Goal: Task Accomplishment & Management: Manage account settings

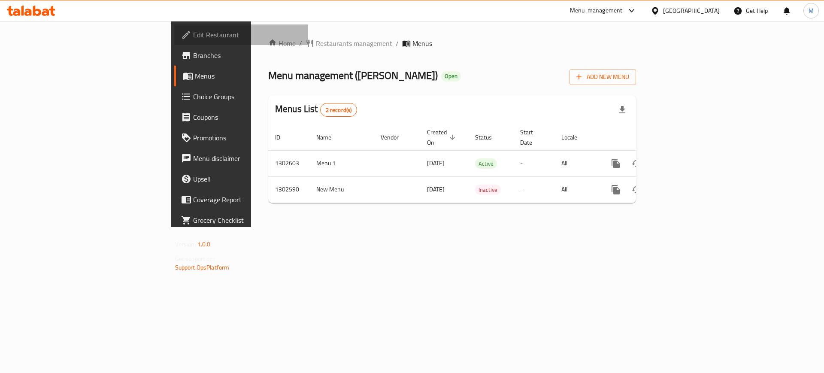
click at [193, 33] on span "Edit Restaurant" at bounding box center [247, 35] width 109 height 10
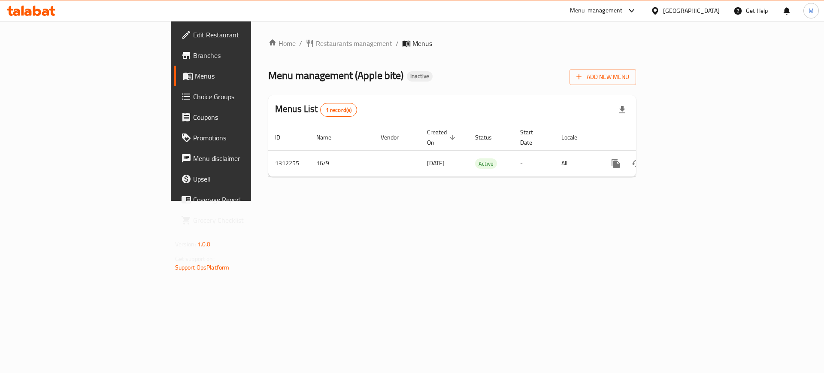
click at [193, 31] on span "Edit Restaurant" at bounding box center [247, 35] width 109 height 10
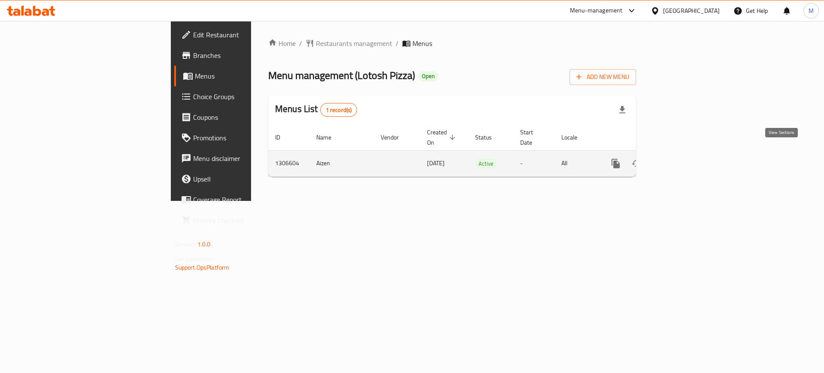
click at [683, 158] on icon "enhanced table" at bounding box center [678, 163] width 10 height 10
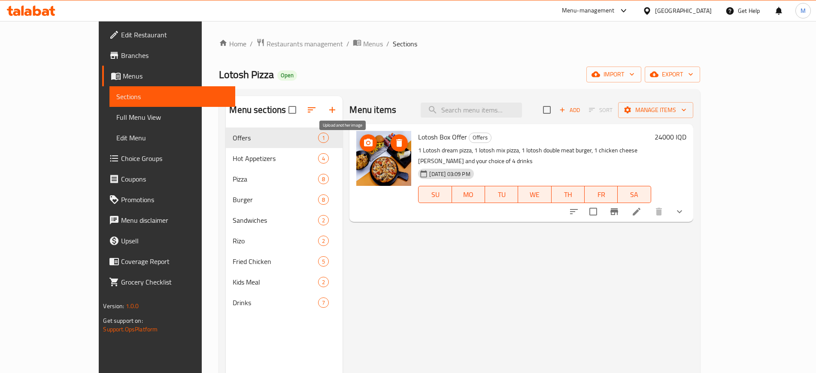
click at [363, 147] on icon "upload picture" at bounding box center [368, 143] width 10 height 10
click at [388, 246] on div "Menu items Add Sort Manage items Lotosh Box Offer Offers 1 Lotosh dream pizza, …" at bounding box center [518, 282] width 350 height 373
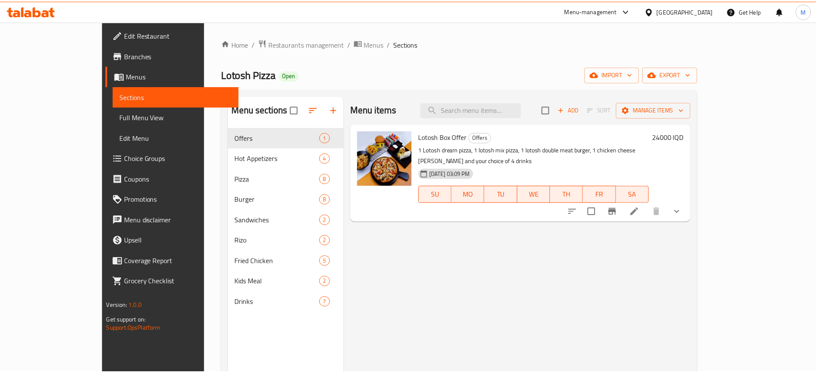
scroll to position [120, 0]
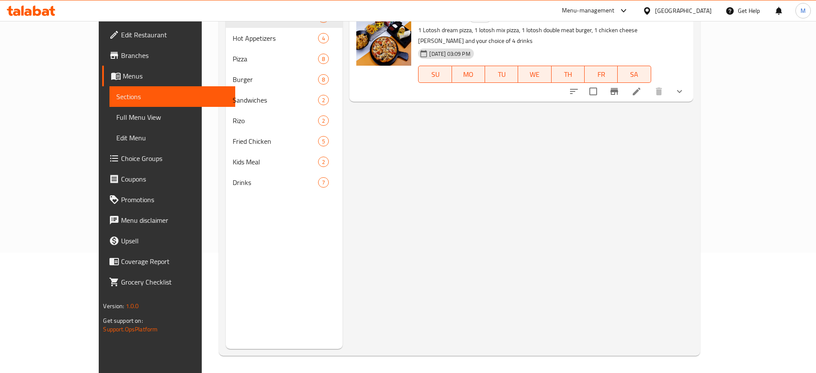
click at [519, 325] on div "Menu items Add Sort Manage items Lotosh Box Offer Offers 1 Lotosh dream pizza, …" at bounding box center [518, 162] width 350 height 373
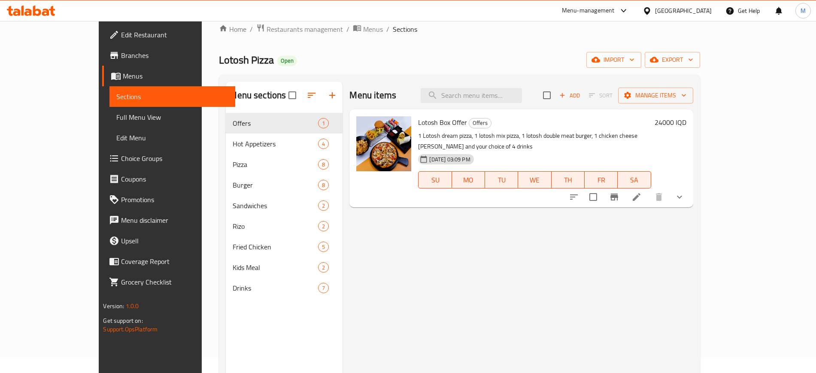
scroll to position [0, 0]
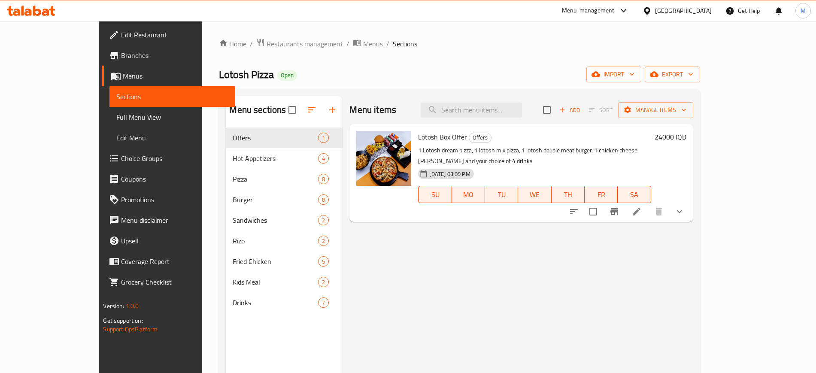
click at [418, 142] on span "Lotosh Box Offer" at bounding box center [442, 136] width 49 height 13
copy h6 "Lotosh Box Offer"
click at [489, 112] on input "search" at bounding box center [471, 110] width 101 height 15
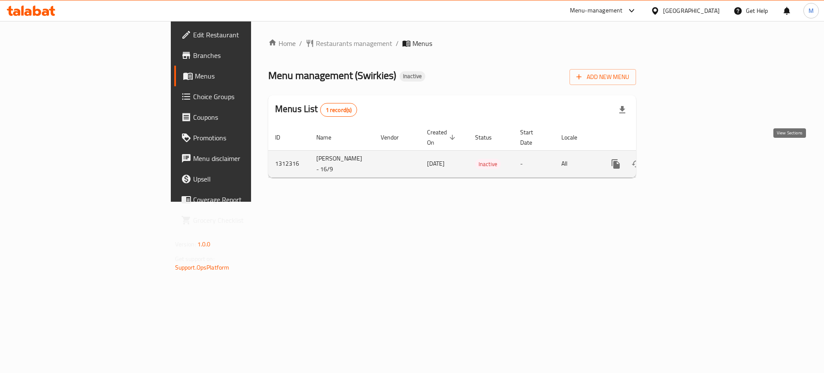
click at [683, 159] on icon "enhanced table" at bounding box center [678, 164] width 10 height 10
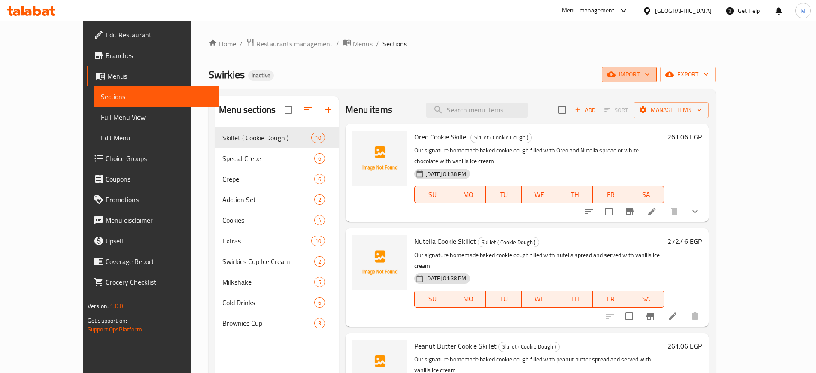
click at [650, 69] on span "import" at bounding box center [629, 74] width 41 height 11
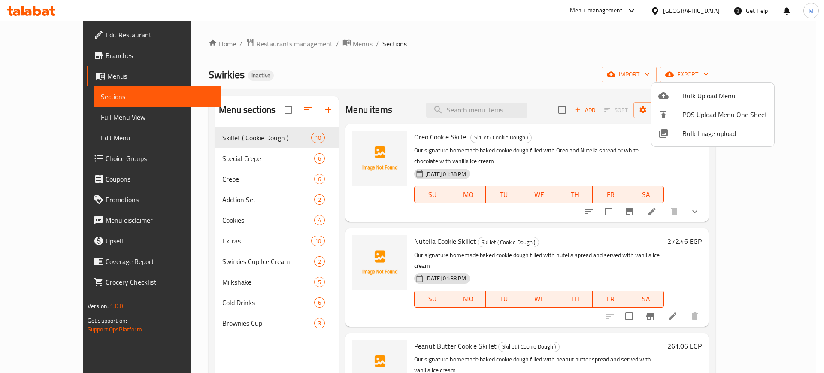
click at [683, 143] on ul "Bulk Upload Menu POS Upload Menu One Sheet Bulk Image upload" at bounding box center [713, 115] width 123 height 64
click at [674, 134] on div at bounding box center [670, 133] width 24 height 10
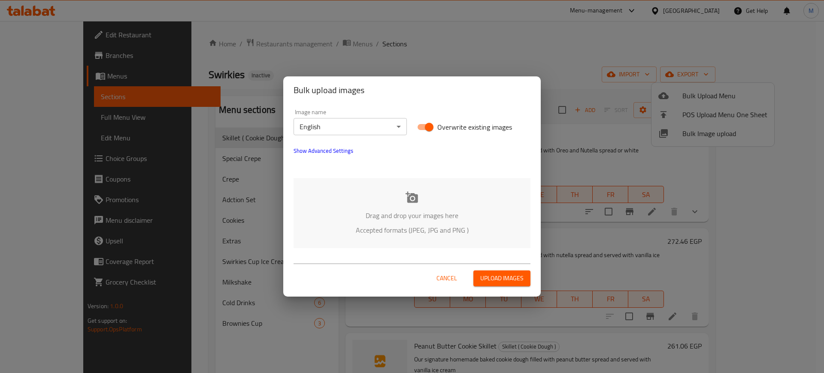
click at [383, 227] on p "Accepted formats (JPEG, JPG and PNG )" at bounding box center [411, 230] width 211 height 10
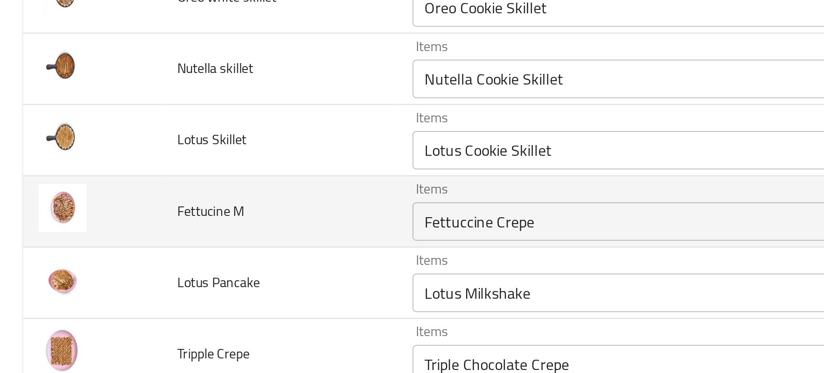
scroll to position [447, 0]
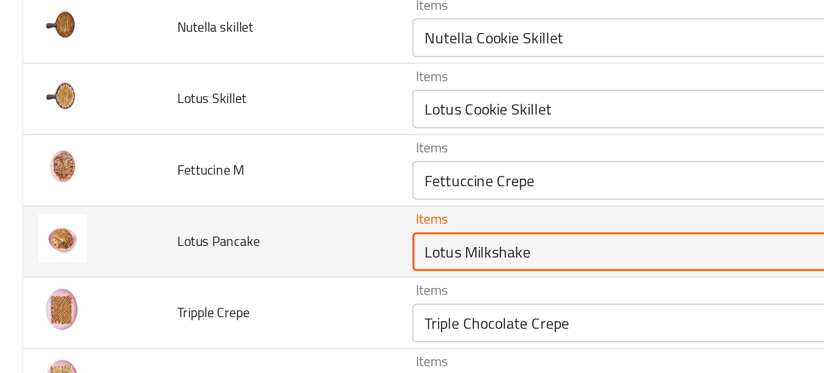
drag, startPoint x: 204, startPoint y: 184, endPoint x: 254, endPoint y: 183, distance: 49.4
click at [254, 183] on Pancake "Lotus Milkshake" at bounding box center [296, 181] width 220 height 12
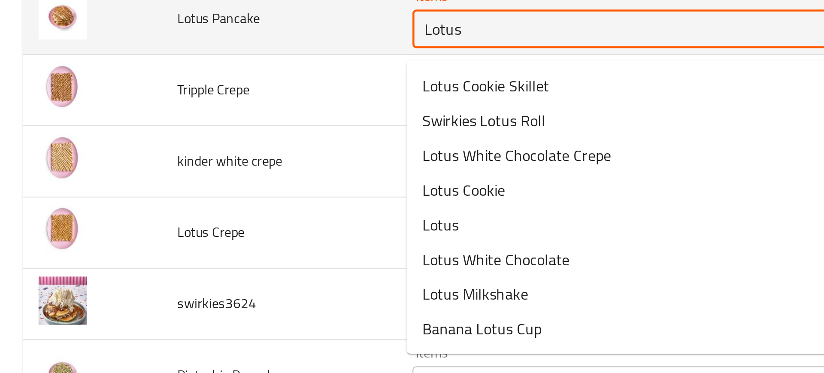
scroll to position [541, 0]
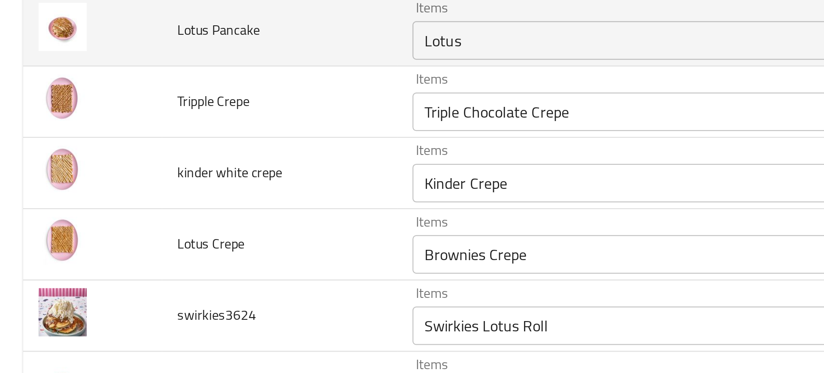
type Pancake "Lotus Milkshake"
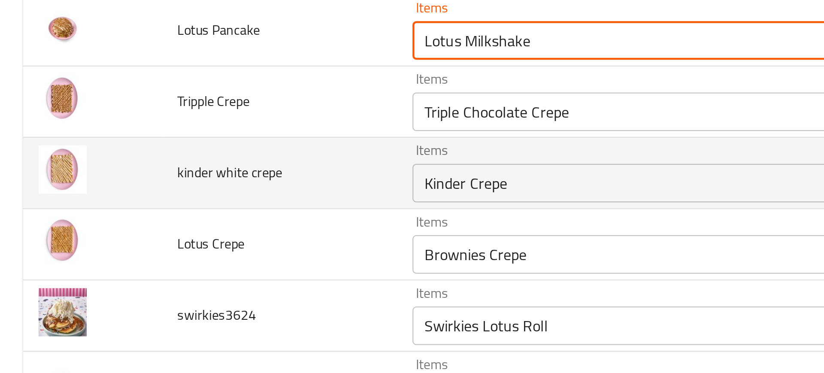
scroll to position [503, 0]
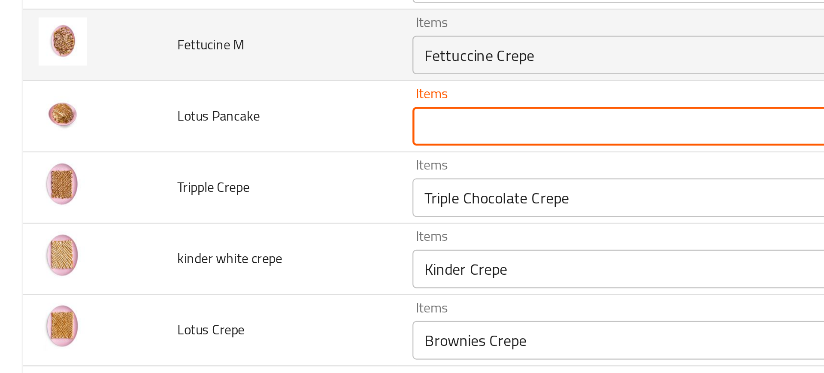
click at [196, 100] on div "Fettuccine Crepe Items" at bounding box center [309, 93] width 250 height 17
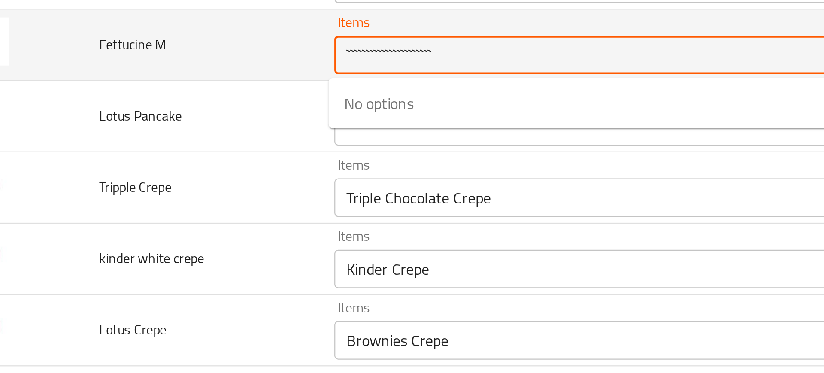
paste M "Fettuccine Crepe"
type M "Fettuccine Crepe"
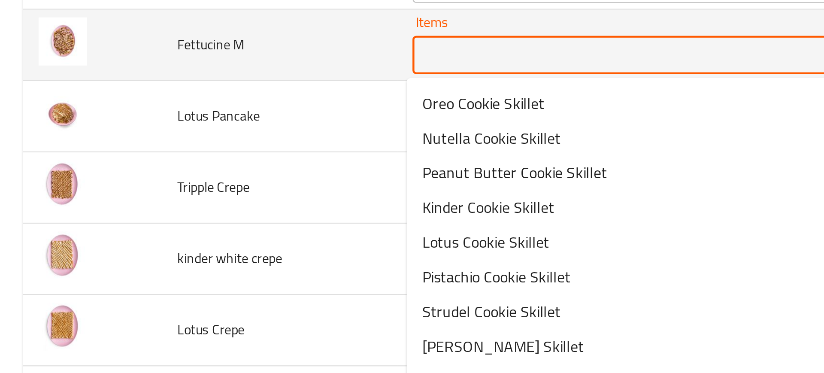
click at [219, 91] on M "Items" at bounding box center [296, 94] width 220 height 12
paste M "Fettuccine Crepe"
type M "Fettuccine Crepe"
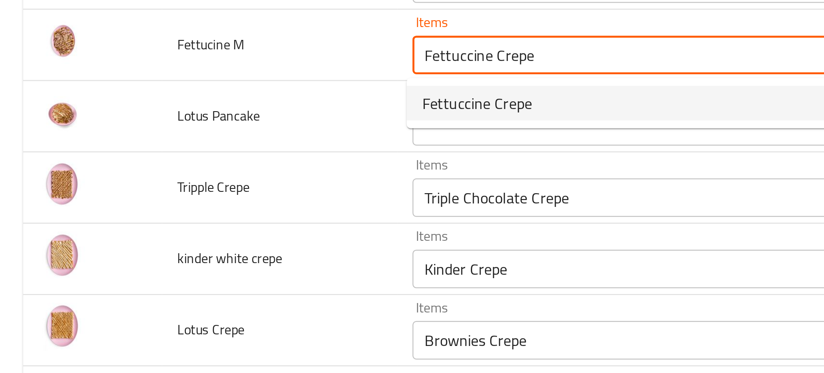
click at [215, 115] on span "Fettuccine Crepe" at bounding box center [212, 115] width 49 height 10
type M-ar "كريب فيتوتشيني"
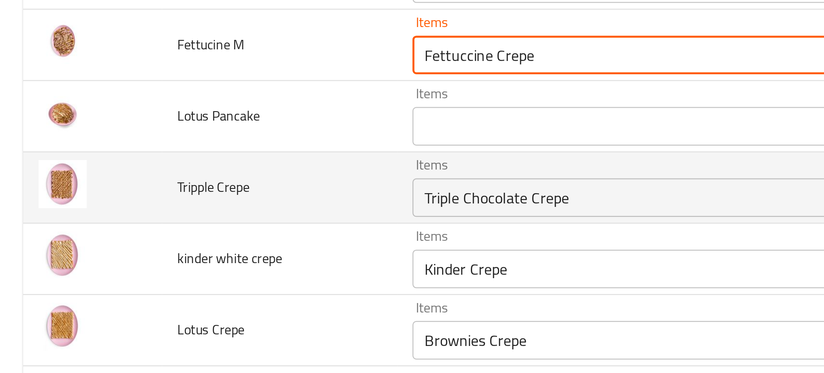
type M "Fettuccine Crepe"
click at [140, 154] on td "Tripple Crepe" at bounding box center [124, 153] width 105 height 32
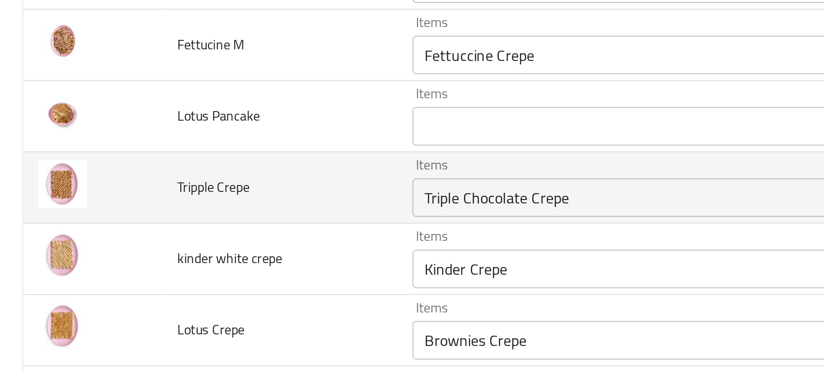
scroll to position [521, 0]
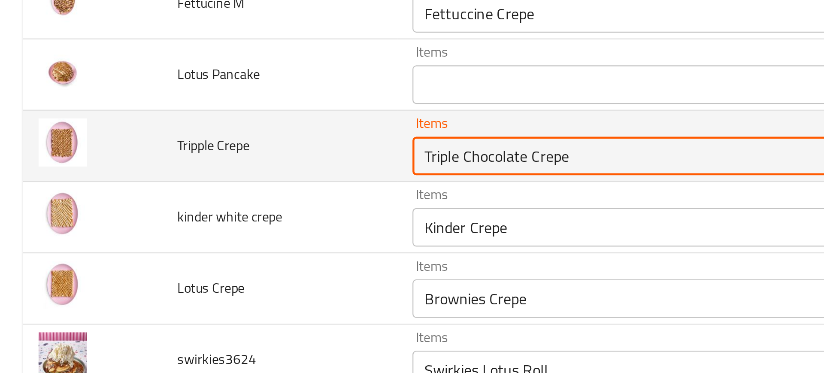
click at [200, 143] on Crepe "Triple Chocolate Crepe" at bounding box center [296, 139] width 220 height 12
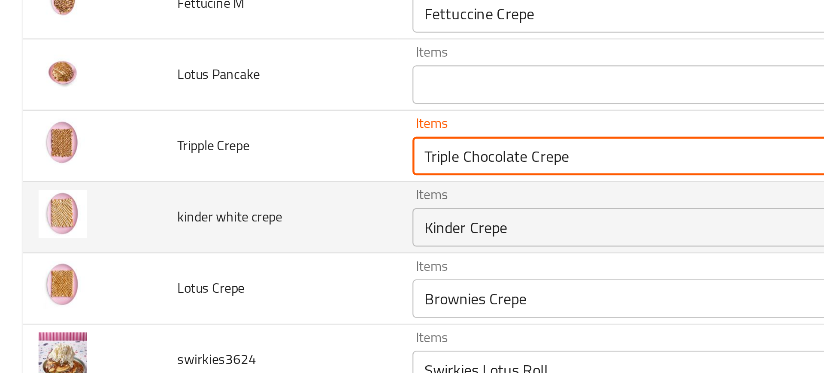
scroll to position [556, 0]
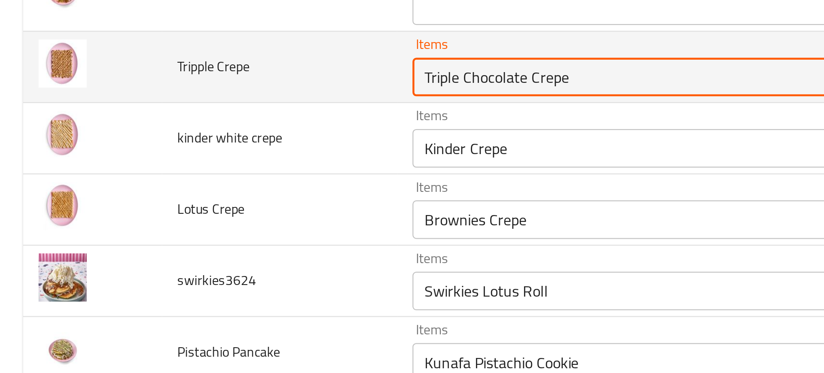
click at [205, 103] on Crepe "Triple Chocolate Crepe" at bounding box center [296, 103] width 220 height 12
drag, startPoint x: 205, startPoint y: 103, endPoint x: 288, endPoint y: 101, distance: 83.3
click at [288, 101] on Crepe "Triple Chocolate Crepe" at bounding box center [296, 103] width 220 height 12
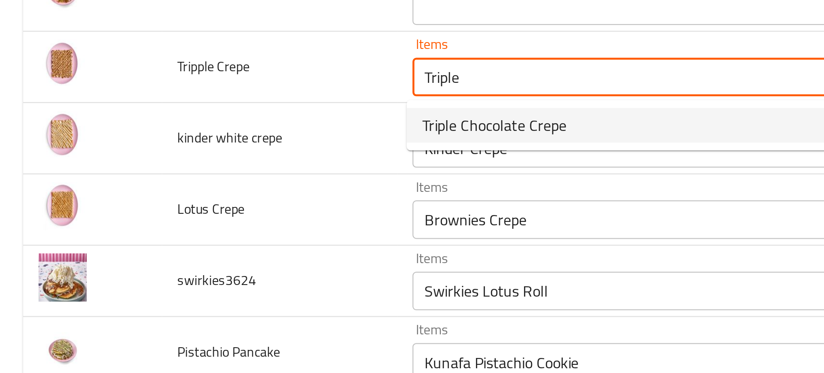
click at [233, 121] on span "Triple Chocolate Crepe" at bounding box center [220, 125] width 64 height 10
type Crepe "Triple Chocolate Crepe"
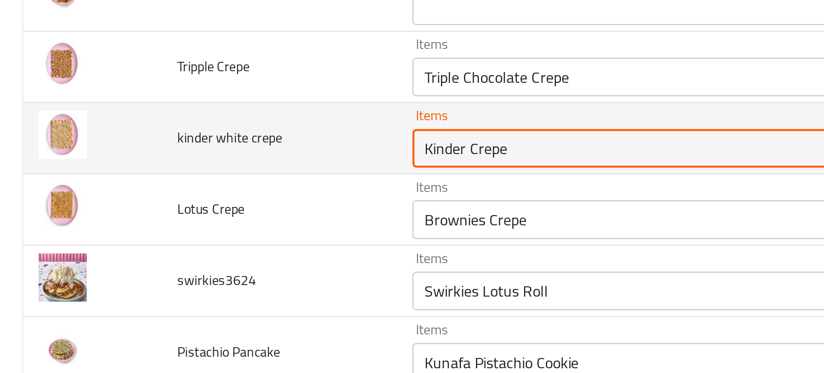
click at [215, 137] on crepe "Kinder Crepe" at bounding box center [296, 135] width 220 height 12
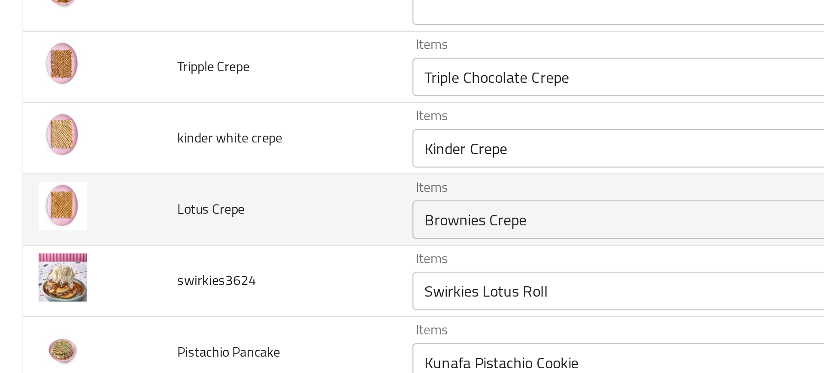
click at [154, 153] on td "Lotus Crepe" at bounding box center [124, 163] width 105 height 32
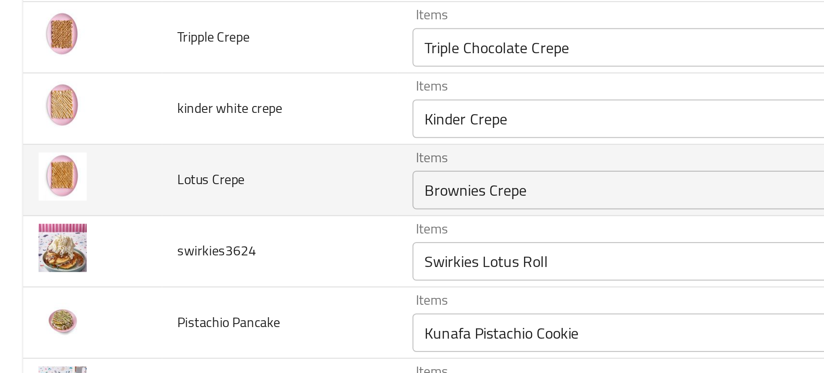
click at [194, 161] on div "Brownies Crepe Items" at bounding box center [309, 153] width 250 height 17
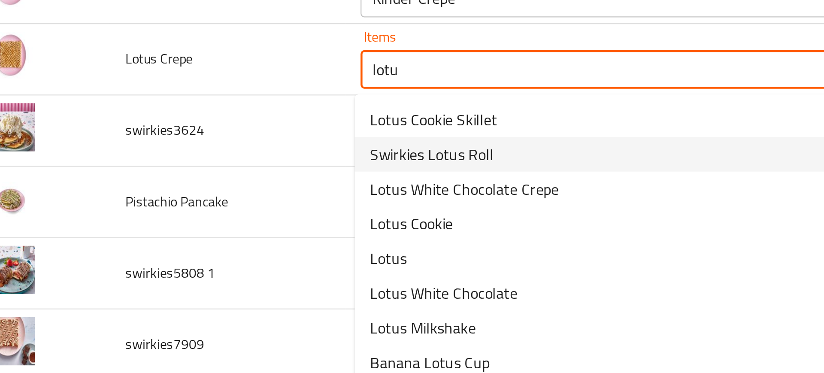
scroll to position [537, 0]
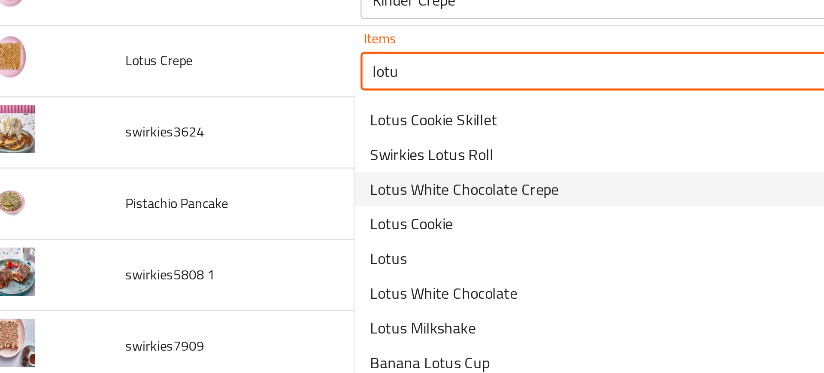
click at [206, 240] on span "Lotus White Chocolate Crepe" at bounding box center [230, 238] width 84 height 10
type Crepe "Lotus White Chocolate Crepe"
type Crepe-ar "كريب لوتس شوكولاتة بيضاء"
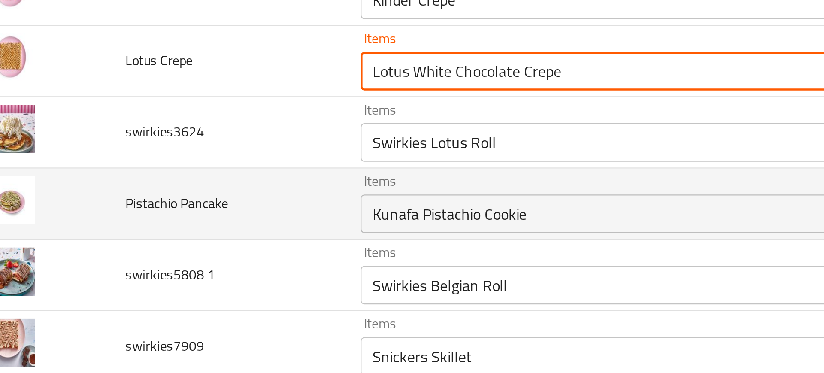
type Crepe "Lotus White Chocolate Crepe"
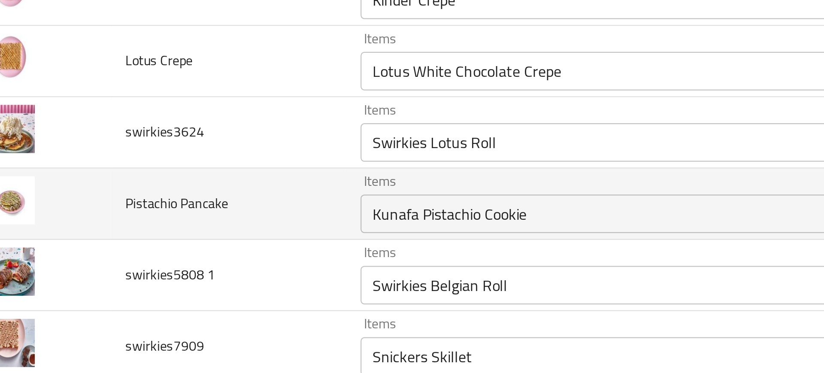
click at [174, 233] on td "Pistachio Pancake" at bounding box center [124, 245] width 105 height 32
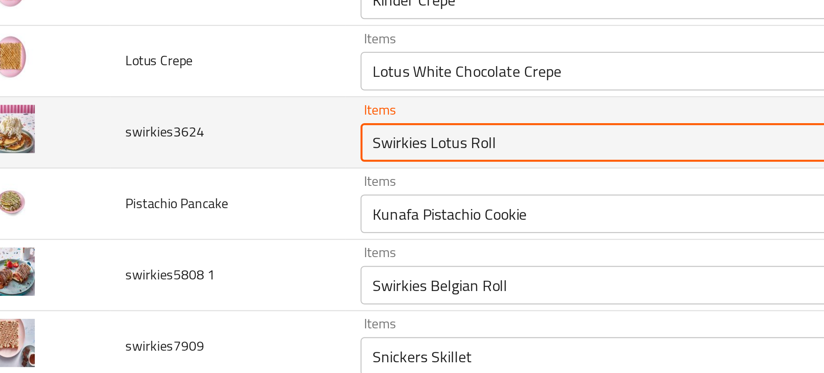
click at [229, 218] on input "Swirkies Lotus Roll" at bounding box center [296, 218] width 220 height 12
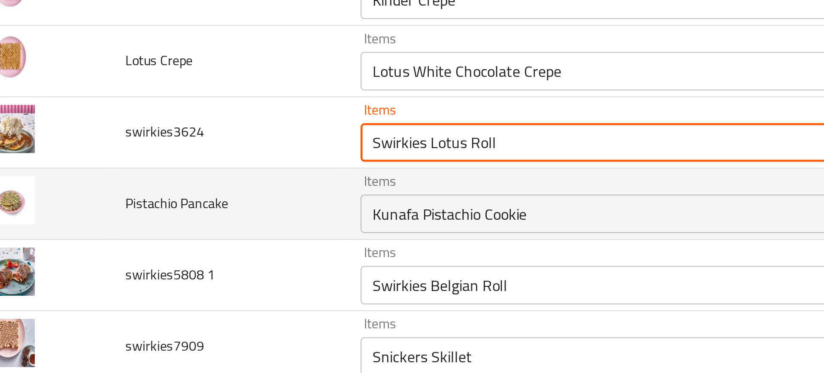
scroll to position [545, 0]
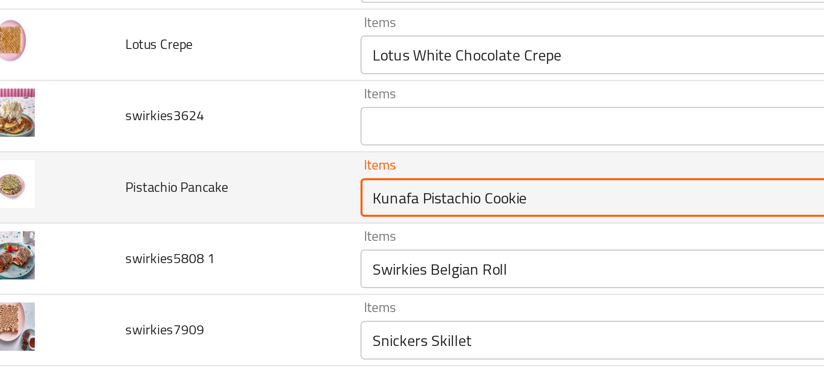
click at [207, 236] on Pancake "Kunafa Pistachio Cookie" at bounding box center [296, 242] width 220 height 12
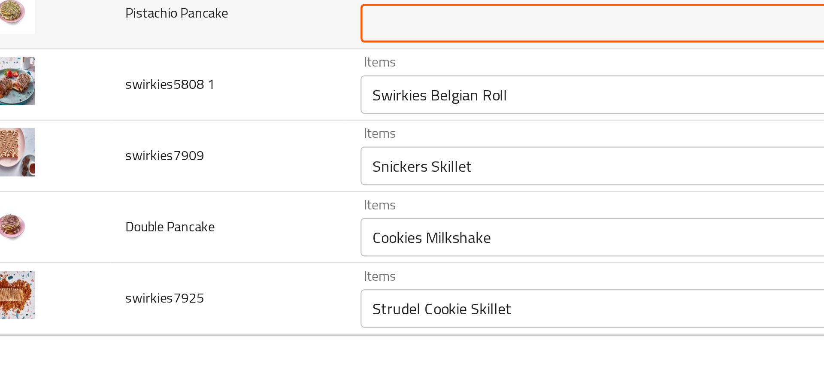
scroll to position [0, 0]
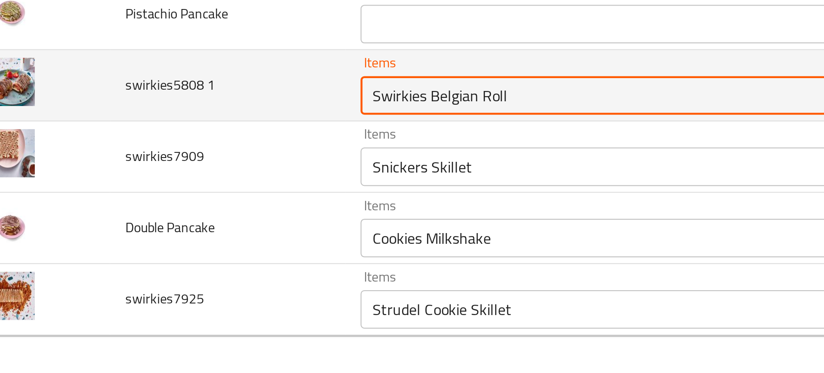
click at [215, 243] on 1 "Swirkies Belgian Roll" at bounding box center [296, 249] width 220 height 12
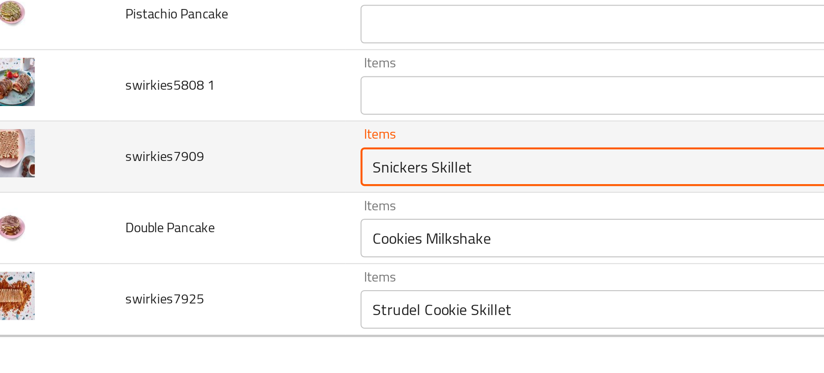
click at [218, 275] on input "Snickers Skillet" at bounding box center [296, 281] width 220 height 12
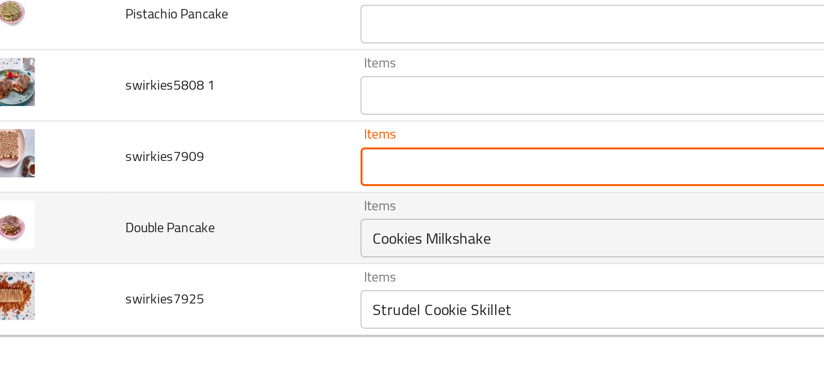
click at [222, 311] on Pancake "Cookies Milkshake" at bounding box center [296, 312] width 220 height 12
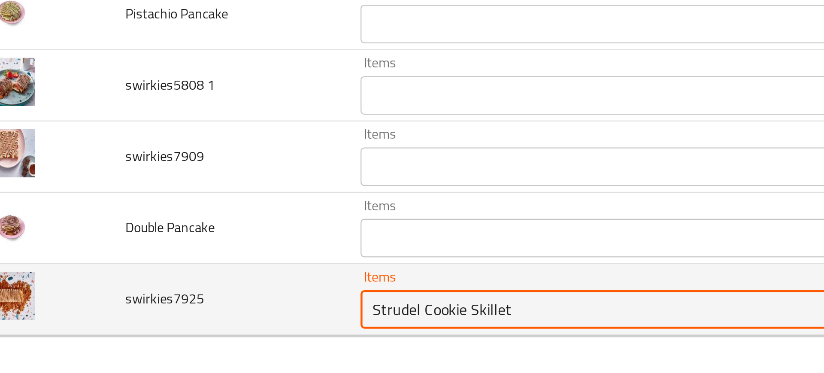
click at [224, 345] on input "Strudel Cookie Skillet" at bounding box center [296, 344] width 220 height 12
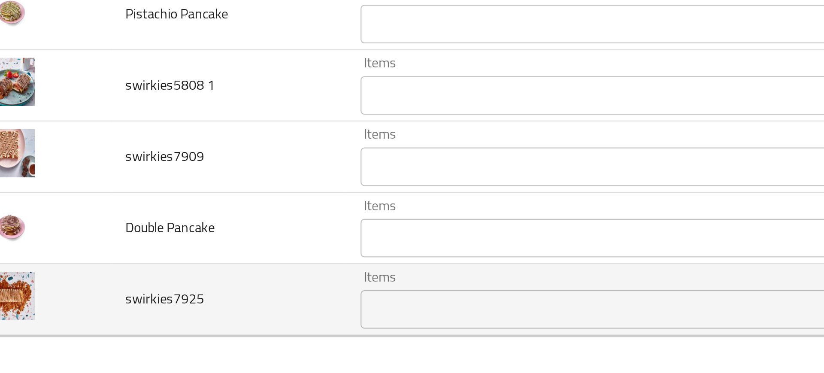
click at [148, 329] on td "swirkies7925" at bounding box center [124, 340] width 105 height 32
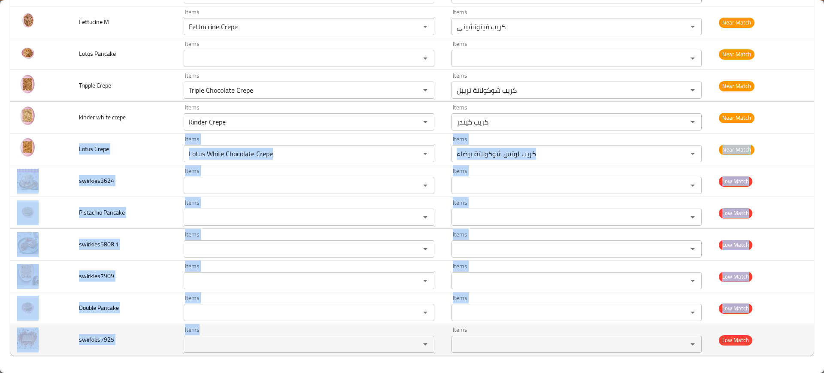
drag, startPoint x: 77, startPoint y: 144, endPoint x: 283, endPoint y: 340, distance: 283.9
copy tbody "Lotus Crepe Items Items Items Items Near Match swirkies3624 Items Items Items I…"
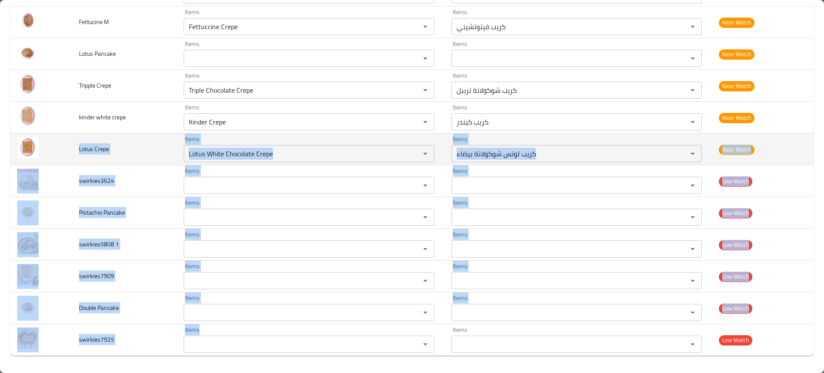
click at [131, 158] on td "Lotus Crepe" at bounding box center [124, 149] width 105 height 32
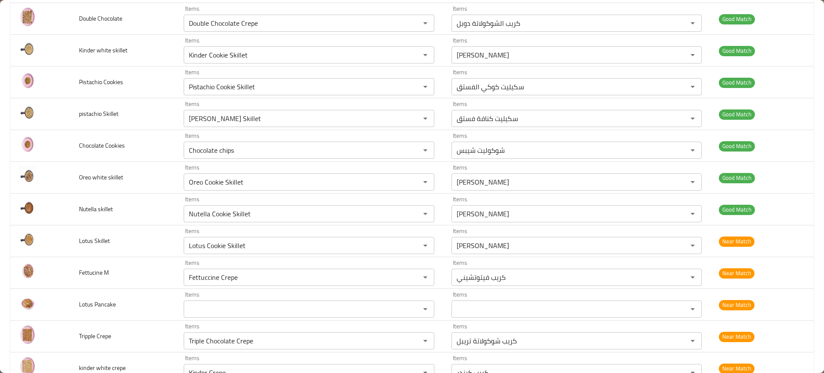
scroll to position [318, 0]
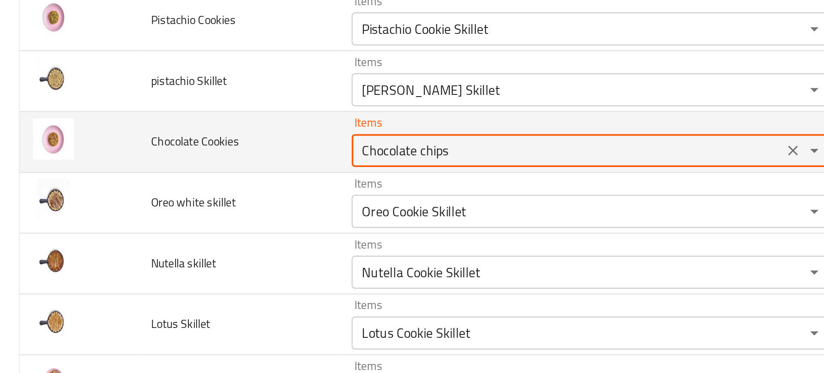
click at [220, 153] on Cookies "Chocolate chips" at bounding box center [296, 152] width 220 height 12
click at [230, 150] on Cookies "Chocolate chips" at bounding box center [296, 152] width 220 height 12
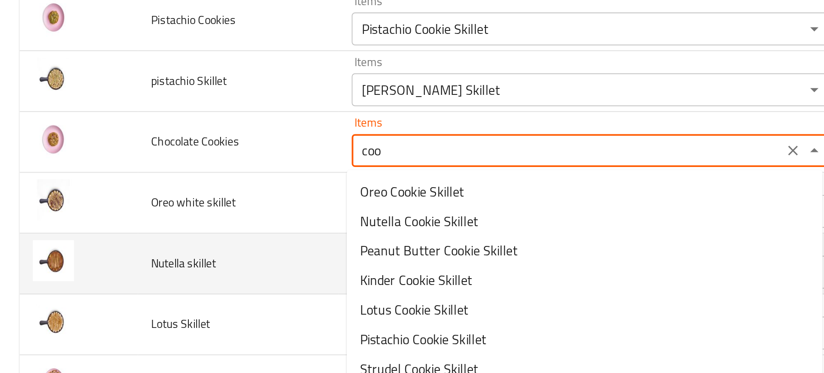
type Cookies "cook"
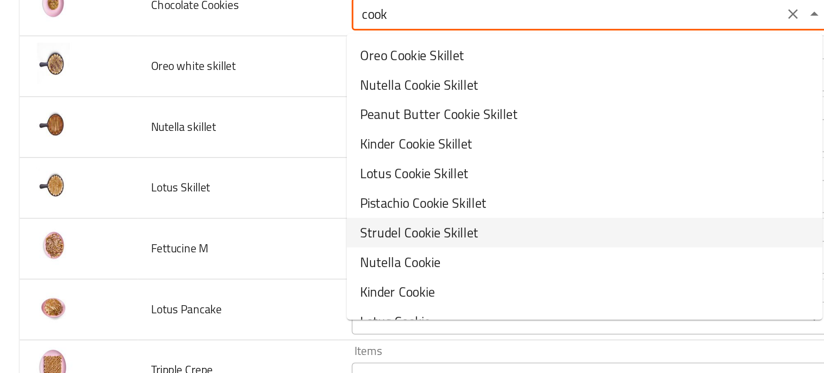
scroll to position [0, 0]
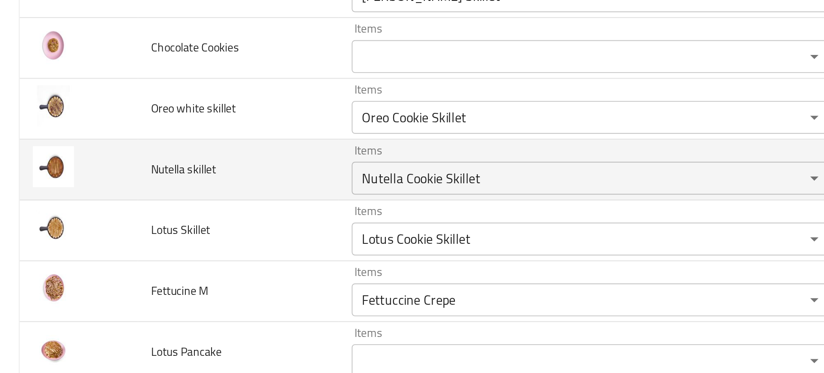
click at [117, 159] on td "Nutella skillet" at bounding box center [124, 156] width 105 height 32
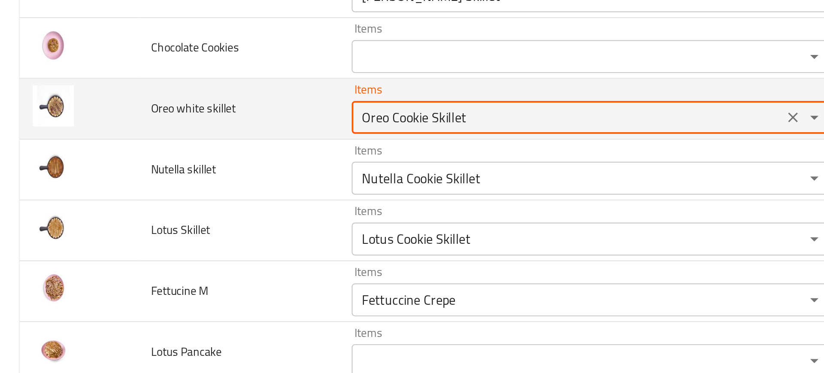
drag, startPoint x: 202, startPoint y: 130, endPoint x: 223, endPoint y: 131, distance: 21.5
click at [223, 131] on skillet "Oreo Cookie Skillet" at bounding box center [296, 129] width 220 height 12
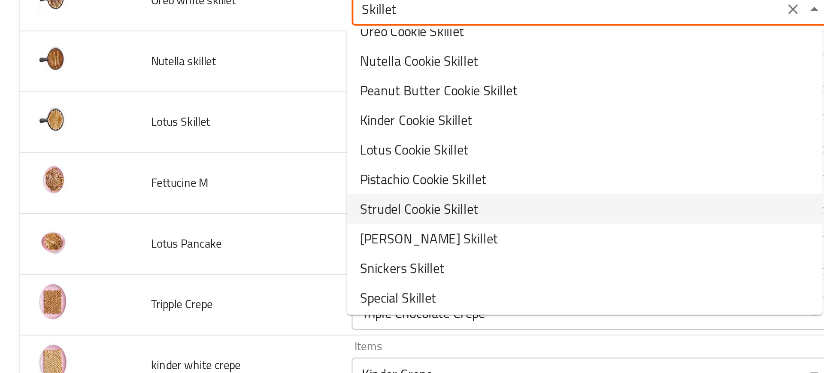
scroll to position [12, 0]
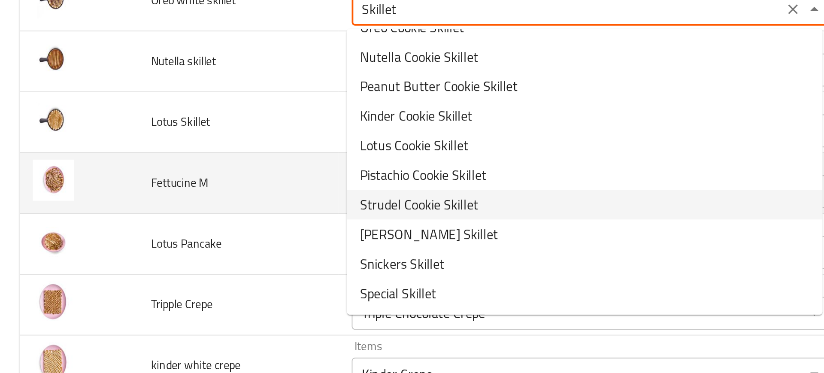
type skillet "Oreo Cookie Skillet"
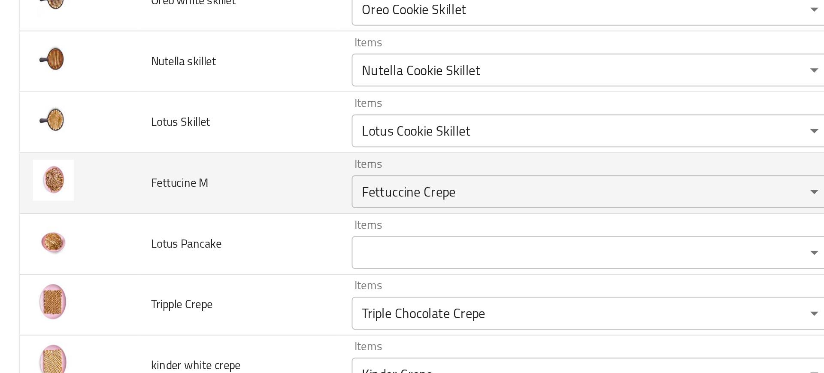
click at [159, 158] on td "Fettucine M" at bounding box center [124, 163] width 105 height 32
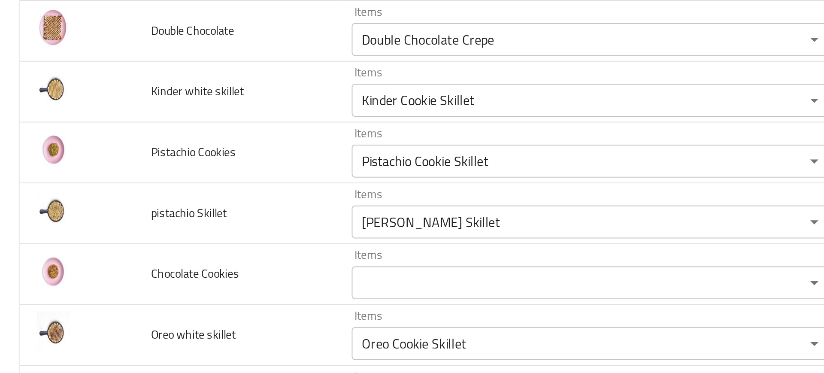
scroll to position [254, 0]
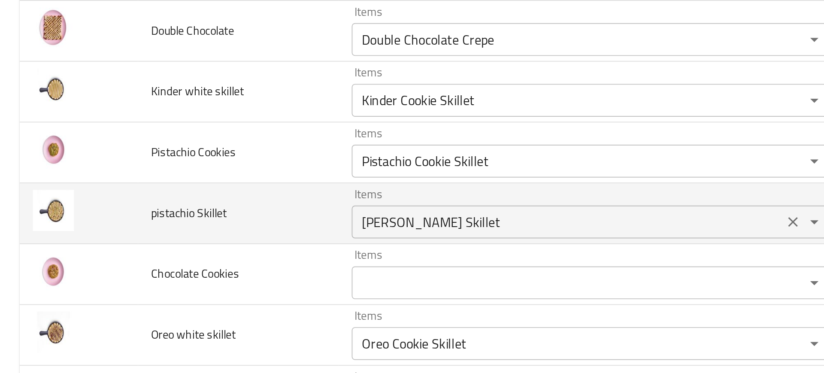
click at [217, 184] on Skillet "Kunafa Pistachio Skillet" at bounding box center [296, 183] width 220 height 12
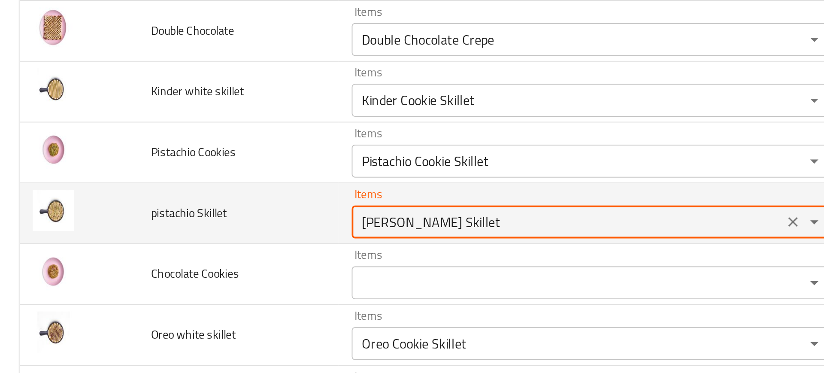
click at [217, 184] on Skillet "Kunafa Pistachio Skillet" at bounding box center [296, 183] width 220 height 12
click at [221, 184] on Skillet "Kunafa Pistachio Skillet" at bounding box center [296, 183] width 220 height 12
paste Skillet "Pistachio"
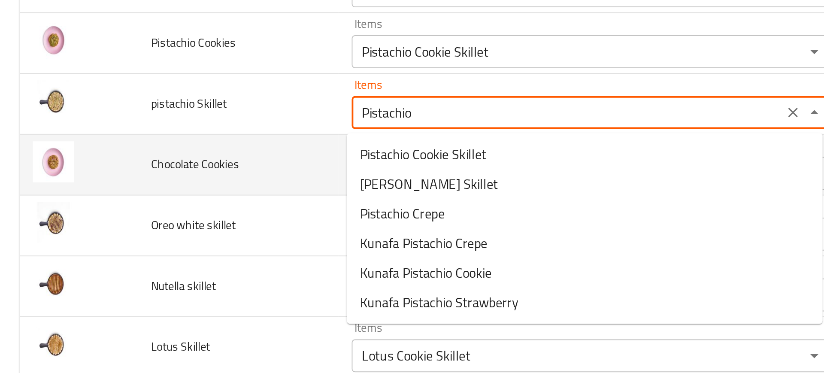
scroll to position [311, 0]
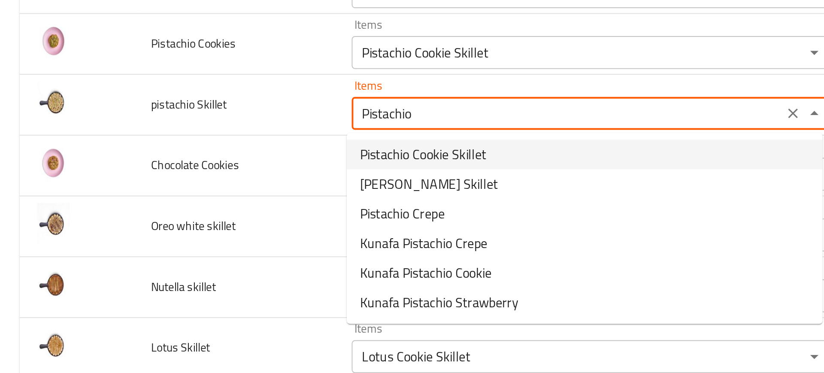
click at [195, 148] on span "Pistachio Cookie Skillet" at bounding box center [221, 148] width 66 height 10
type Skillet "Pistachio Cookie Skillet"
type Skillet-ar "سكيليت كوكي الفستق"
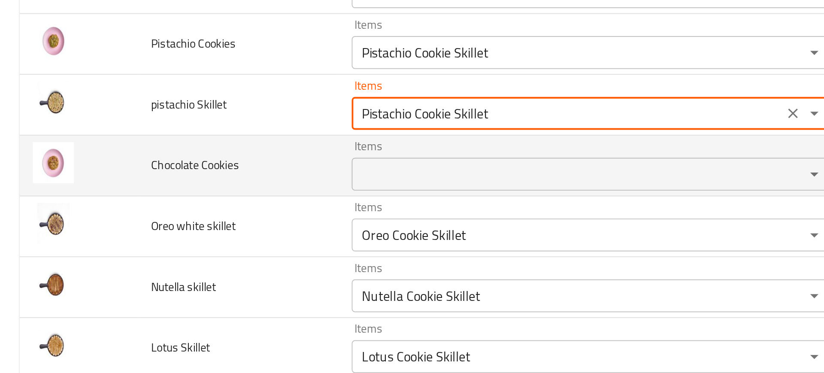
type Skillet "Pistachio Cookie Skillet"
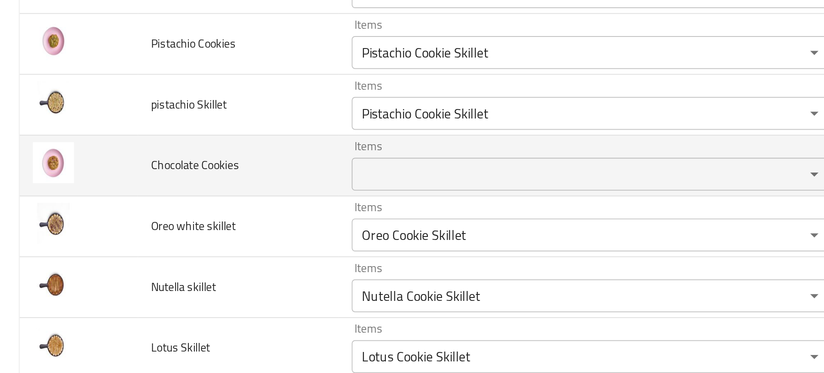
click at [72, 157] on td "Chocolate Cookies" at bounding box center [124, 154] width 105 height 32
click at [108, 150] on span "Chocolate Cookies" at bounding box center [102, 153] width 46 height 11
copy span "Chocolate Cookies"
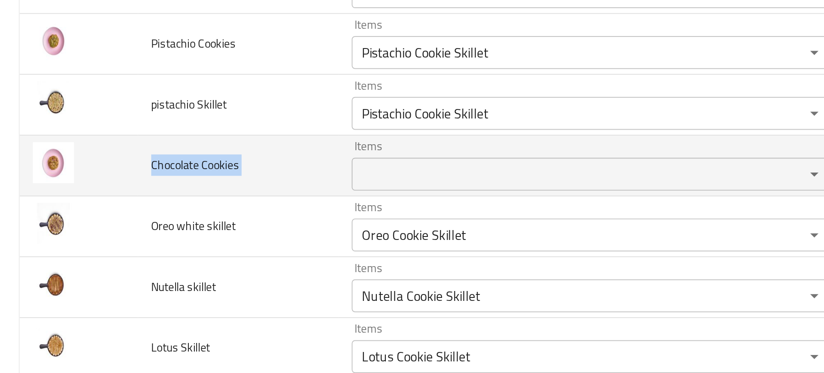
click at [140, 164] on td "Chocolate Cookies" at bounding box center [124, 154] width 105 height 32
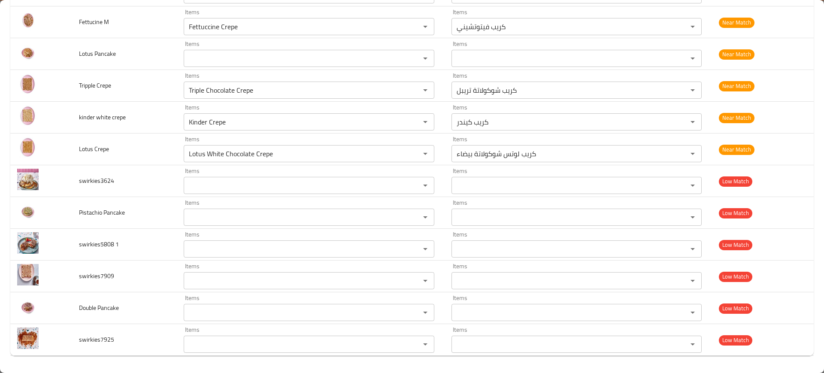
scroll to position [0, 0]
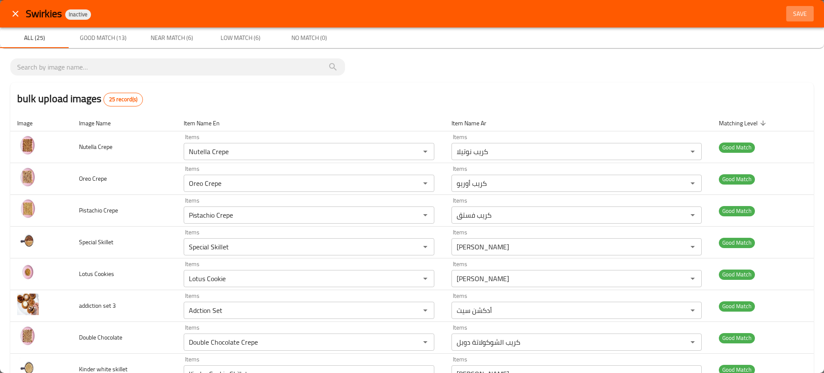
click at [798, 11] on span "Save" at bounding box center [800, 14] width 21 height 11
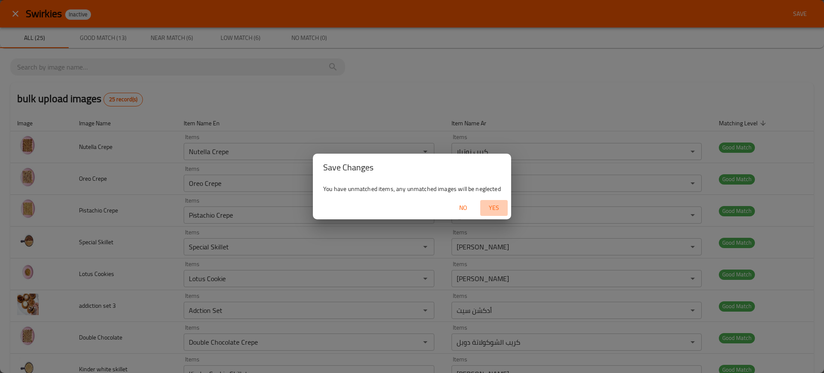
click at [496, 213] on span "Yes" at bounding box center [494, 208] width 21 height 11
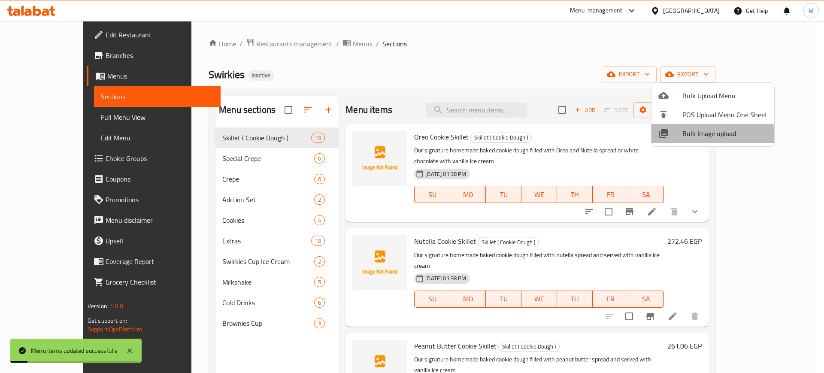
click at [666, 137] on icon at bounding box center [663, 133] width 9 height 9
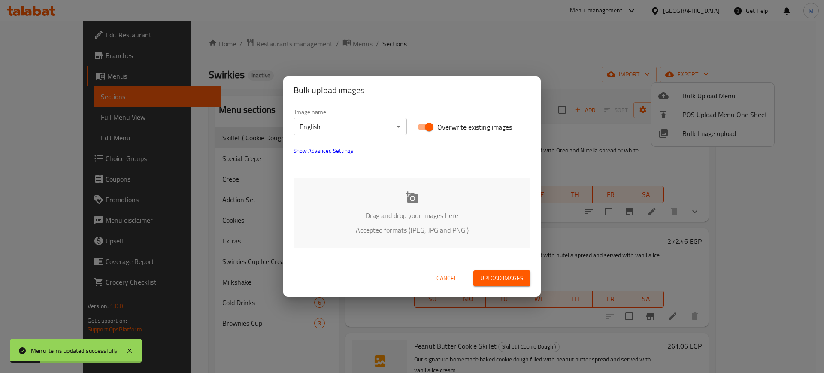
click at [470, 213] on p "Drag and drop your images here" at bounding box center [411, 215] width 211 height 10
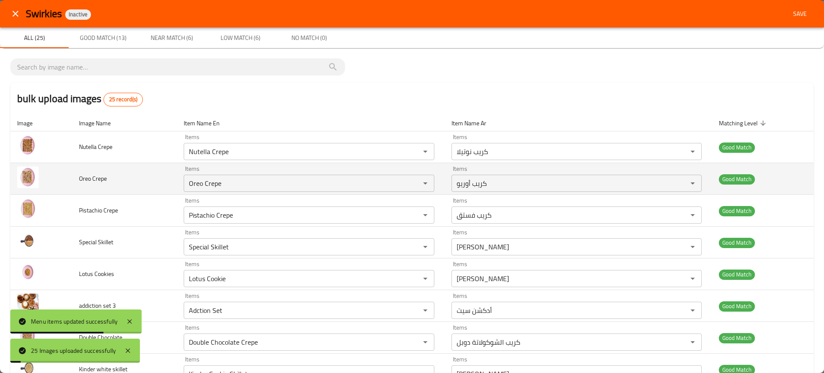
scroll to position [570, 0]
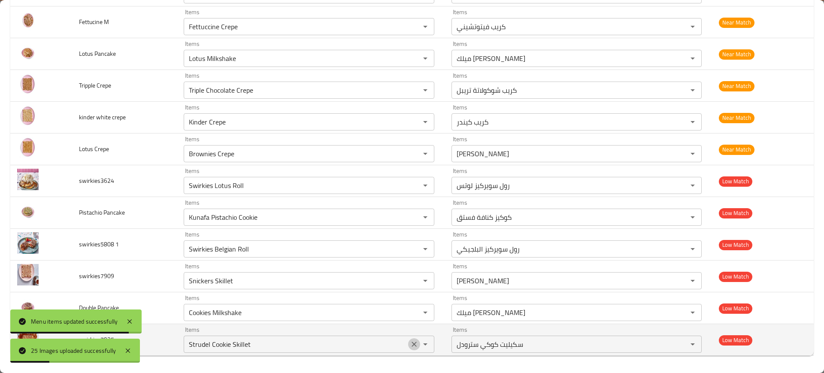
click at [410, 347] on icon "Clear" at bounding box center [414, 344] width 9 height 9
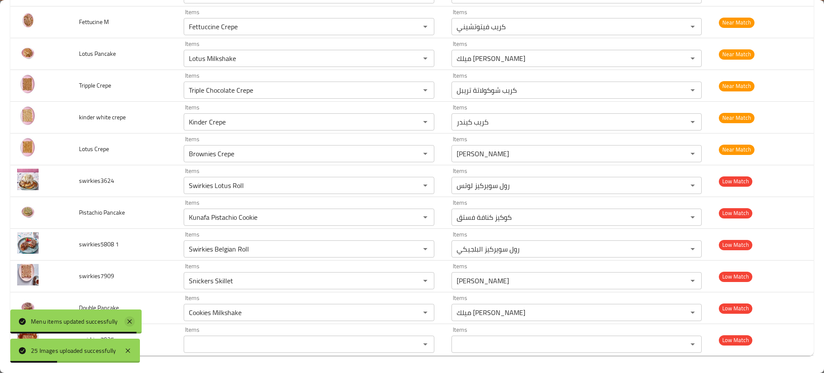
click at [126, 317] on icon at bounding box center [129, 321] width 10 height 10
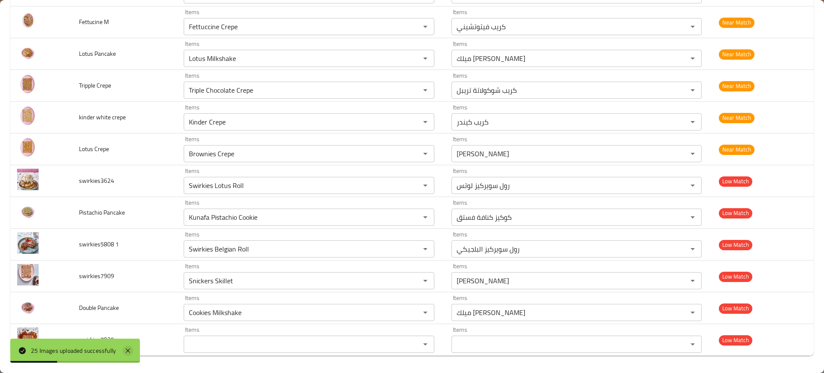
click at [127, 350] on icon at bounding box center [128, 351] width 10 height 10
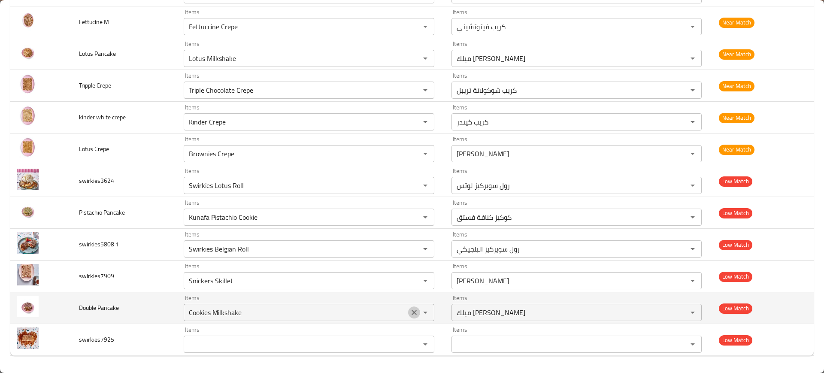
click at [412, 313] on icon "Clear" at bounding box center [414, 312] width 5 height 5
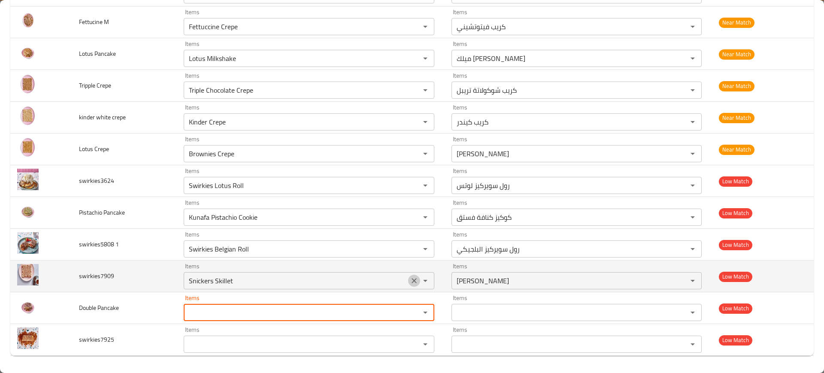
click at [412, 282] on icon "Clear" at bounding box center [414, 280] width 5 height 5
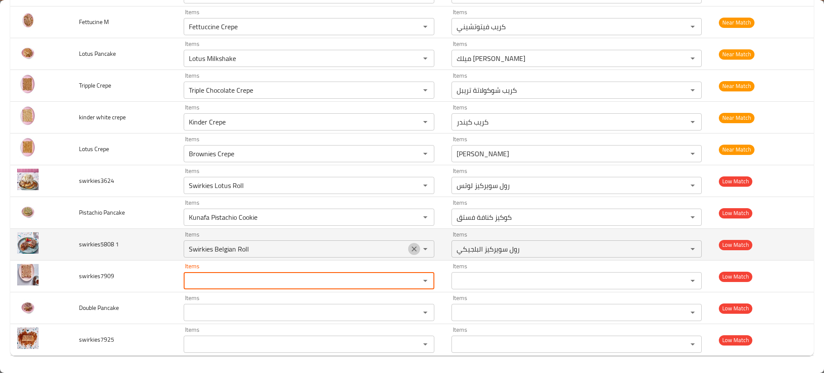
click at [412, 247] on icon "Clear" at bounding box center [414, 248] width 5 height 5
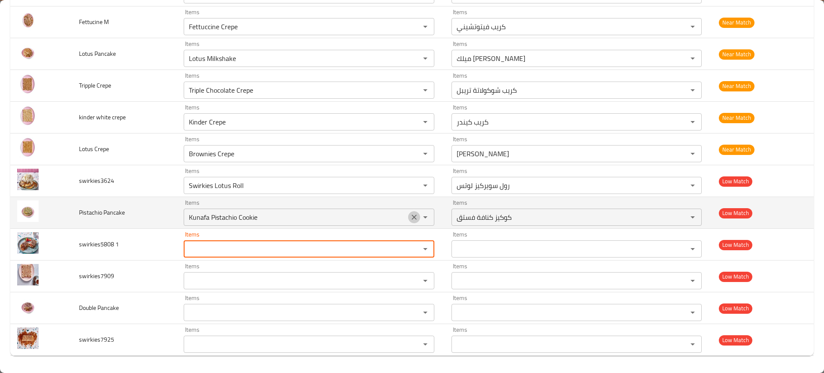
click at [410, 217] on icon "Clear" at bounding box center [414, 217] width 9 height 9
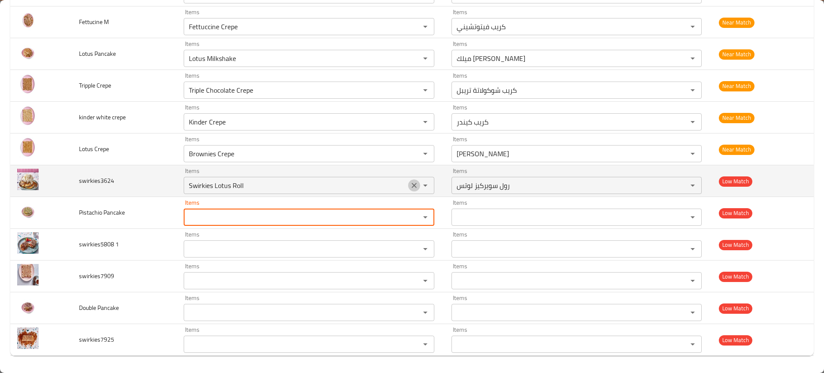
click at [410, 183] on icon "Clear" at bounding box center [414, 185] width 9 height 9
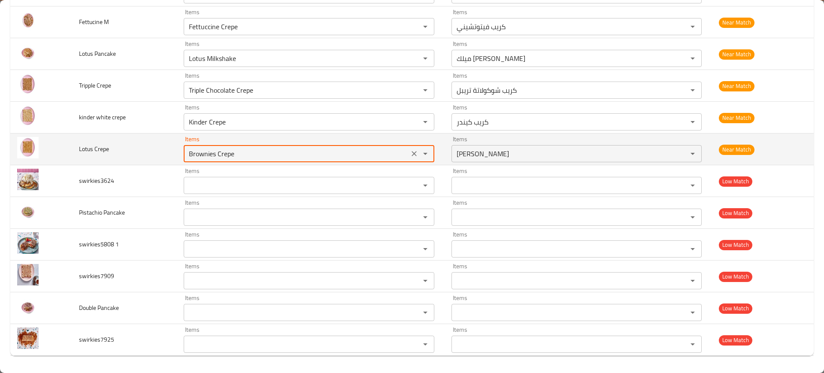
click at [377, 150] on Crepe "Brownies Crepe" at bounding box center [296, 154] width 220 height 12
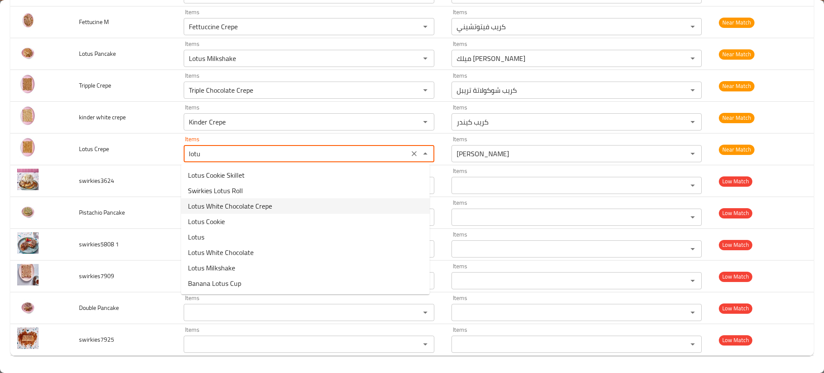
click at [234, 204] on span "Lotus White Chocolate Crepe" at bounding box center [230, 206] width 84 height 10
type Crepe "Lotus White Chocolate Crepe"
type Crepe-ar "كريب لوتس شوكولاتة بيضاء"
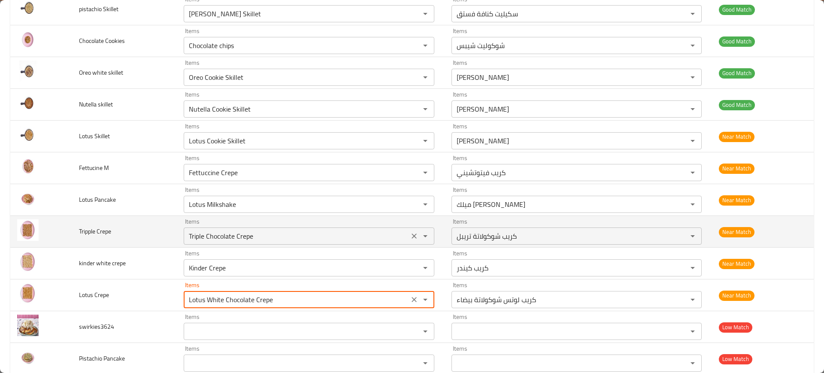
scroll to position [420, 0]
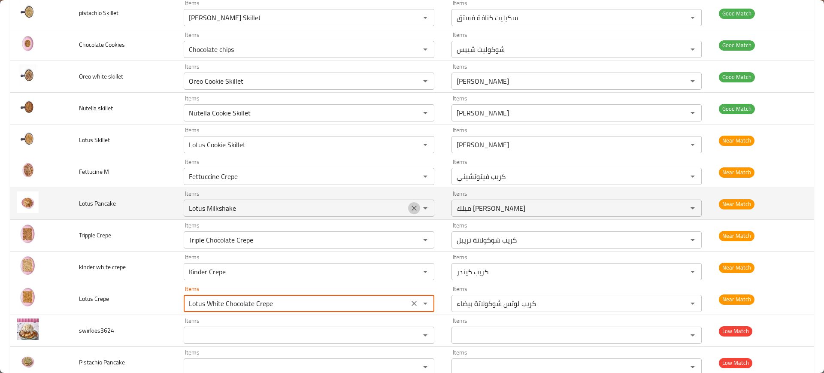
click at [410, 204] on icon "Clear" at bounding box center [414, 208] width 9 height 9
type Crepe "Lotus White Chocolate Crepe"
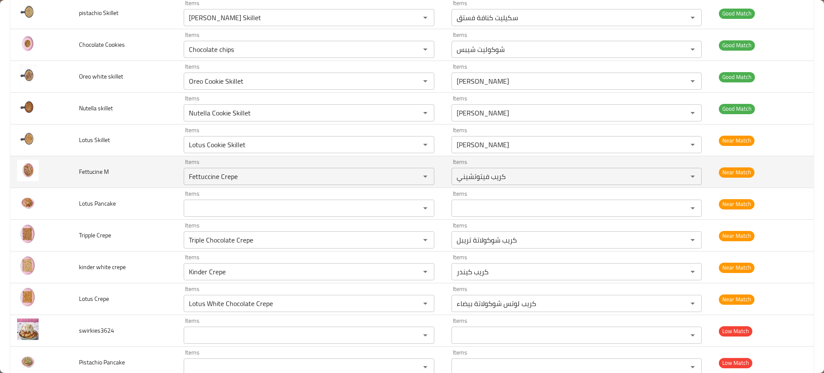
click at [109, 177] on td "Fettucine M" at bounding box center [124, 172] width 105 height 32
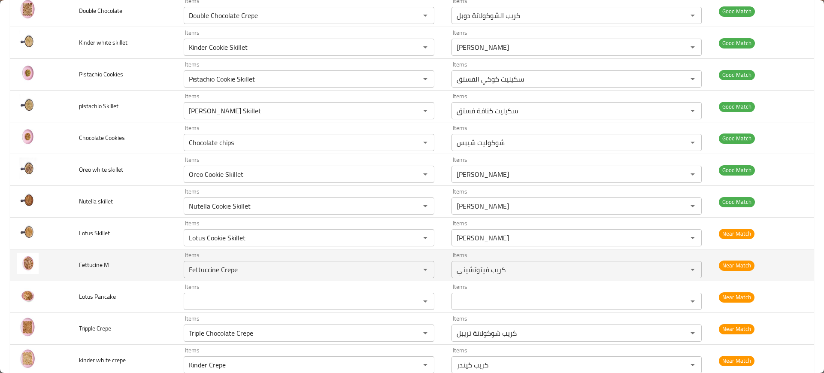
scroll to position [326, 0]
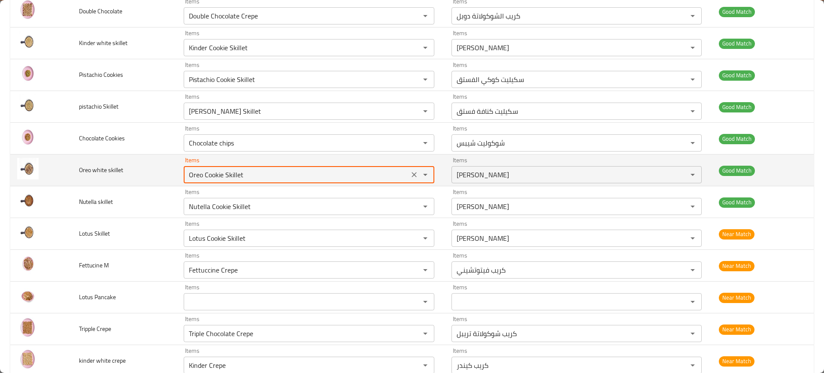
click at [225, 179] on skillet "Oreo Cookie Skillet" at bounding box center [296, 175] width 220 height 12
type skillet "oreo"
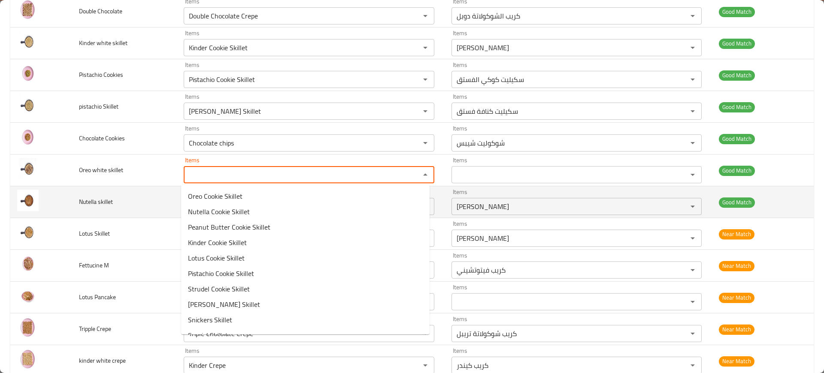
click at [155, 190] on td "Nutella skillet" at bounding box center [124, 202] width 105 height 32
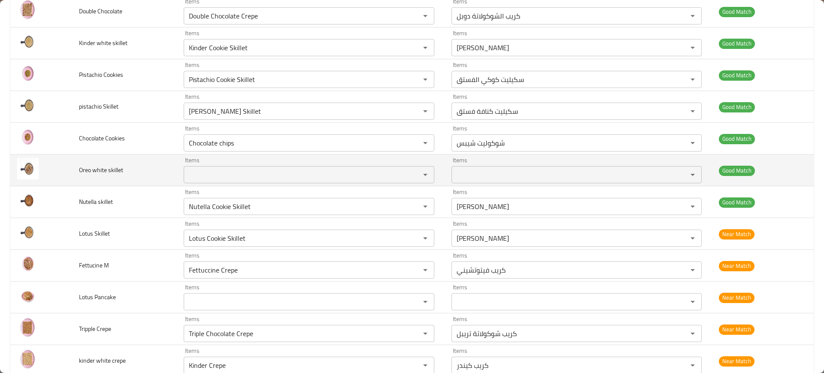
click at [184, 176] on div "Items" at bounding box center [309, 174] width 250 height 17
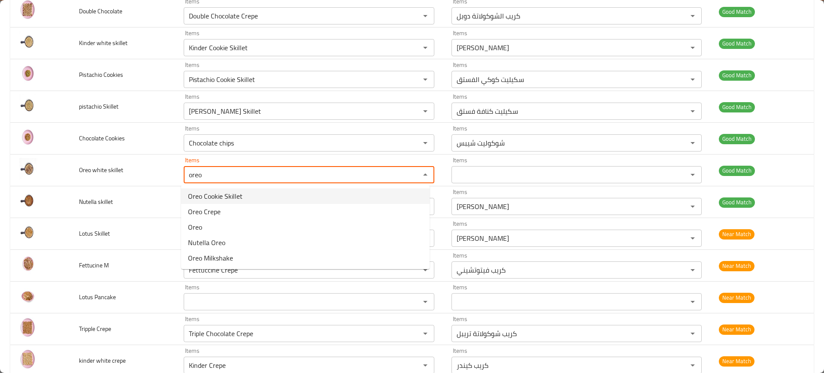
click at [203, 198] on span "Oreo Cookie Skillet" at bounding box center [215, 196] width 55 height 10
type skillet "Oreo Cookie Skillet"
type skillet-ar "سكيليت كوكيز أوريو"
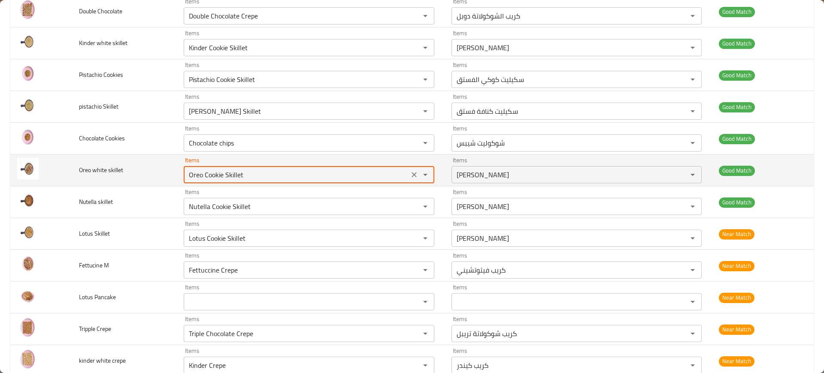
type skillet "Oreo Cookie Skillet"
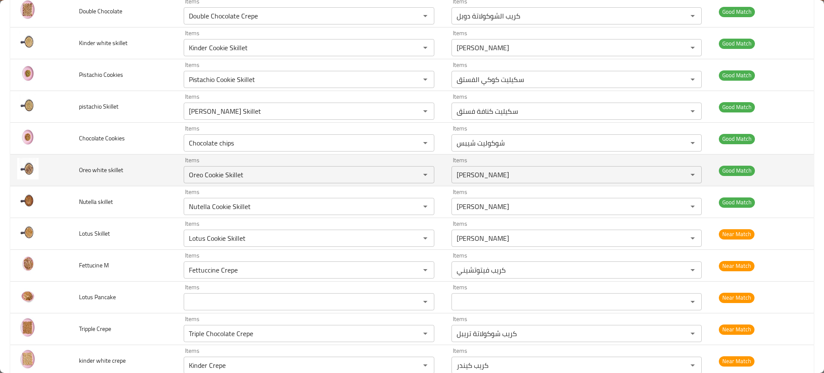
click at [137, 178] on td "Oreo white skillet" at bounding box center [124, 171] width 105 height 32
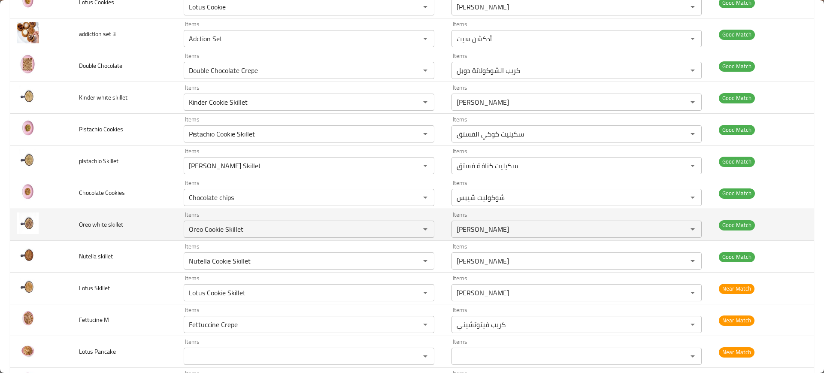
scroll to position [271, 0]
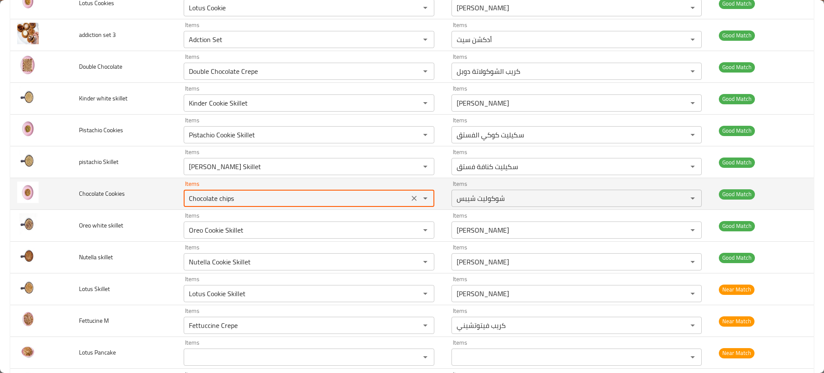
click at [224, 201] on Cookies "Chocolate chips" at bounding box center [296, 198] width 220 height 12
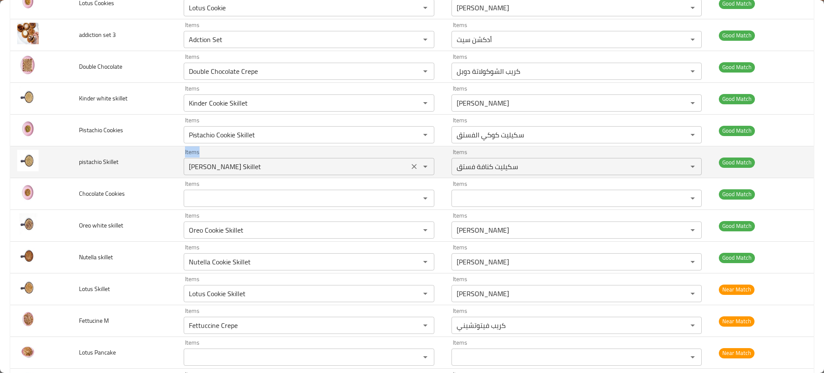
drag, startPoint x: 149, startPoint y: 177, endPoint x: 252, endPoint y: 161, distance: 103.4
click at [252, 161] on tr "pistachio Skillet Items Kunafa Pistachio Skillet Items Items سكيليت كنافة فستق …" at bounding box center [412, 162] width 804 height 32
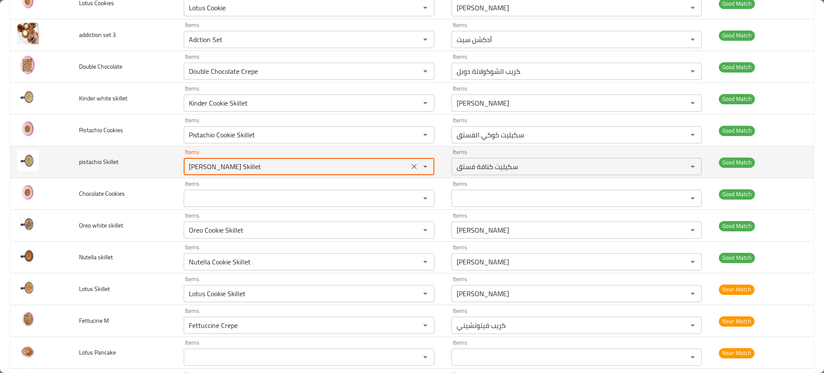
click at [252, 161] on Skillet "Kunafa Pistachio Skillet" at bounding box center [296, 167] width 220 height 12
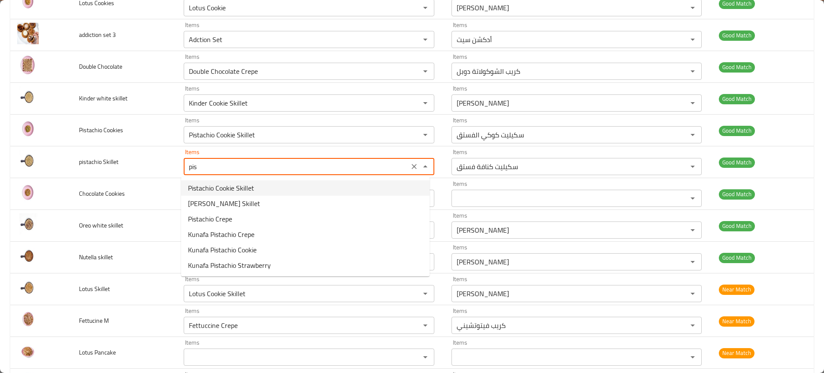
click at [259, 188] on Skillet-option-0 "Pistachio Cookie Skillet" at bounding box center [305, 187] width 249 height 15
type Skillet "Pistachio Cookie Skillet"
type Skillet-ar "سكيليت كوكي الفستق"
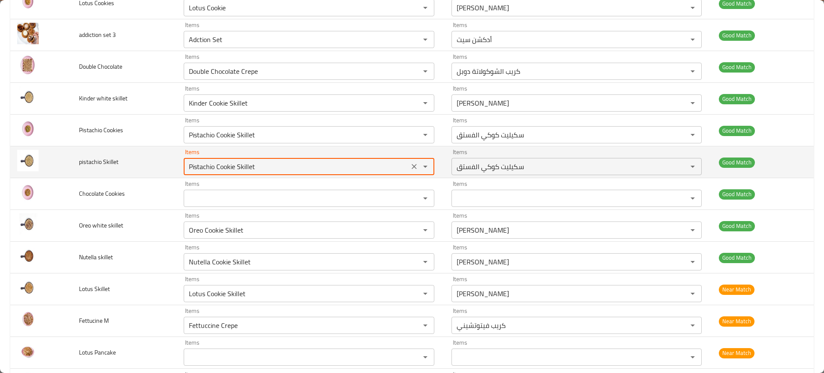
type Skillet "Pistachio Cookie Skillet"
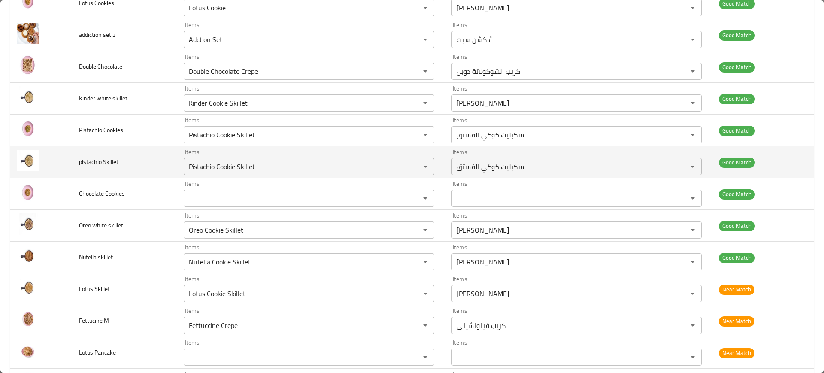
click at [156, 156] on td "pistachio Skillet" at bounding box center [124, 162] width 105 height 32
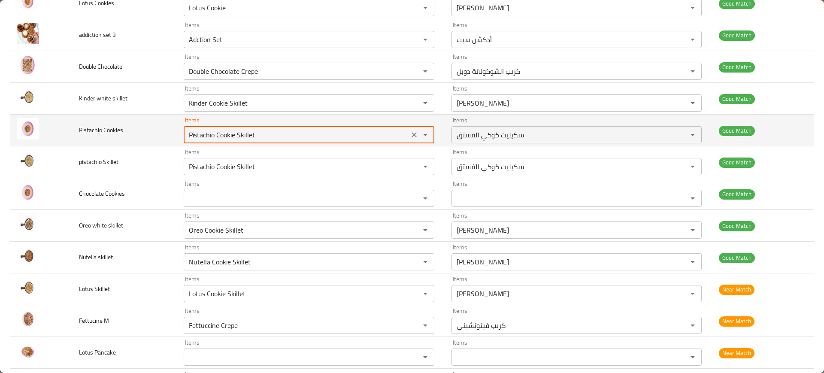
drag, startPoint x: 235, startPoint y: 135, endPoint x: 298, endPoint y: 132, distance: 63.1
click at [298, 132] on Cookies "Pistachio Cookie Skillet" at bounding box center [296, 135] width 220 height 12
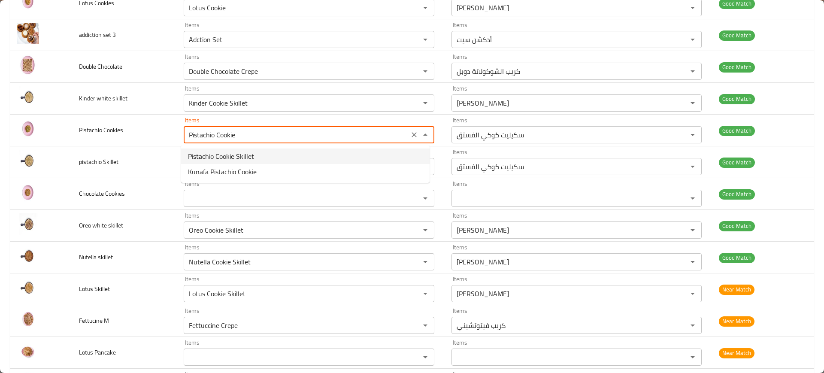
click at [211, 152] on span "Pistachio Cookie Skillet" at bounding box center [221, 156] width 66 height 10
type Cookies "Pistachio Cookie Skillet"
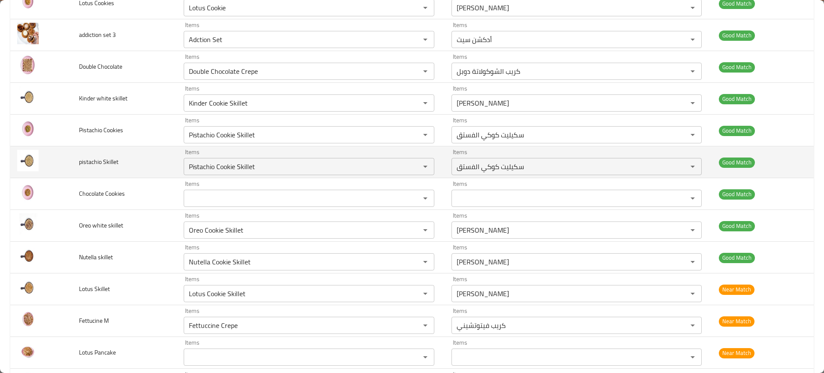
click at [146, 162] on td "pistachio Skillet" at bounding box center [124, 162] width 105 height 32
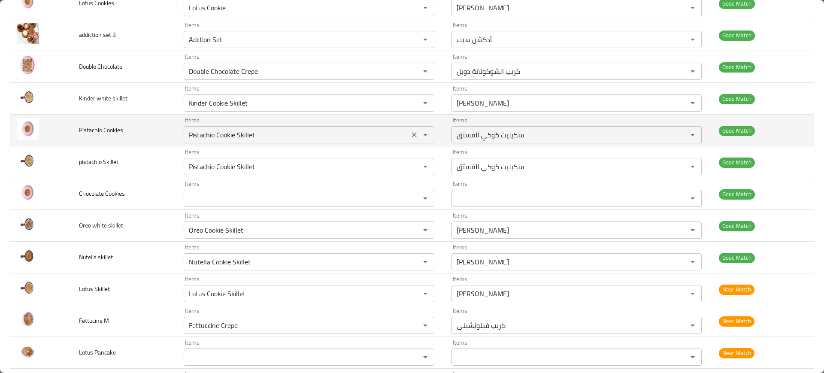
click at [236, 135] on Cookies "Pistachio Cookie Skillet" at bounding box center [296, 135] width 220 height 12
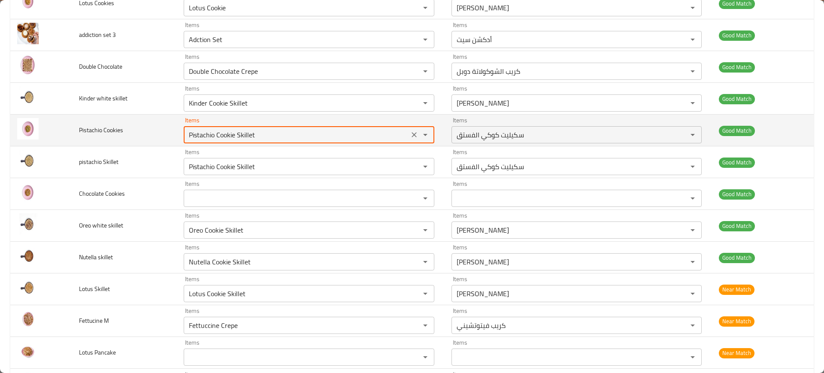
click at [236, 135] on Cookies "Pistachio Cookie Skillet" at bounding box center [296, 135] width 220 height 12
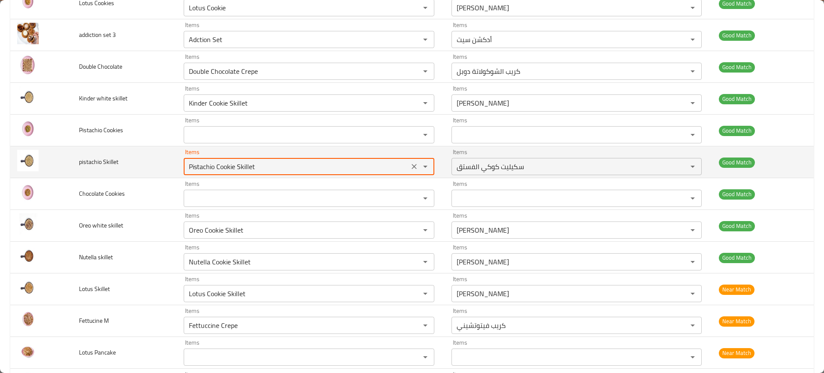
click at [246, 166] on Skillet "Pistachio Cookie Skillet" at bounding box center [296, 167] width 220 height 12
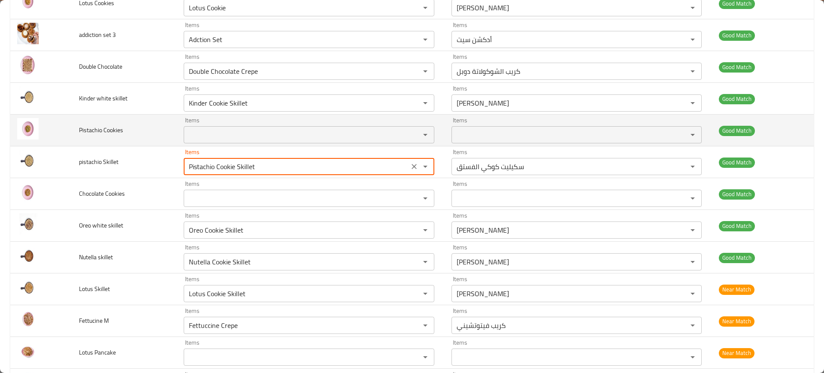
click at [99, 130] on span "Pistachio Cookies" at bounding box center [101, 129] width 44 height 11
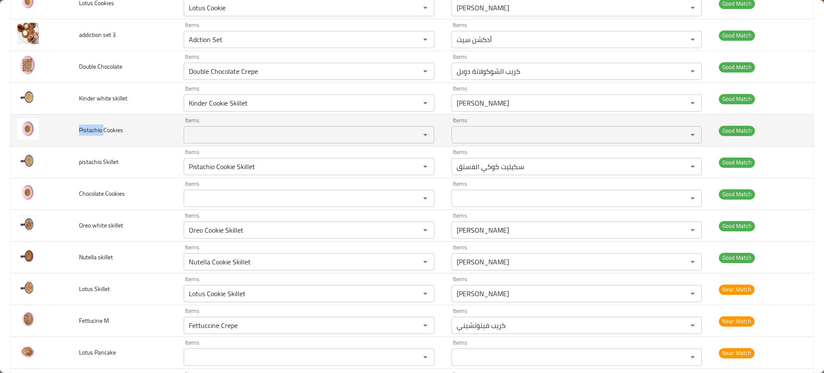
click at [99, 130] on span "Pistachio Cookies" at bounding box center [101, 129] width 44 height 11
copy span "Pistachio Cookies"
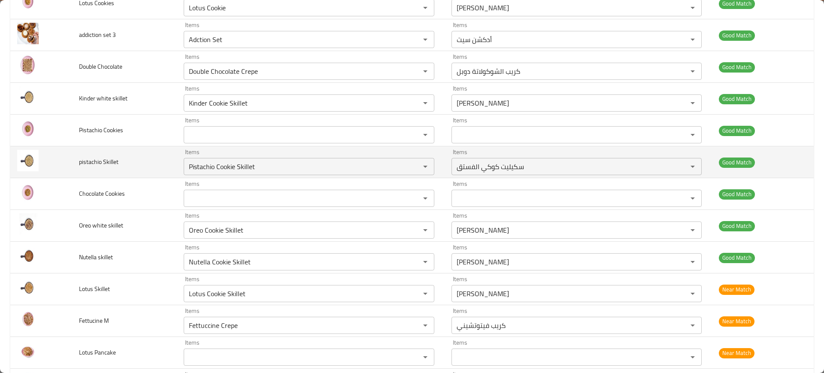
click at [165, 175] on td "pistachio Skillet" at bounding box center [124, 162] width 105 height 32
click at [124, 168] on td "pistachio Skillet" at bounding box center [124, 162] width 105 height 32
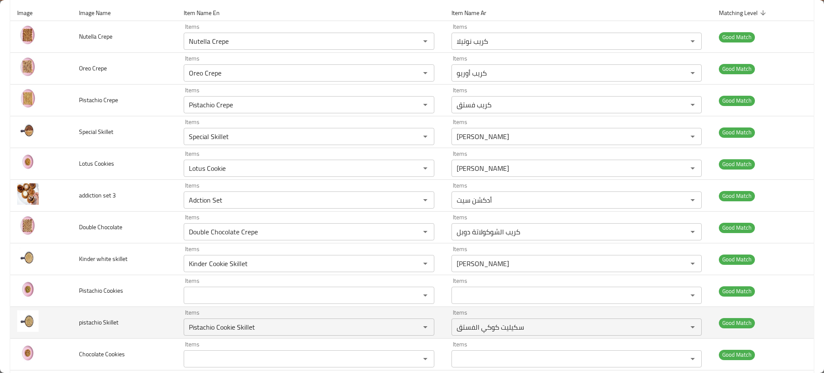
scroll to position [28, 0]
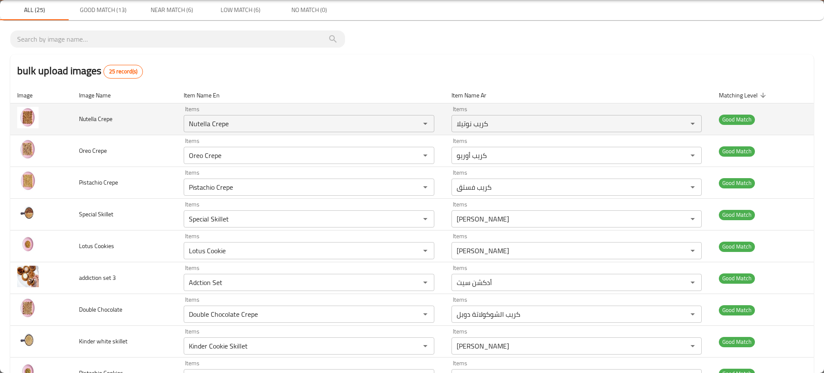
click at [180, 116] on td "Items Nutella Crepe Items" at bounding box center [310, 119] width 267 height 32
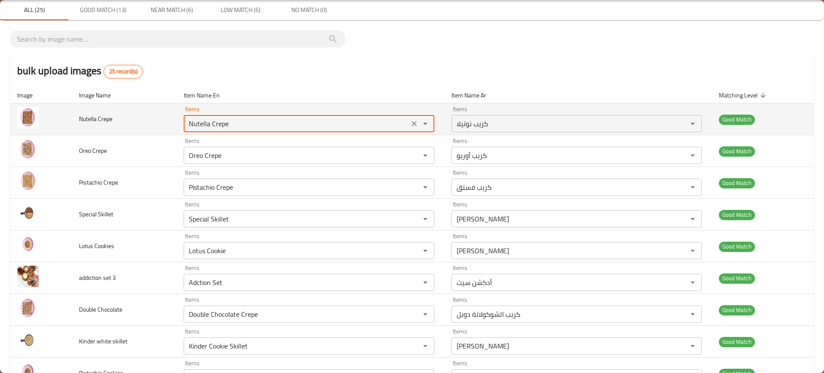
click at [200, 121] on Crepe "Nutella Crepe" at bounding box center [296, 124] width 220 height 12
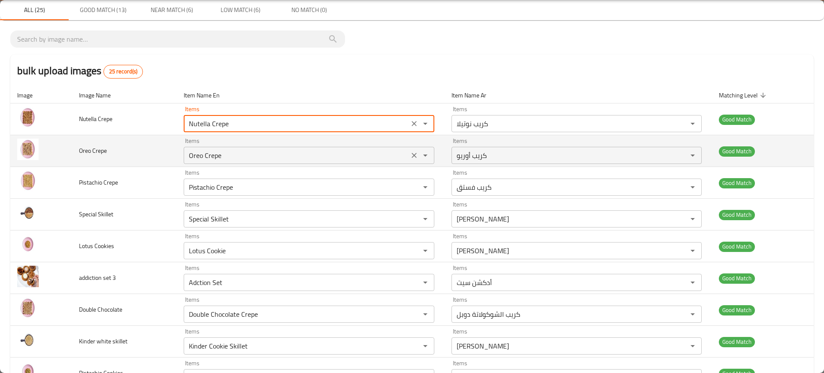
click at [284, 146] on div "Items Oreo Crepe Items" at bounding box center [309, 151] width 250 height 26
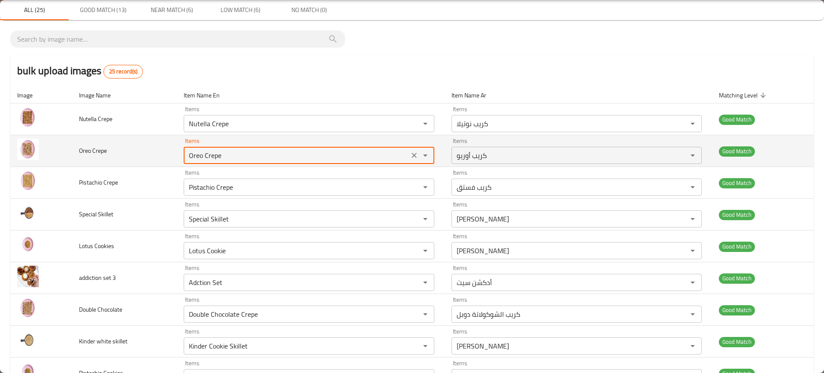
click at [284, 146] on div "Items Oreo Crepe Items" at bounding box center [309, 151] width 250 height 26
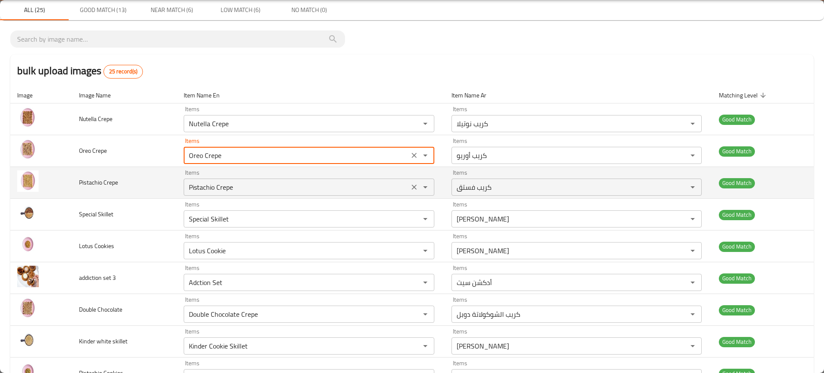
click at [231, 187] on Crepe "Pistachio Crepe" at bounding box center [296, 187] width 220 height 12
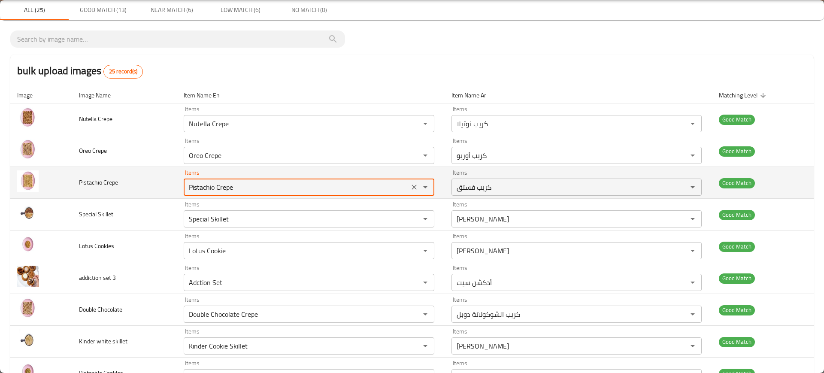
click at [231, 187] on Crepe "Pistachio Crepe" at bounding box center [296, 187] width 220 height 12
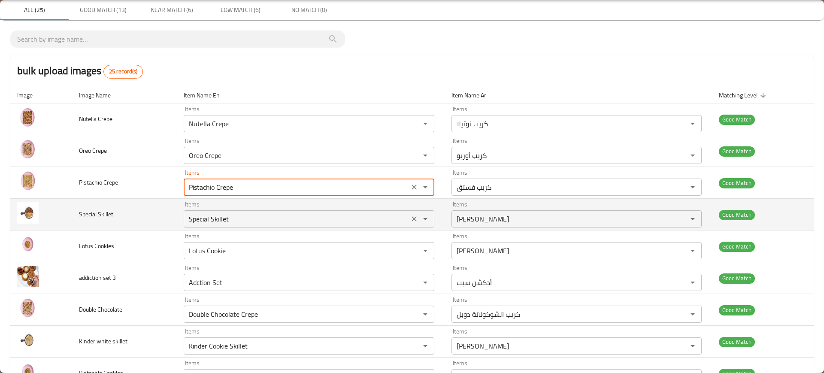
click at [256, 214] on Skillet "Special Skillet" at bounding box center [296, 219] width 220 height 12
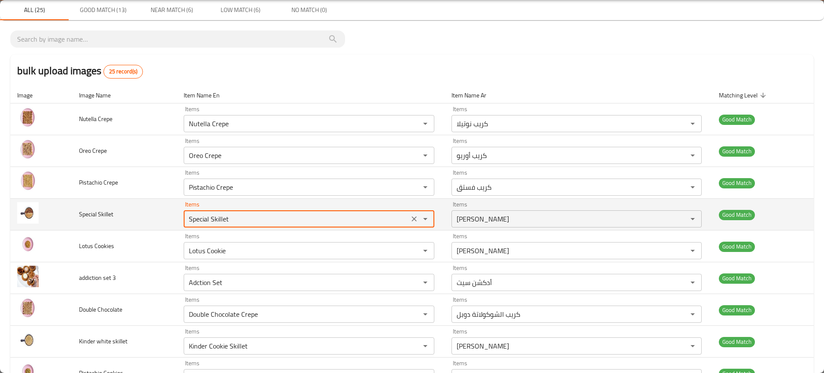
click at [256, 214] on Skillet "Special Skillet" at bounding box center [296, 219] width 220 height 12
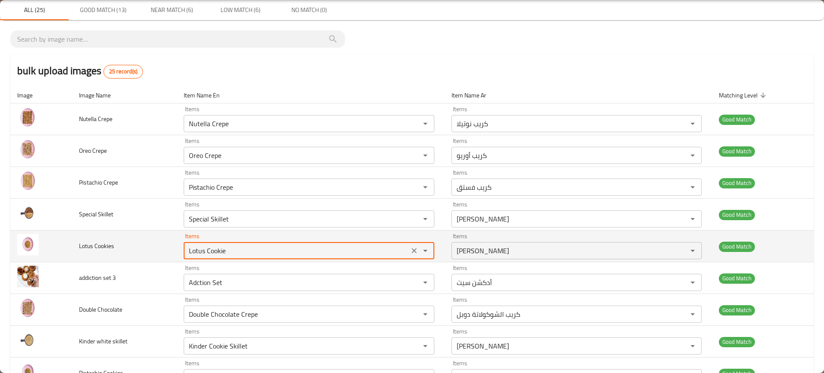
click at [285, 256] on Cookies "Lotus Cookie" at bounding box center [296, 251] width 220 height 12
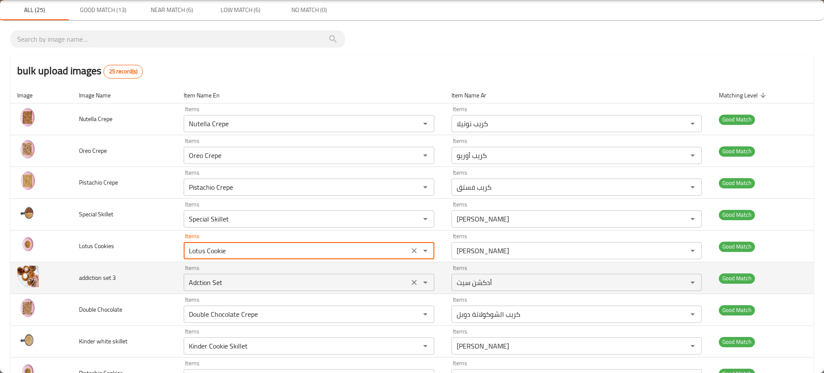
click at [277, 274] on div "Adction Set Items" at bounding box center [309, 282] width 250 height 17
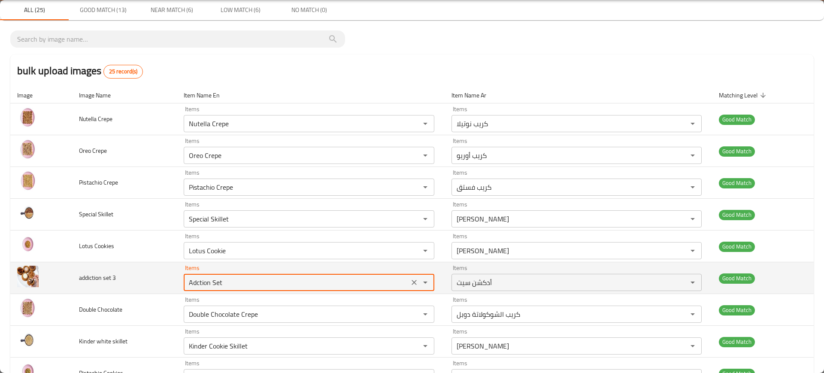
click at [277, 274] on div "Adction Set Items" at bounding box center [309, 282] width 250 height 17
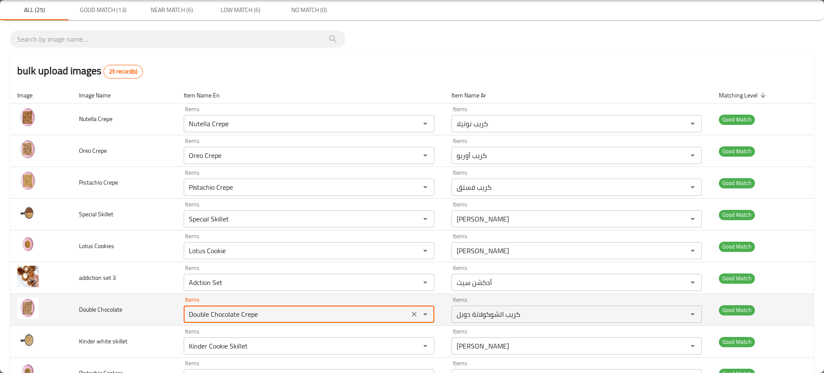
click at [243, 314] on Chocolate "Double Chocolate Crepe" at bounding box center [296, 314] width 220 height 12
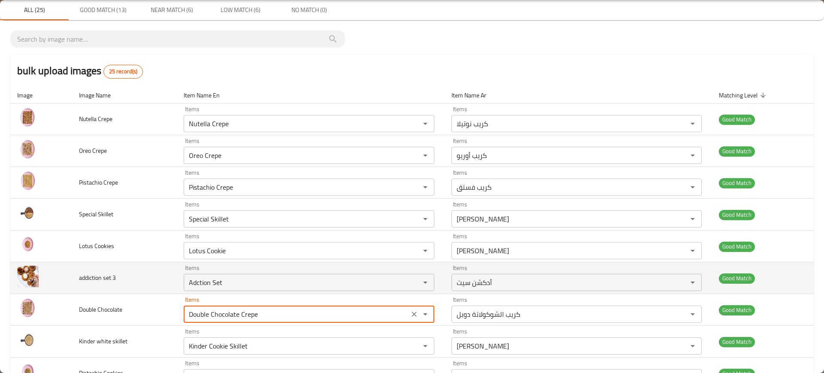
scroll to position [130, 0]
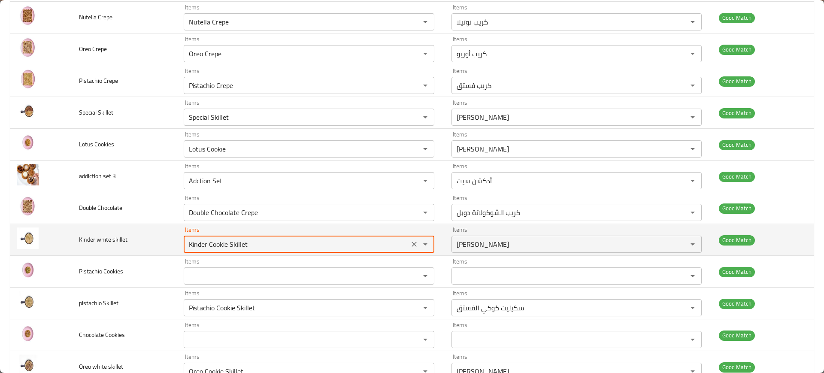
click at [222, 243] on skillet "Kinder Cookie Skillet" at bounding box center [296, 244] width 220 height 12
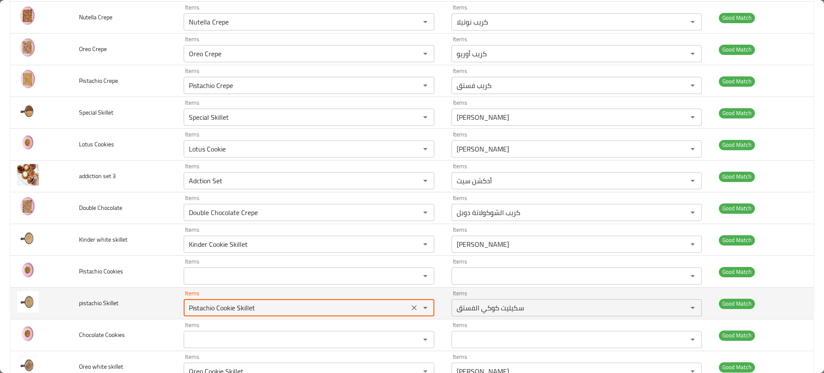
click at [210, 308] on Skillet "Pistachio Cookie Skillet" at bounding box center [296, 308] width 220 height 12
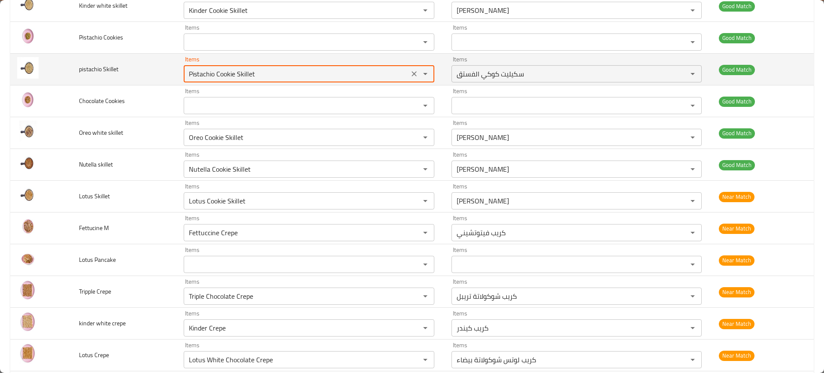
scroll to position [373, 0]
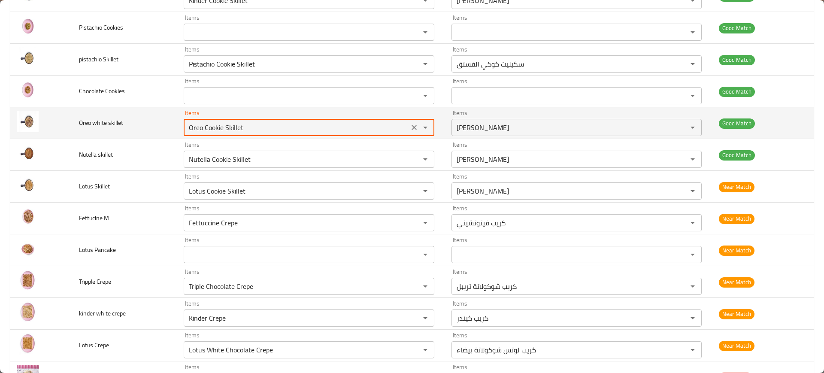
click at [192, 130] on skillet "Oreo Cookie Skillet" at bounding box center [296, 127] width 220 height 12
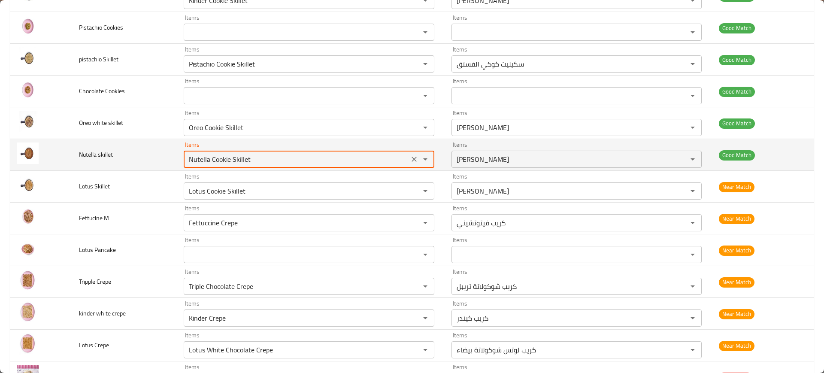
click at [238, 160] on skillet "Nutella Cookie Skillet" at bounding box center [296, 159] width 220 height 12
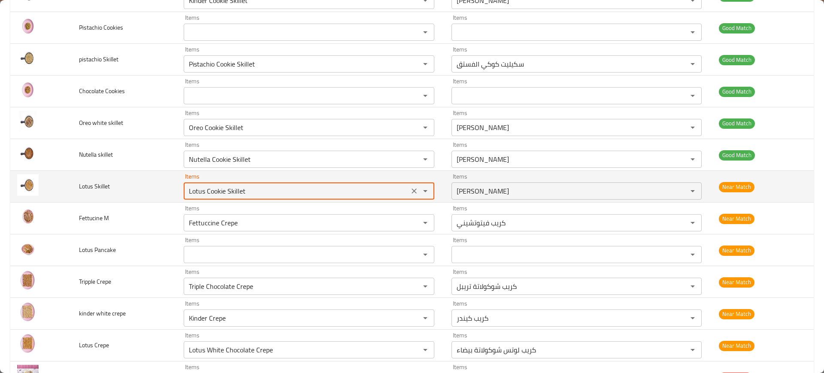
click at [224, 193] on Skillet "Lotus Cookie Skillet" at bounding box center [296, 191] width 220 height 12
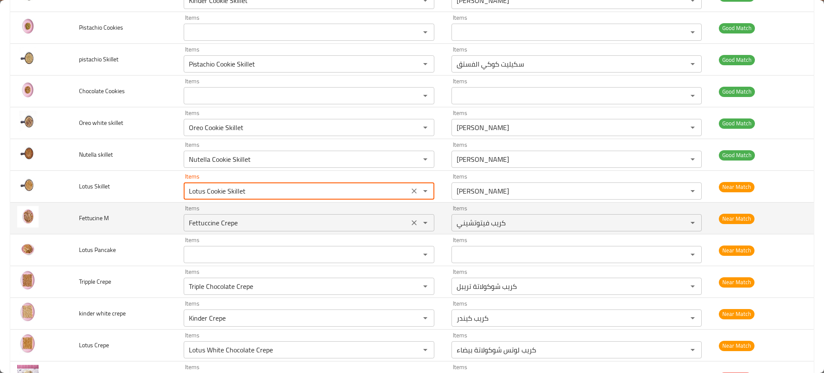
click at [225, 217] on M "Fettuccine Crepe" at bounding box center [296, 223] width 220 height 12
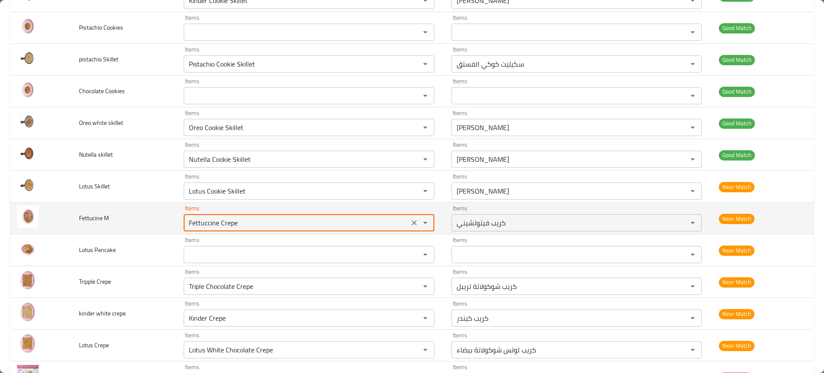
click at [225, 217] on M "Fettuccine Crepe" at bounding box center [296, 223] width 220 height 12
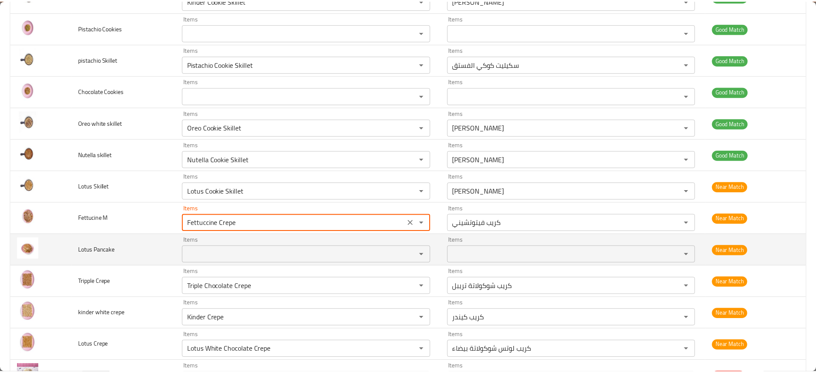
scroll to position [570, 0]
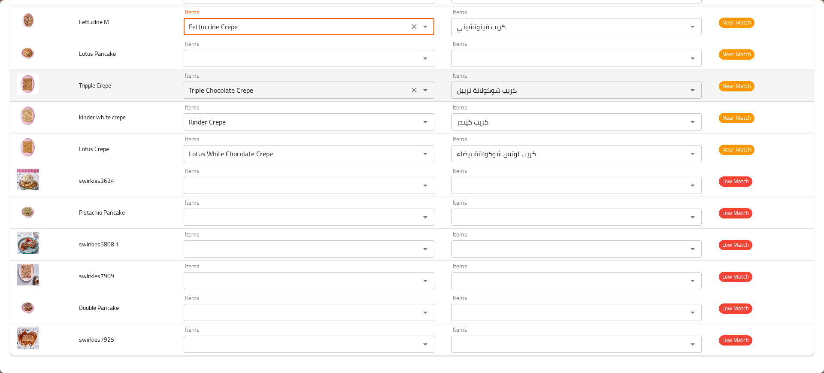
click at [202, 94] on Crepe "Triple Chocolate Crepe" at bounding box center [296, 90] width 220 height 12
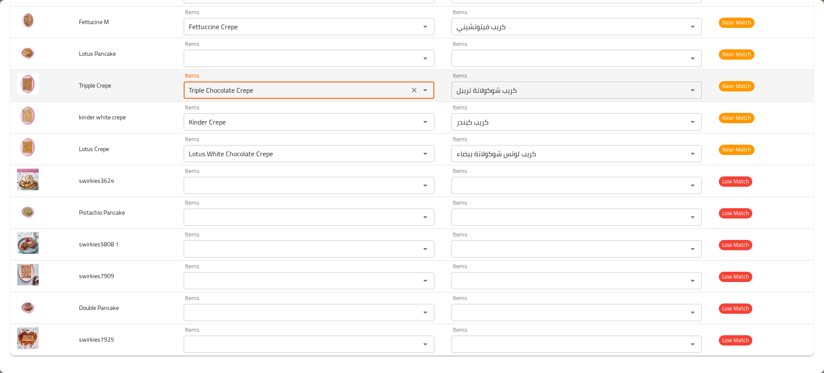
click at [202, 94] on Crepe "Triple Chocolate Crepe" at bounding box center [296, 90] width 220 height 12
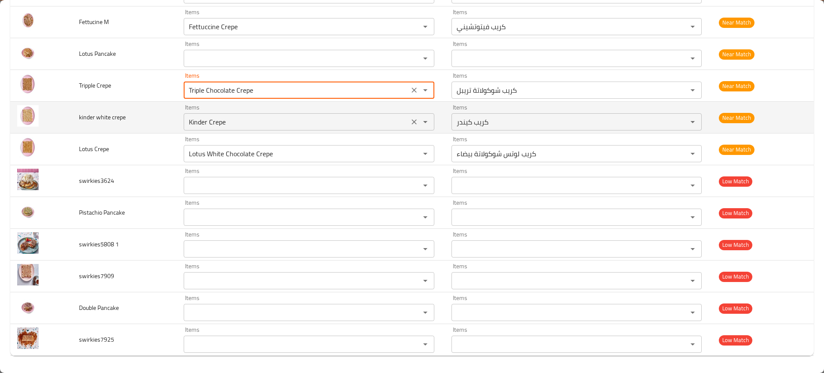
click at [234, 129] on div "Kinder Crepe Items" at bounding box center [309, 121] width 250 height 17
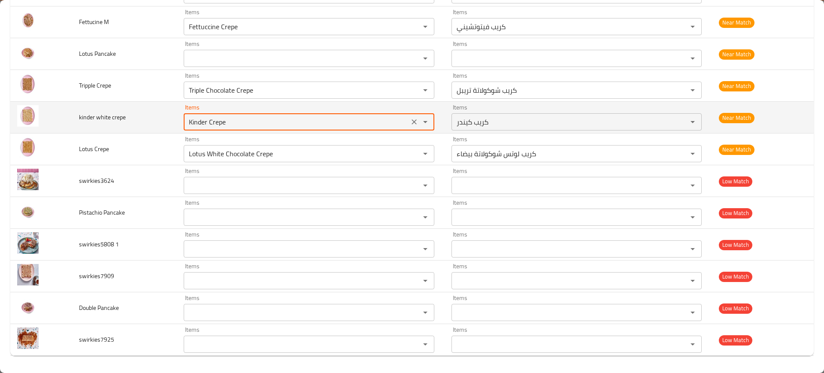
click at [234, 129] on div "Kinder Crepe Items" at bounding box center [309, 121] width 250 height 17
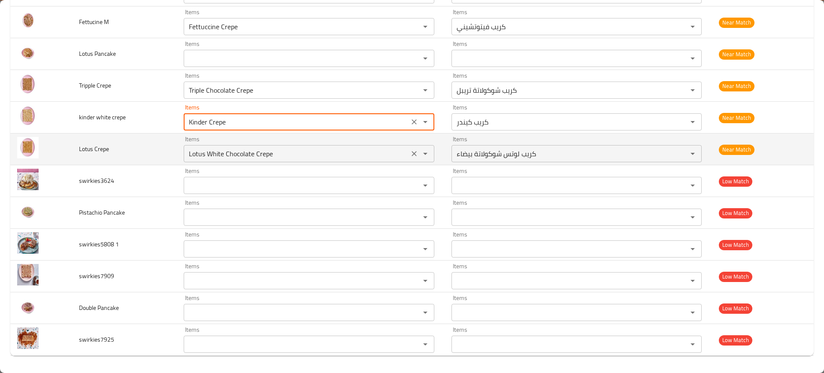
click at [252, 150] on Crepe "Lotus White Chocolate Crepe" at bounding box center [296, 154] width 220 height 12
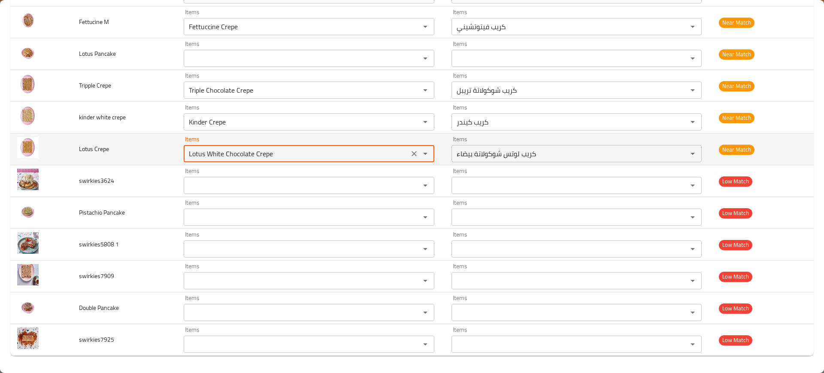
click at [252, 150] on Crepe "Lotus White Chocolate Crepe" at bounding box center [296, 154] width 220 height 12
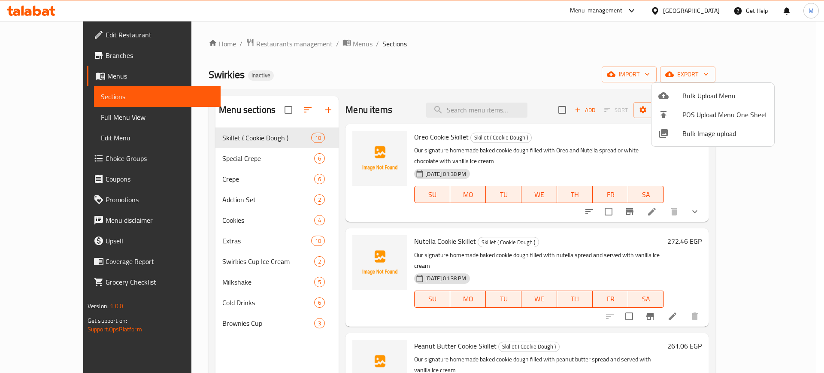
click at [84, 25] on div at bounding box center [412, 186] width 824 height 373
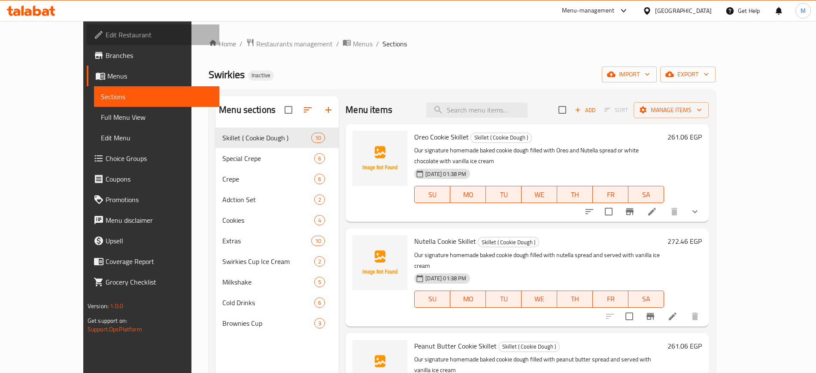
click at [87, 25] on link "Edit Restaurant" at bounding box center [153, 34] width 133 height 21
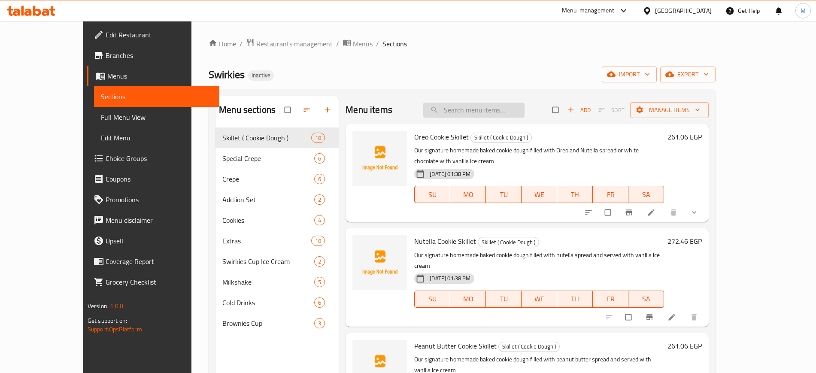
click at [483, 113] on input "search" at bounding box center [473, 110] width 101 height 15
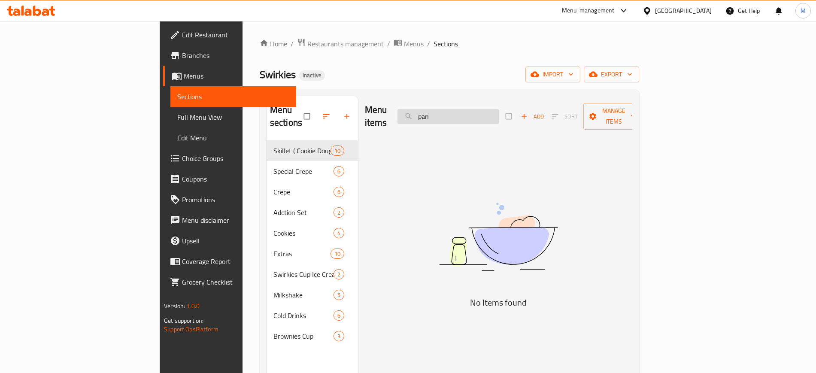
click at [499, 109] on input "pan" at bounding box center [447, 116] width 101 height 15
paste input "Fettuccine Crepe"
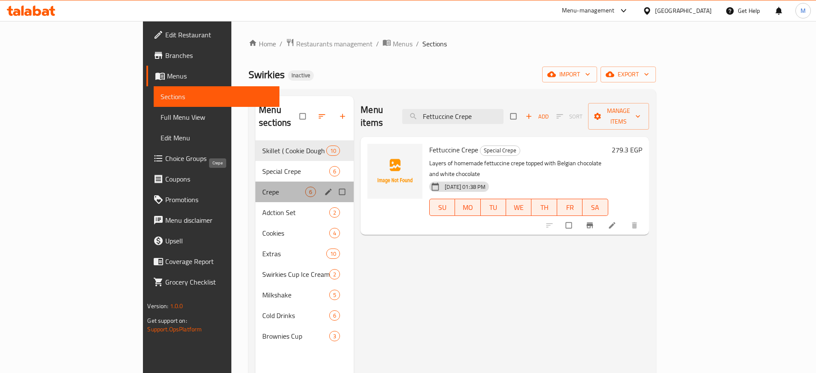
click at [262, 187] on span "Crepe" at bounding box center [283, 192] width 43 height 10
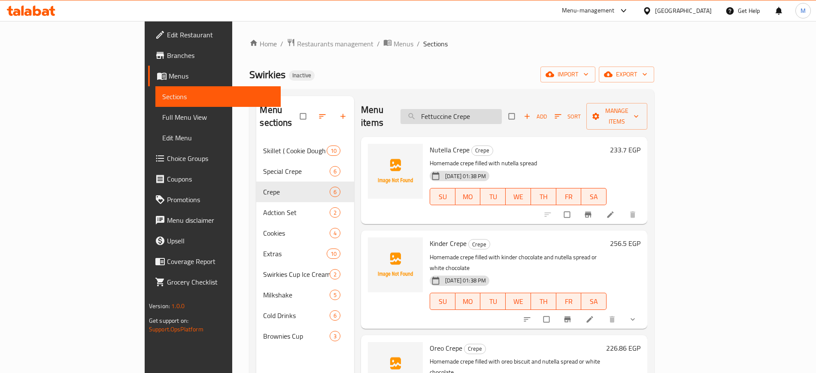
click at [475, 109] on input "Fettuccine Crepe" at bounding box center [450, 116] width 101 height 15
paste input "Chocolate chips"
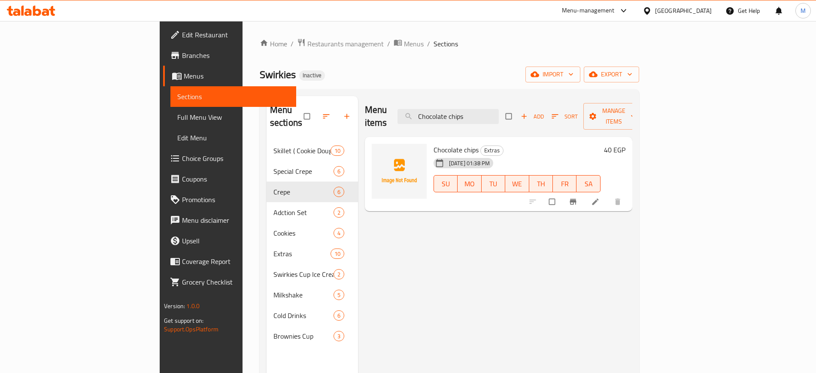
paste input "Cookies"
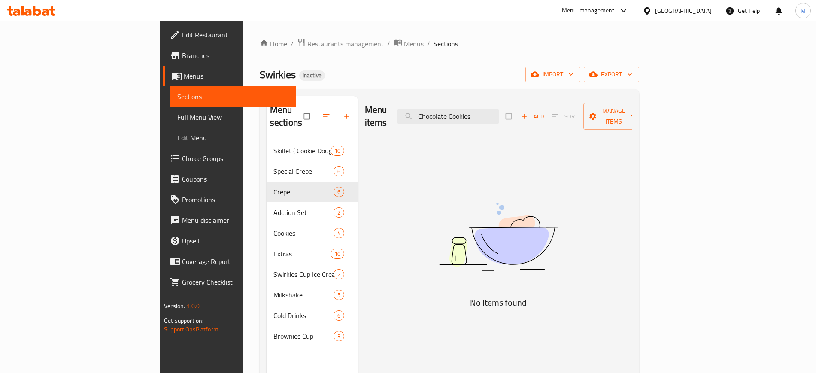
type input "Chocolate Cookies"
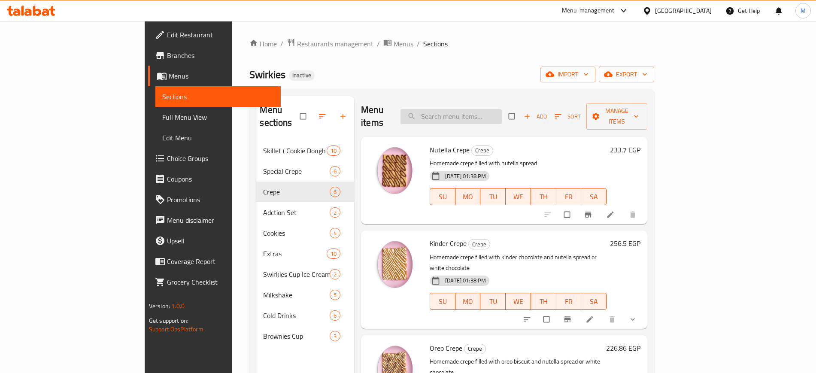
click at [491, 111] on input "search" at bounding box center [450, 116] width 101 height 15
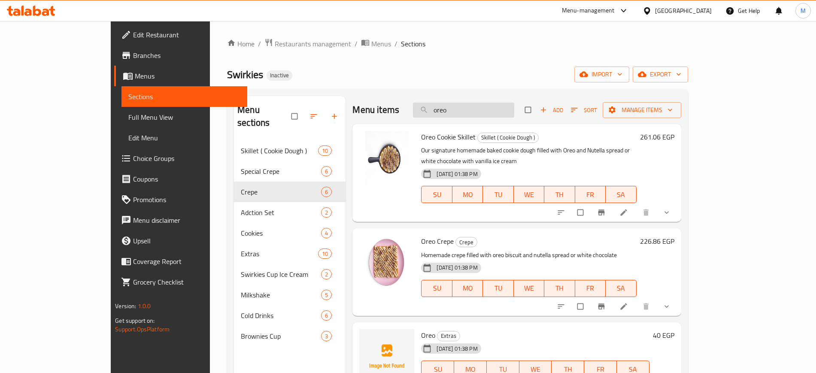
paste input "Pistachio Cookie Skillet"
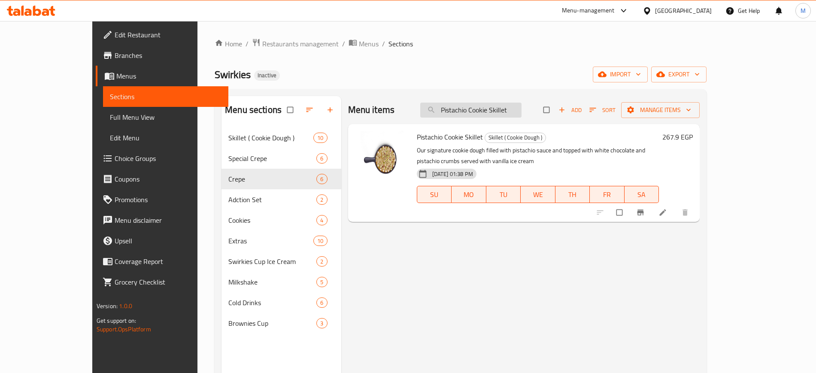
click at [499, 106] on input "Pistachio Cookie Skillet" at bounding box center [470, 110] width 101 height 15
paste input "Nutella Crepe"
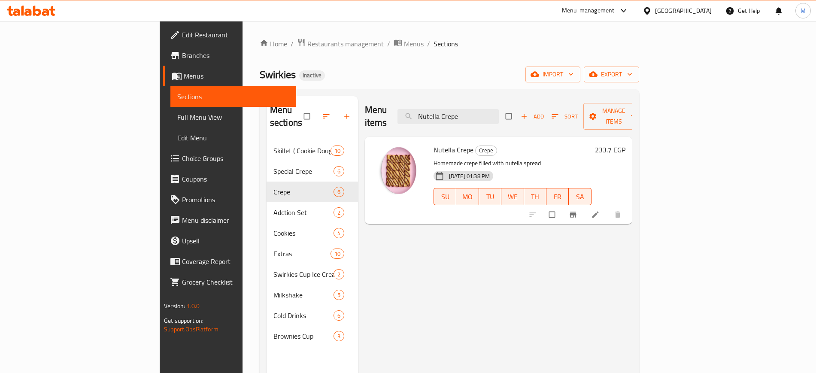
paste input "Oreo"
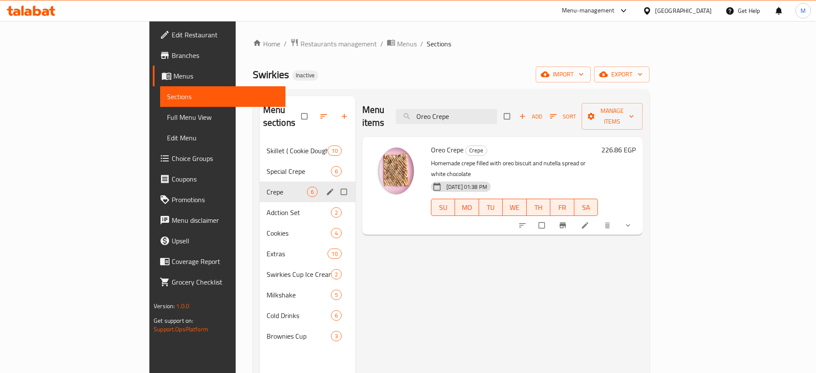
paste input "Pistachi"
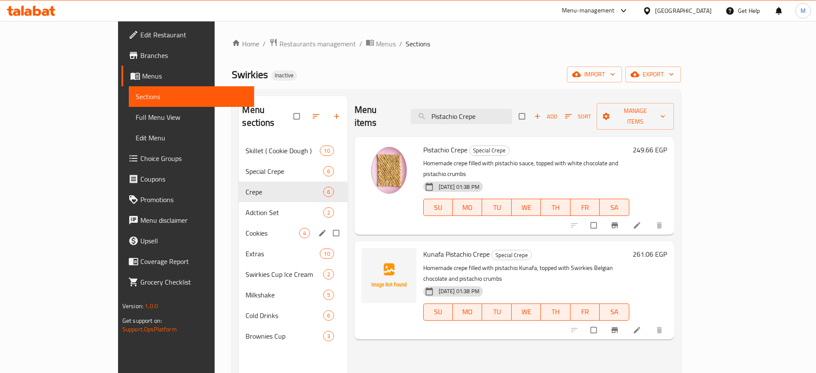
paste input "Special Skillet"
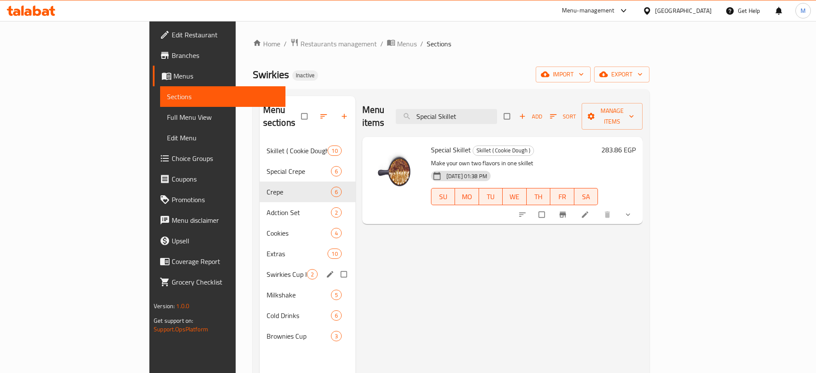
paste input "Lotus Cookie"
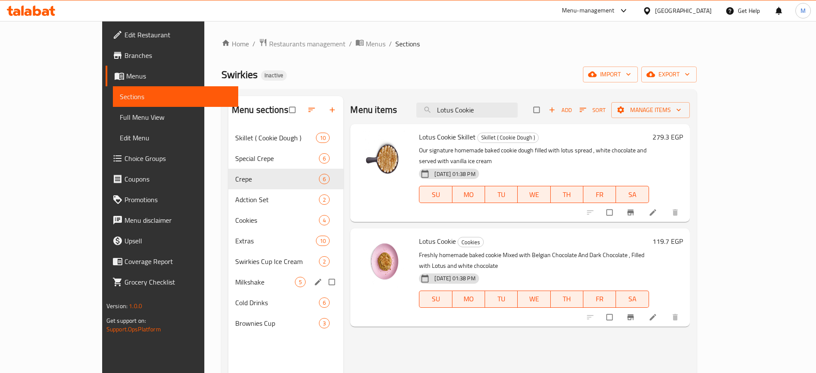
paste input "Adction Set"
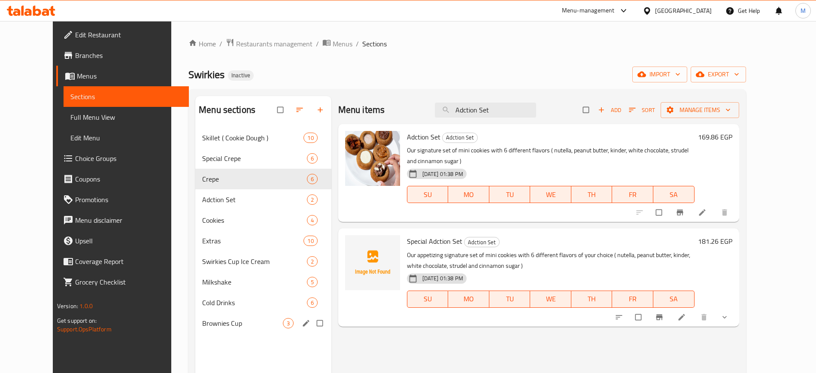
paste input "Double Chocolate Crepe"
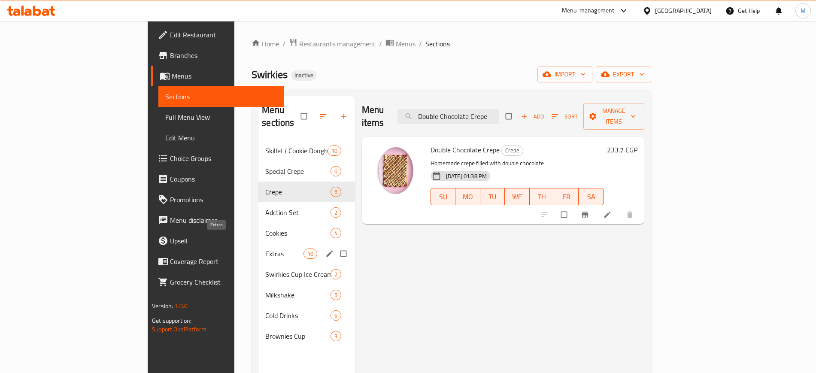
paste input "Kinder Cookie Skillet"
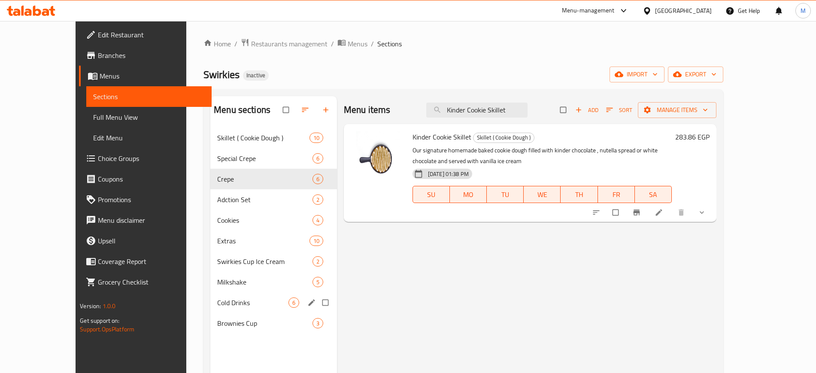
paste input "Pistachio"
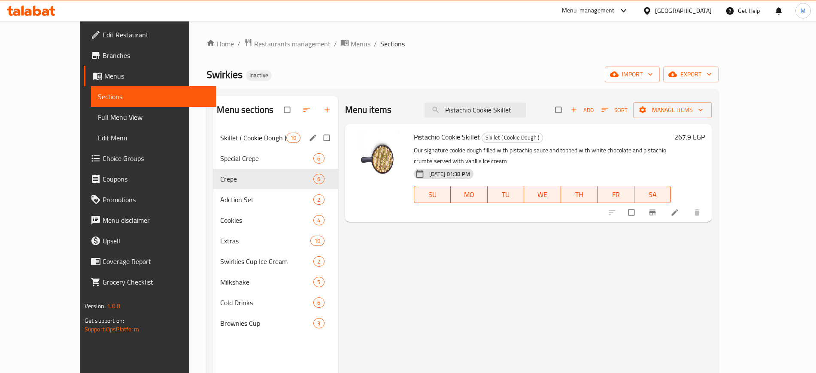
paste input "Ore"
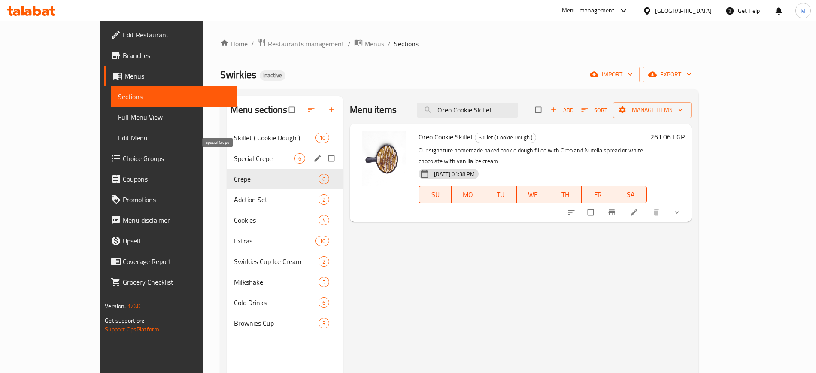
paste input "Nutella"
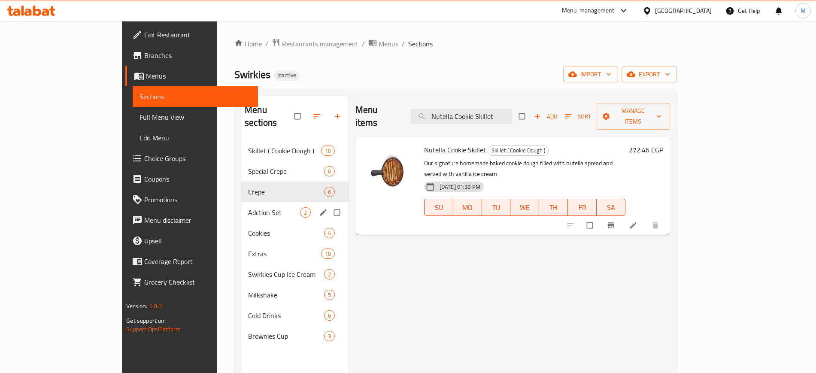
paste input "Lotus"
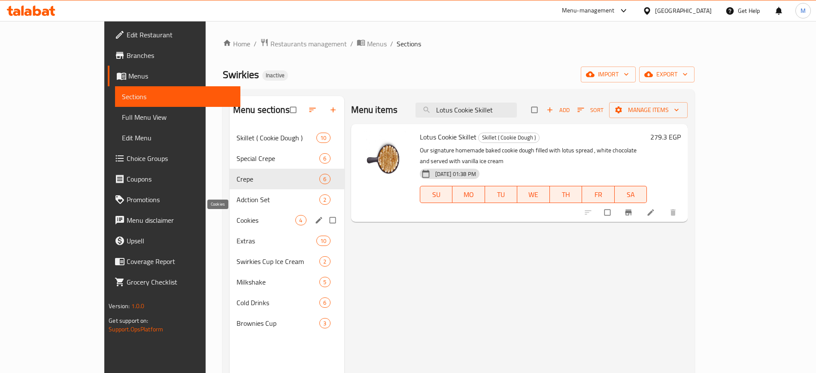
paste input "Fettuccine Crepe"
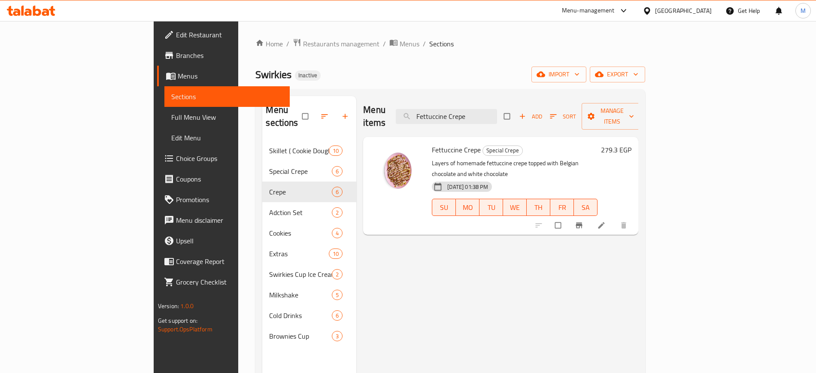
paste input "Triple Chocolat"
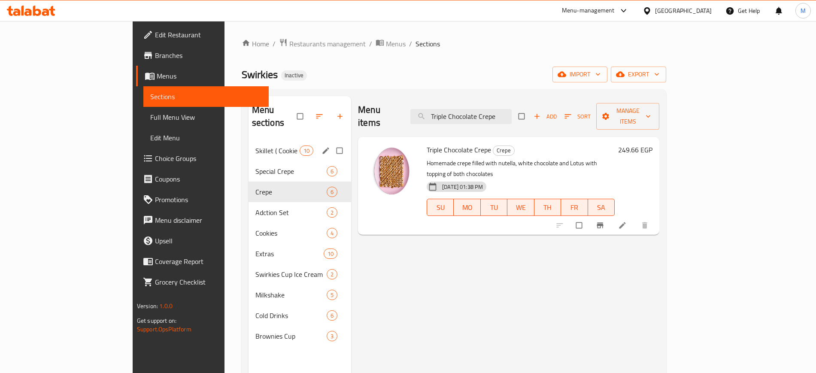
paste input "Kinder"
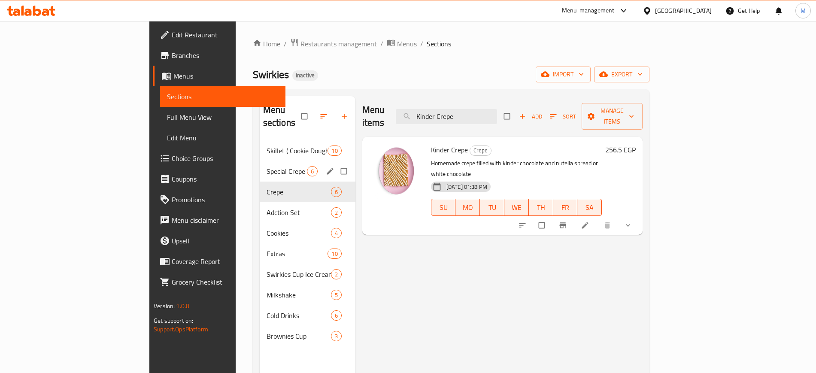
paste input "Lotus White Chocolate"
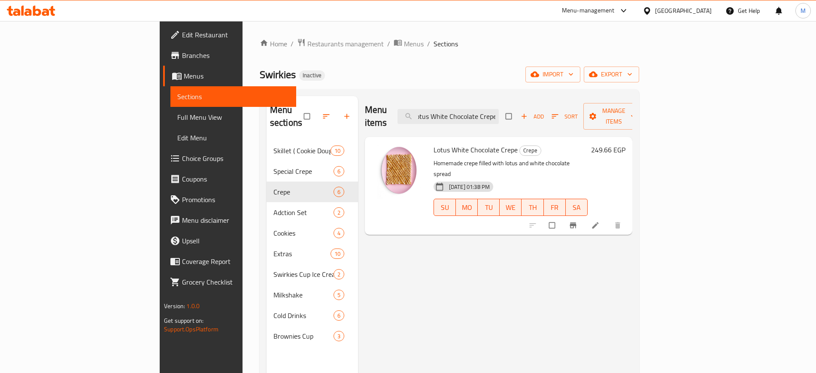
type input "Lotus White Chocolate Crepe"
click at [177, 114] on span "Full Menu View" at bounding box center [233, 117] width 112 height 10
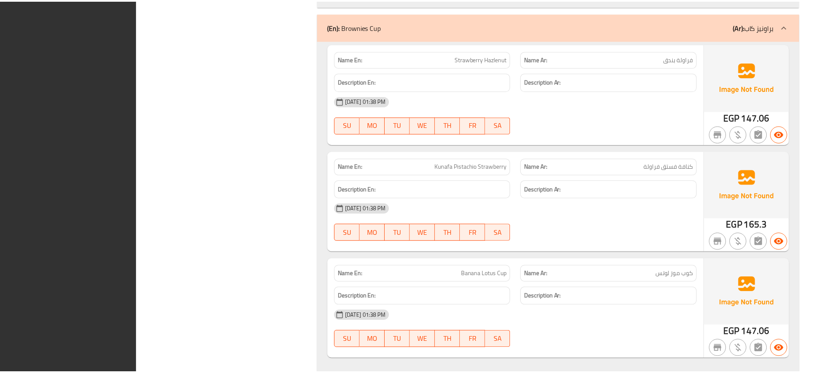
scroll to position [6902, 0]
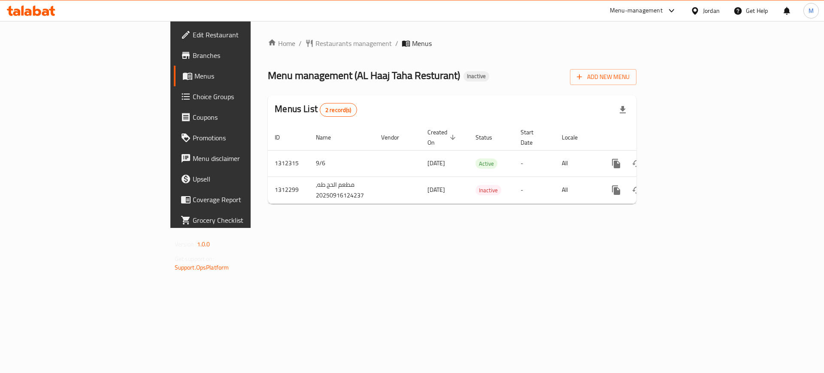
click at [358, 228] on div "Home / Restaurants management / Menus Menu management ( AL Haaj Taha Resturant …" at bounding box center [452, 124] width 403 height 207
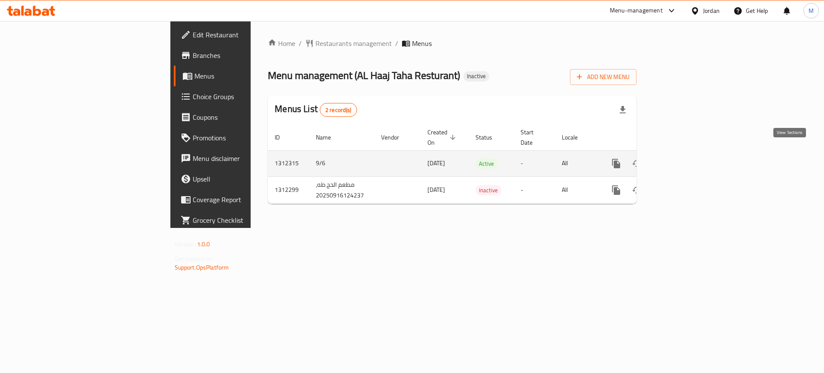
click at [683, 158] on icon "enhanced table" at bounding box center [678, 163] width 10 height 10
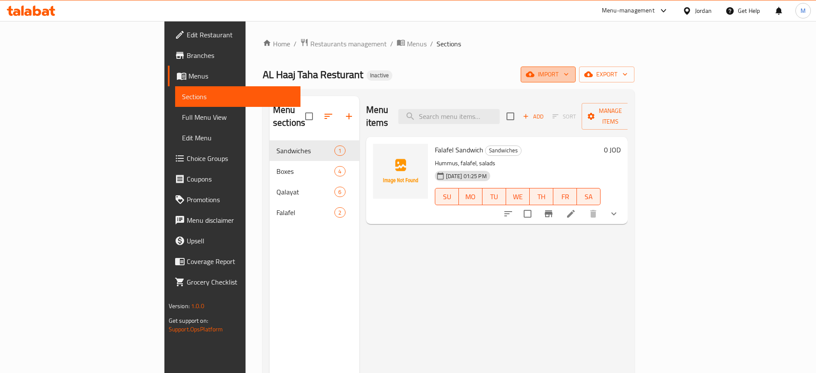
click at [576, 80] on button "import" at bounding box center [548, 75] width 55 height 16
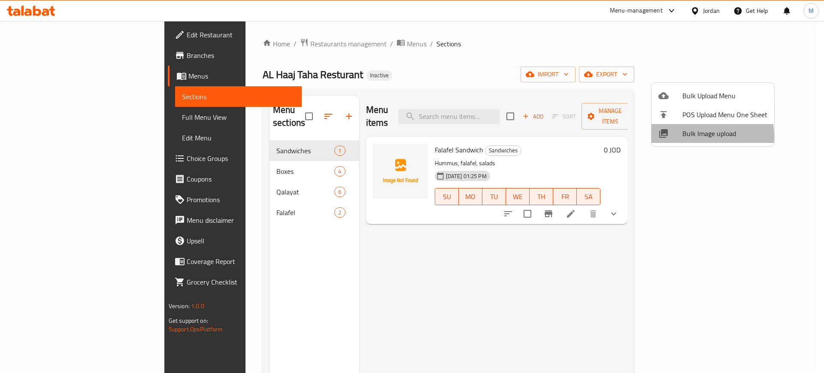
click at [690, 136] on span "Bulk Image upload" at bounding box center [724, 133] width 85 height 10
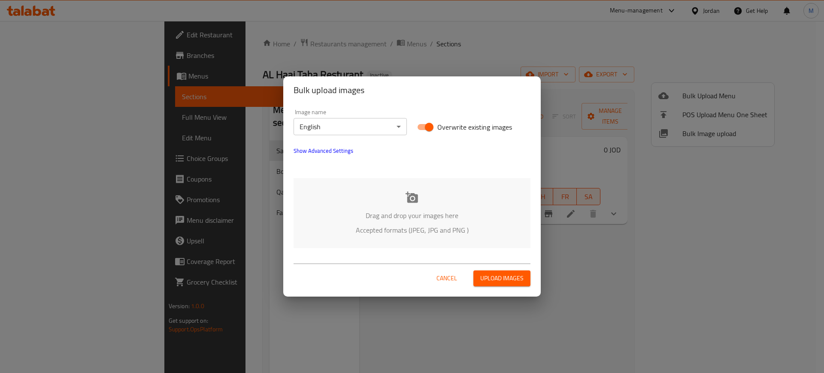
click at [335, 172] on div "Image name English ​ Overwrite existing images Show Advanced Settings Drag and …" at bounding box center [412, 178] width 258 height 149
click at [341, 194] on div "Drag and drop your images here Accepted formats (JPEG, JPG and PNG )" at bounding box center [412, 213] width 237 height 70
click at [327, 133] on body "​ Menu-management Jordan Get Help M Edit Restaurant Branches Menus Sections Ful…" at bounding box center [412, 197] width 824 height 352
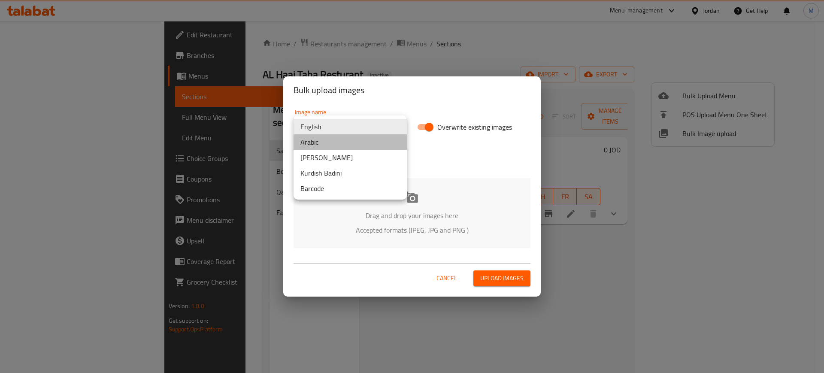
click at [335, 145] on li "Arabic" at bounding box center [350, 141] width 113 height 15
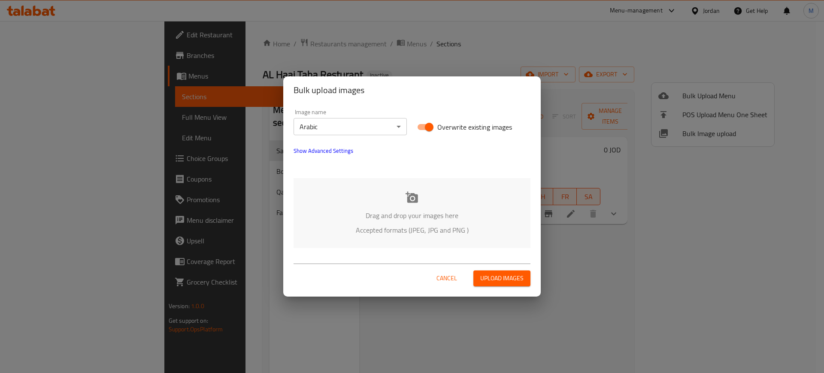
click at [362, 192] on div "Drag and drop your images here Accepted formats (JPEG, JPG and PNG )" at bounding box center [412, 213] width 237 height 70
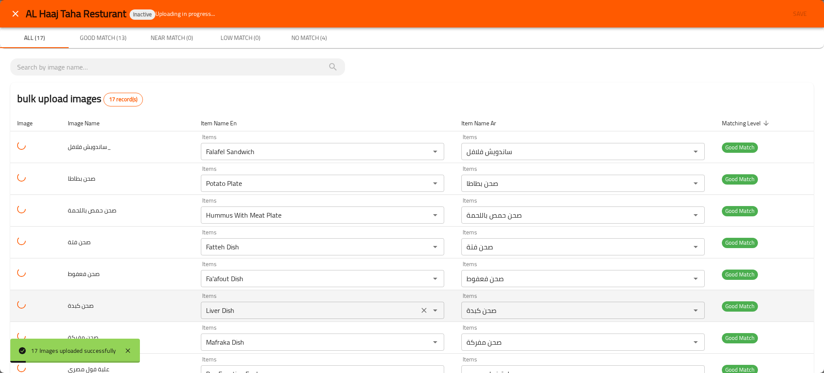
scroll to position [315, 0]
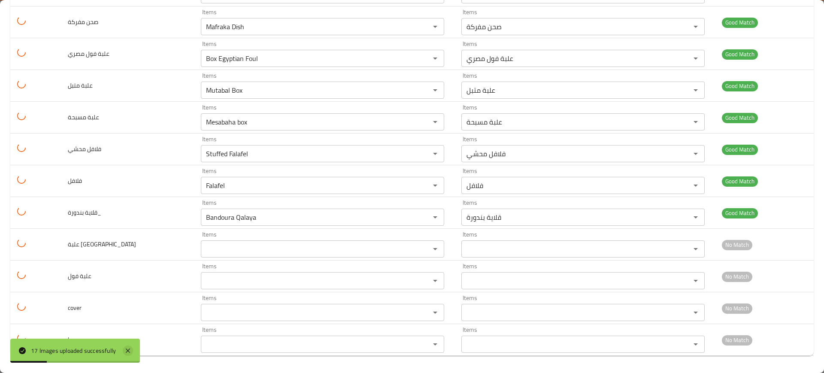
click at [129, 355] on icon at bounding box center [128, 351] width 10 height 10
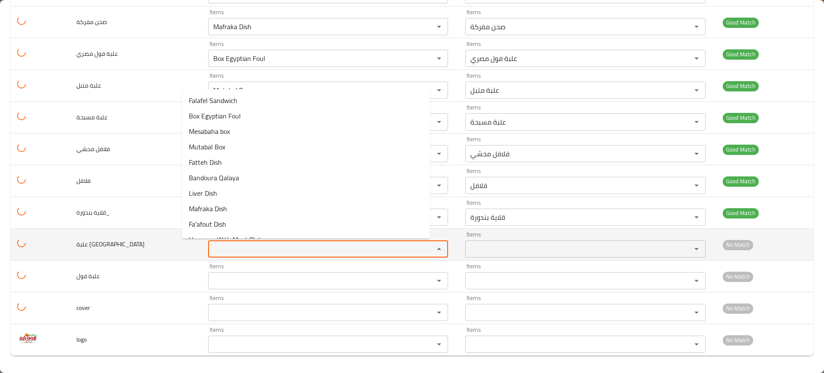
click at [211, 254] on حمص "Items" at bounding box center [316, 249] width 210 height 12
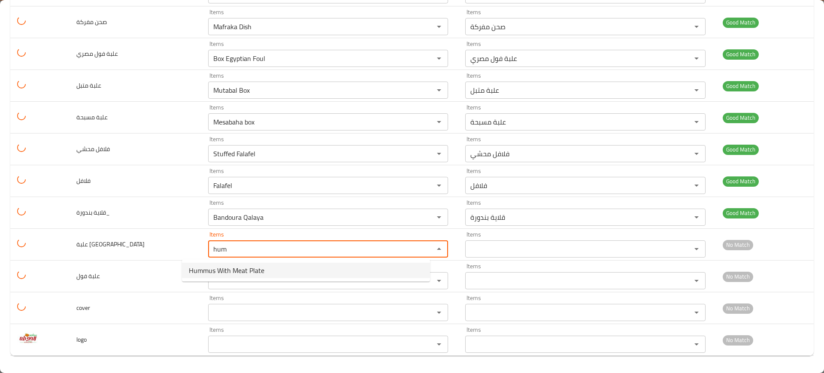
click at [198, 271] on span "Hummus With Meat Plate" at bounding box center [227, 270] width 76 height 10
type حمص "Hummus With Meat Plate"
type حمص-ar "صحن حمص باللحمة"
type حمص "Hummus With Meat Plate"
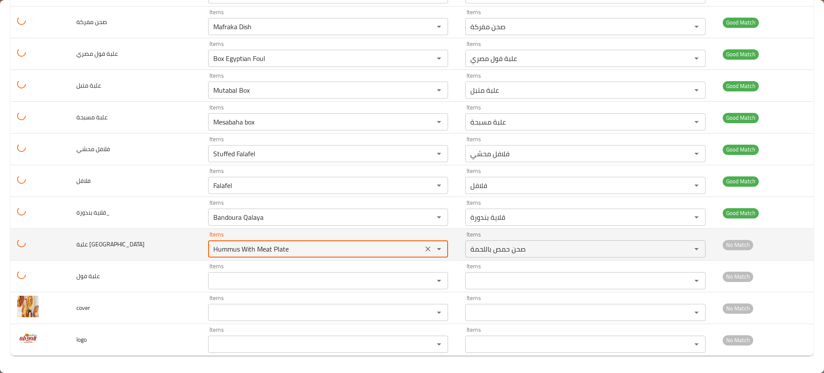
click at [211, 255] on حمص "Hummus With Meat Plate" at bounding box center [316, 249] width 210 height 12
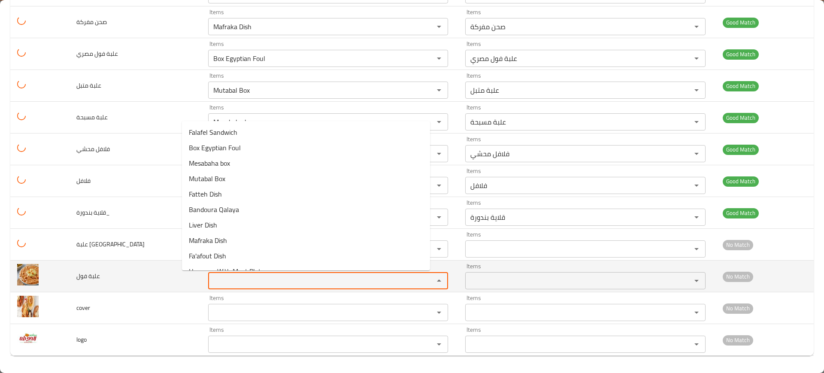
click at [224, 275] on فول "Items" at bounding box center [316, 281] width 210 height 12
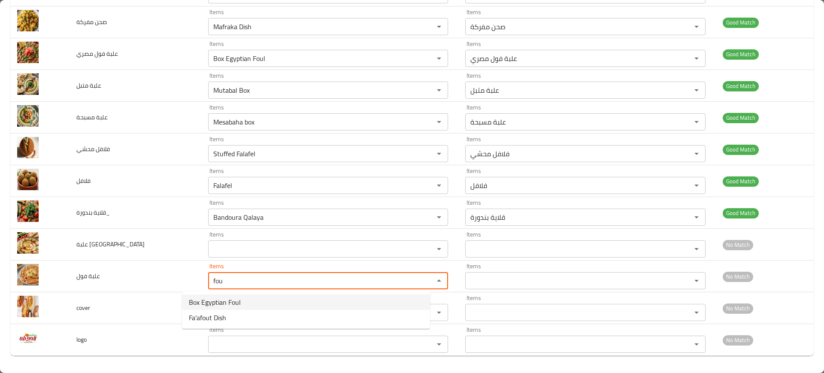
click at [226, 303] on span "Box Egyptian Foul" at bounding box center [215, 302] width 52 height 10
type فول "Box Egyptian Foul"
type فول-ar "علبة فول مصري"
type فول "Box Egyptian Foul"
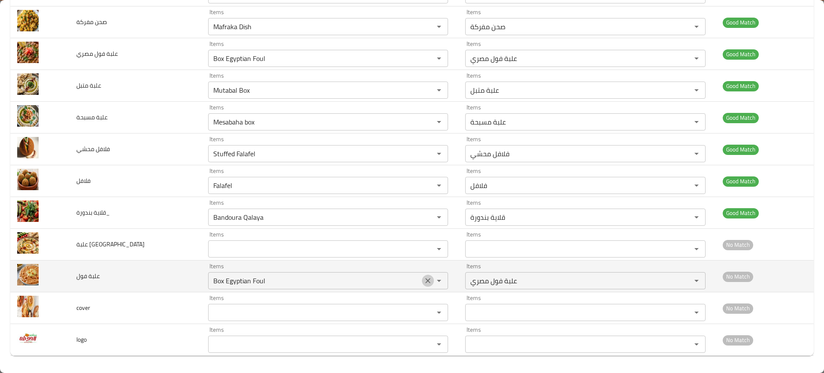
click at [424, 277] on icon "Clear" at bounding box center [428, 280] width 9 height 9
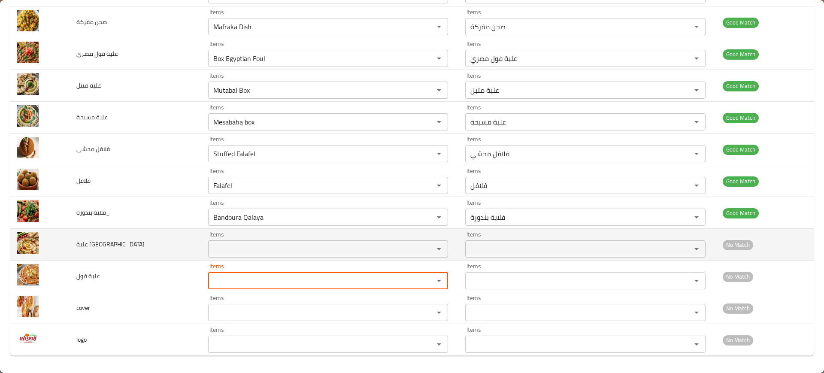
click at [87, 243] on span "علبة حمص" at bounding box center [110, 244] width 68 height 11
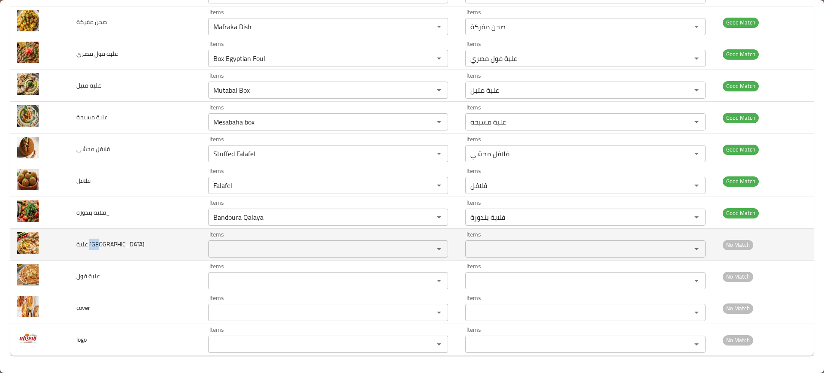
click at [87, 243] on span "علبة حمص" at bounding box center [110, 244] width 68 height 11
copy span "علبة حمص"
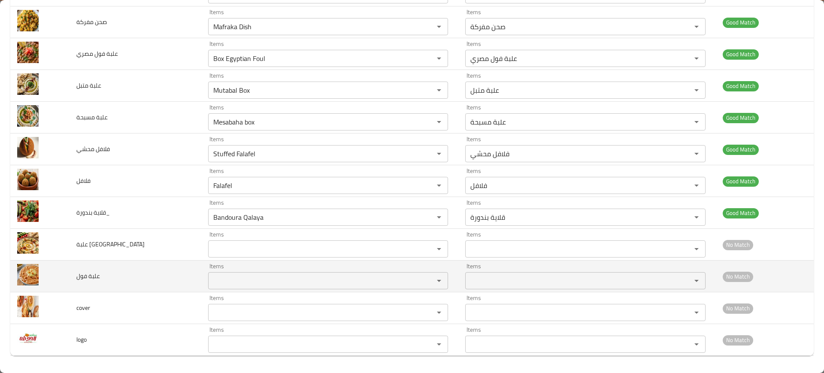
click at [93, 279] on span "علبة فول" at bounding box center [88, 275] width 24 height 11
copy span "علبة فول"
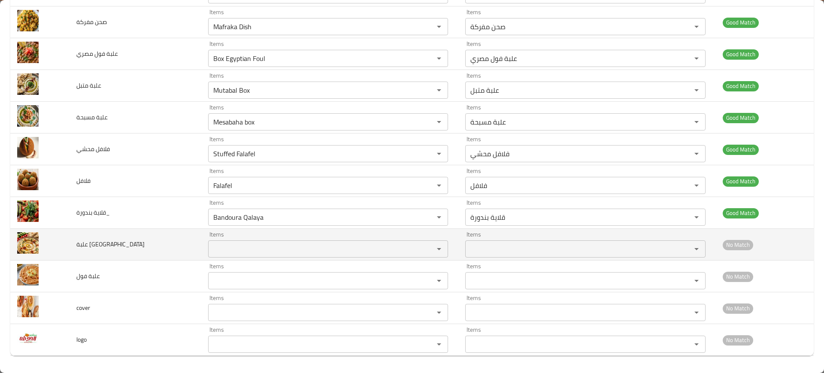
click at [97, 237] on td "علبة حمص" at bounding box center [135, 245] width 131 height 32
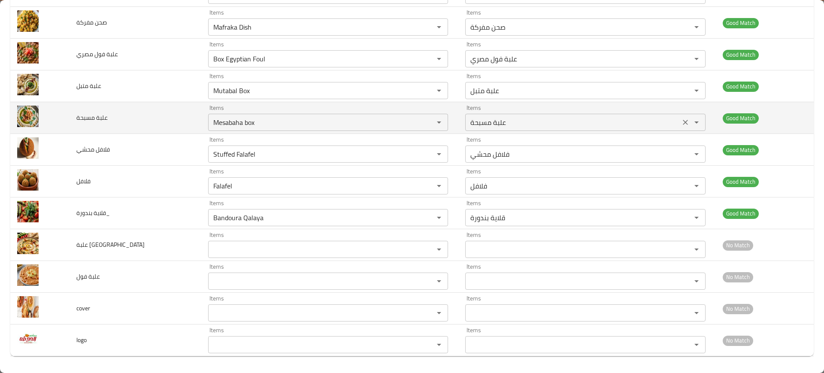
scroll to position [0, 0]
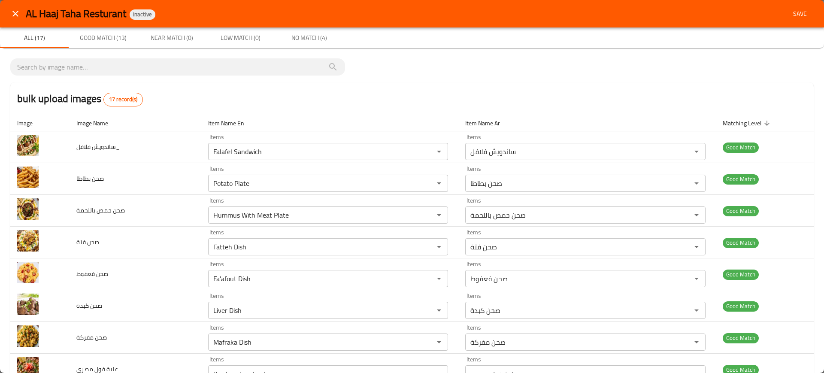
click at [791, 9] on span "Save" at bounding box center [800, 14] width 21 height 11
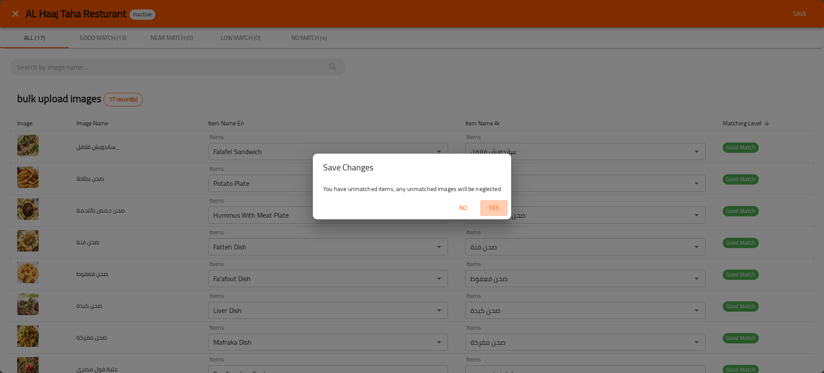
click at [491, 203] on span "Yes" at bounding box center [494, 208] width 21 height 11
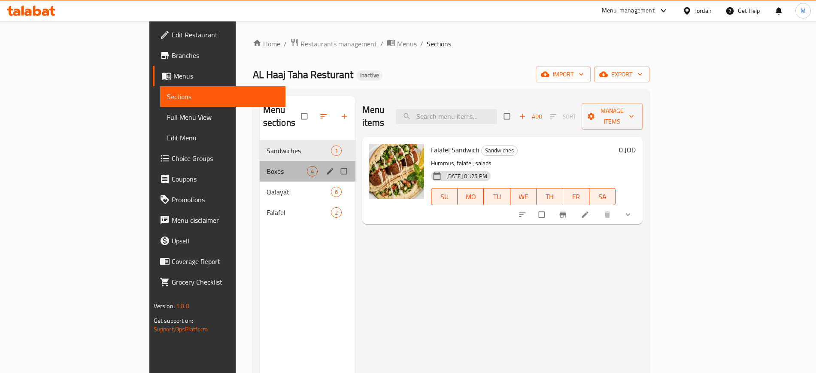
click at [260, 161] on div "Boxes 4" at bounding box center [308, 171] width 96 height 21
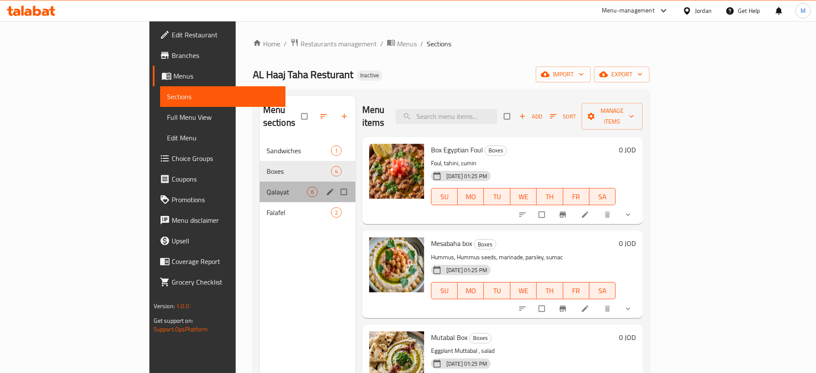
click at [281, 182] on div "Qalayat 6" at bounding box center [308, 192] width 96 height 21
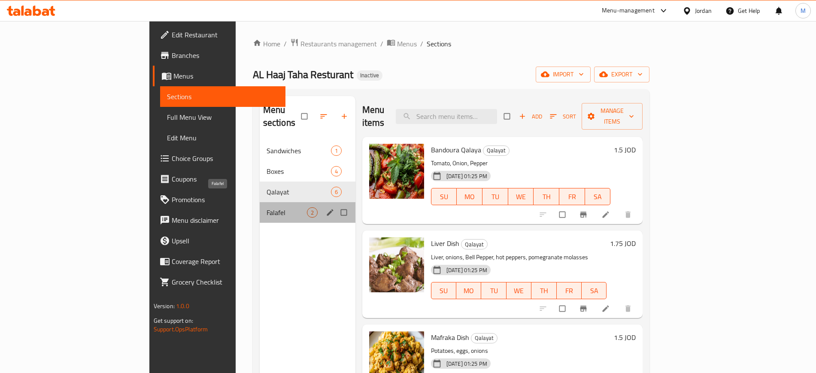
click at [267, 207] on span "Falafel" at bounding box center [287, 212] width 40 height 10
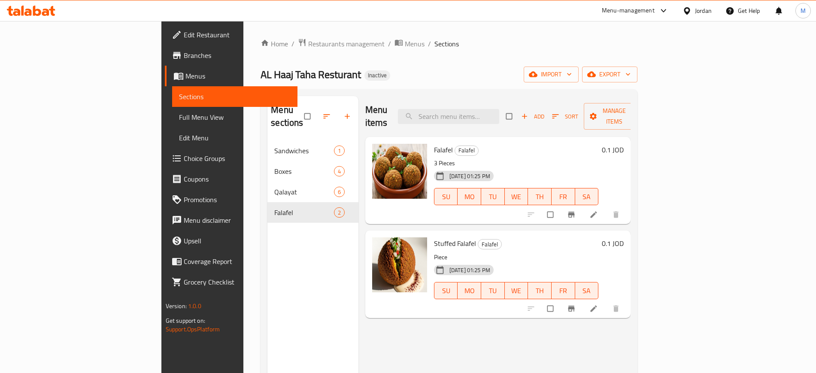
scroll to position [120, 0]
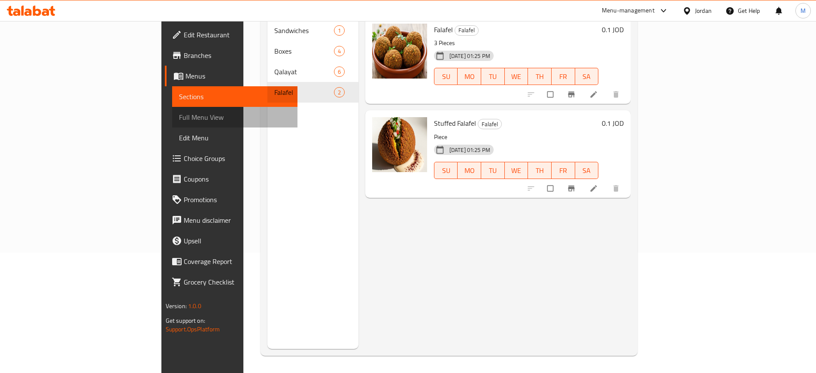
click at [179, 113] on span "Full Menu View" at bounding box center [235, 117] width 112 height 10
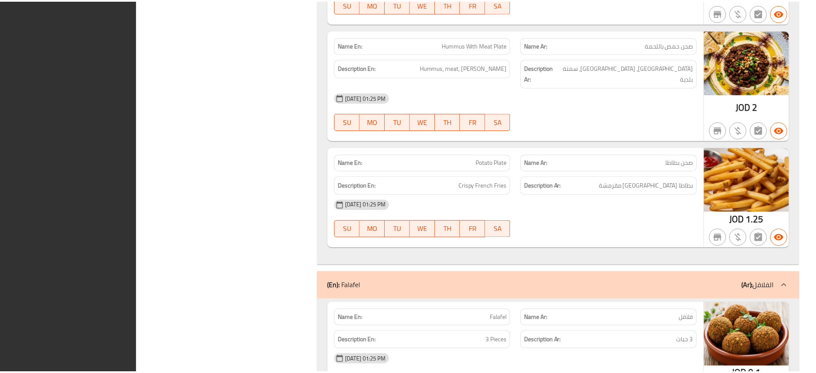
scroll to position [1595, 0]
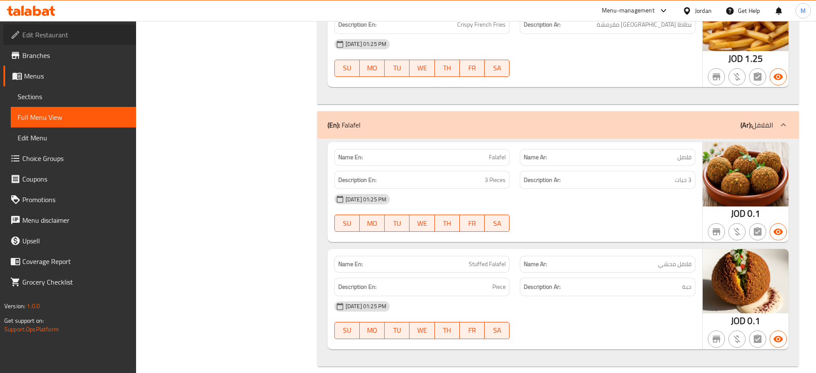
click at [91, 35] on span "Edit Restaurant" at bounding box center [75, 35] width 107 height 10
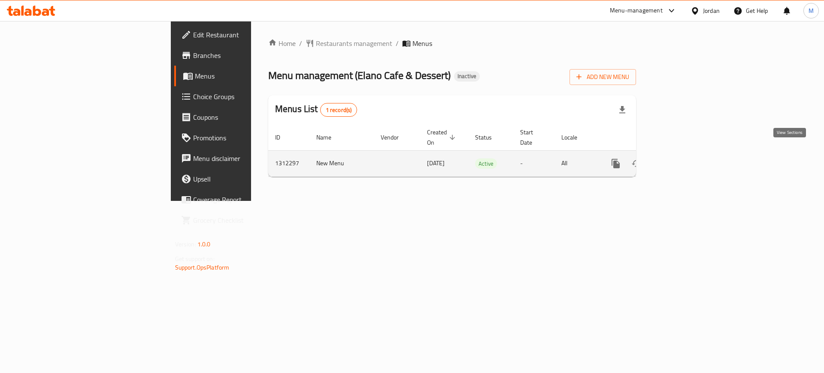
click at [683, 158] on icon "enhanced table" at bounding box center [678, 163] width 10 height 10
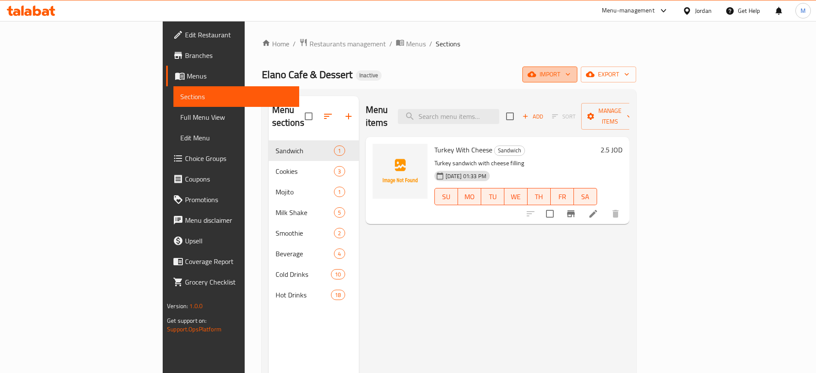
click at [577, 80] on button "import" at bounding box center [549, 75] width 55 height 16
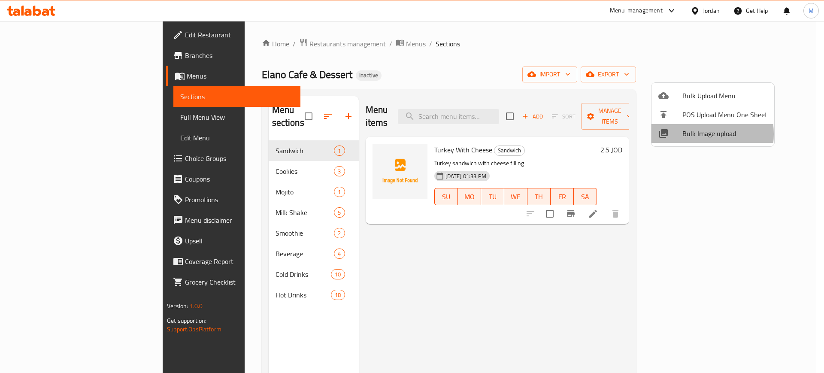
click at [690, 134] on span "Bulk Image upload" at bounding box center [724, 133] width 85 height 10
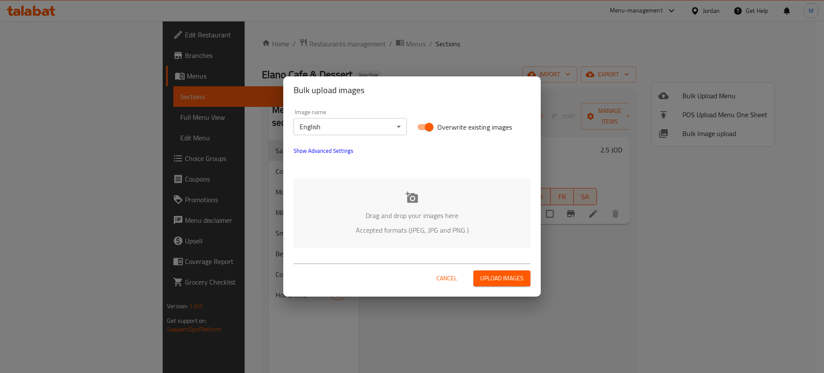
click at [371, 204] on div "Drag and drop your images here Accepted formats (JPEG, JPG and PNG )" at bounding box center [412, 213] width 237 height 70
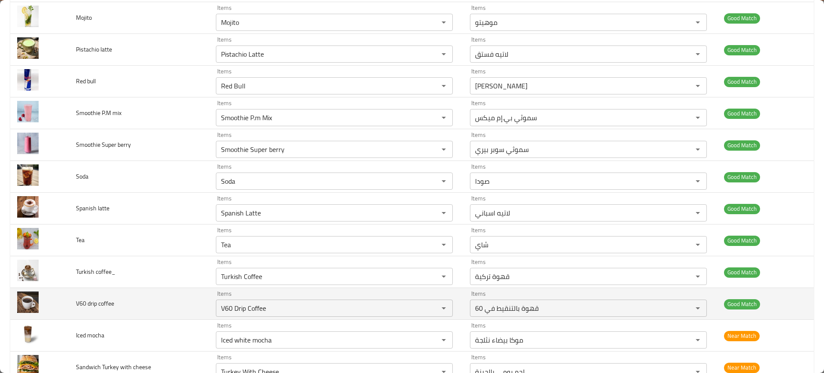
scroll to position [1173, 0]
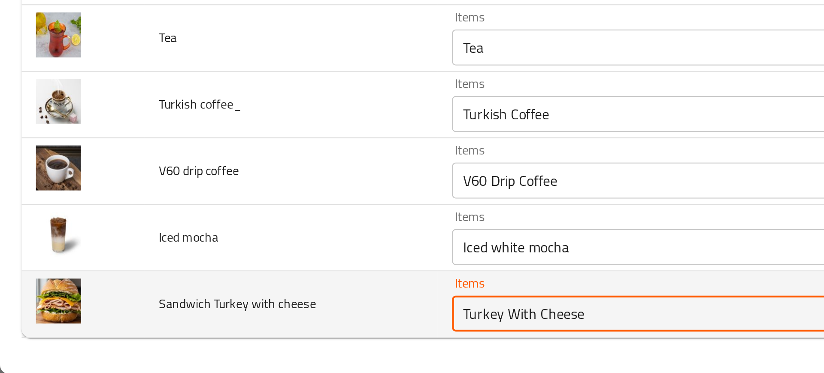
click at [244, 343] on cheese "Turkey With Cheese" at bounding box center [321, 344] width 206 height 12
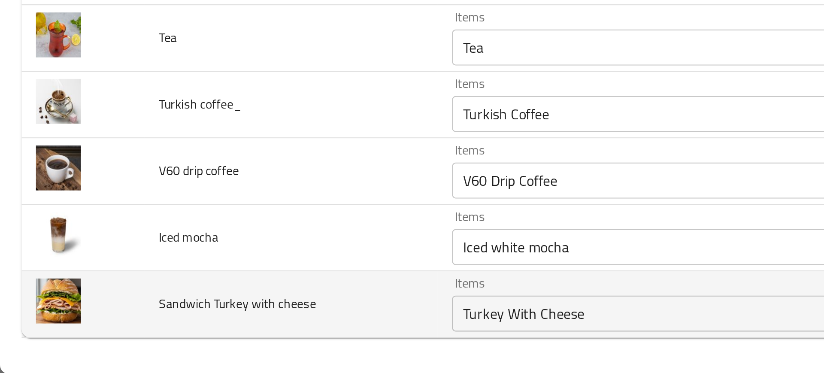
click at [233, 342] on cheese "Turkey With Cheese" at bounding box center [321, 344] width 206 height 12
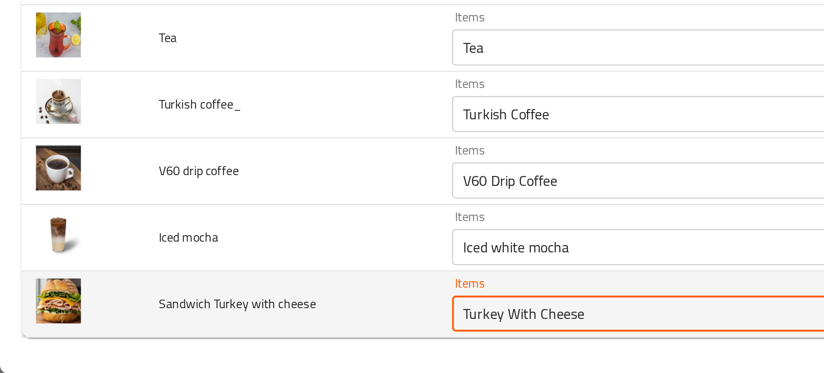
click at [233, 342] on cheese "Turkey With Cheese" at bounding box center [321, 344] width 206 height 12
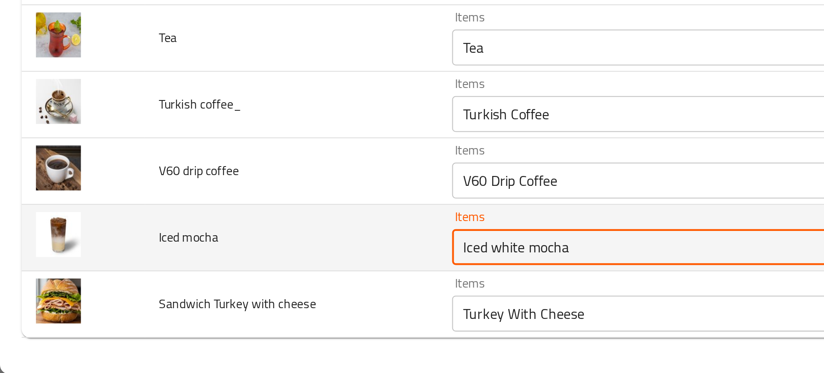
click at [239, 313] on mocha "Iced white mocha" at bounding box center [321, 312] width 206 height 12
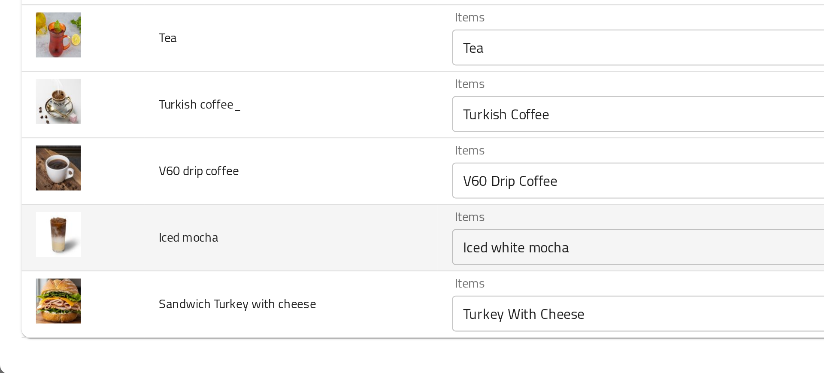
click at [172, 307] on td "Iced mocha" at bounding box center [139, 308] width 140 height 32
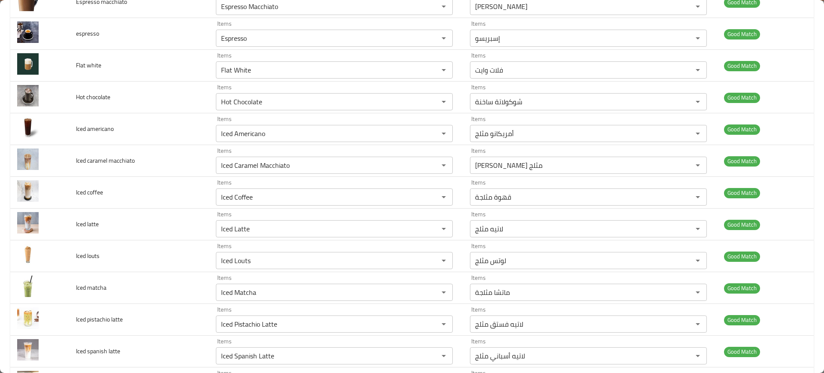
scroll to position [0, 0]
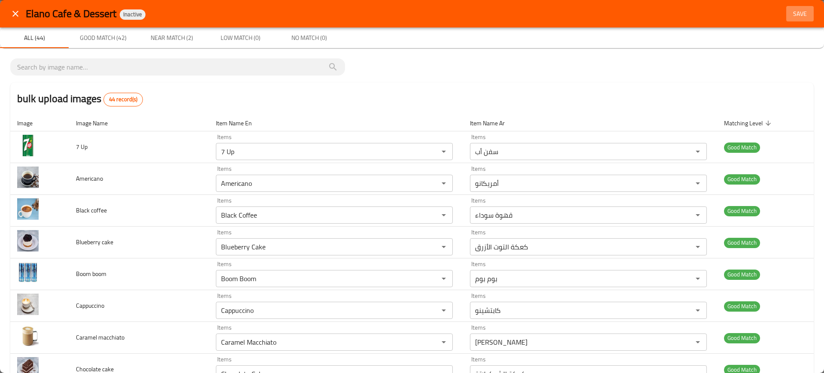
click at [790, 15] on span "Save" at bounding box center [800, 14] width 21 height 11
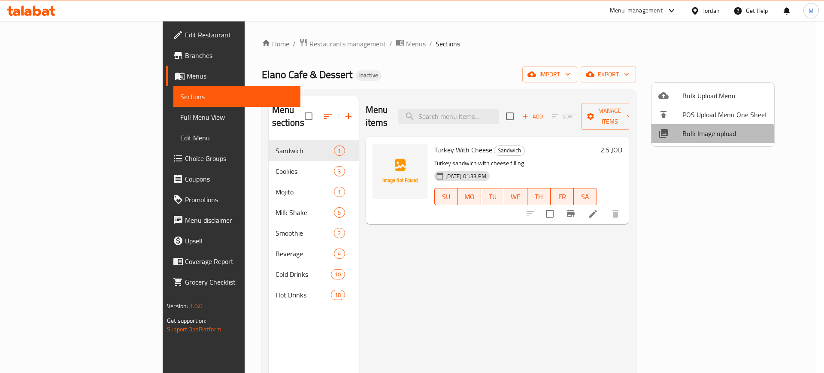
click at [698, 140] on li "Bulk Image upload" at bounding box center [713, 133] width 123 height 19
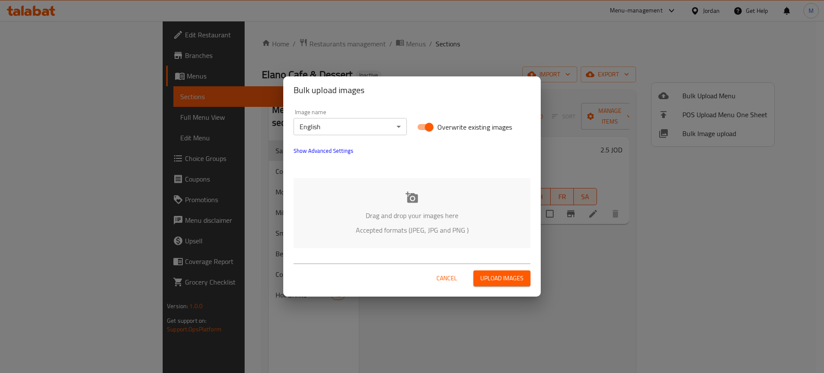
click at [497, 199] on div "Drag and drop your images here Accepted formats (JPEG, JPG and PNG )" at bounding box center [412, 213] width 237 height 70
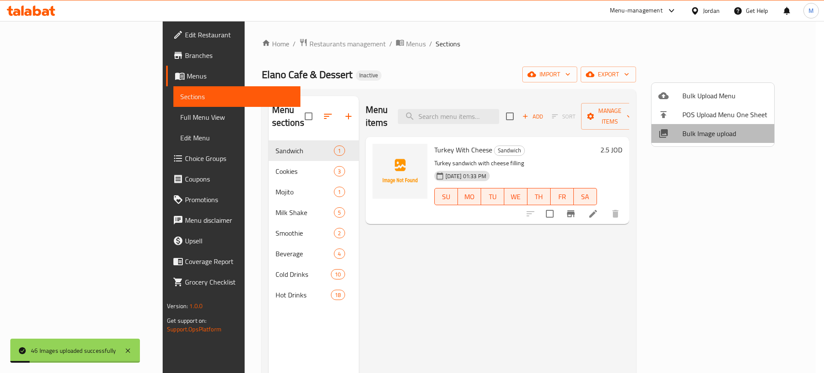
click at [735, 136] on span "Bulk Image upload" at bounding box center [724, 133] width 85 height 10
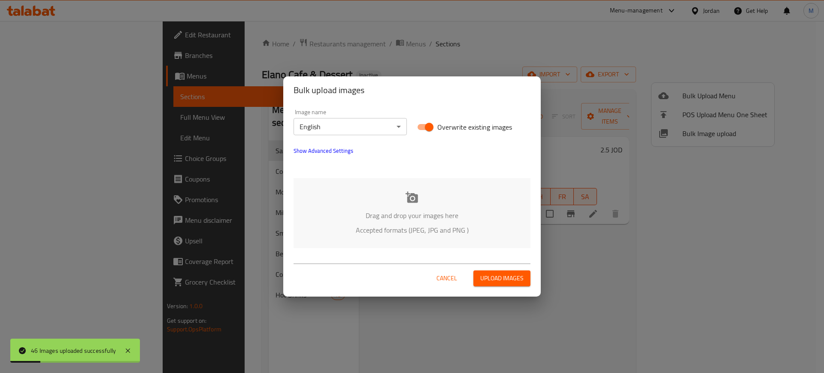
click at [432, 221] on p "Drag and drop your images here" at bounding box center [411, 215] width 211 height 10
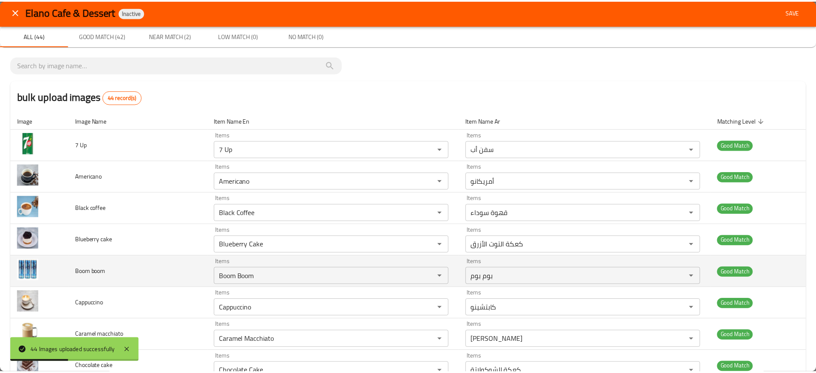
scroll to position [120, 0]
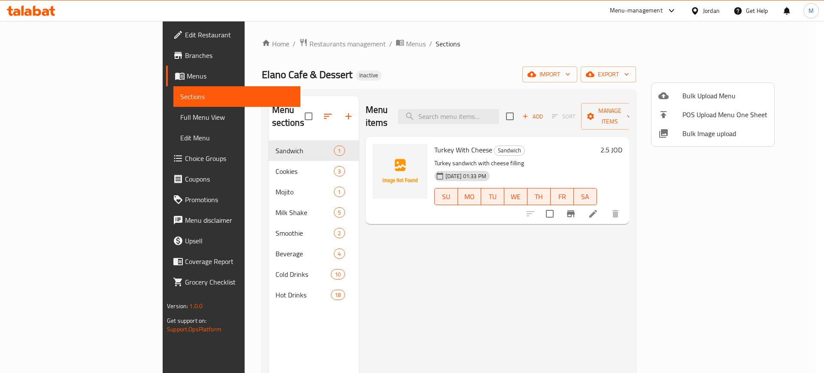
click at [71, 39] on div at bounding box center [412, 186] width 824 height 373
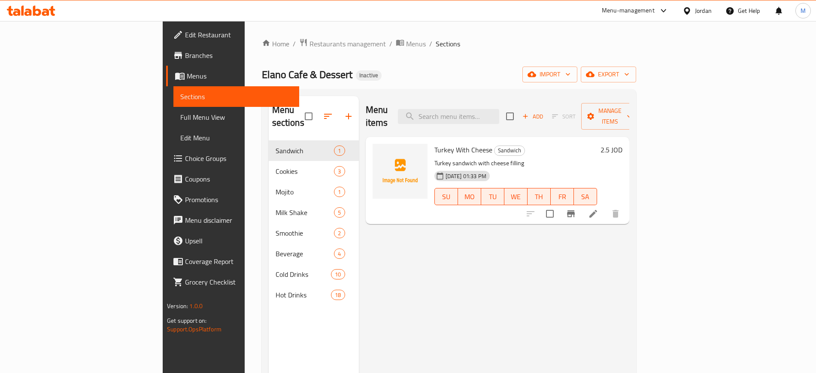
click at [359, 281] on div "Menu items Add Sort Manage items Turkey With Cheese Sandwich Turkey sandwich wi…" at bounding box center [494, 282] width 270 height 373
click at [499, 109] on input "search" at bounding box center [448, 116] width 101 height 15
paste input "Turkey With Cheese"
paste input "Iced white mocha"
drag, startPoint x: 508, startPoint y: 112, endPoint x: 419, endPoint y: 95, distance: 90.8
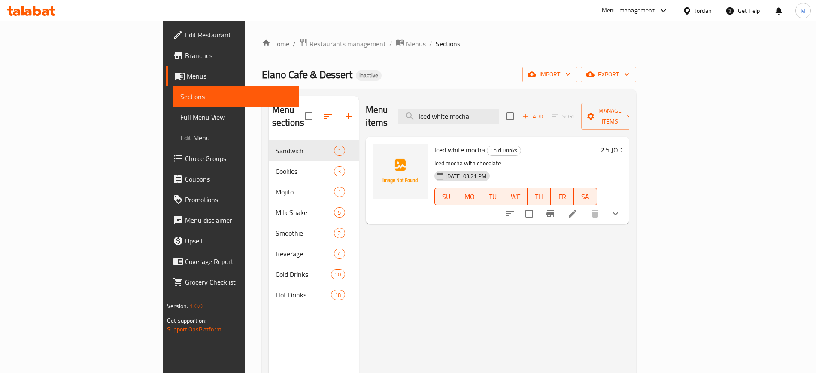
click at [419, 95] on div "Menu sections Sandwich 1 Cookies 3 Mojito 1 Milk Shake 5 Smoothie 2 Beverage 4 …" at bounding box center [449, 282] width 374 height 387
type input "mocha"
click at [434, 261] on div "Menu items mocha Add Sort Manage items Iced white mocha Cold Drinks Iced mocha …" at bounding box center [494, 282] width 270 height 373
click at [173, 110] on link "Full Menu View" at bounding box center [235, 117] width 125 height 21
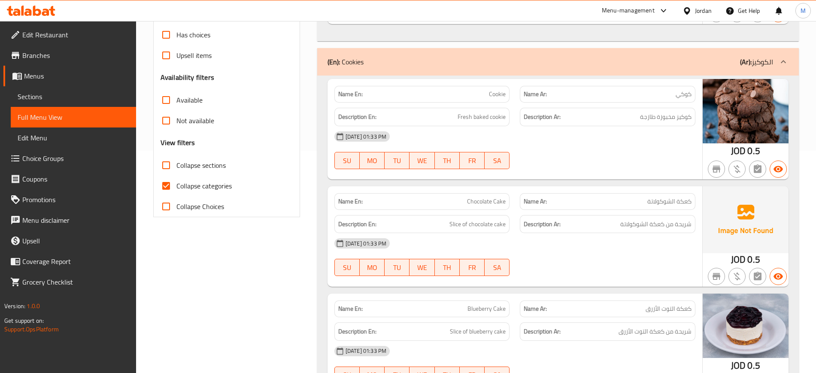
scroll to position [221, 0]
click at [491, 205] on span "Chocolate Cake" at bounding box center [486, 202] width 39 height 9
copy span "Chocolate Cake"
click at [491, 205] on span "Chocolate Cake" at bounding box center [486, 202] width 39 height 9
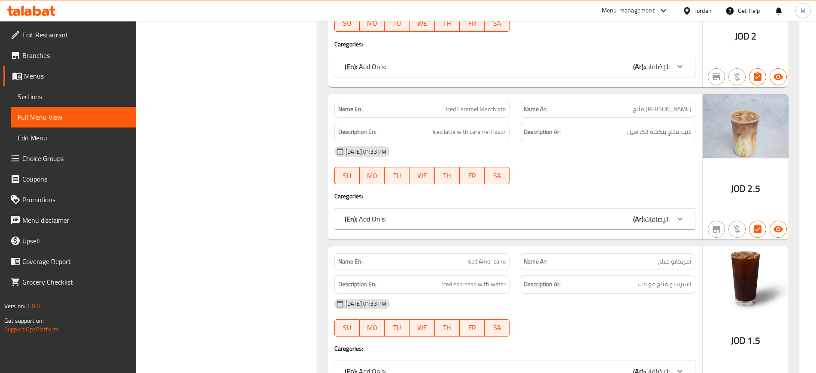
scroll to position [2816, 0]
click at [18, 99] on span "Sections" at bounding box center [74, 96] width 112 height 10
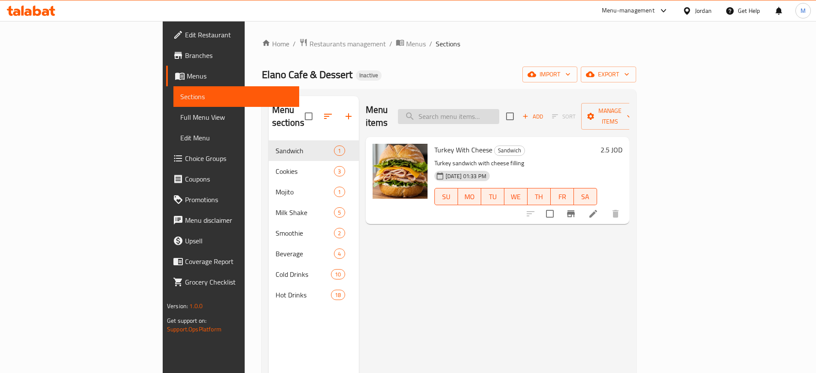
click at [499, 109] on input "search" at bounding box center [448, 116] width 101 height 15
paste input "Chocolate Cake"
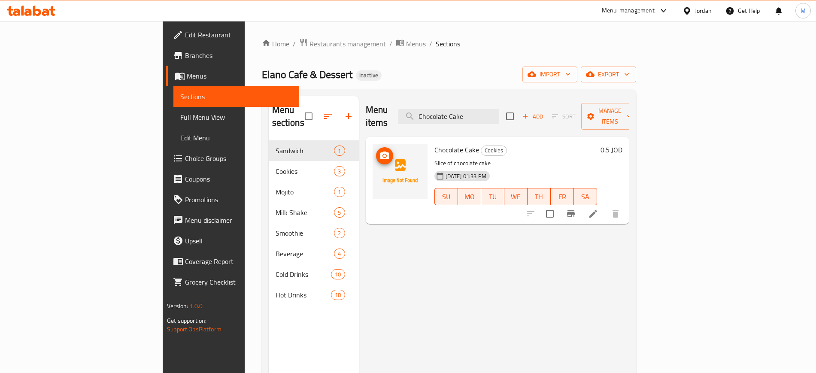
type input "Chocolate Cake"
click at [373, 144] on img at bounding box center [400, 171] width 55 height 55
click at [376, 151] on span "upload picture" at bounding box center [384, 156] width 17 height 10
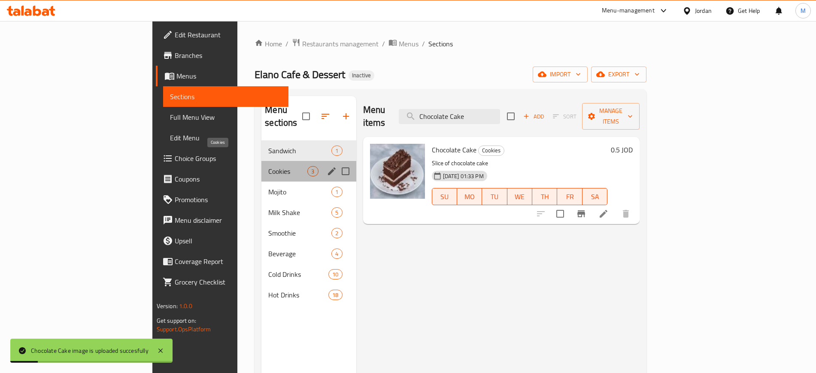
click at [268, 166] on span "Cookies" at bounding box center [287, 171] width 39 height 10
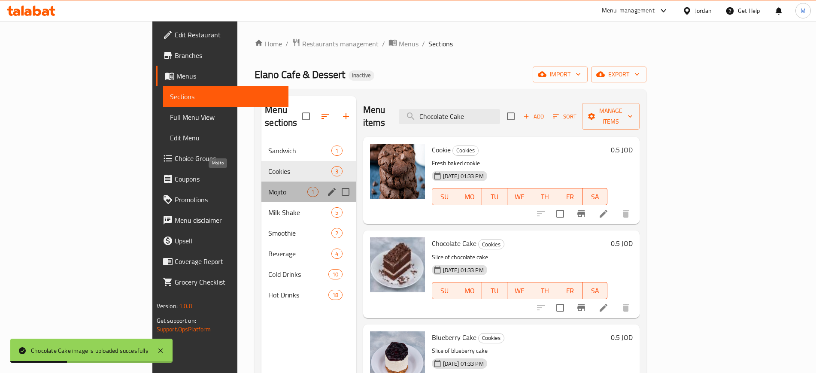
click at [268, 187] on span "Mojito" at bounding box center [287, 192] width 39 height 10
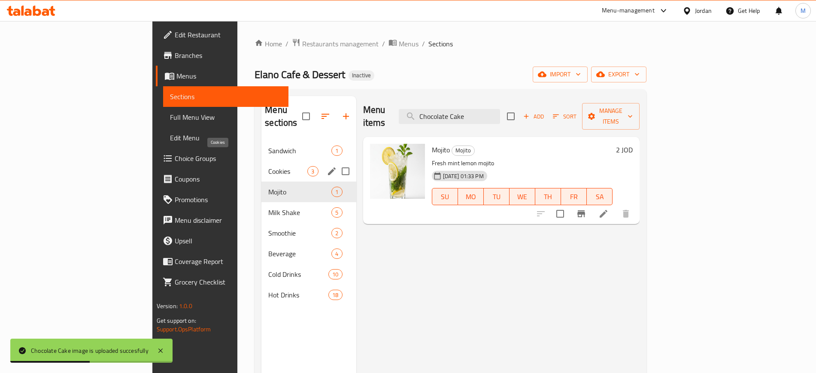
click at [268, 166] on span "Cookies" at bounding box center [287, 171] width 39 height 10
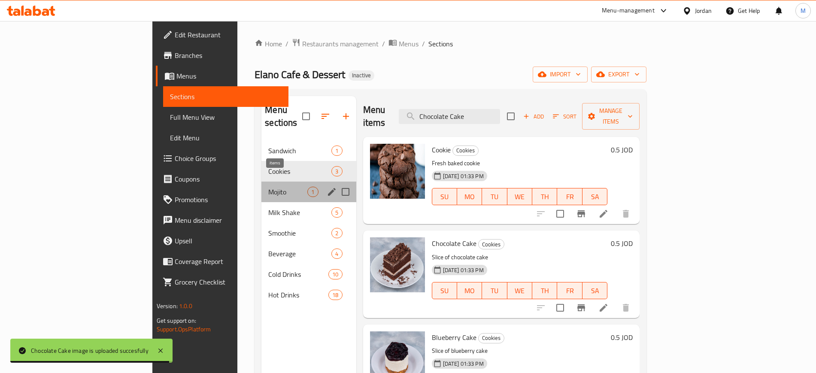
click at [308, 188] on span "1" at bounding box center [313, 192] width 10 height 8
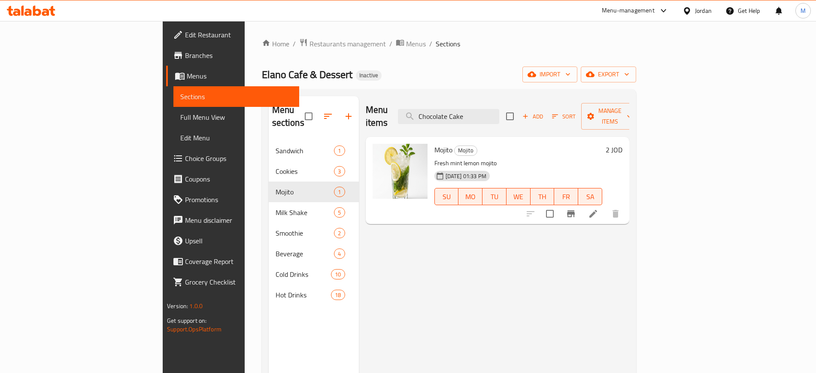
scroll to position [120, 0]
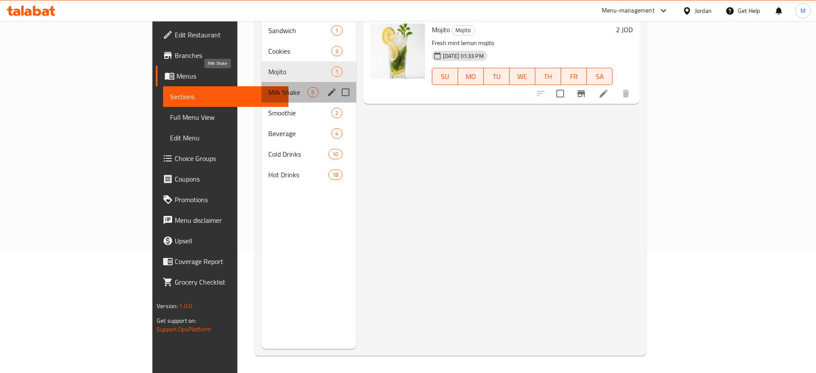
click at [268, 87] on span "Milk Shake" at bounding box center [287, 92] width 39 height 10
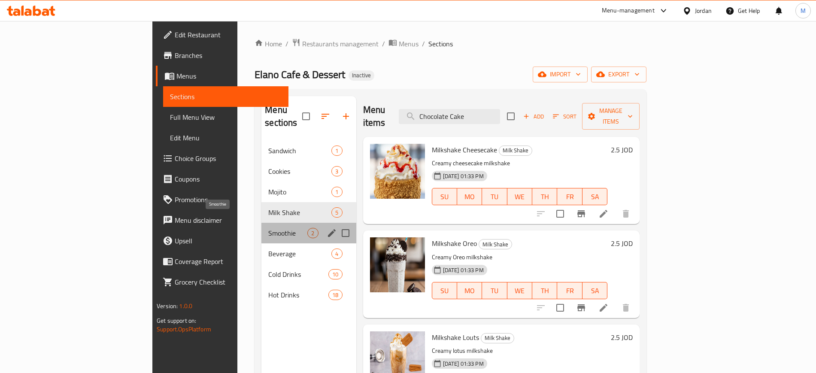
click at [268, 228] on span "Smoothie" at bounding box center [287, 233] width 39 height 10
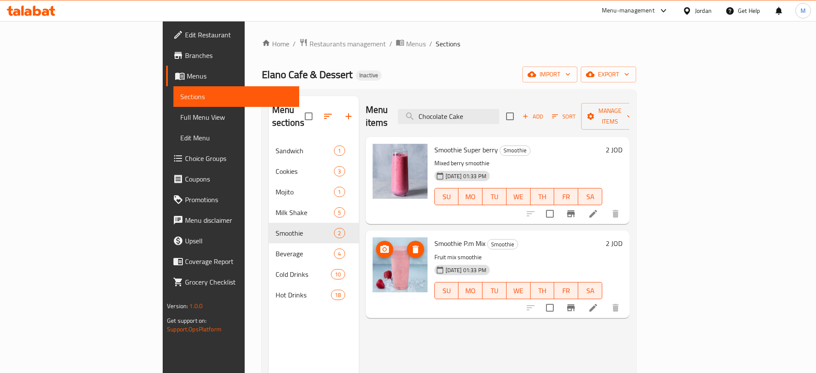
scroll to position [120, 0]
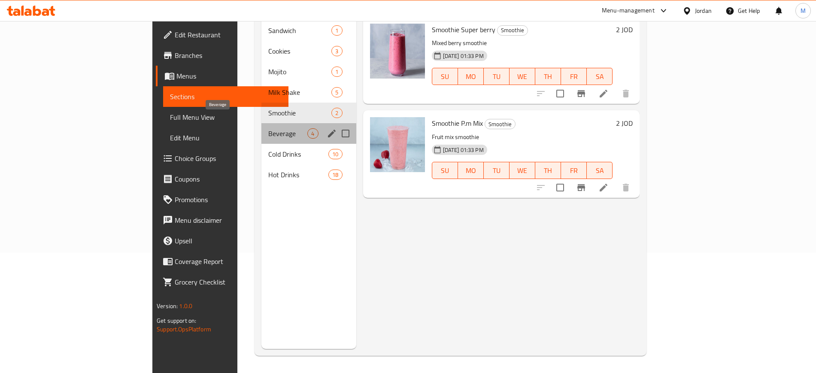
click at [268, 128] on span "Beverage" at bounding box center [287, 133] width 39 height 10
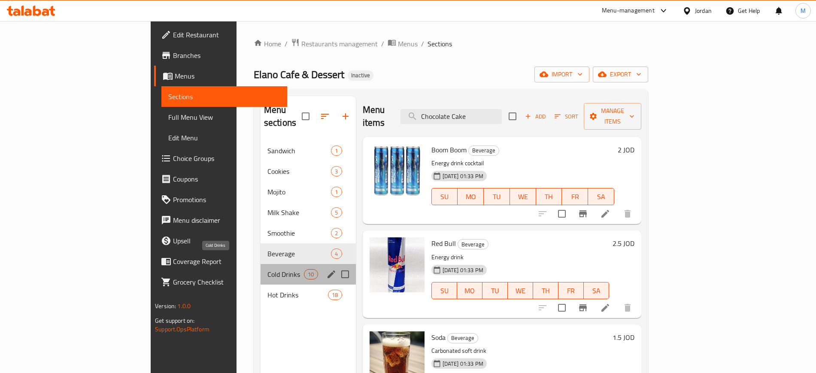
click at [267, 269] on span "Cold Drinks" at bounding box center [285, 274] width 36 height 10
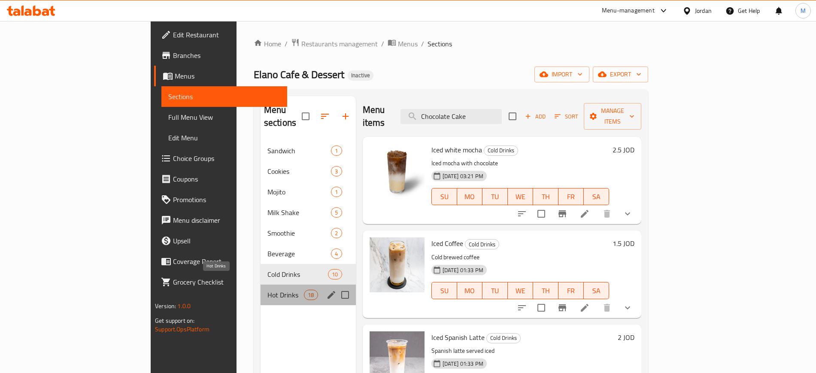
click at [267, 290] on span "Hot Drinks" at bounding box center [285, 295] width 36 height 10
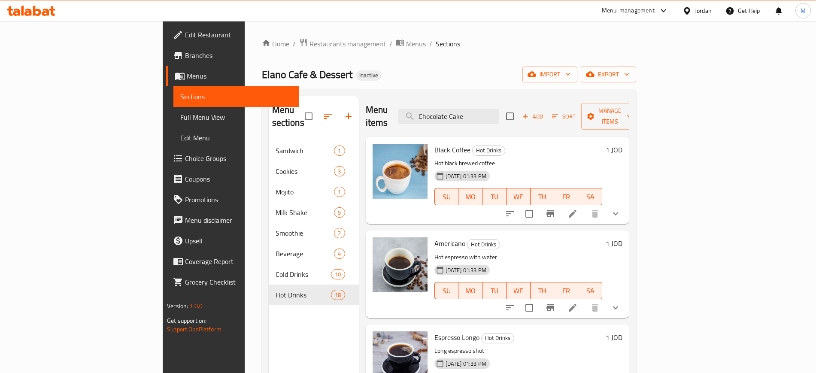
click at [270, 333] on div "Menu sections Sandwich 1 Cookies 3 Mojito 1 Milk Shake 5 Smoothie 2 Beverage 4 …" at bounding box center [314, 282] width 90 height 373
click at [376, 84] on div "Home / Restaurants management / Menus / Sections Elano Cafe & Dessert Inactive …" at bounding box center [449, 257] width 374 height 438
click at [269, 319] on div "Menu sections Sandwich 1 Cookies 3 Mojito 1 Milk Shake 5 Smoothie 2 Beverage 4 …" at bounding box center [314, 282] width 90 height 373
click at [173, 110] on link "Full Menu View" at bounding box center [235, 117] width 125 height 21
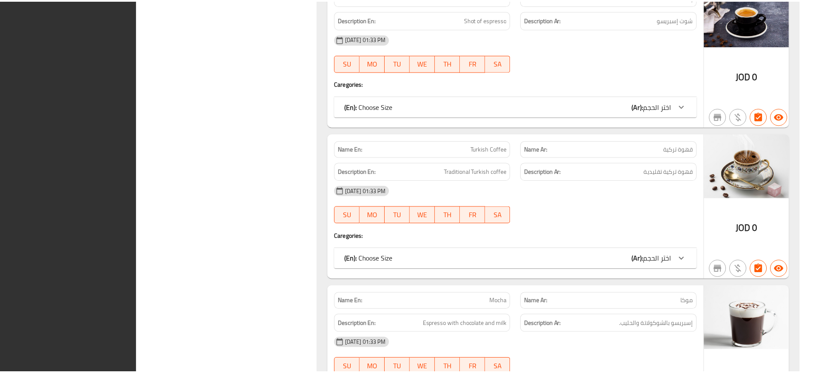
scroll to position [6114, 0]
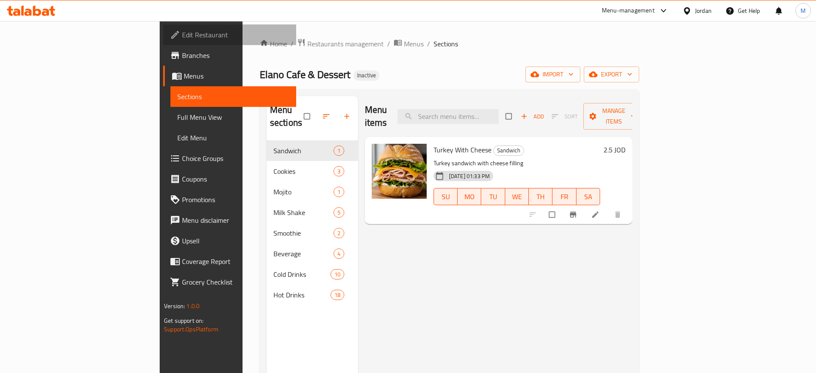
click at [182, 33] on span "Edit Restaurant" at bounding box center [235, 35] width 107 height 10
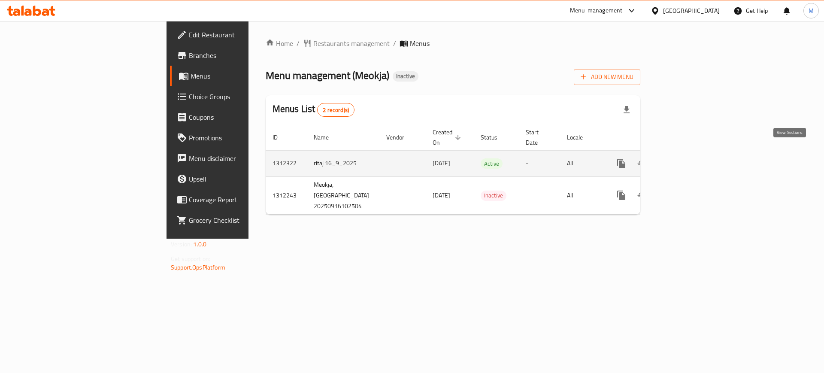
click at [688, 158] on icon "enhanced table" at bounding box center [683, 163] width 10 height 10
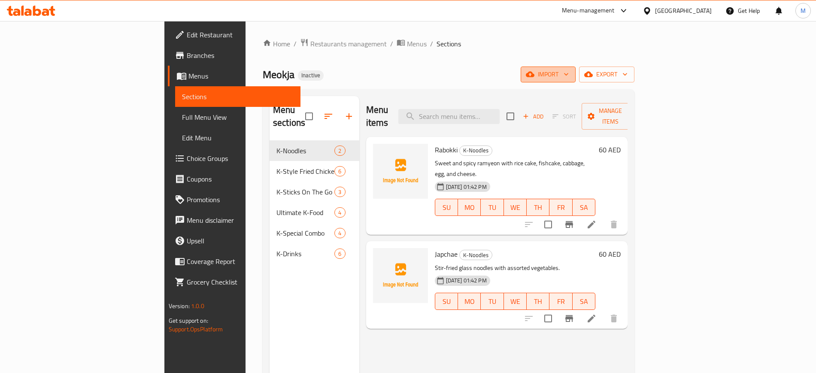
click at [576, 80] on button "import" at bounding box center [548, 75] width 55 height 16
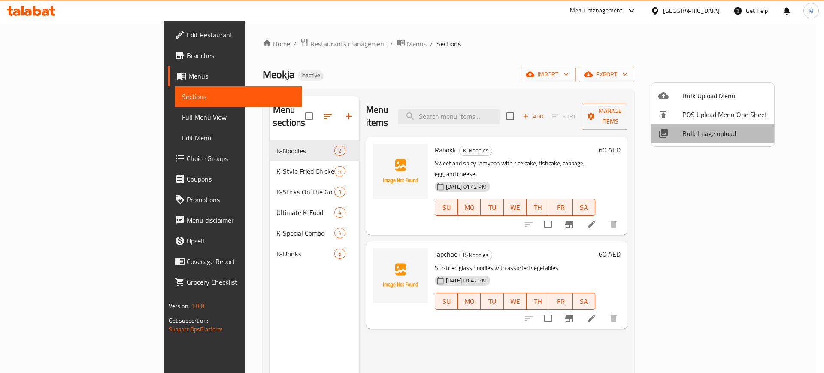
click at [713, 130] on span "Bulk Image upload" at bounding box center [724, 133] width 85 height 10
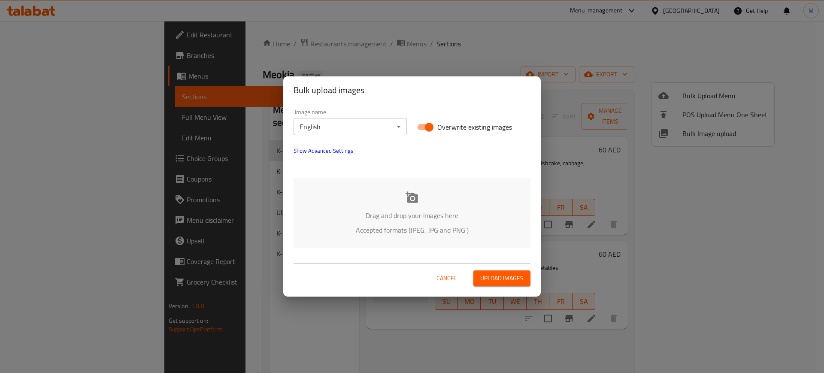
click at [348, 208] on div "Drag and drop your images here Accepted formats (JPEG, JPG and PNG )" at bounding box center [412, 213] width 237 height 70
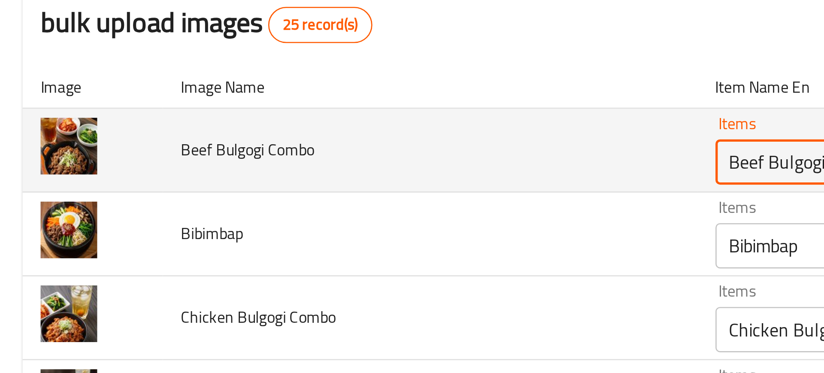
click at [276, 153] on Combo "Beef Bulgogi Combo" at bounding box center [367, 152] width 182 height 12
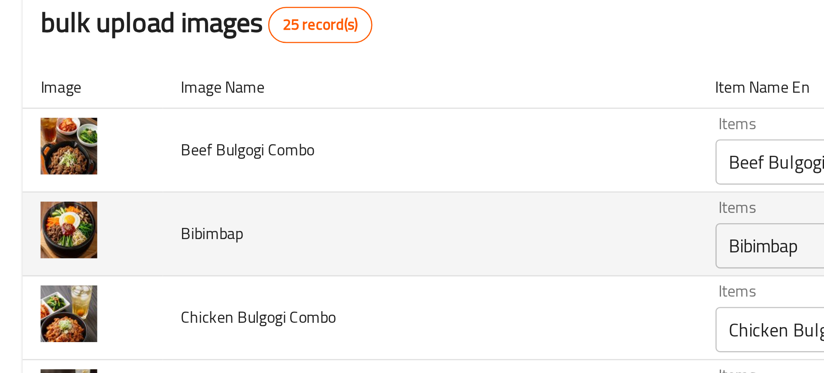
click at [276, 185] on input "Bibimbap" at bounding box center [367, 183] width 182 height 12
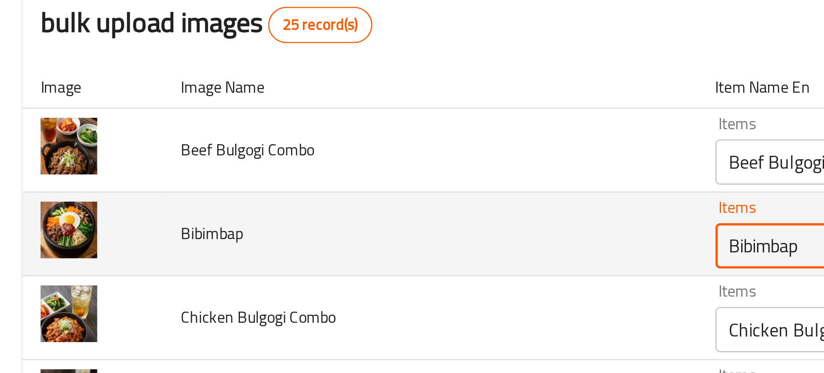
click at [276, 185] on input "Bibimbap" at bounding box center [367, 183] width 182 height 12
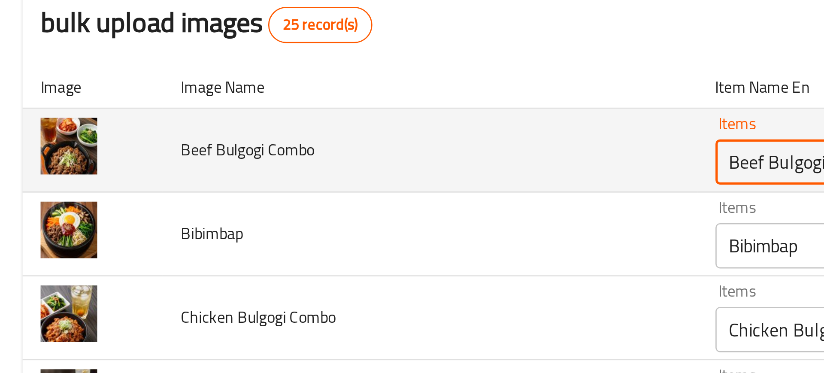
click at [276, 151] on Combo "Beef Bulgogi Combo" at bounding box center [367, 152] width 182 height 12
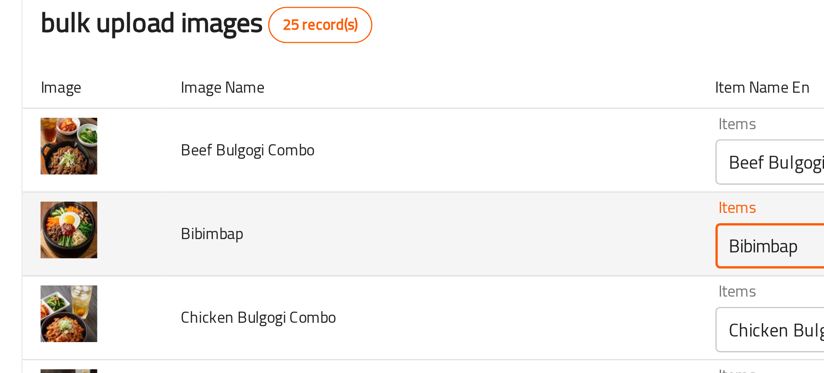
click at [276, 182] on input "Bibimbap" at bounding box center [367, 183] width 182 height 12
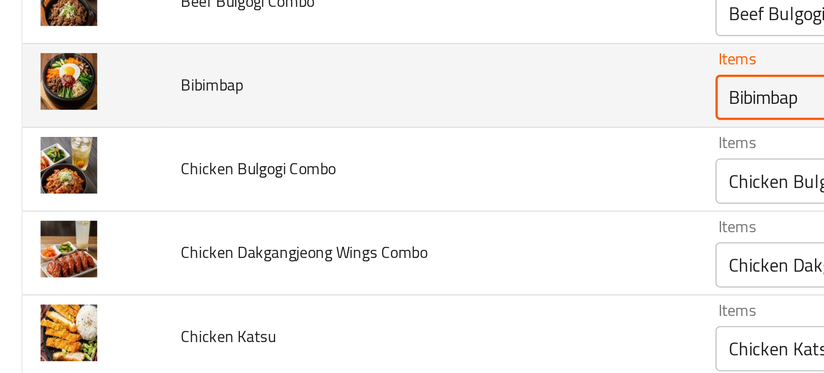
scroll to position [56, 0]
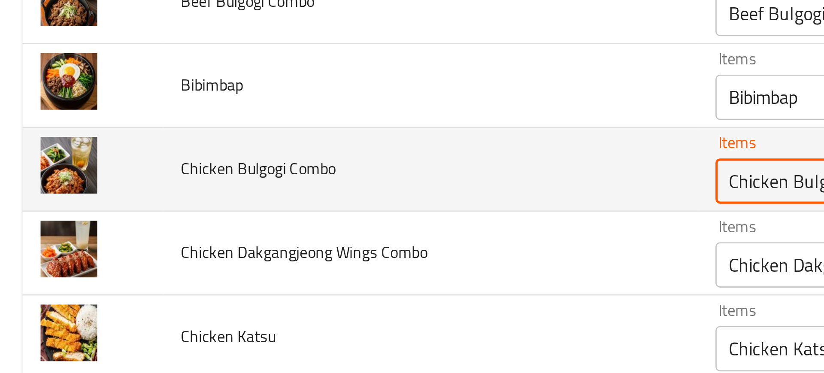
click at [276, 155] on Combo "Chicken Bulgogi Combo" at bounding box center [367, 159] width 182 height 12
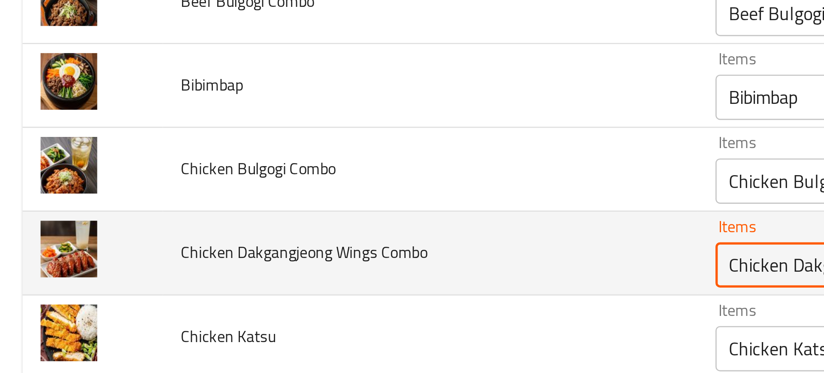
click at [276, 191] on Combo "Chicken Dakgangjeong Wings Combo" at bounding box center [367, 191] width 182 height 12
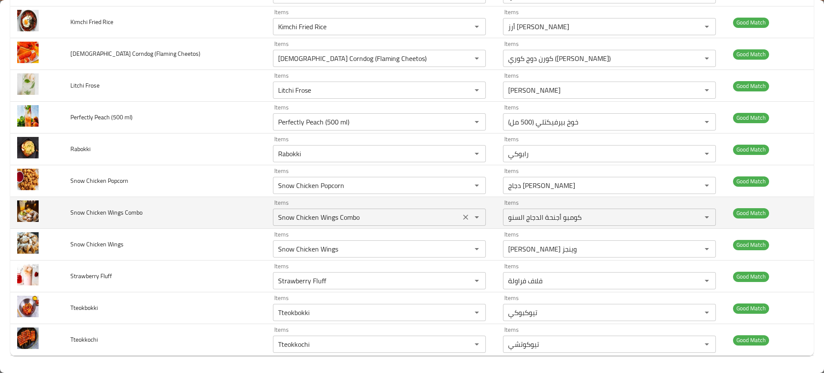
scroll to position [0, 0]
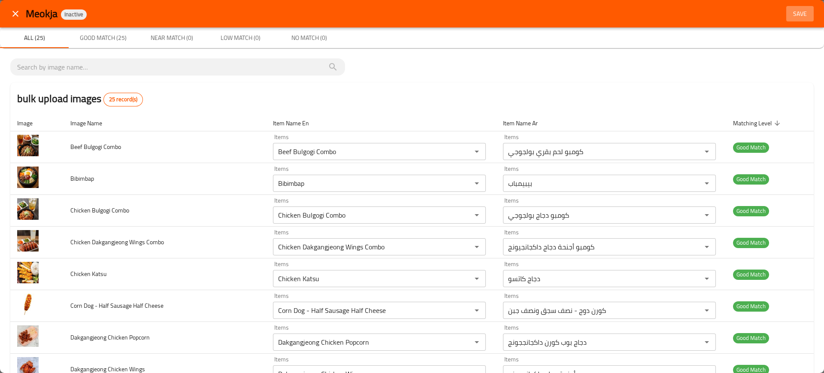
click at [790, 14] on span "Save" at bounding box center [800, 14] width 21 height 11
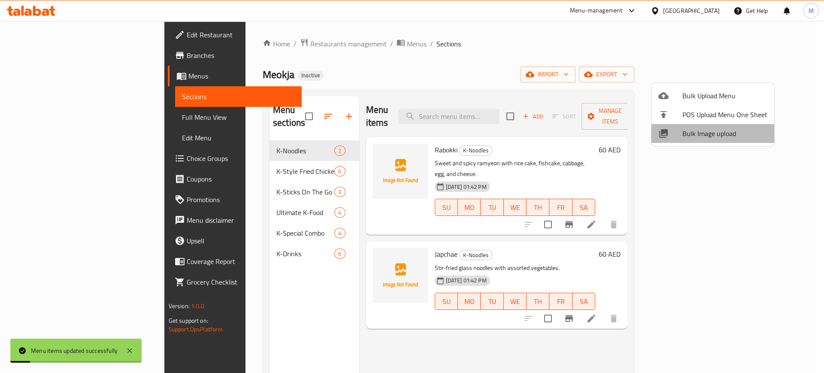
click at [725, 131] on span "Bulk Image upload" at bounding box center [724, 133] width 85 height 10
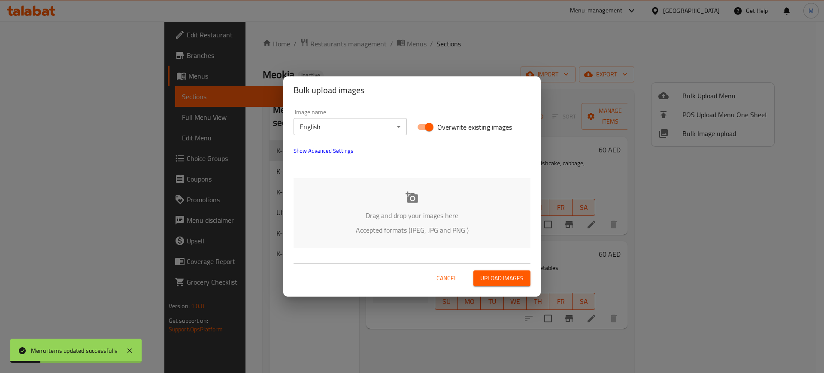
click at [394, 204] on div "Drag and drop your images here Accepted formats (JPEG, JPG and PNG )" at bounding box center [412, 213] width 237 height 70
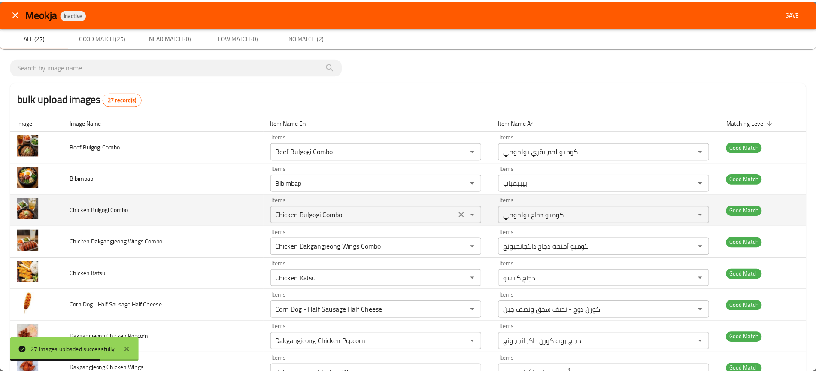
scroll to position [437, 0]
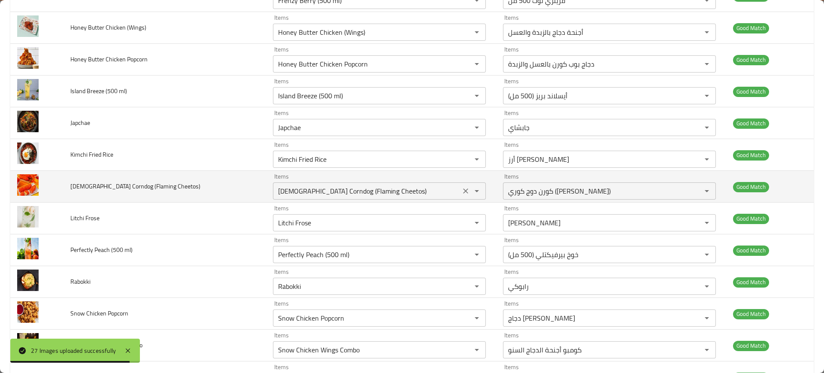
click at [372, 196] on Cheetos\) "Korean Corndog (Flaming Cheetos)" at bounding box center [367, 191] width 182 height 12
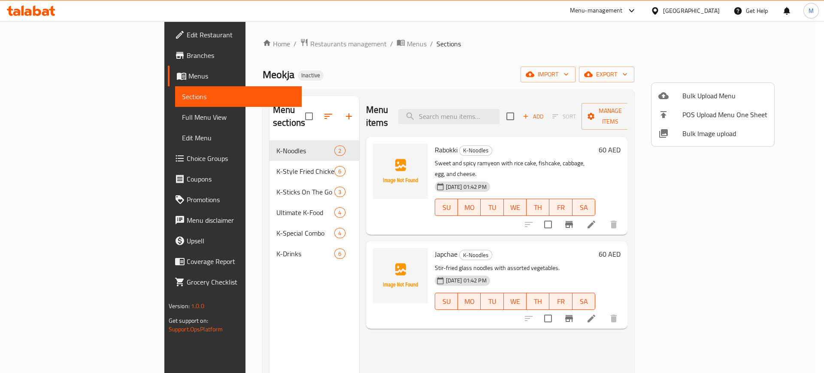
click at [540, 83] on div at bounding box center [412, 186] width 824 height 373
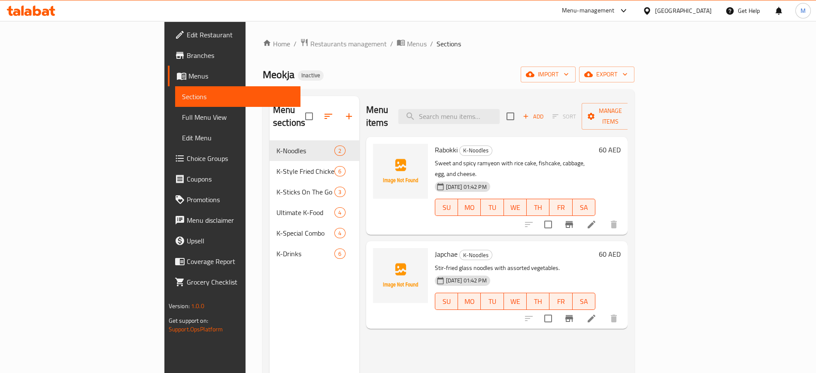
drag, startPoint x: 609, startPoint y: 1, endPoint x: 478, endPoint y: 45, distance: 138.5
click at [478, 45] on ol "Home / Restaurants management / Menus / Sections" at bounding box center [449, 43] width 372 height 11
click at [595, 12] on div "Menu-management" at bounding box center [588, 11] width 53 height 10
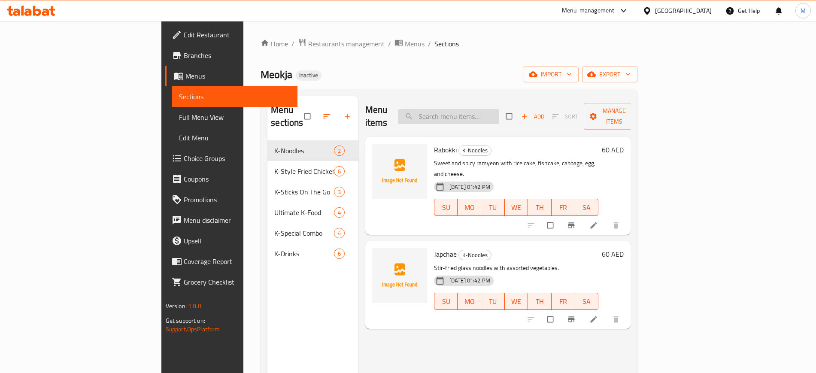
click at [499, 109] on input "search" at bounding box center [448, 116] width 101 height 15
paste input "Beef Bulgogi Combo"
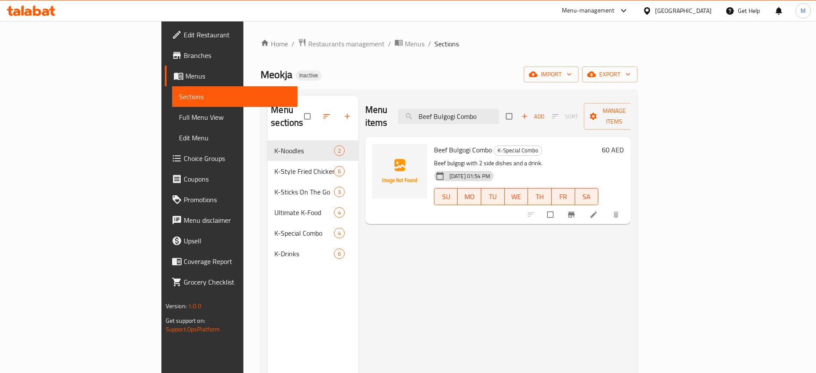
paste input "ibimbap"
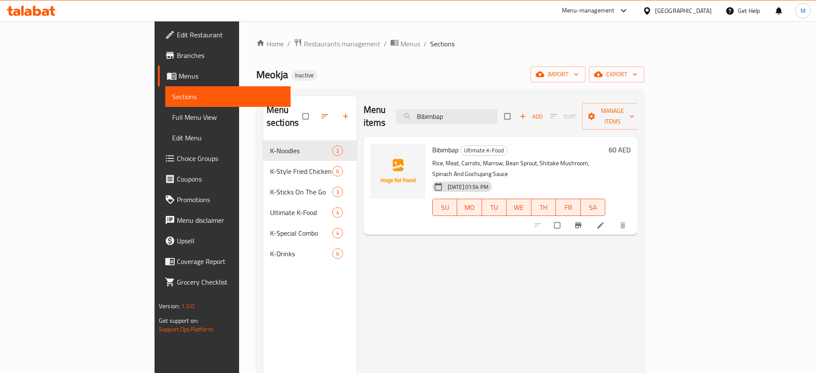
paste input "Chicken Bulgogi Combo"
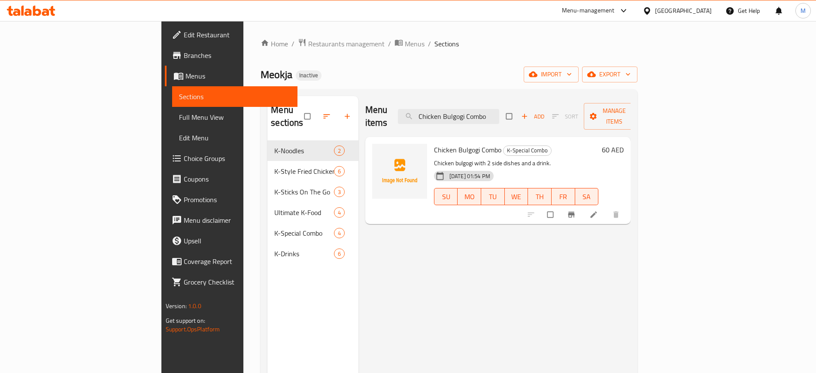
paste input "Dakgangjeong Wings"
type input "Chicken Dakgangjeong Wings Combo"
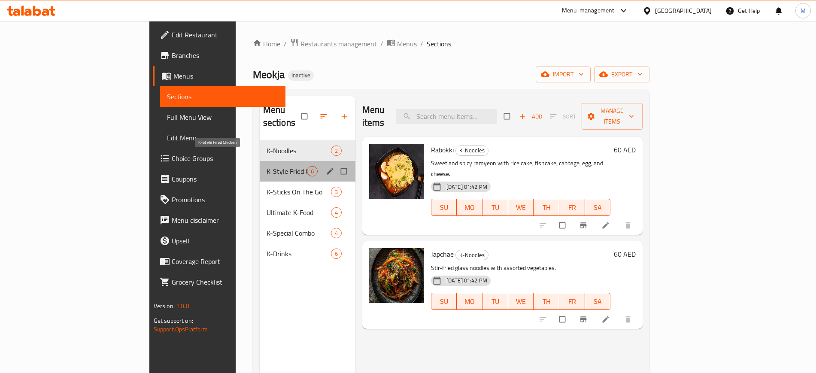
click at [267, 166] on span "K-Style Fried Chicken" at bounding box center [287, 171] width 40 height 10
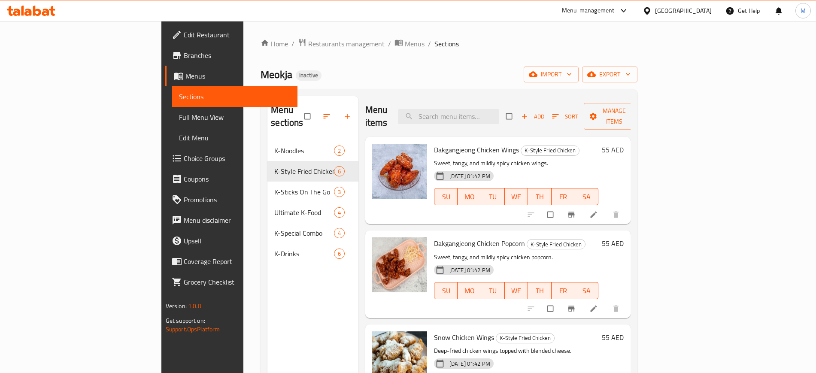
scroll to position [0, 0]
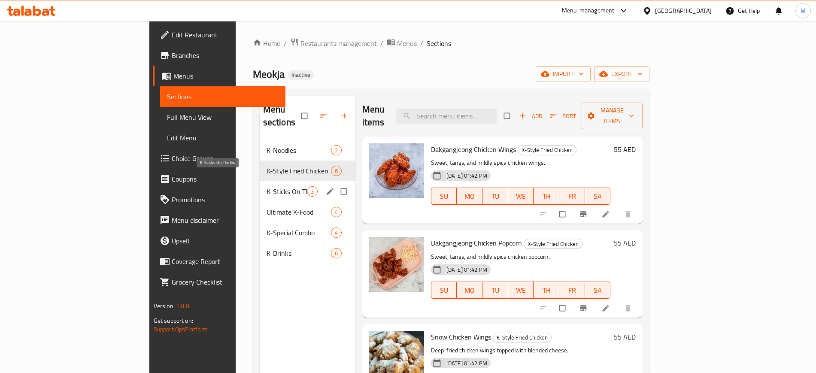
click at [267, 186] on span "K-Sticks On The Go" at bounding box center [287, 191] width 40 height 10
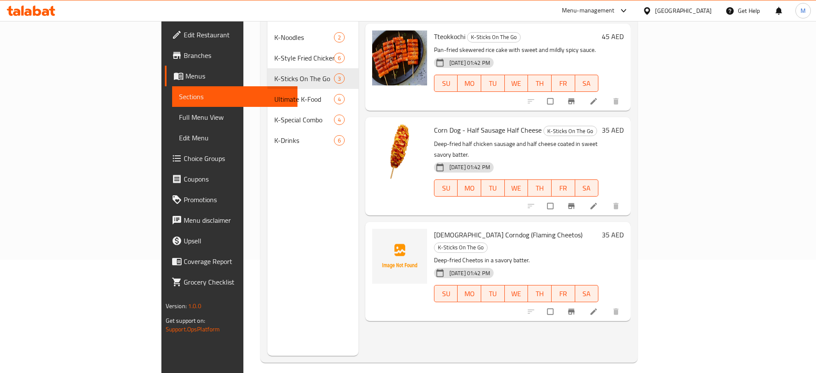
scroll to position [114, 0]
click at [434, 228] on span "[DEMOGRAPHIC_DATA] Corndog (Flaming Cheetos)" at bounding box center [508, 234] width 149 height 13
copy h6 "[DEMOGRAPHIC_DATA] Corndog (Flaming Cheetos)"
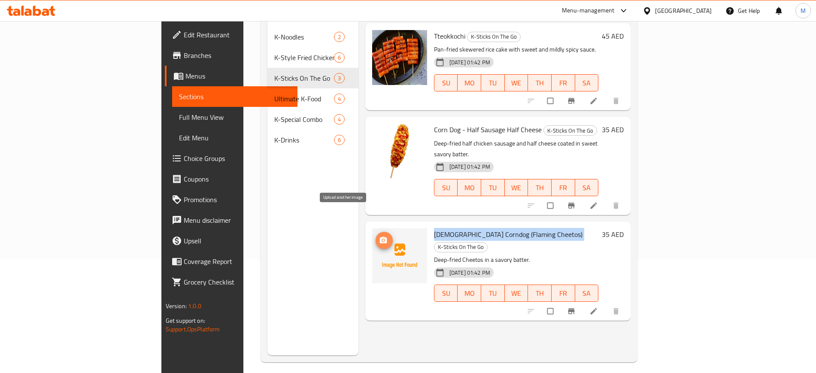
click at [379, 236] on icon "upload picture" at bounding box center [383, 240] width 9 height 9
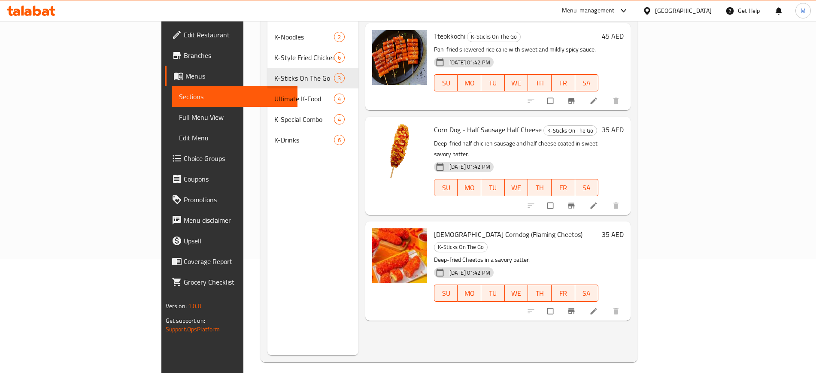
click at [267, 255] on div "Menu sections K-Noodles 2 K-Style Fried Chicken 6 K-Sticks On The Go 3 Ultimate…" at bounding box center [312, 168] width 91 height 373
click at [422, 285] on div "Menu items Add Sort Manage items Tteokkochi K-Sticks On The Go Pan-fried skewer…" at bounding box center [494, 168] width 273 height 373
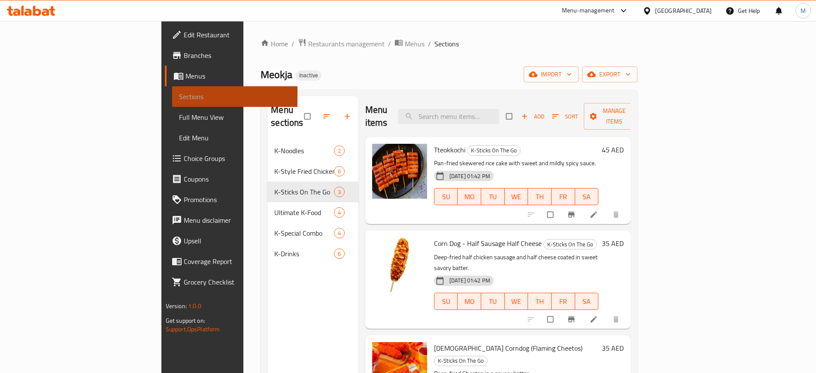
click at [172, 104] on link "Sections" at bounding box center [234, 96] width 125 height 21
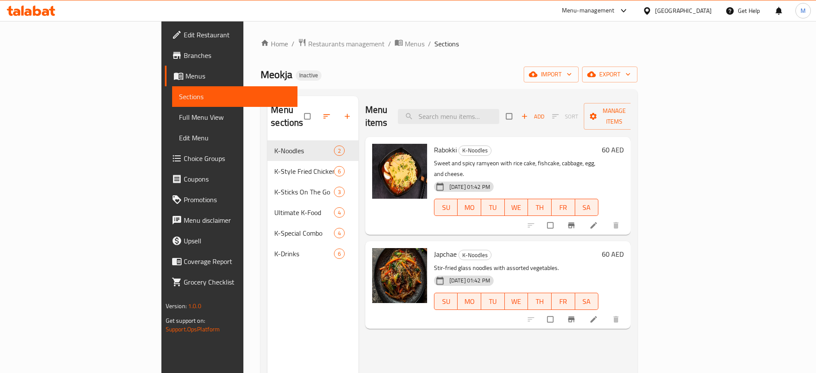
click at [172, 110] on link "Full Menu View" at bounding box center [234, 117] width 125 height 21
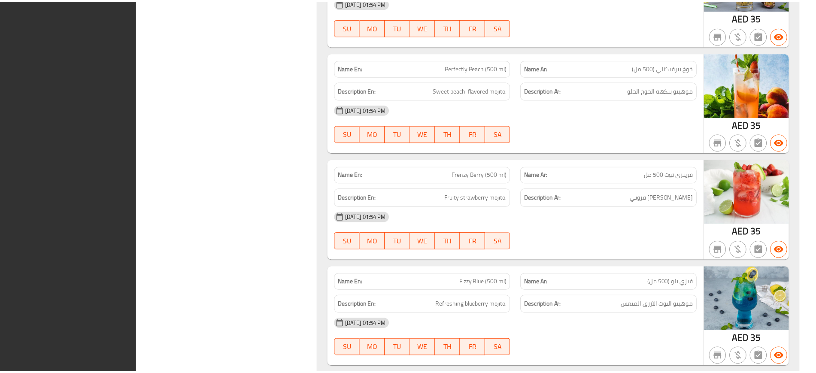
scroll to position [2823, 0]
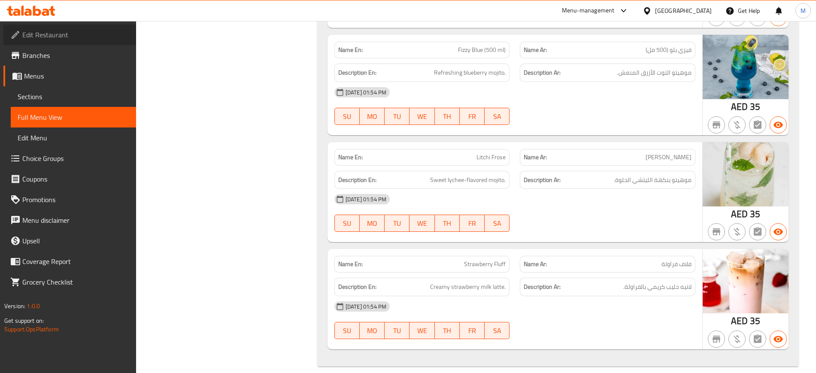
click at [61, 36] on span "Edit Restaurant" at bounding box center [75, 35] width 107 height 10
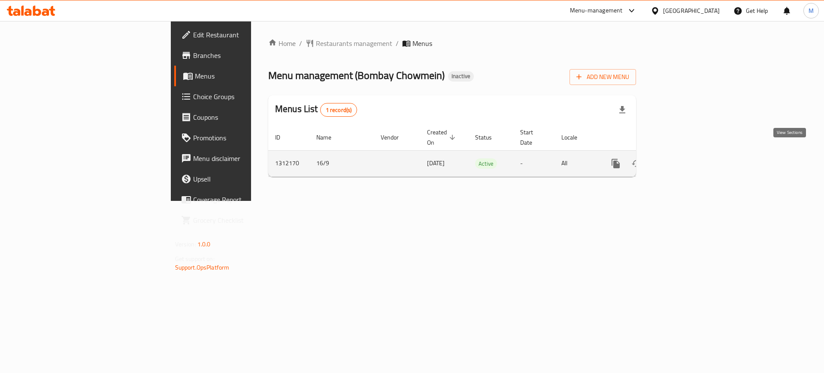
click at [683, 158] on icon "enhanced table" at bounding box center [678, 163] width 10 height 10
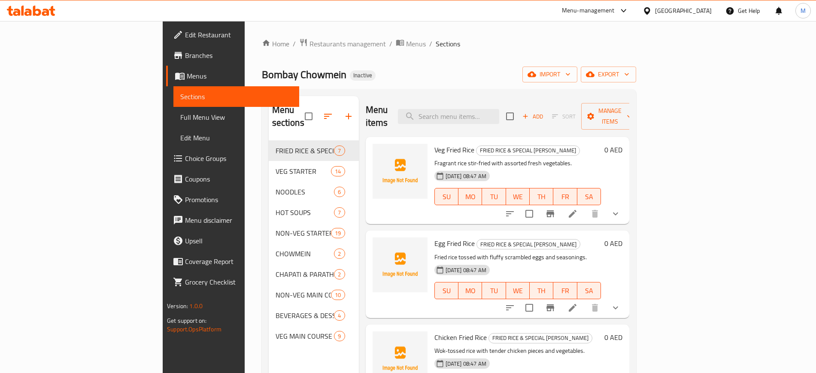
click at [369, 294] on div at bounding box center [400, 274] width 62 height 80
click at [570, 78] on span "import" at bounding box center [549, 74] width 41 height 11
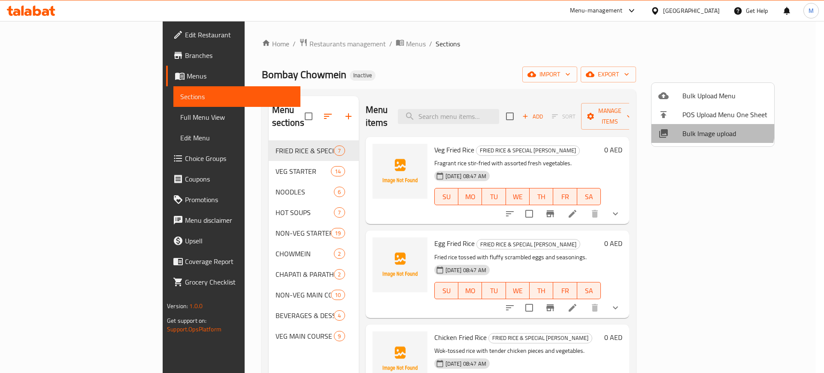
click at [702, 128] on span "Bulk Image upload" at bounding box center [724, 133] width 85 height 10
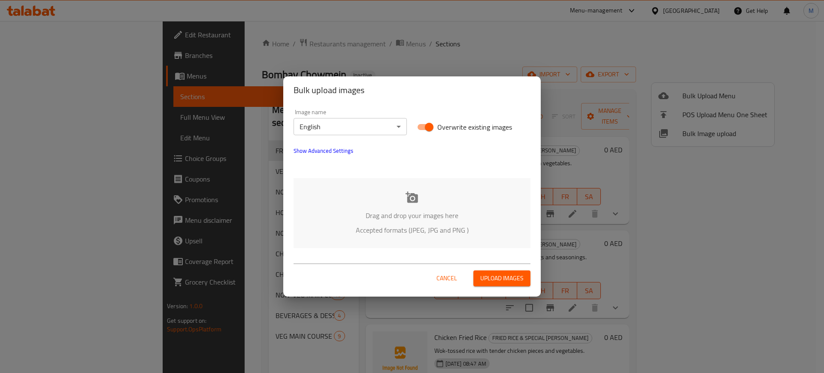
click at [438, 197] on div "Drag and drop your images here Accepted formats (JPEG, JPG and PNG )" at bounding box center [412, 213] width 237 height 70
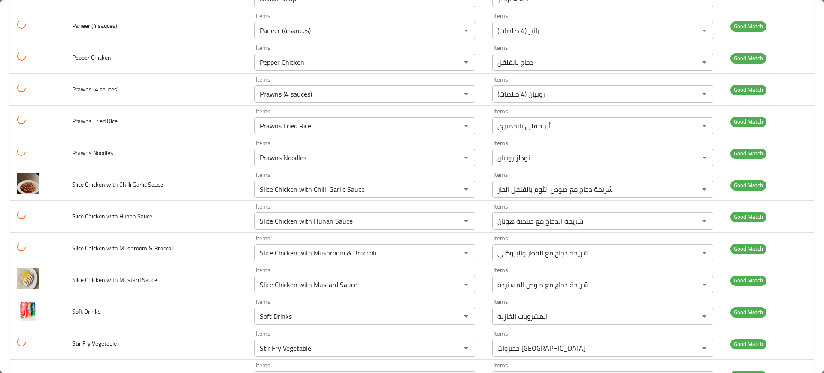
scroll to position [1760, 0]
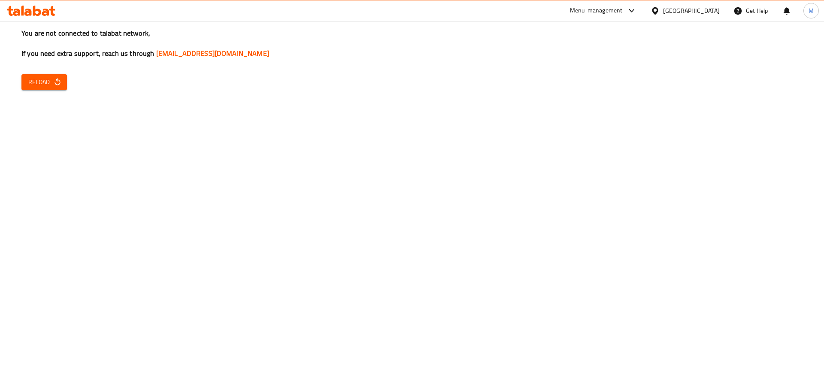
click at [58, 106] on div "You are not connected to talabat network, If you need extra support, reach us t…" at bounding box center [412, 186] width 824 height 373
click at [47, 93] on div "You are not connected to talabat network, If you need extra support, reach us t…" at bounding box center [412, 186] width 824 height 373
click at [37, 86] on span "Reload" at bounding box center [44, 82] width 32 height 11
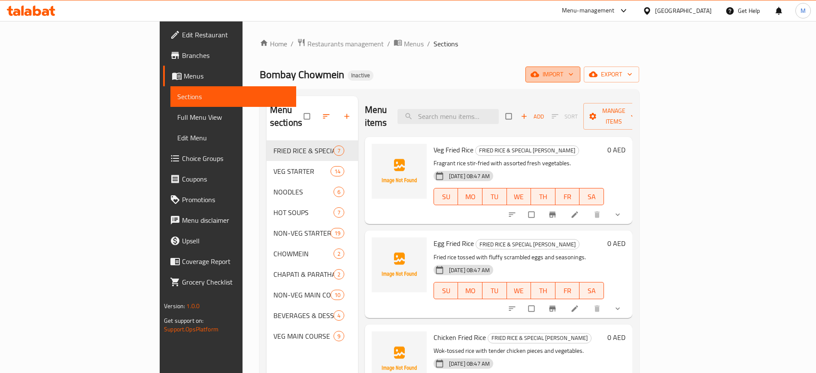
click at [573, 79] on span "import" at bounding box center [552, 74] width 41 height 11
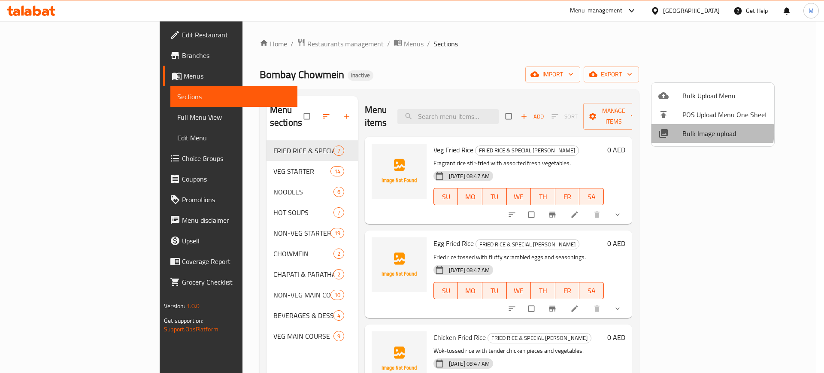
click at [712, 132] on span "Bulk Image upload" at bounding box center [724, 133] width 85 height 10
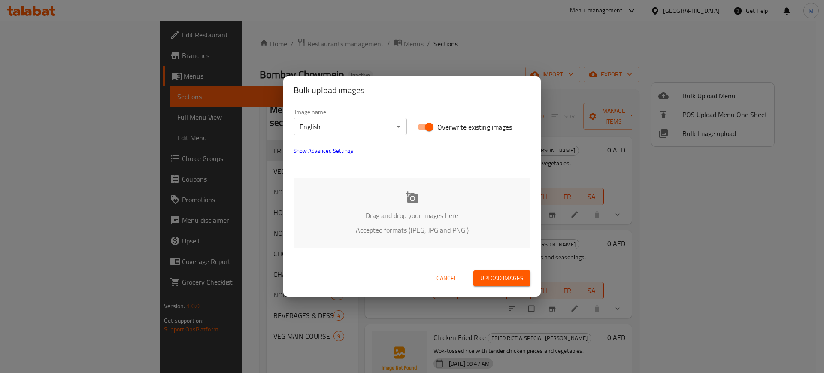
click at [383, 219] on p "Drag and drop your images here" at bounding box center [411, 215] width 211 height 10
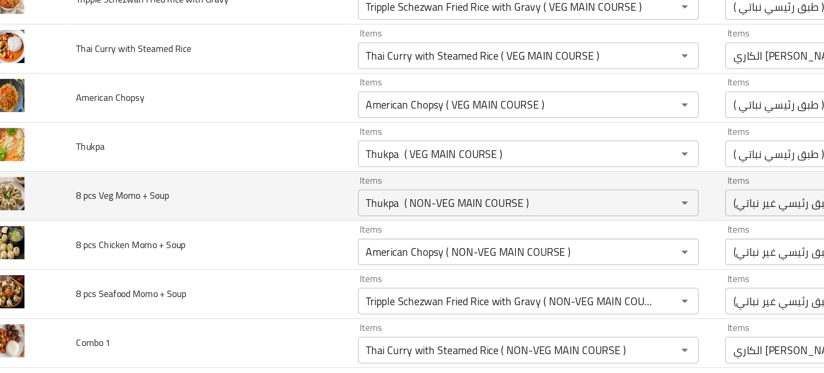
scroll to position [2318, 0]
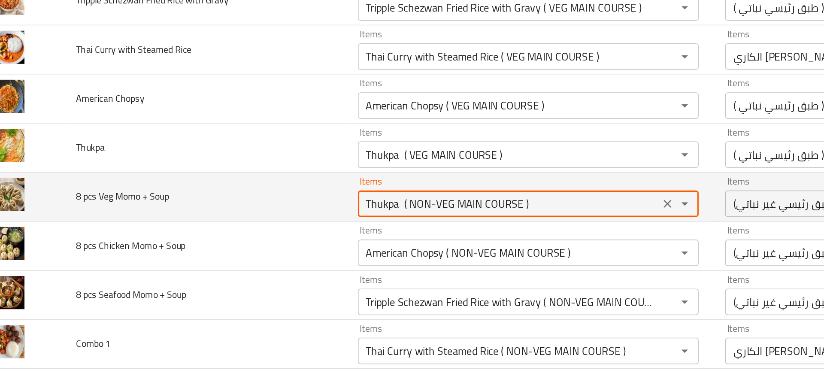
click at [267, 188] on Soup "Thukpa ( NON-VEG MAIN COURSE )" at bounding box center [352, 184] width 190 height 12
type Soup "8"
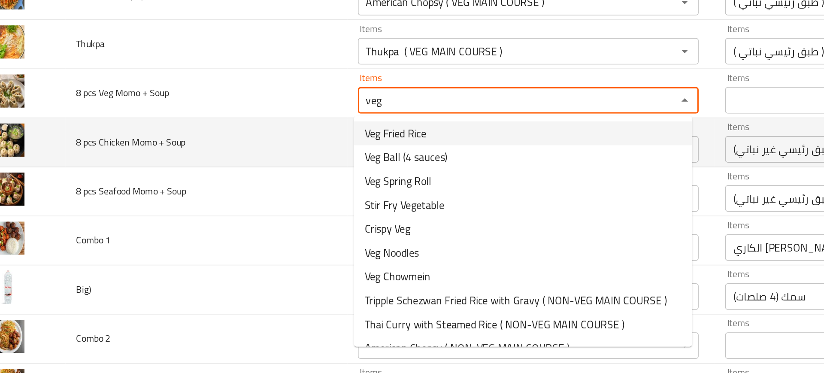
scroll to position [2388, 0]
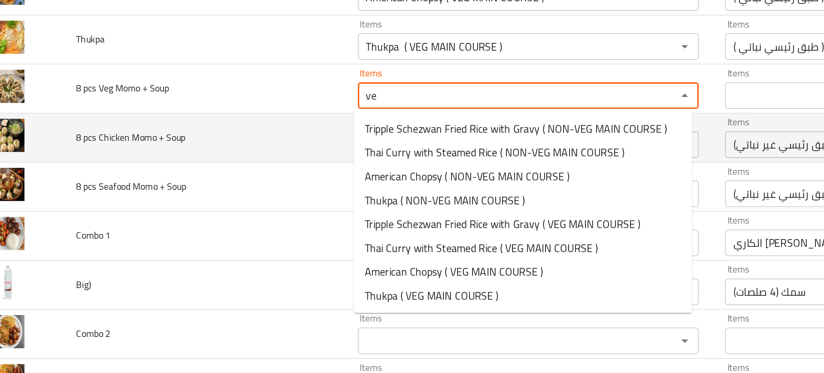
type Soup "v"
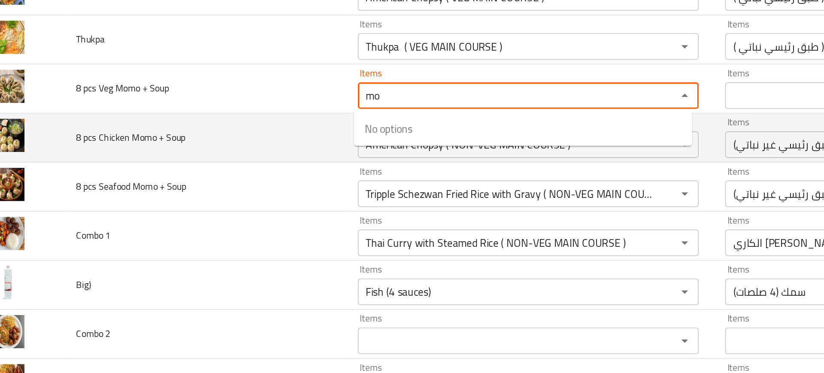
type Soup "m"
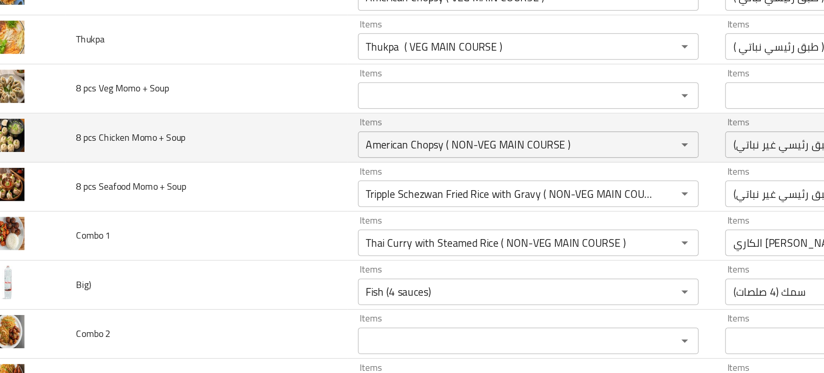
click at [233, 218] on td "Combo 1" at bounding box center [156, 205] width 182 height 32
click at [453, 148] on icon "Clear" at bounding box center [455, 146] width 9 height 9
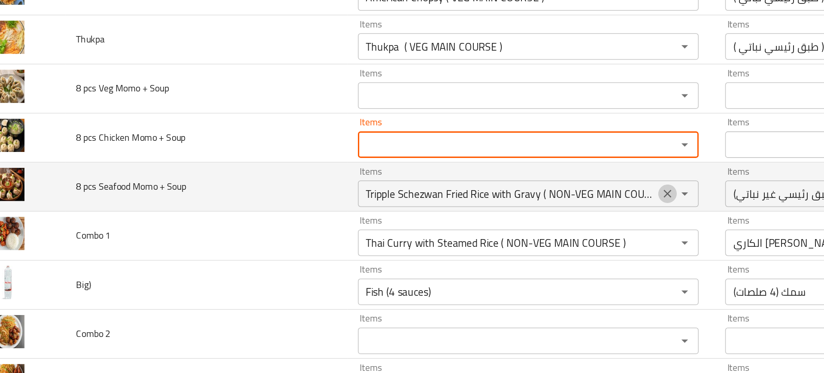
click at [454, 173] on icon "Clear" at bounding box center [455, 177] width 9 height 9
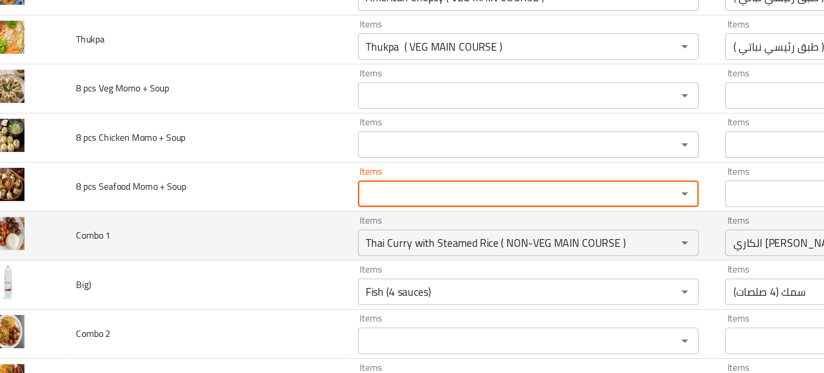
scroll to position [0, 0]
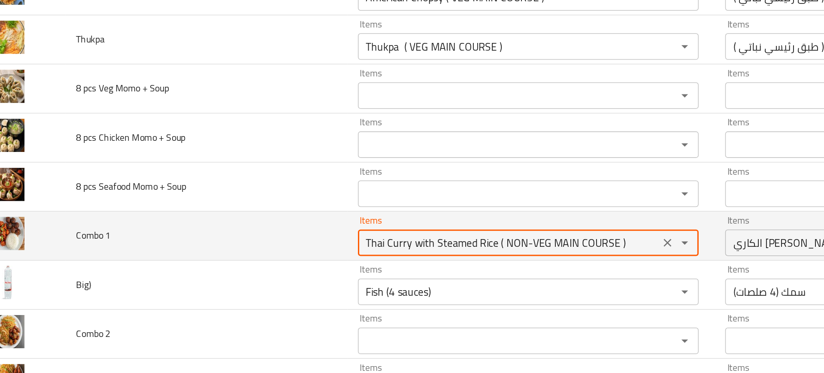
click at [419, 209] on 1 "Thai Curry with Steamed Rice ( NON-VEG MAIN COURSE )" at bounding box center [352, 209] width 190 height 12
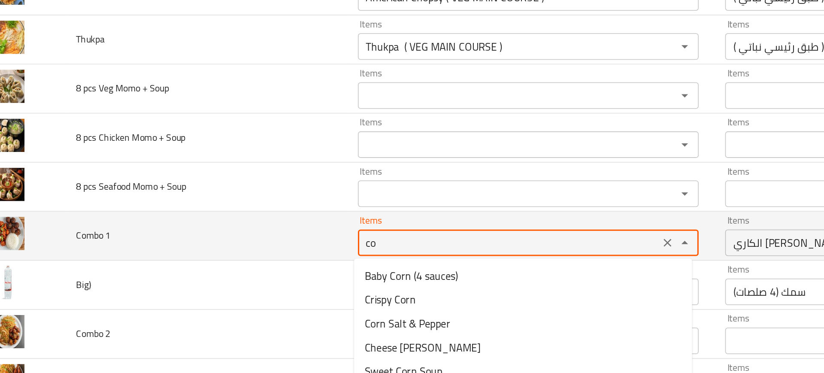
type 1 "com"
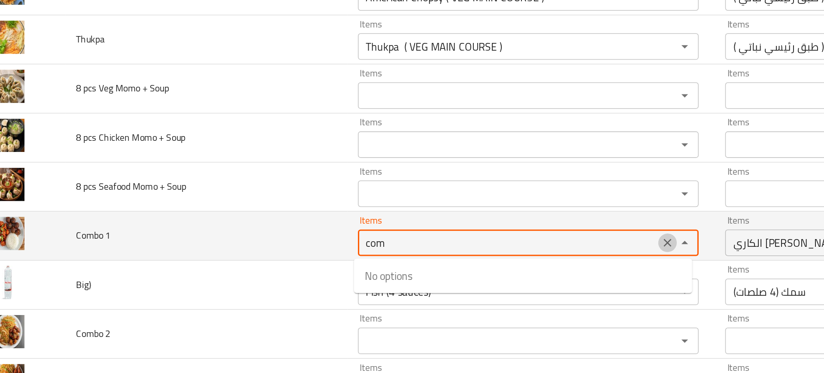
click at [455, 208] on icon "Clear" at bounding box center [455, 209] width 9 height 9
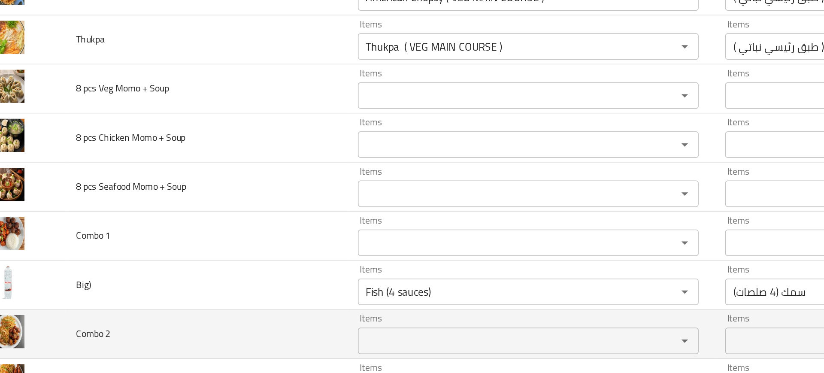
click at [206, 253] on td "Combo 2" at bounding box center [156, 269] width 182 height 32
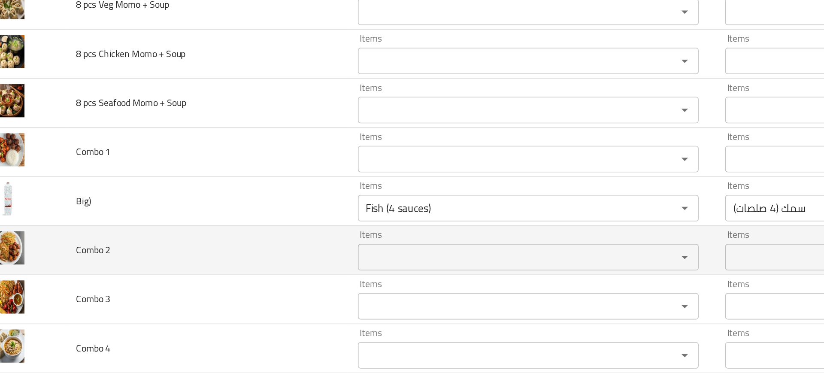
scroll to position [2442, 0]
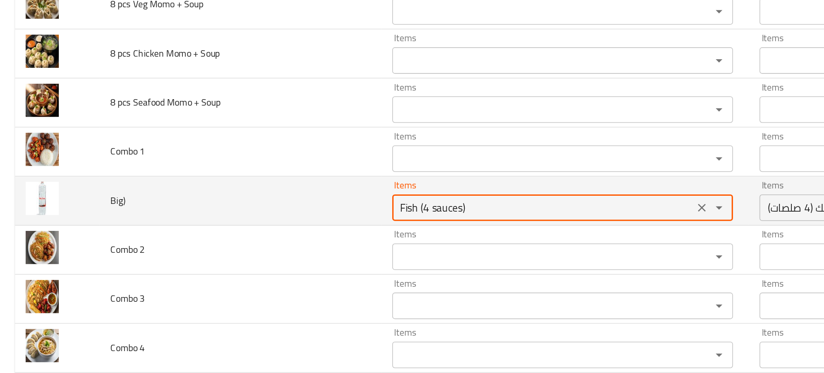
click at [321, 191] on input "Fish (4 sauces)" at bounding box center [352, 187] width 190 height 12
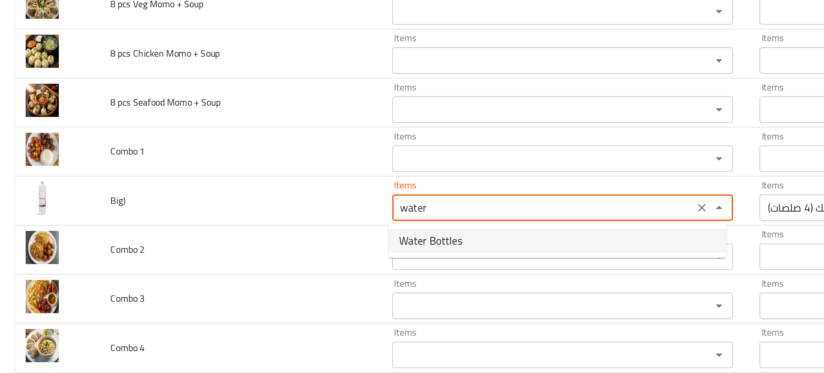
click at [307, 206] on li "Water Bottles" at bounding box center [361, 207] width 219 height 15
type input "Water Bottles"
type input "زجاجات مياه"
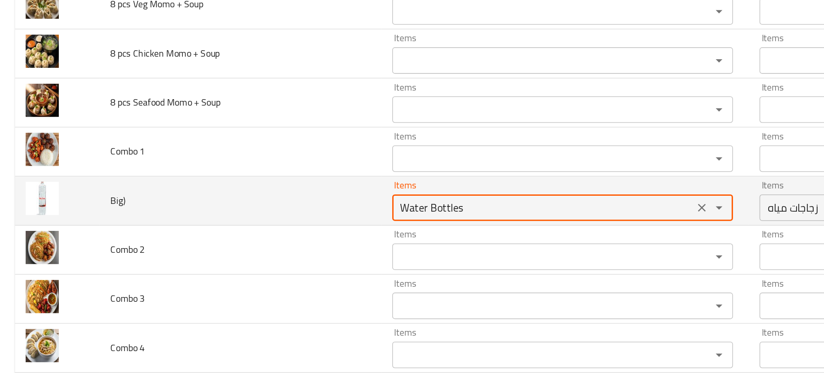
type input "Water Bottles"
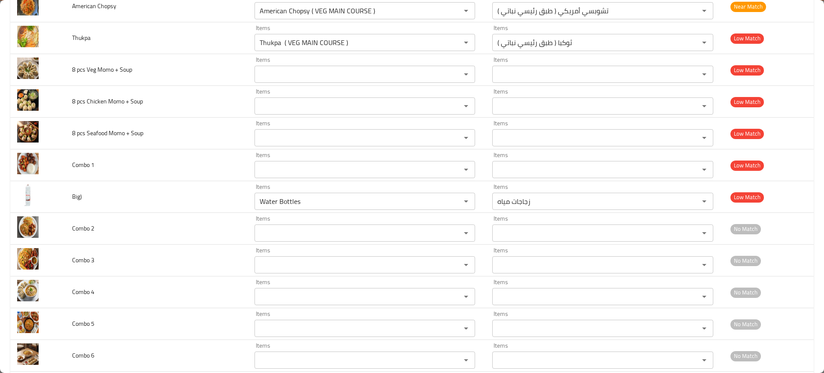
scroll to position [2539, 0]
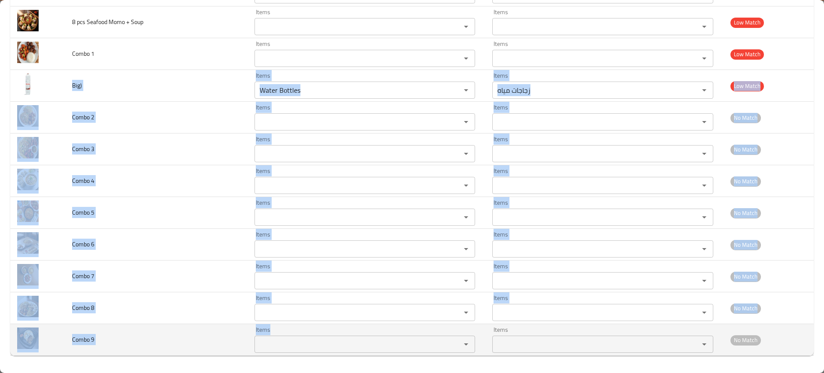
drag, startPoint x: 66, startPoint y: 79, endPoint x: 293, endPoint y: 349, distance: 353.2
copy tbody "Big) Items Items Items Items Low Match Combo 2 Items Items Items Items No Match…"
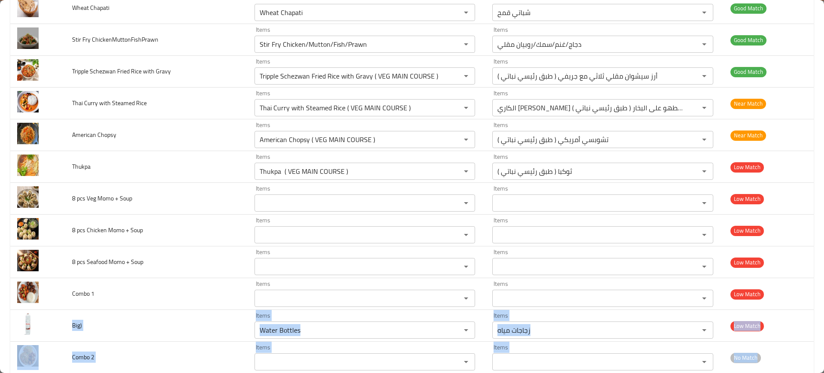
scroll to position [2298, 0]
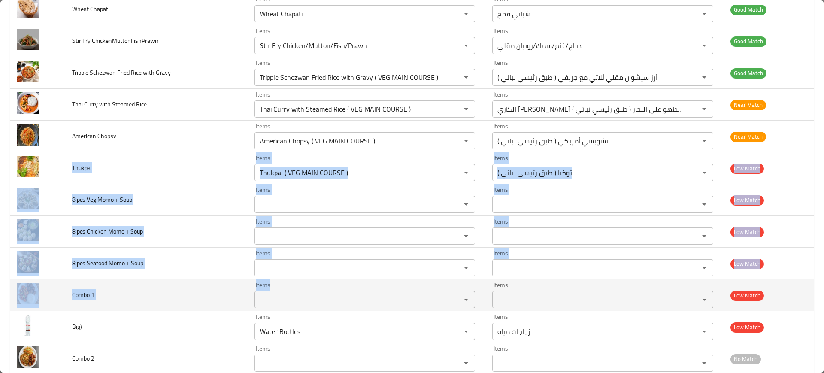
drag, startPoint x: 73, startPoint y: 164, endPoint x: 329, endPoint y: 289, distance: 284.3
copy tbody "Thukpa Items Items Items Items Low Match 8 pcs Veg Momo + Soup Items Items Item…"
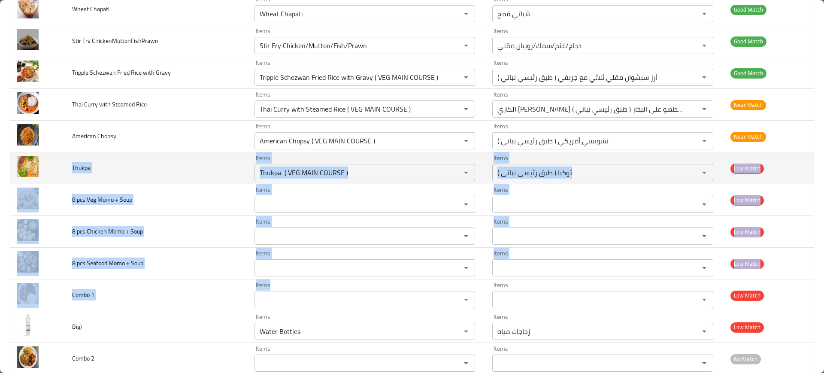
click at [210, 162] on td "Thukpa" at bounding box center [156, 168] width 182 height 32
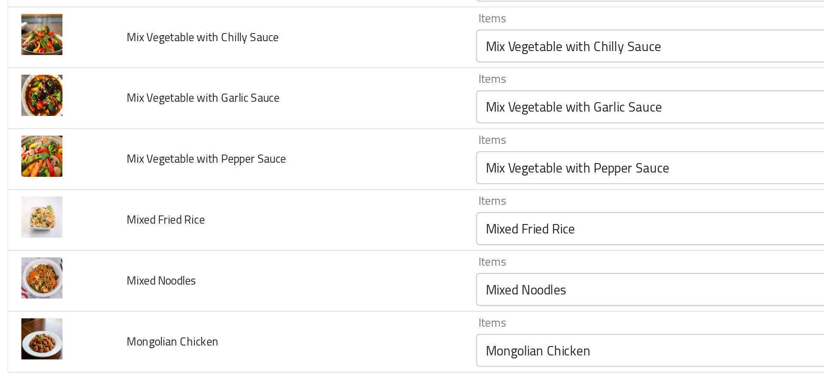
scroll to position [1157, 0]
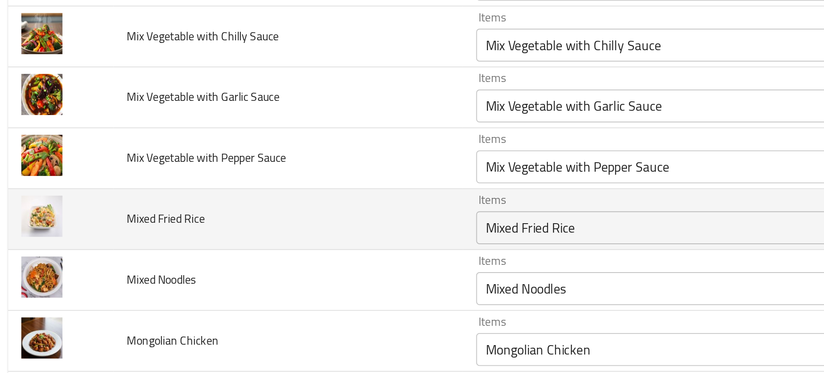
click at [222, 300] on td "Mixed Fried Rice" at bounding box center [156, 293] width 182 height 32
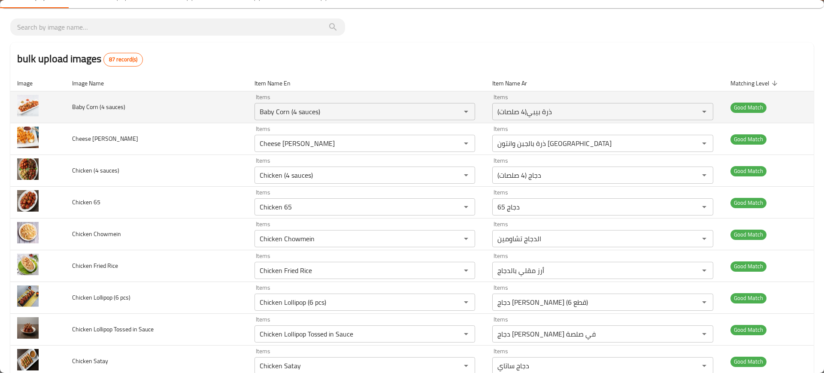
scroll to position [0, 0]
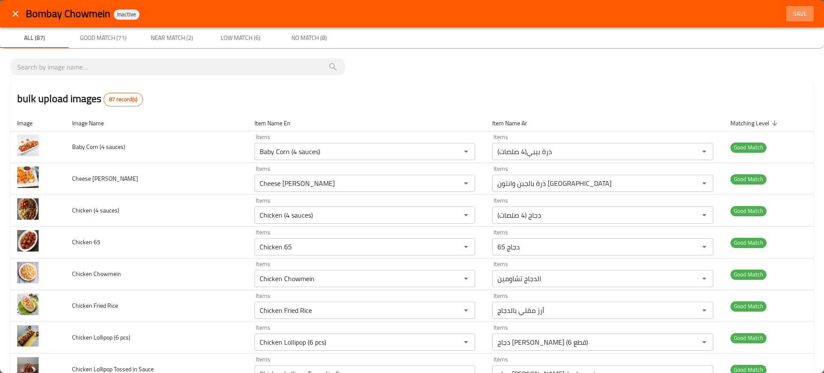
click at [795, 7] on button "Save" at bounding box center [799, 14] width 27 height 16
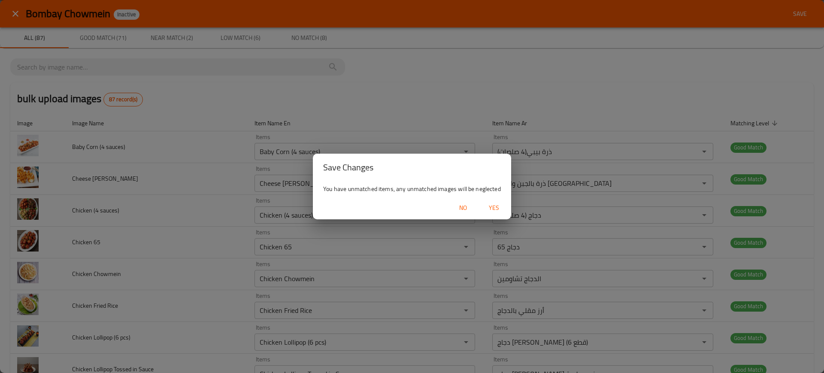
click at [493, 210] on span "Yes" at bounding box center [494, 208] width 21 height 11
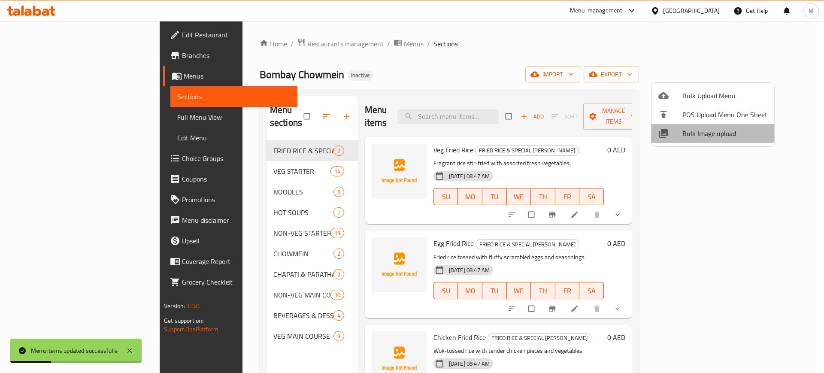
click at [676, 131] on div at bounding box center [670, 133] width 24 height 10
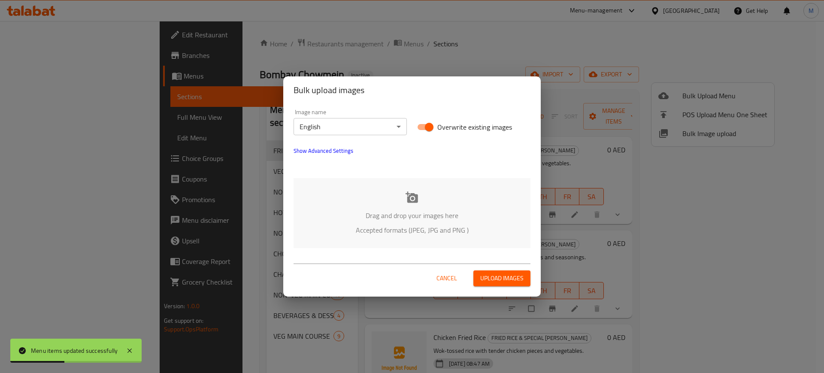
click at [361, 212] on p "Drag and drop your images here" at bounding box center [411, 215] width 211 height 10
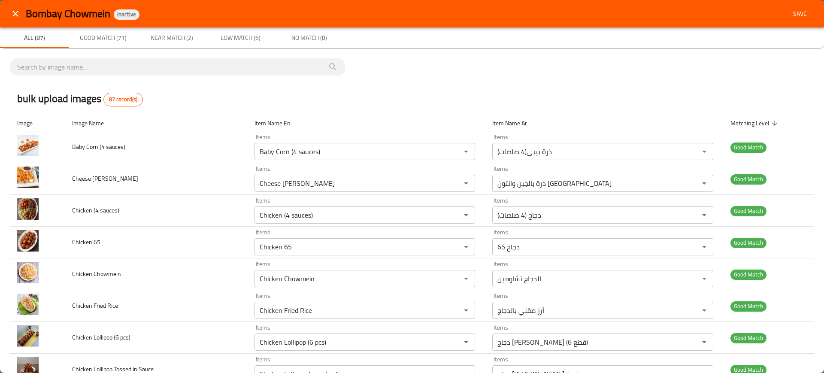
scroll to position [2443, 0]
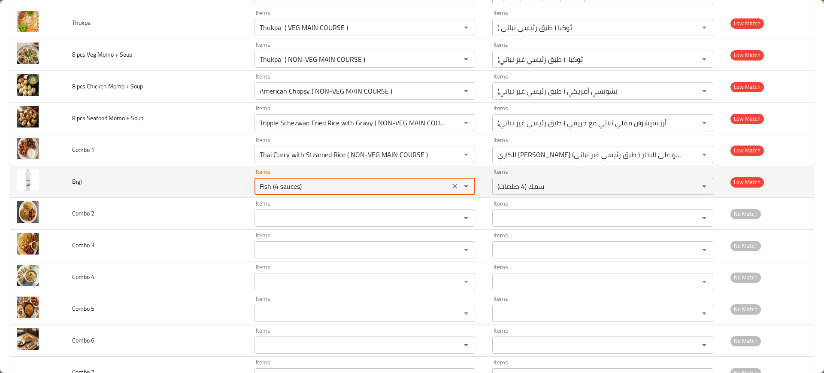
click at [340, 185] on input "Fish (4 sauces)" at bounding box center [352, 186] width 190 height 12
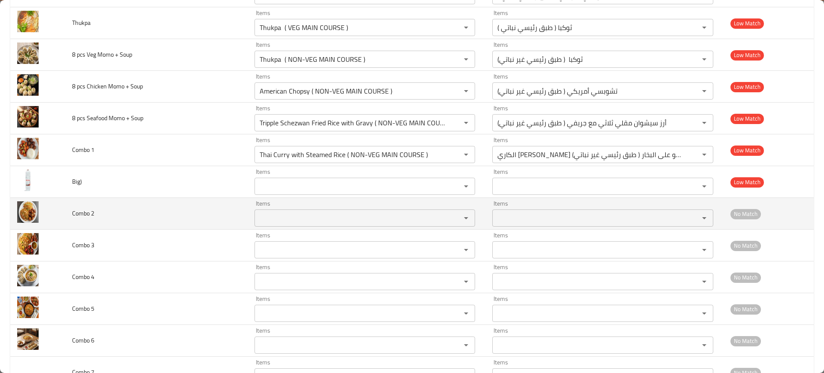
click at [204, 222] on td "Combo 2" at bounding box center [156, 214] width 182 height 32
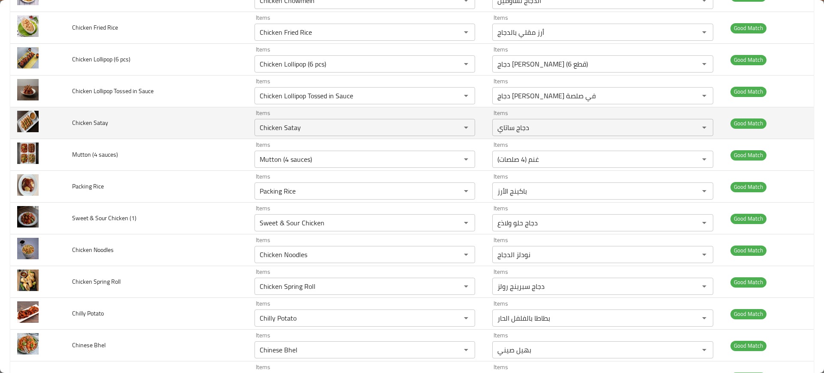
scroll to position [0, 0]
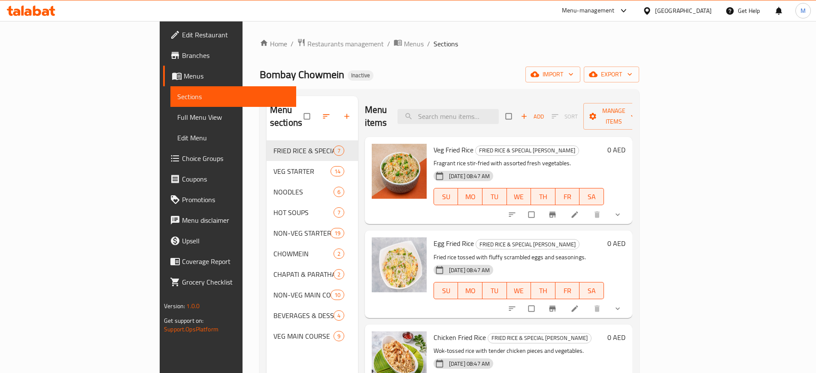
click at [422, 89] on div "Menu sections FRIED RICE & SPECIAL FRIED RICE 7 VEG STARTER 14 NOODLES 6 HOT SO…" at bounding box center [449, 282] width 379 height 387
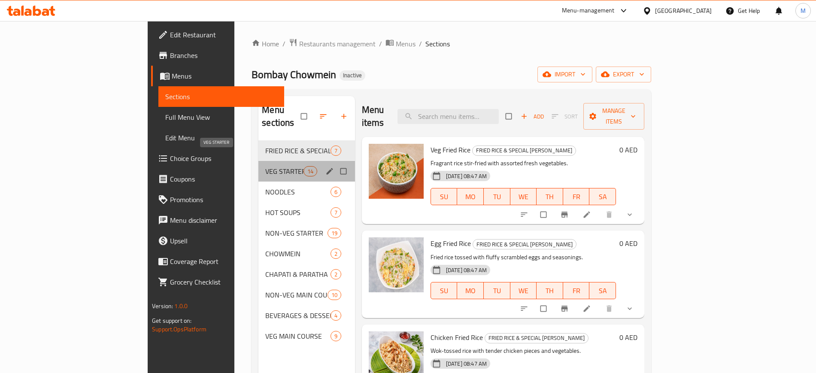
click at [265, 166] on span "VEG STARTER" at bounding box center [284, 171] width 38 height 10
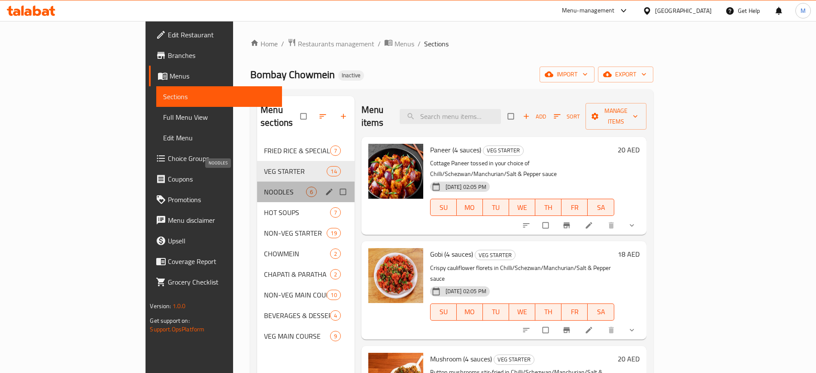
click at [265, 187] on span "NOODLES" at bounding box center [285, 192] width 42 height 10
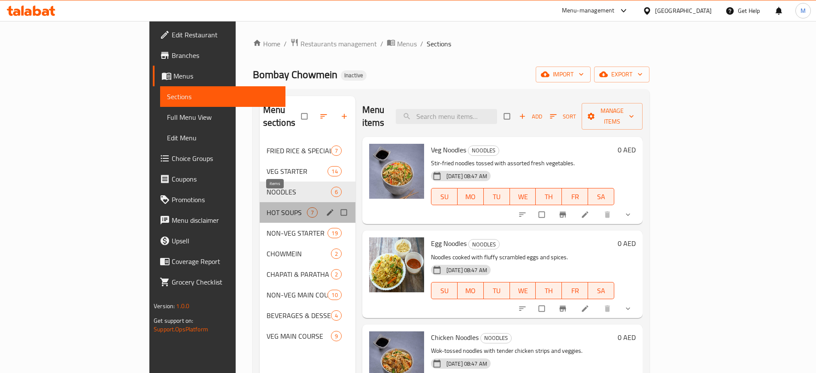
click at [307, 209] on span "7" at bounding box center [312, 213] width 10 height 8
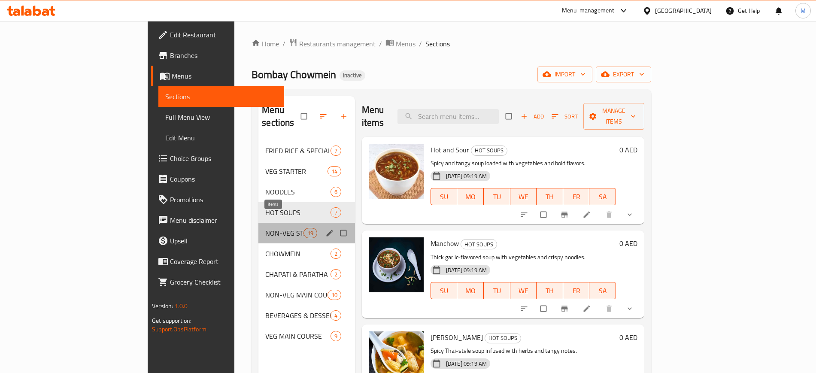
click at [304, 229] on span "19" at bounding box center [310, 233] width 13 height 8
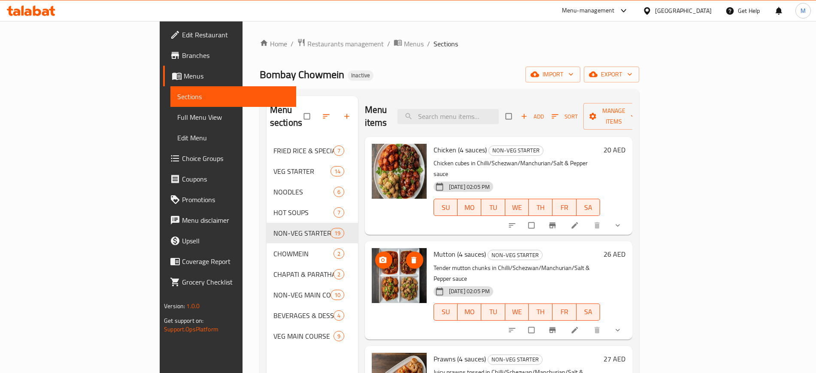
scroll to position [165, 0]
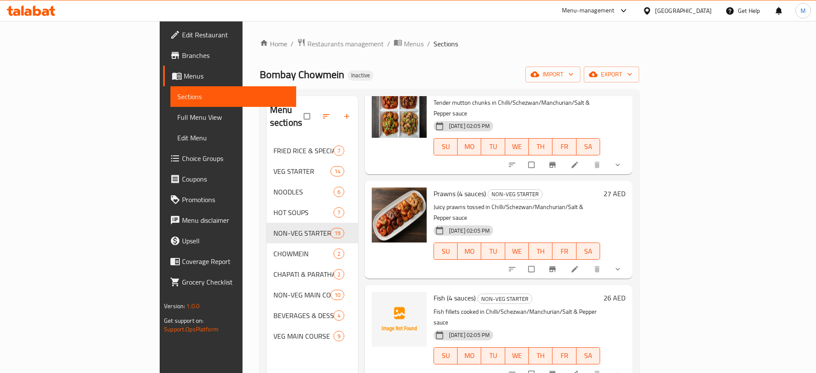
click at [434, 291] on span "Fish (4 sauces)" at bounding box center [455, 297] width 42 height 13
copy h6 "Fish (4 sauces)"
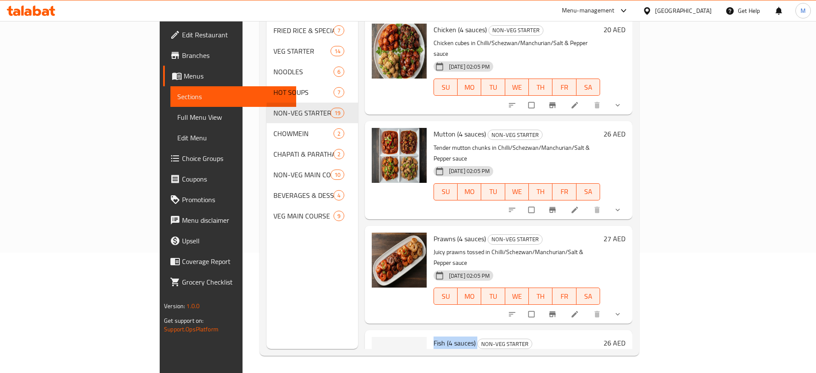
scroll to position [0, 0]
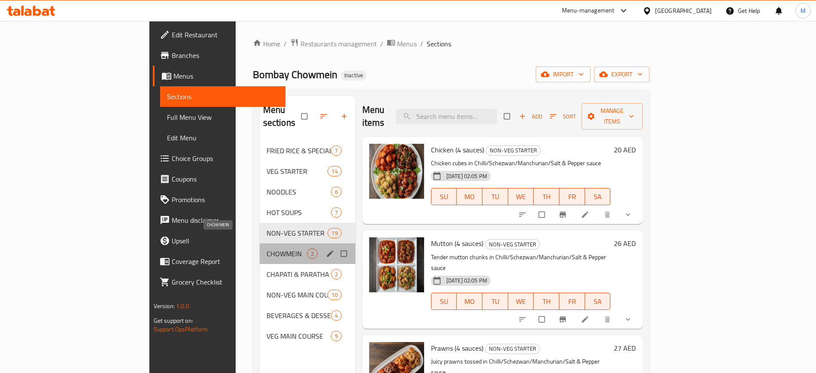
click at [267, 249] on span "CHOWMEIN" at bounding box center [287, 254] width 40 height 10
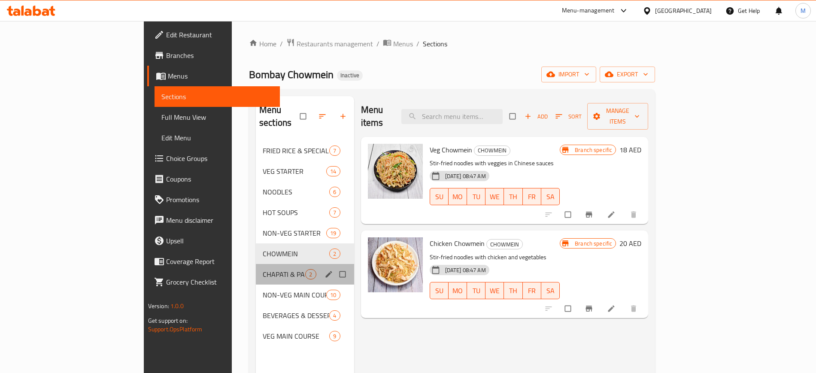
click at [257, 264] on div "CHAPATI & PARATHA 2" at bounding box center [305, 274] width 98 height 21
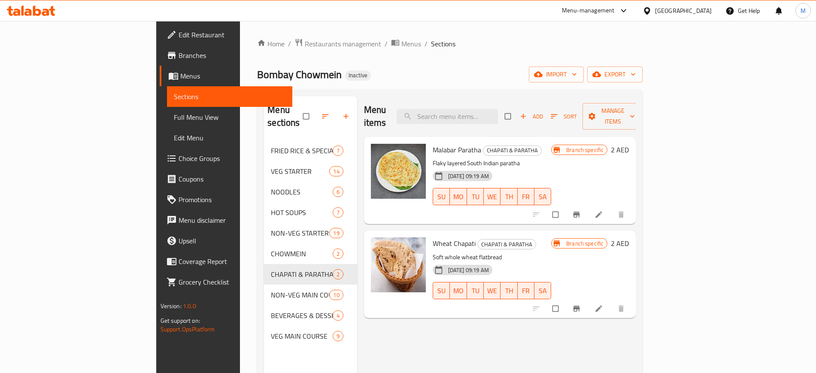
scroll to position [113, 0]
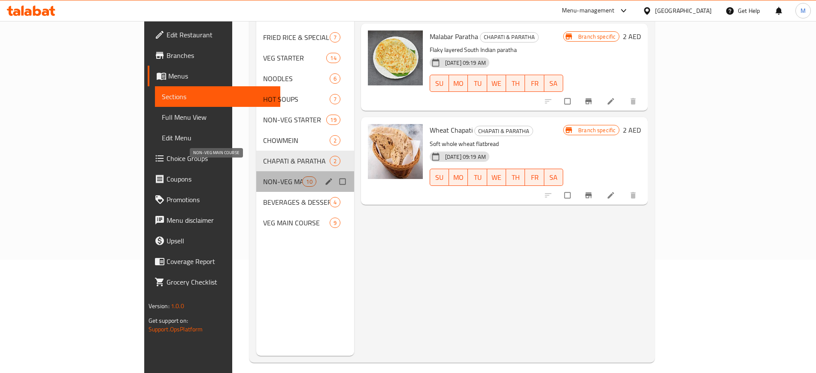
click at [263, 176] on span "NON-VEG MAIN COURSE" at bounding box center [282, 181] width 39 height 10
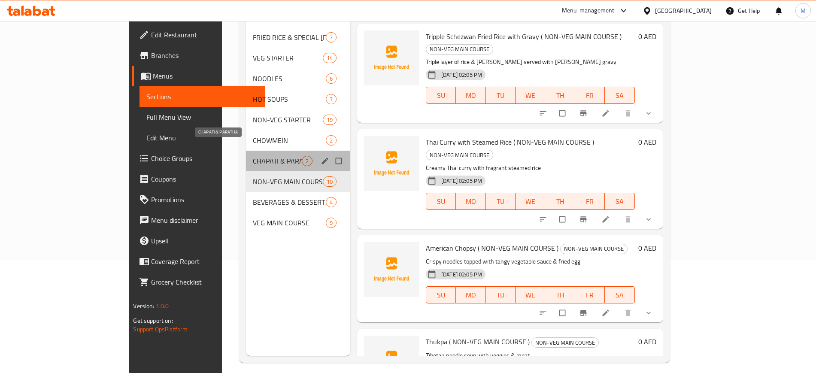
click at [253, 156] on span "CHAPATI & PARATHA" at bounding box center [277, 161] width 49 height 10
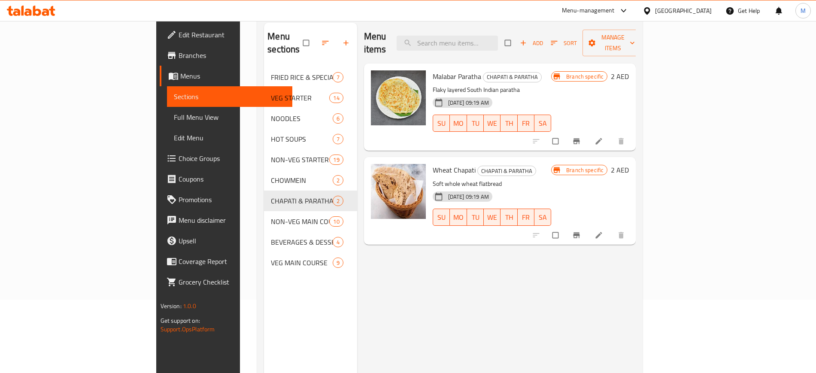
scroll to position [79, 0]
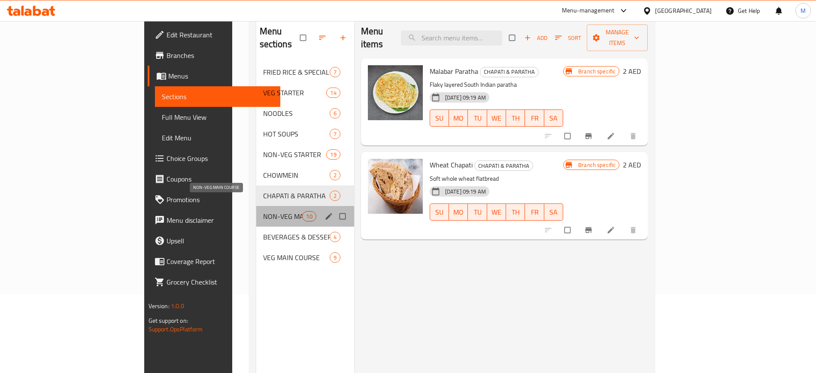
click at [263, 211] on span "NON-VEG MAIN COURSE" at bounding box center [282, 216] width 39 height 10
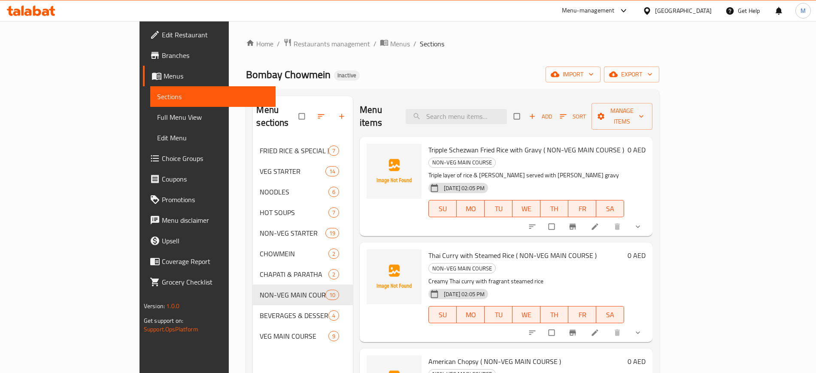
click at [460, 143] on span "Tripple Schezwan Fried Rice with Gravy ( NON-VEG MAIN COURSE )" at bounding box center [526, 149] width 196 height 13
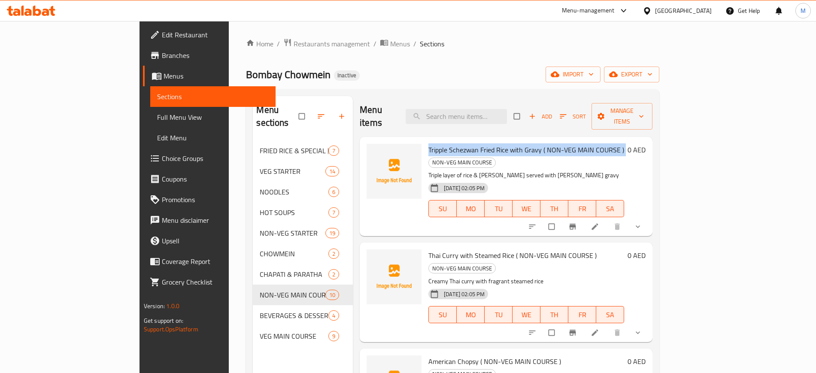
click at [460, 143] on span "Tripple Schezwan Fried Rice with Gravy ( NON-VEG MAIN COURSE )" at bounding box center [526, 149] width 196 height 13
copy h6 "Tripple Schezwan Fried Rice with Gravy ( NON-VEG MAIN COURSE )"
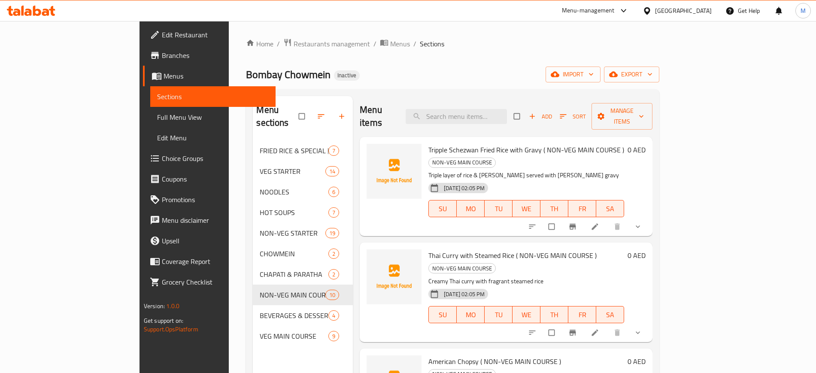
click at [446, 249] on span "Thai Curry with Steamed Rice ( NON-VEG MAIN COURSE )" at bounding box center [512, 255] width 168 height 13
copy h6 "Thai Curry with Steamed Rice ( NON-VEG MAIN COURSE )"
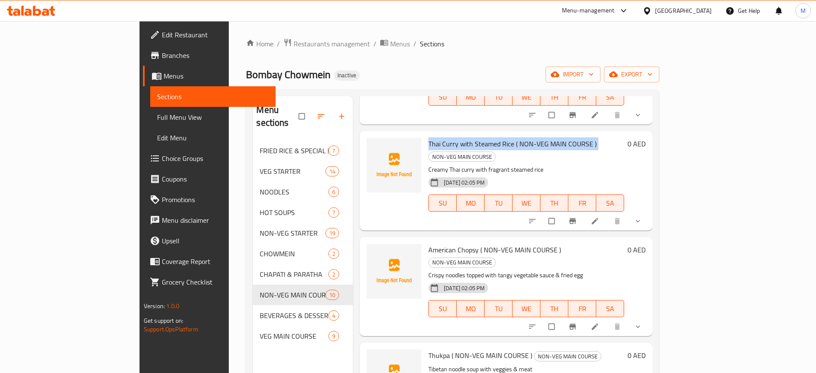
scroll to position [114, 0]
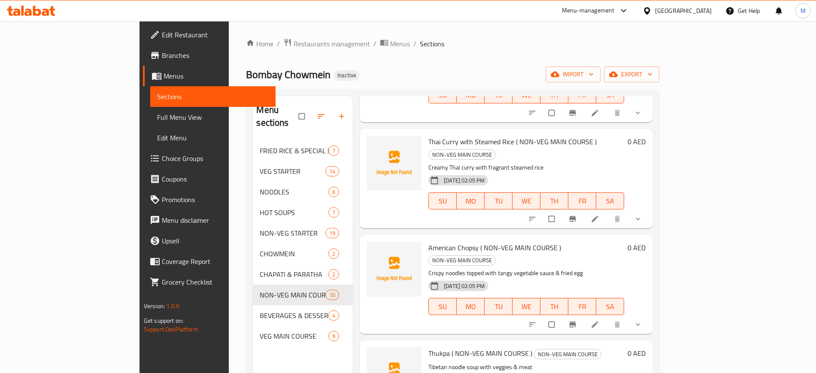
click at [428, 241] on span "American Chopsy ( NON-VEG MAIN COURSE )" at bounding box center [494, 247] width 133 height 13
copy h6 "American Chopsy ( NON-VEG MAIN COURSE )"
click at [428, 241] on span "American Chopsy ( NON-VEG MAIN COURSE )" at bounding box center [494, 247] width 133 height 13
click at [428, 347] on span "Thukpa ( NON-VEG MAIN COURSE )" at bounding box center [480, 353] width 104 height 13
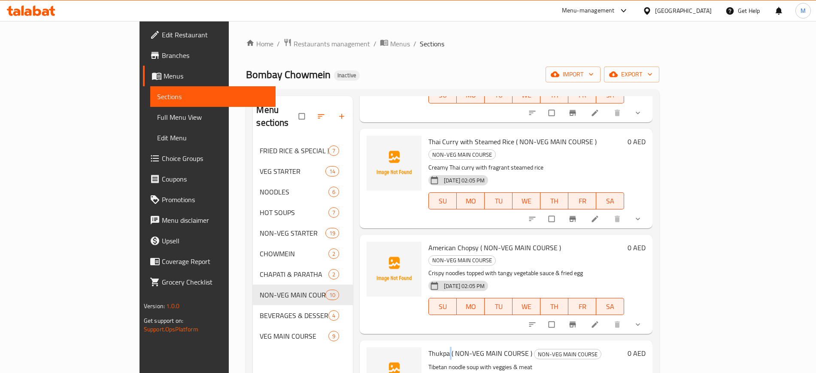
click at [428, 347] on span "Thukpa ( NON-VEG MAIN COURSE )" at bounding box center [480, 353] width 104 height 13
copy h6 "Thukpa ( NON-VEG MAIN COURSE )"
click at [428, 347] on span "Thukpa ( NON-VEG MAIN COURSE )" at bounding box center [480, 353] width 104 height 13
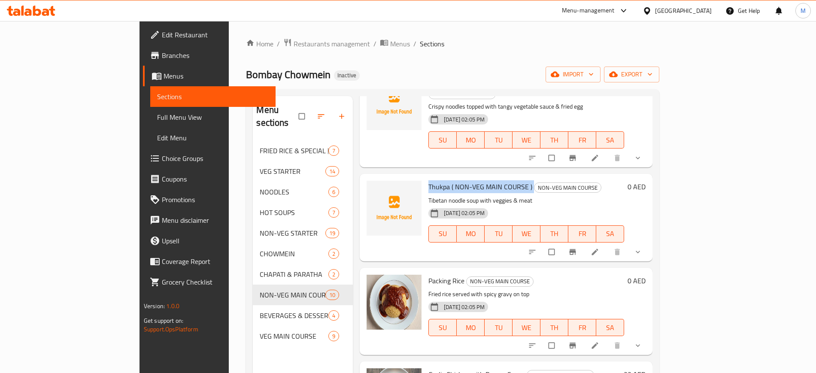
scroll to position [292, 0]
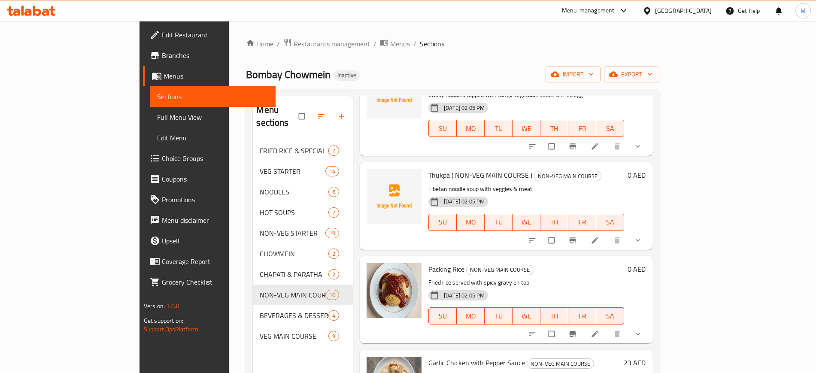
click at [428, 263] on span "Packing Rice" at bounding box center [446, 269] width 36 height 13
copy h6 "Packing Rice"
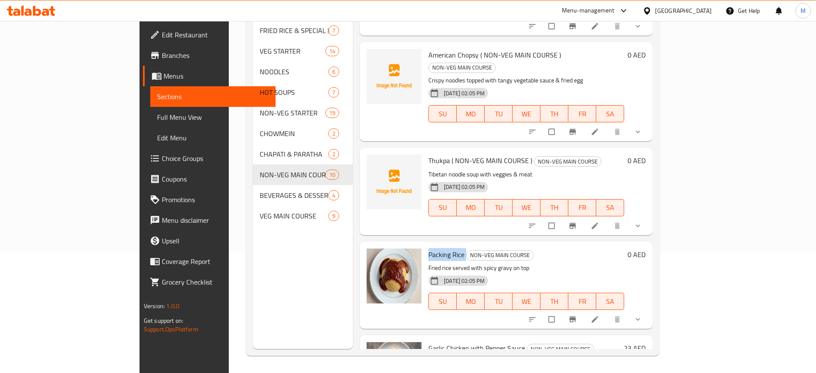
scroll to position [0, 0]
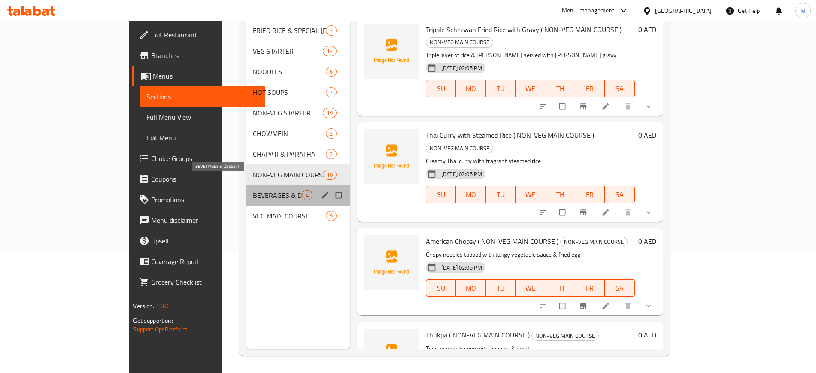
click at [253, 190] on span "BEVERAGES & DESSERT" at bounding box center [277, 195] width 49 height 10
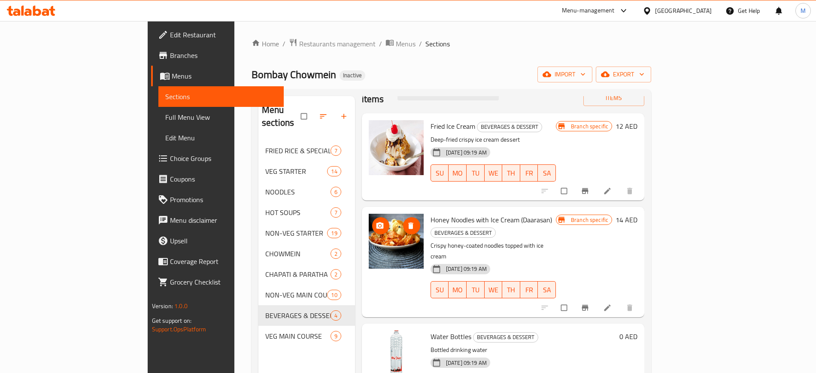
scroll to position [120, 0]
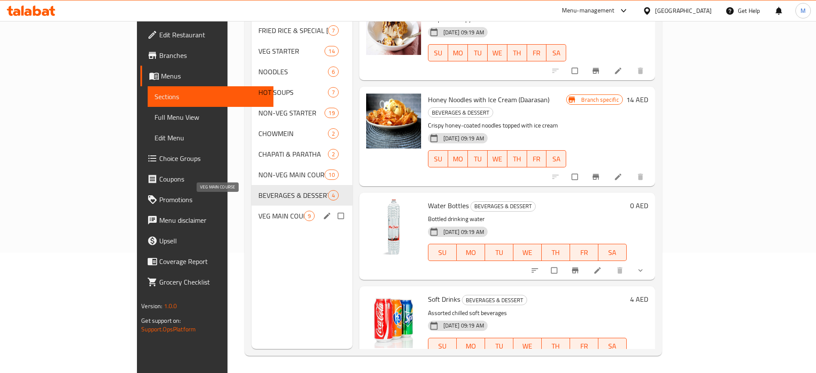
click at [258, 211] on span "VEG MAIN COURSE" at bounding box center [280, 216] width 45 height 10
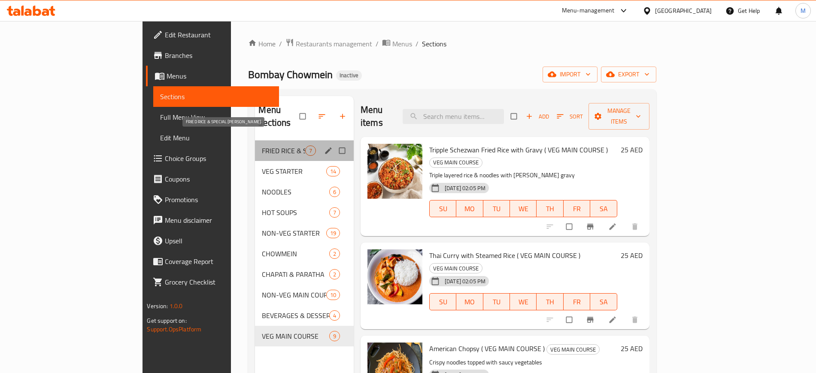
click at [262, 146] on span "FRIED RICE & SPECIAL FRIED RICE" at bounding box center [283, 151] width 43 height 10
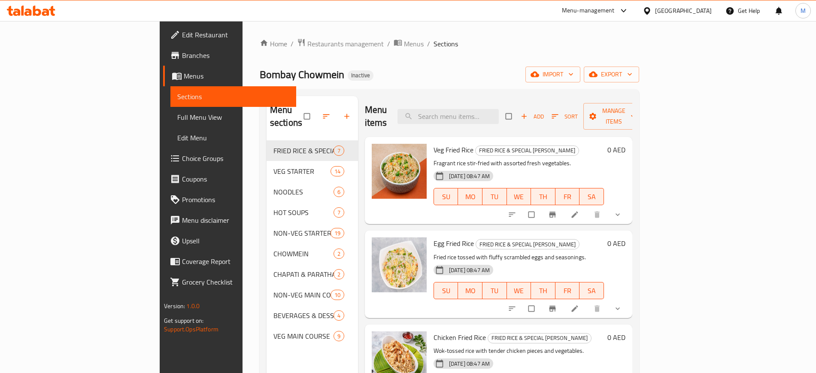
click at [411, 83] on div "Home / Restaurants management / Menus / Sections Bombay Chowmein Inactive impor…" at bounding box center [449, 257] width 379 height 438
click at [549, 83] on div "Home / Restaurants management / Menus / Sections Bombay Chowmein Inactive impor…" at bounding box center [449, 257] width 379 height 438
click at [399, 102] on div "Menu items Add Sort Manage items" at bounding box center [498, 116] width 267 height 41
click at [358, 315] on div "Menu items Add Sort Manage items Veg Fried Rice FRIED RICE & SPECIAL FRIED RICE…" at bounding box center [495, 282] width 274 height 373
click at [503, 146] on span "FRIED RICE & SPECIAL FRIED RICE" at bounding box center [527, 151] width 103 height 10
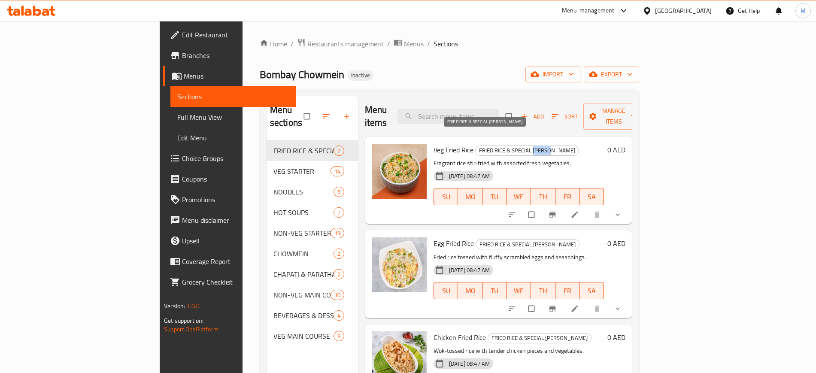
click at [503, 146] on span "FRIED RICE & SPECIAL FRIED RICE" at bounding box center [527, 151] width 103 height 10
copy span "FRIED RICE & SPECIAL FRIED RICE"
click at [503, 146] on span "FRIED RICE & SPECIAL FRIED RICE" at bounding box center [527, 151] width 103 height 10
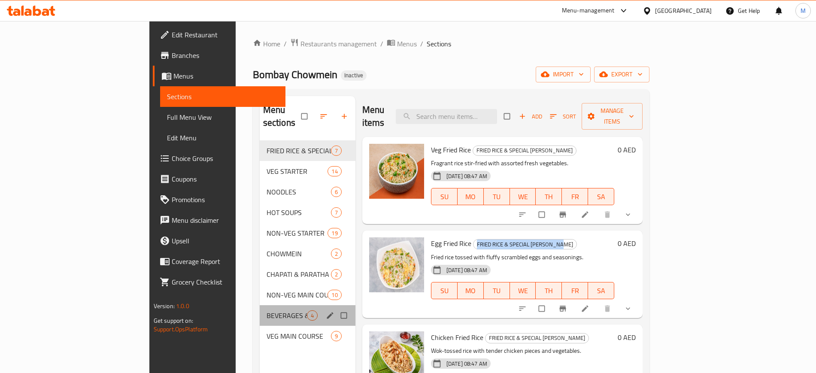
click at [260, 305] on div "BEVERAGES & DESSERT 4" at bounding box center [308, 315] width 96 height 21
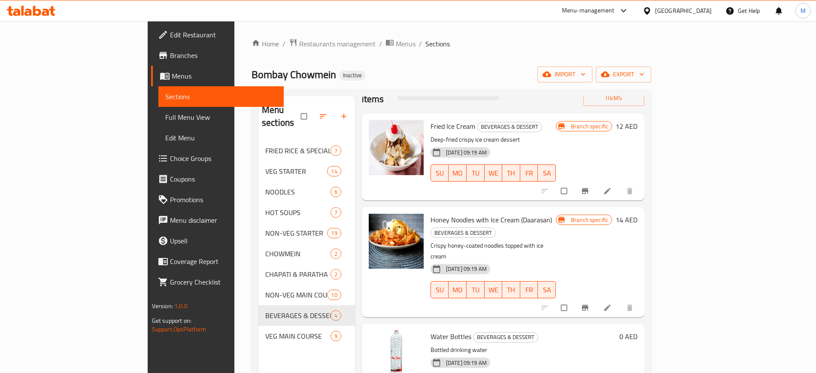
scroll to position [120, 0]
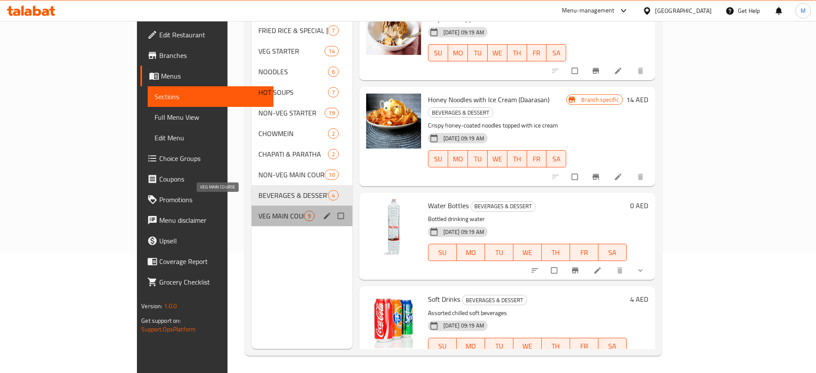
click at [258, 211] on span "VEG MAIN COURSE" at bounding box center [280, 216] width 45 height 10
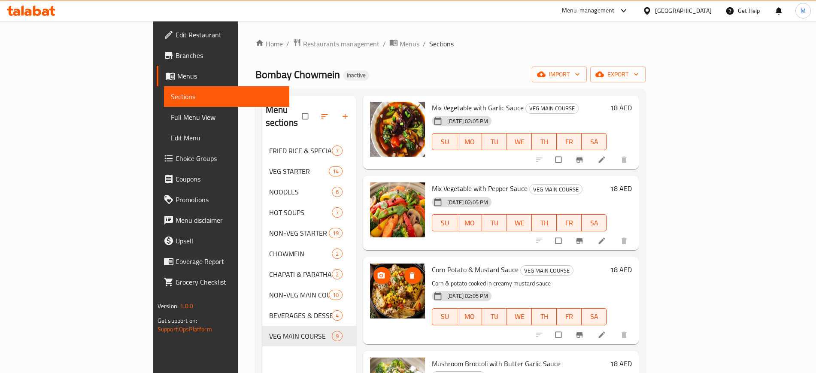
scroll to position [120, 0]
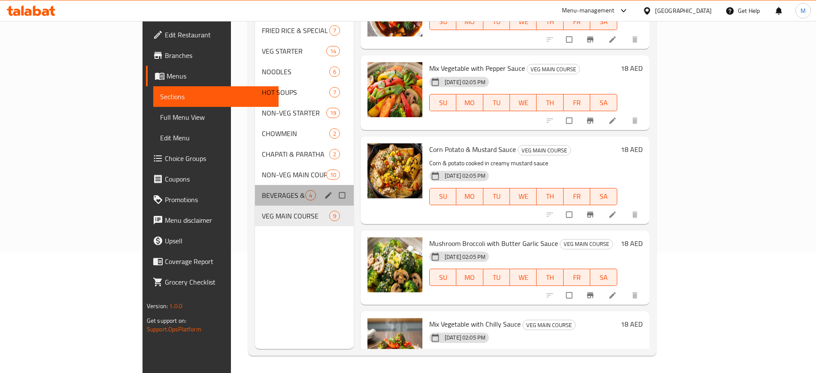
click at [255, 185] on div "BEVERAGES & DESSERT 4" at bounding box center [304, 195] width 99 height 21
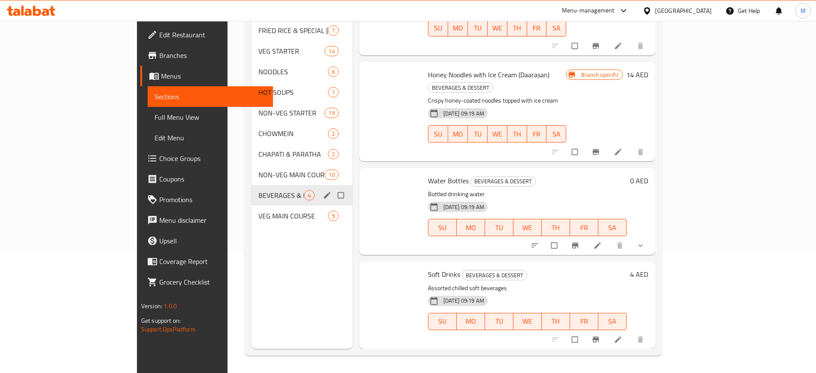
scroll to position [24, 0]
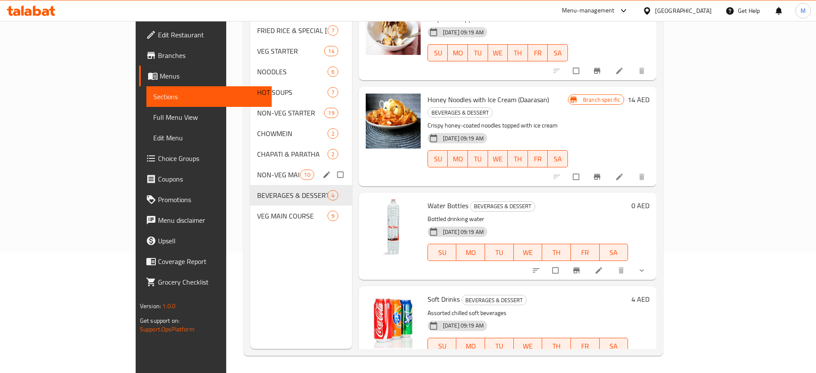
click at [250, 164] on div "NON-VEG MAIN COURSE 10" at bounding box center [300, 174] width 101 height 21
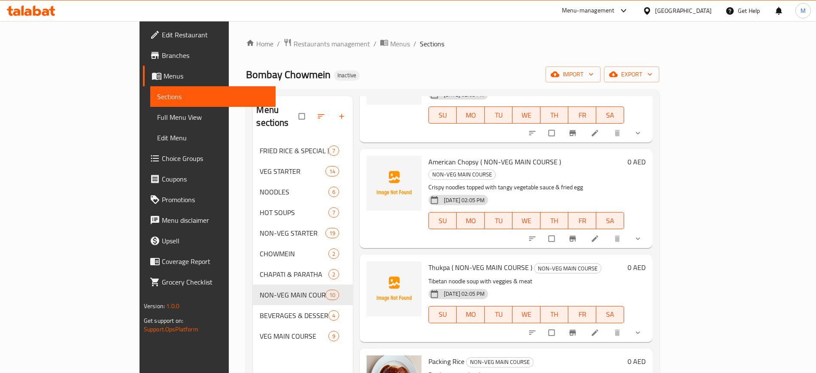
scroll to position [199, 0]
click at [428, 261] on span "Thukpa ( NON-VEG MAIN COURSE )" at bounding box center [480, 267] width 104 height 13
copy h6 "Thukpa ( NON-VEG MAIN COURSE )"
click at [428, 261] on span "Thukpa ( NON-VEG MAIN COURSE )" at bounding box center [480, 267] width 104 height 13
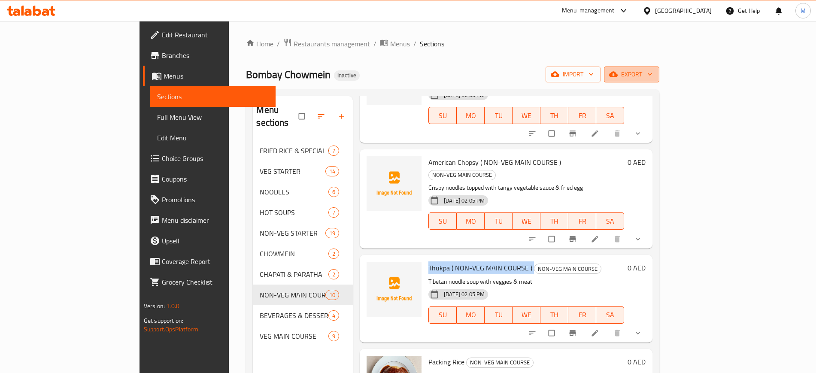
click at [652, 73] on span "export" at bounding box center [632, 74] width 42 height 11
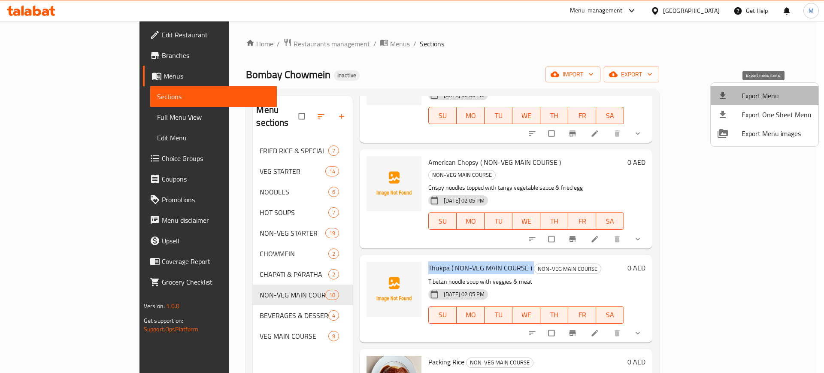
click at [767, 96] on span "Export Menu" at bounding box center [777, 96] width 70 height 10
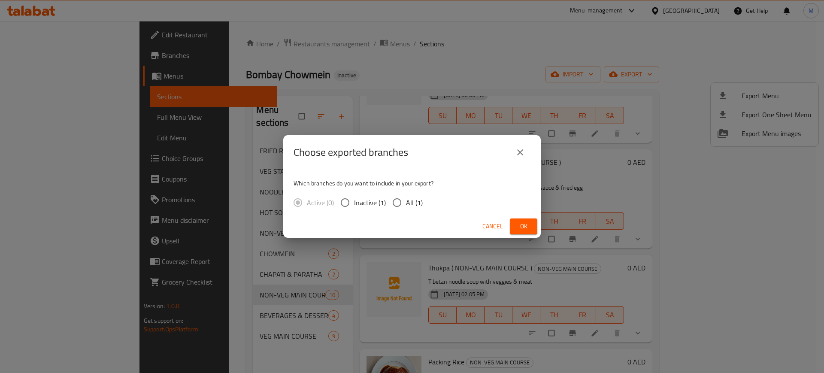
click at [412, 203] on span "All (1)" at bounding box center [414, 202] width 17 height 10
click at [406, 203] on input "All (1)" at bounding box center [397, 203] width 18 height 18
radio input "true"
click at [518, 221] on span "Ok" at bounding box center [524, 226] width 14 height 11
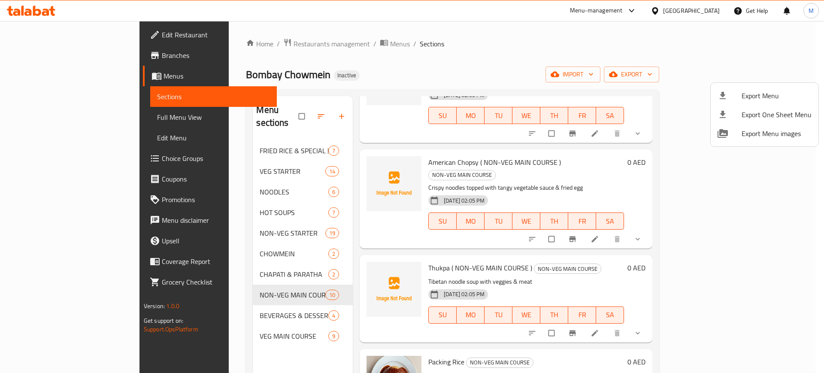
click at [59, 38] on div at bounding box center [412, 186] width 824 height 373
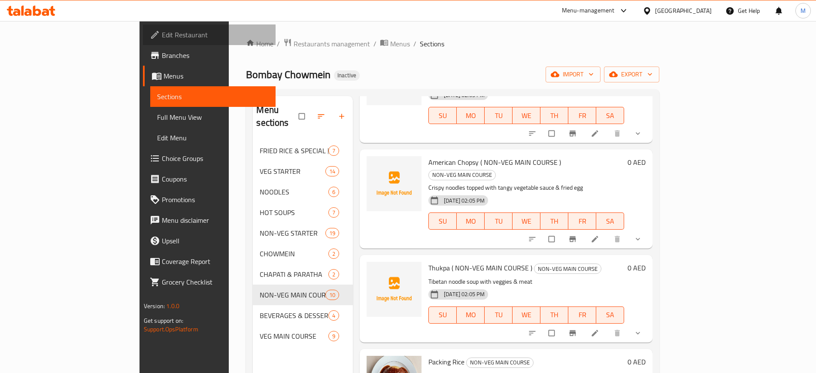
click at [162, 38] on span "Edit Restaurant" at bounding box center [215, 35] width 107 height 10
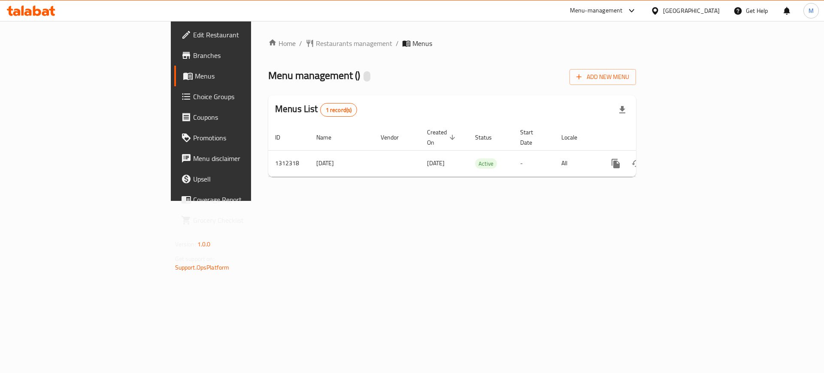
click at [251, 189] on div "Home / Restaurants management / Menus Menu management ( ) Add New Menu Menus Li…" at bounding box center [452, 111] width 402 height 180
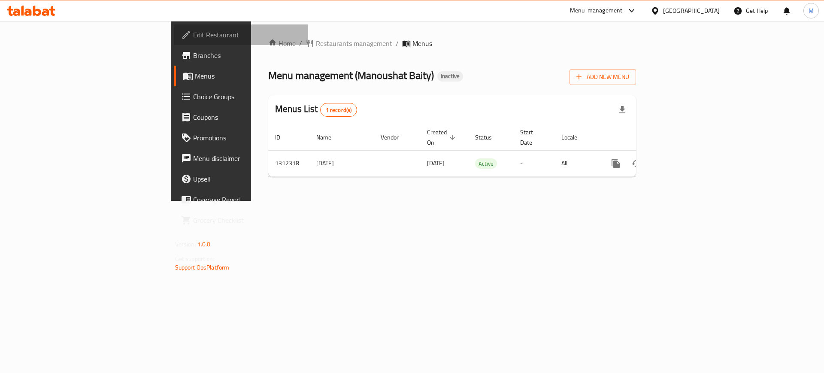
click at [193, 33] on span "Edit Restaurant" at bounding box center [247, 35] width 109 height 10
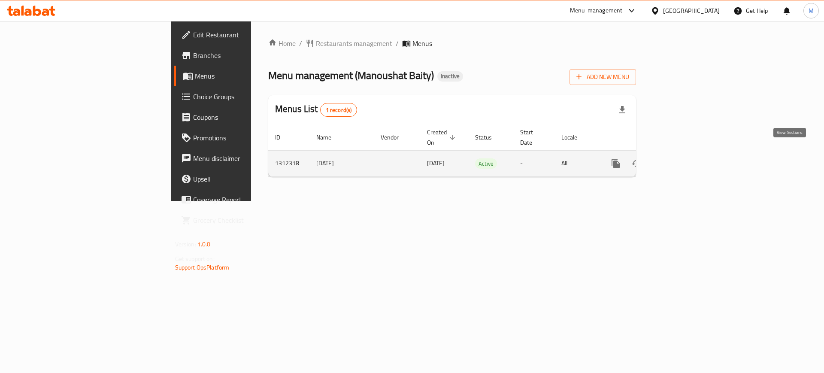
click at [683, 158] on icon "enhanced table" at bounding box center [678, 163] width 10 height 10
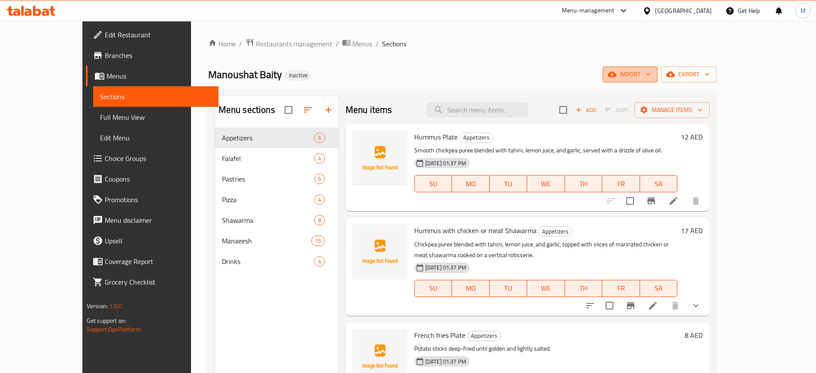
click at [658, 74] on button "import" at bounding box center [630, 75] width 55 height 16
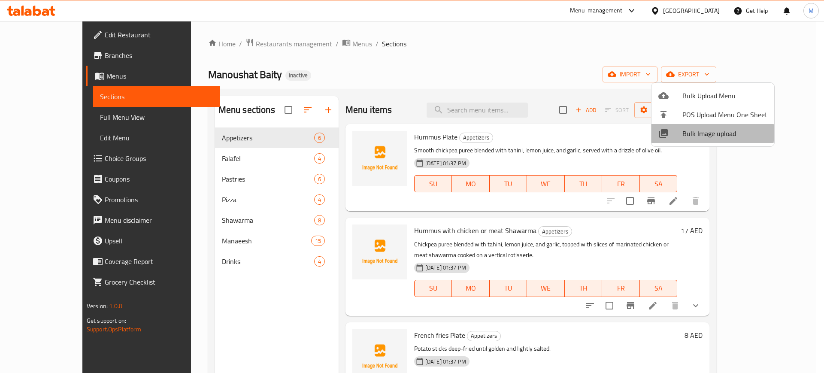
click at [698, 133] on span "Bulk Image upload" at bounding box center [724, 133] width 85 height 10
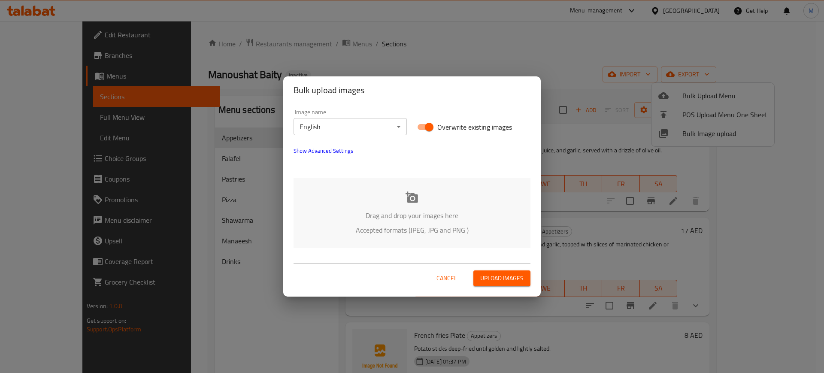
click at [336, 228] on p "Accepted formats (JPEG, JPG and PNG )" at bounding box center [411, 230] width 211 height 10
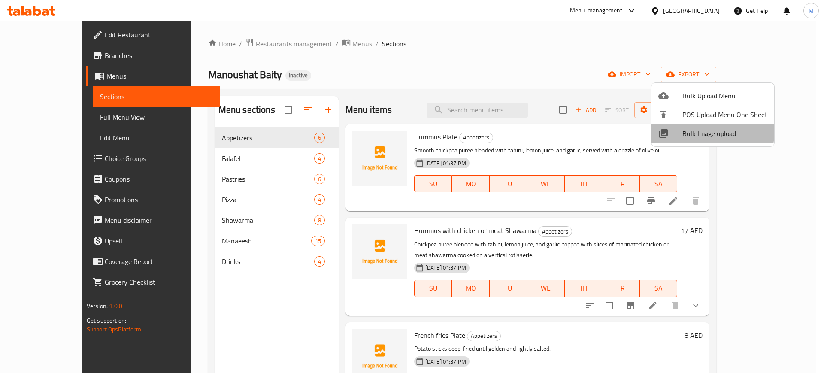
click at [664, 127] on li "Bulk Image upload" at bounding box center [713, 133] width 123 height 19
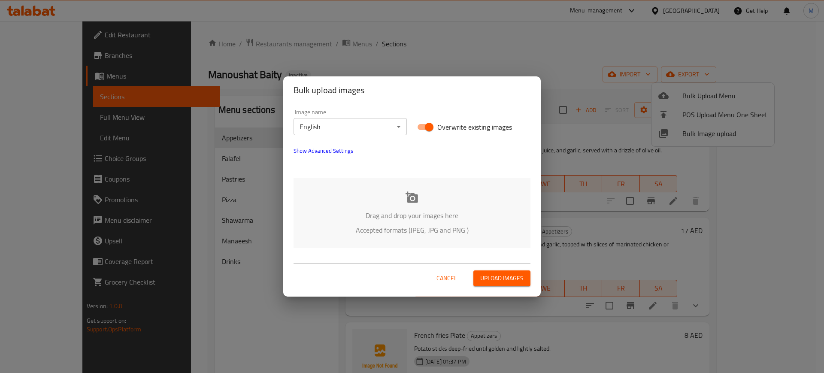
click at [478, 169] on div at bounding box center [411, 166] width 247 height 10
click at [453, 196] on div "Drag and drop your images here Accepted formats (JPEG, JPG and PNG )" at bounding box center [412, 213] width 237 height 70
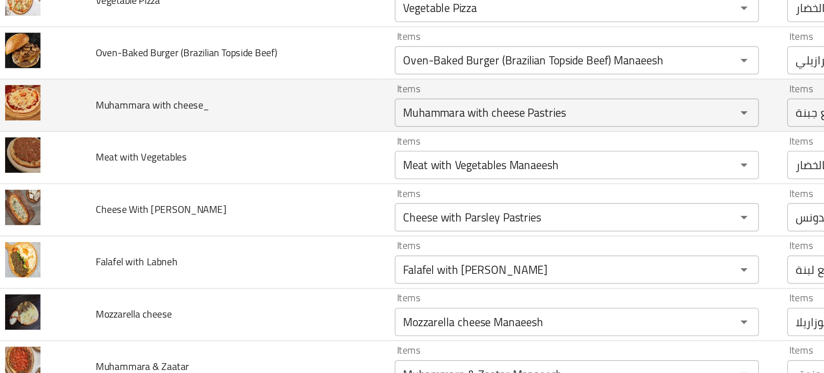
scroll to position [947, 0]
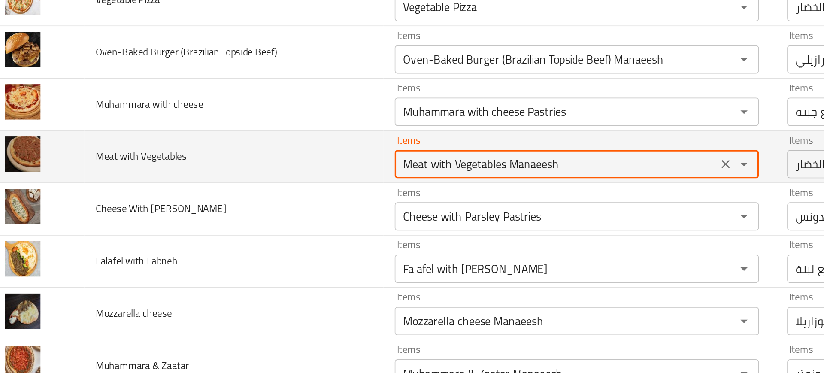
click at [320, 161] on Vegetables "Meat with Vegetables Manaeesh" at bounding box center [351, 157] width 191 height 12
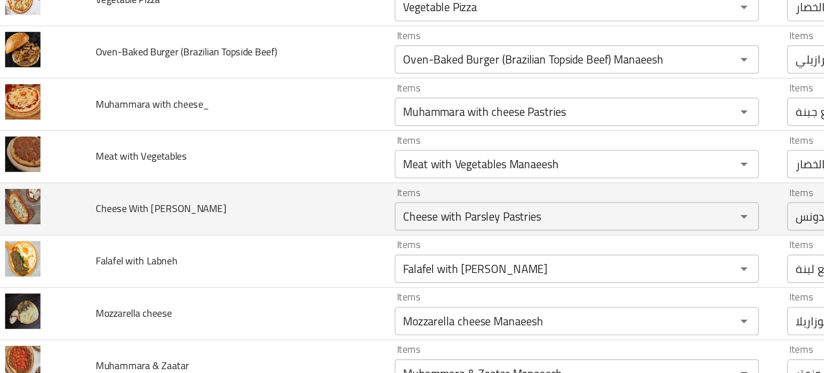
click at [202, 182] on td "Cheese With [PERSON_NAME]" at bounding box center [156, 185] width 182 height 32
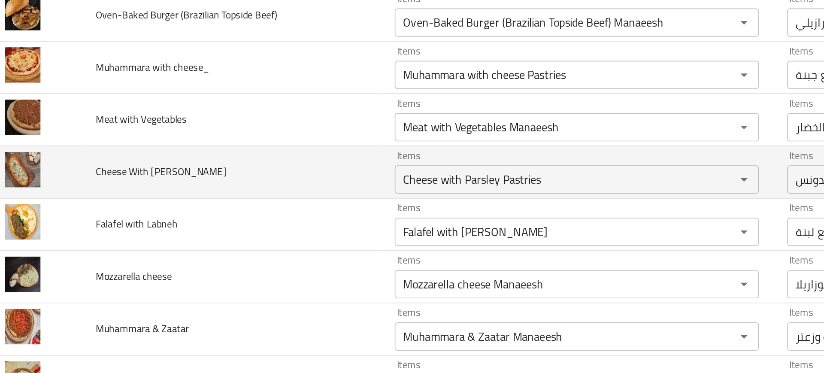
scroll to position [991, 0]
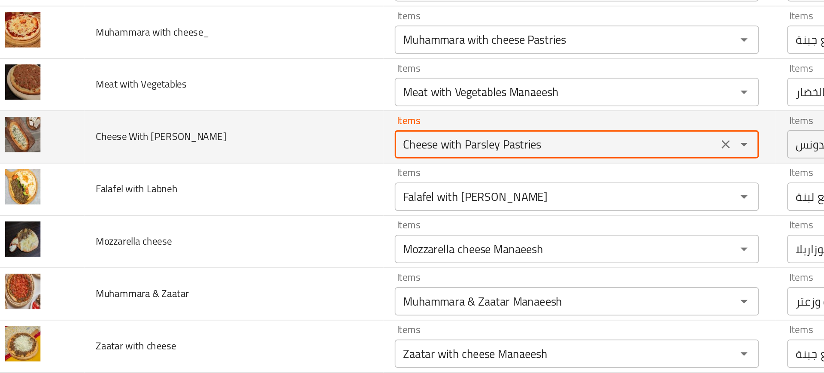
drag, startPoint x: 312, startPoint y: 146, endPoint x: 379, endPoint y: 146, distance: 67.4
click at [379, 146] on Parsley "Cheese with Parsley Pastries" at bounding box center [351, 145] width 191 height 12
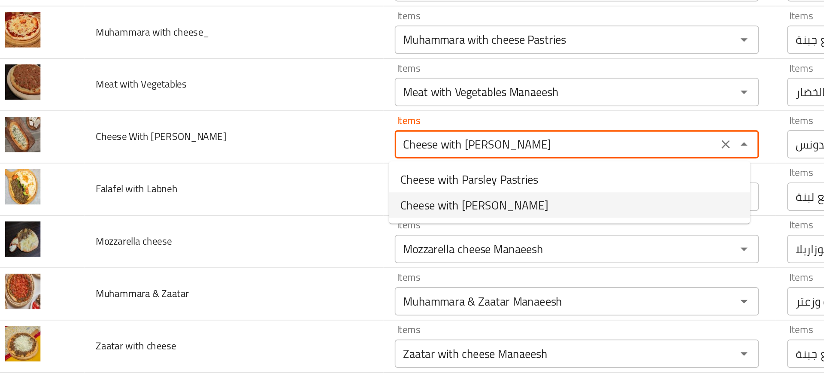
click at [289, 180] on span "Cheese with [PERSON_NAME]" at bounding box center [302, 182] width 90 height 10
type Parsley "Cheese with [PERSON_NAME]"
type Parsley-ar "مناقيش جبنة مع بقدونس"
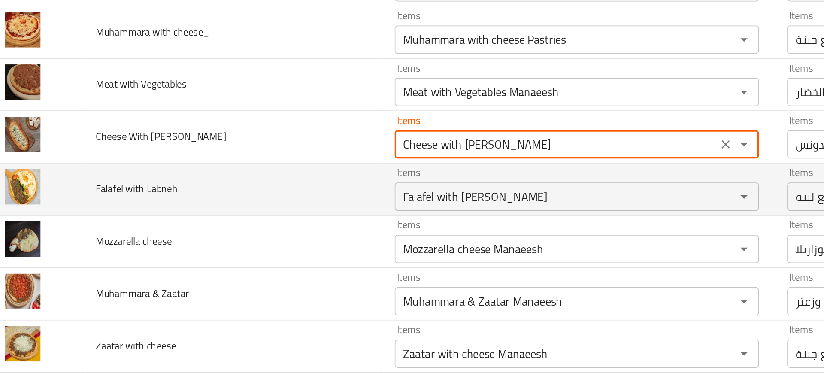
type Parsley "Cheese with [PERSON_NAME]"
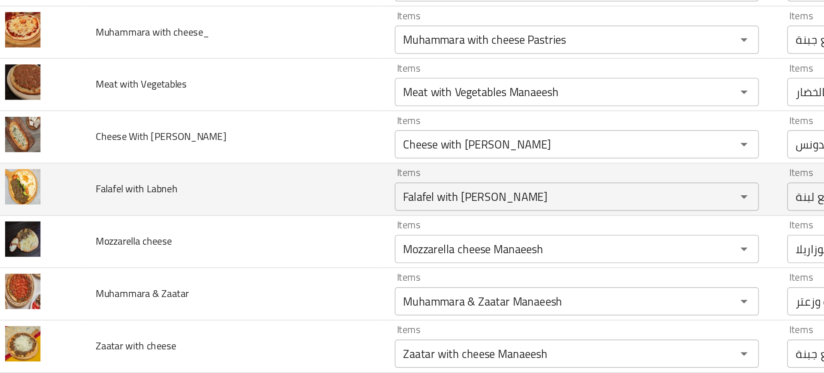
click at [223, 178] on td "Falafel with Labneh" at bounding box center [156, 173] width 182 height 32
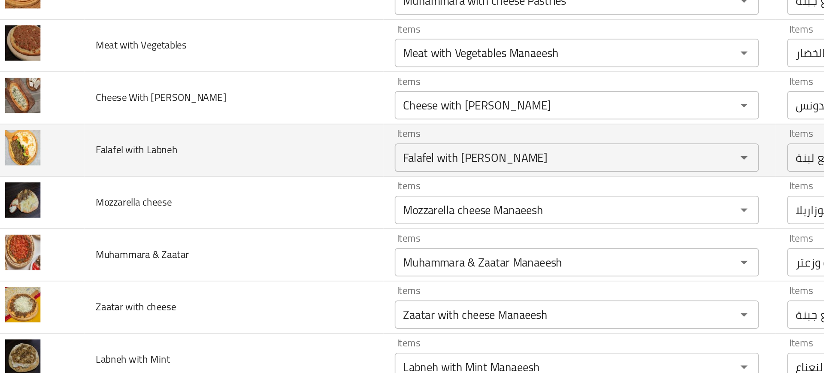
scroll to position [1015, 0]
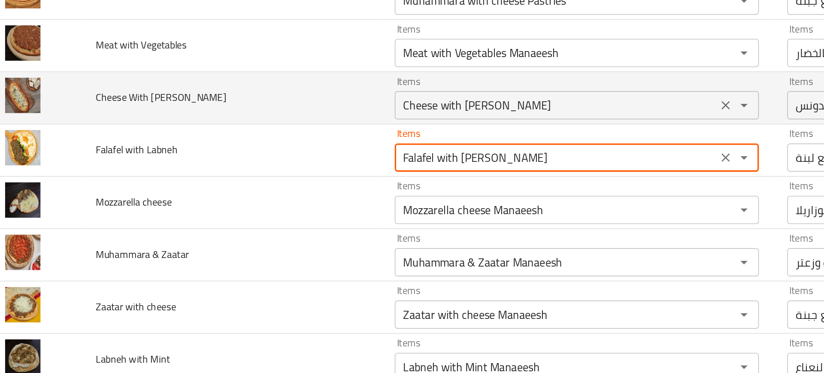
drag, startPoint x: 311, startPoint y: 154, endPoint x: 457, endPoint y: 128, distance: 147.7
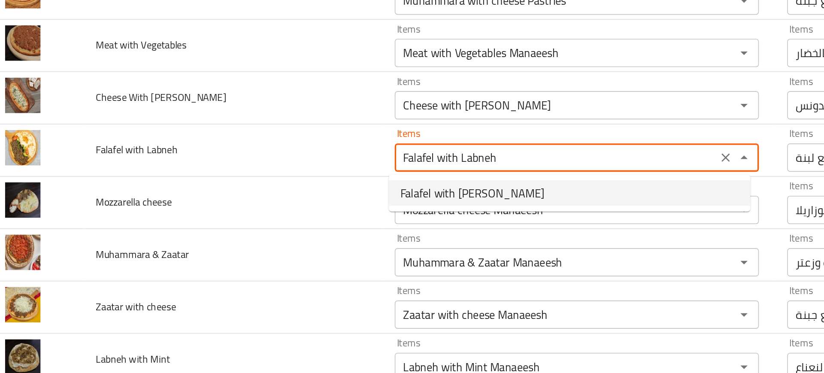
click at [329, 177] on span "Falafel with [PERSON_NAME]" at bounding box center [301, 175] width 88 height 10
type Labneh "Falafel with [PERSON_NAME]"
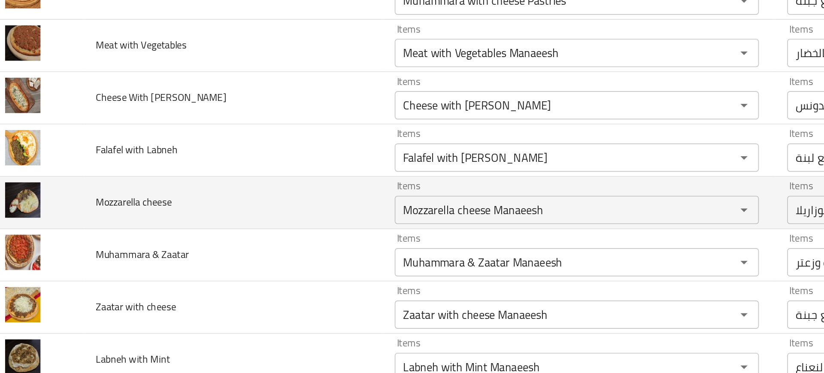
click at [239, 178] on td "Mozzarella cheese" at bounding box center [156, 181] width 182 height 32
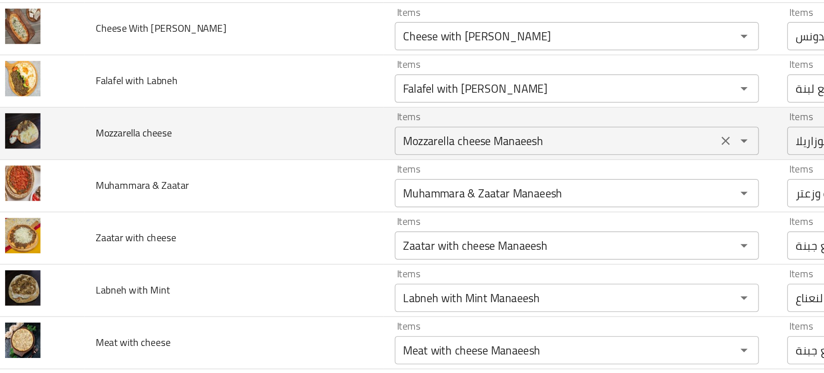
click at [294, 141] on cheese "Mozzarella cheese Manaeesh" at bounding box center [351, 143] width 191 height 12
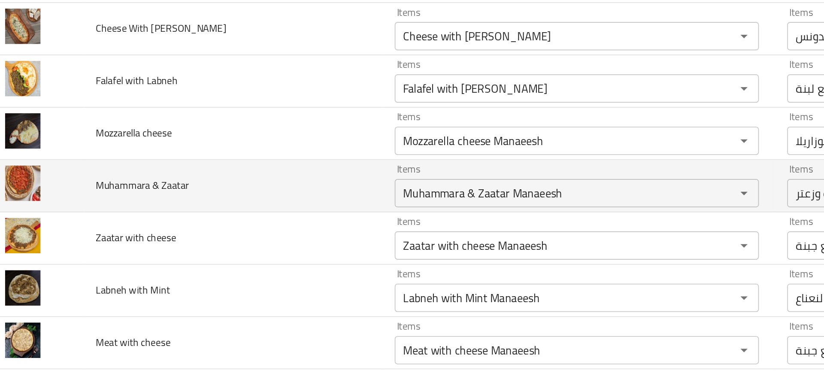
click at [193, 181] on td "Muhammara & Zaatar" at bounding box center [156, 171] width 182 height 32
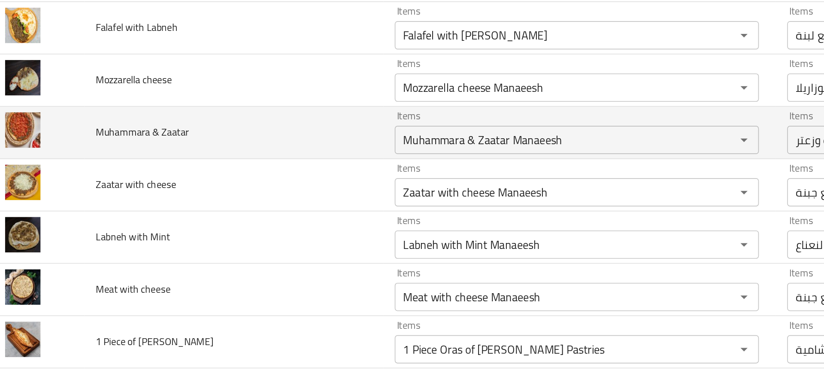
scroll to position [1089, 0]
click at [275, 147] on Zaatar "Muhammara & Zaatar Manaeesh" at bounding box center [351, 142] width 191 height 12
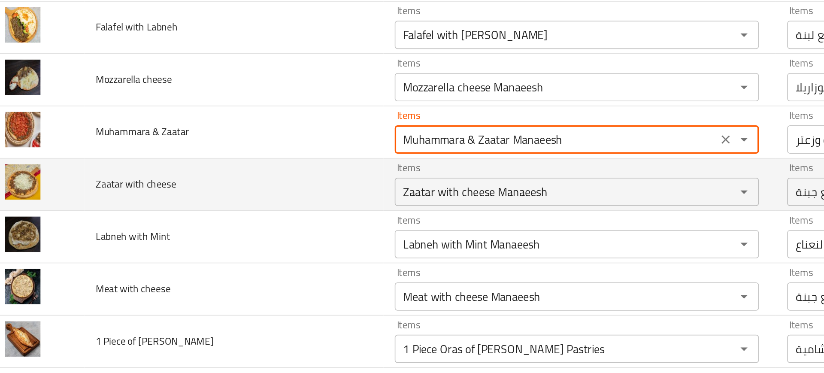
click at [218, 185] on td "Zaatar with cheese" at bounding box center [156, 170] width 182 height 32
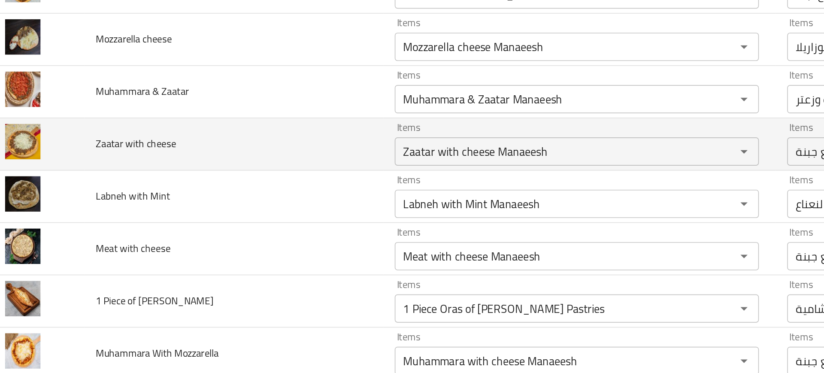
scroll to position [1118, 0]
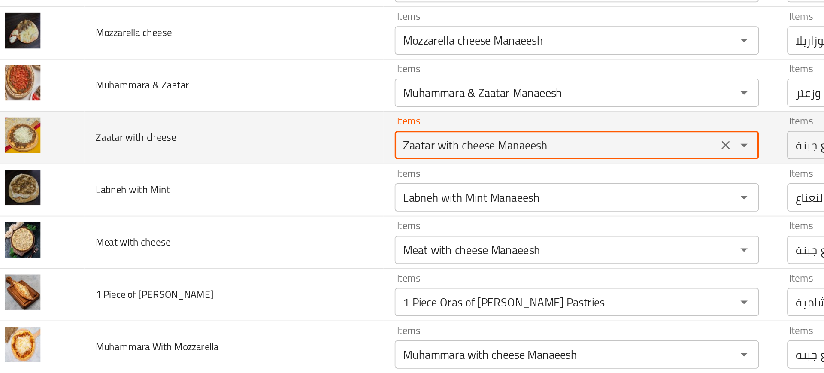
drag, startPoint x: 312, startPoint y: 145, endPoint x: 392, endPoint y: 135, distance: 81.3
click at [392, 135] on div "Items Zaatar with cheese Manaeesh Items" at bounding box center [364, 141] width 221 height 26
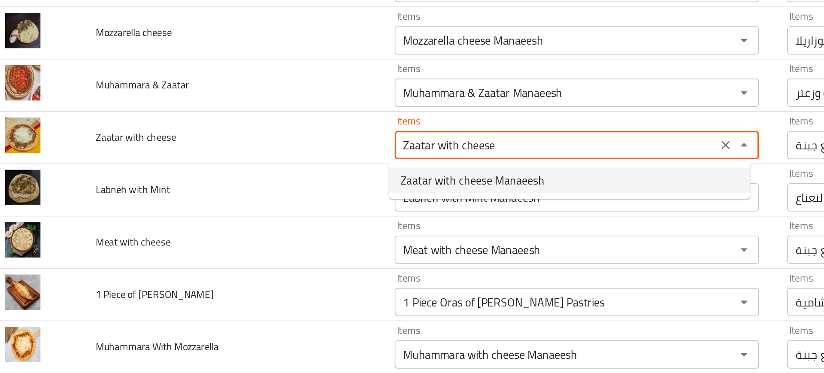
click at [331, 165] on span "Zaatar with cheese Manaeesh" at bounding box center [301, 167] width 88 height 10
type cheese "Zaatar with cheese Manaeesh"
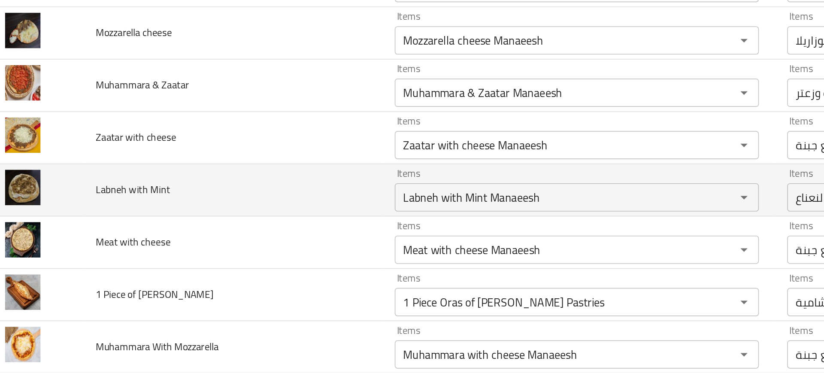
click at [249, 169] on td "Items Labneh with Mint Manaeesh Items" at bounding box center [366, 173] width 238 height 32
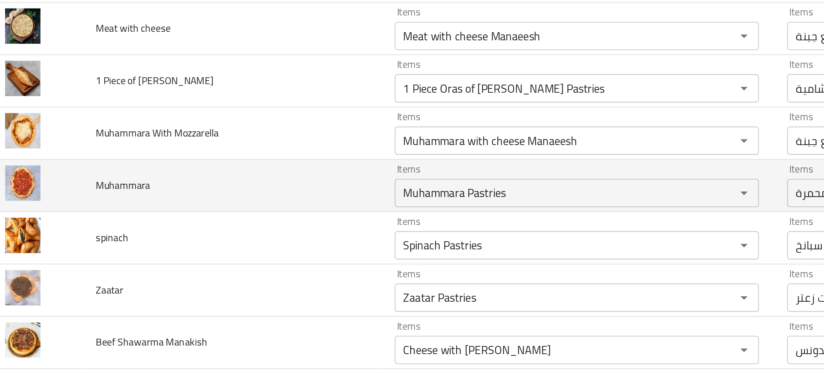
scroll to position [1248, 0]
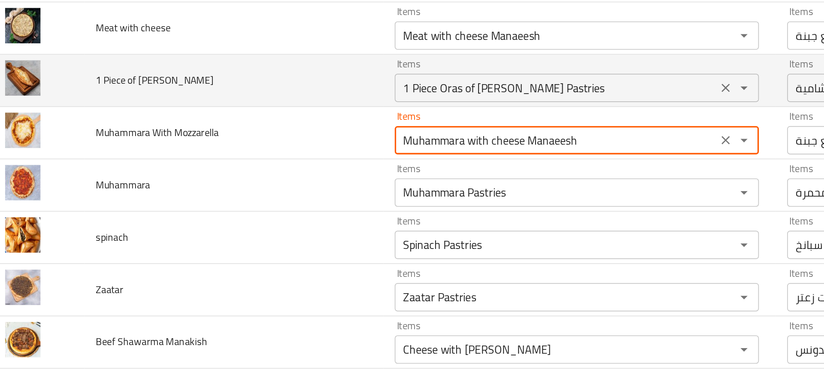
drag, startPoint x: 309, startPoint y: 142, endPoint x: 451, endPoint y: 115, distance: 143.8
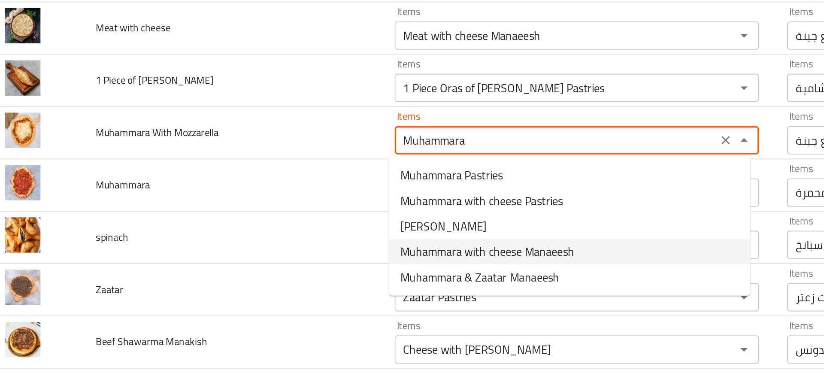
click at [282, 208] on span "Muhammara with cheese Manaeesh" at bounding box center [310, 210] width 106 height 10
type Mozzarella "Muhammara with cheese Manaeesh"
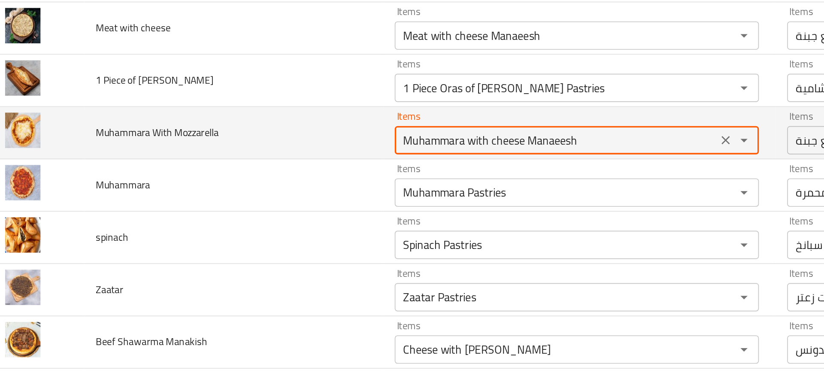
drag, startPoint x: 329, startPoint y: 141, endPoint x: 234, endPoint y: 140, distance: 94.9
click at [234, 140] on tr "Muhammara With Mozzarella Items Muhammara with cheese Manaeesh Items Items مناق…" at bounding box center [412, 138] width 804 height 32
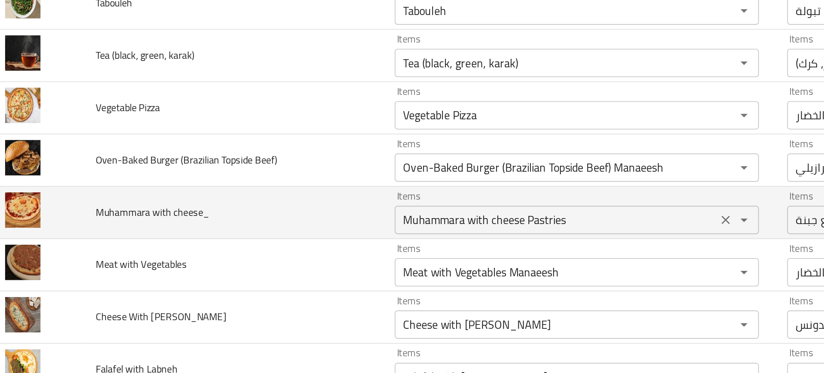
scroll to position [1204, 0]
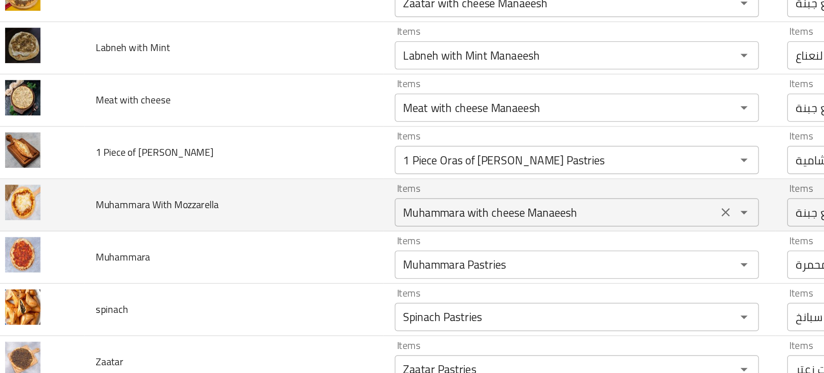
click at [358, 188] on Mozzarella "Muhammara with cheese Manaeesh" at bounding box center [351, 186] width 191 height 12
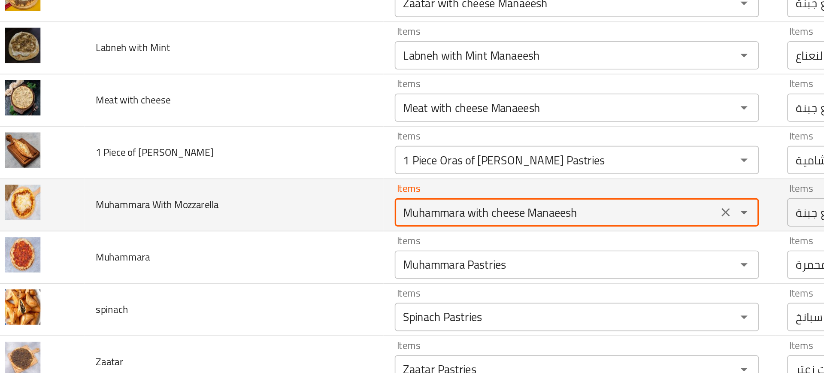
click at [358, 188] on Mozzarella "Muhammara with cheese Manaeesh" at bounding box center [351, 186] width 191 height 12
click at [355, 188] on Mozzarella "Muhammara with cheese Manaeesh" at bounding box center [351, 186] width 191 height 12
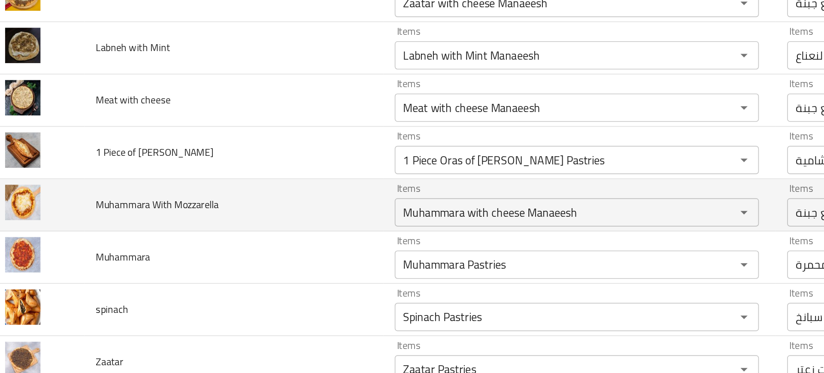
click at [237, 178] on td "Muhammara With Mozzarella" at bounding box center [156, 182] width 182 height 32
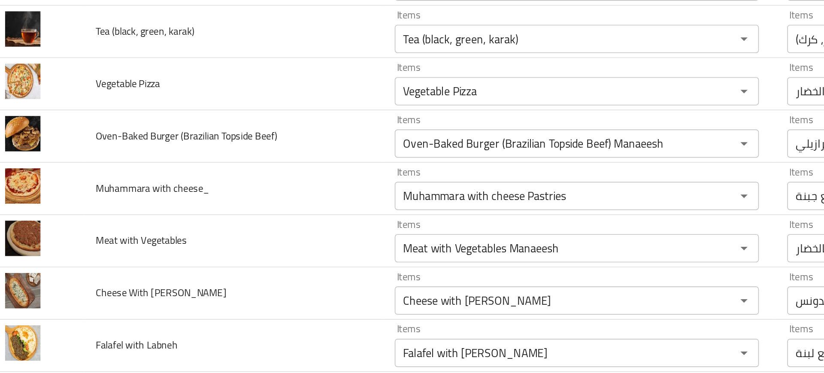
scroll to position [896, 0]
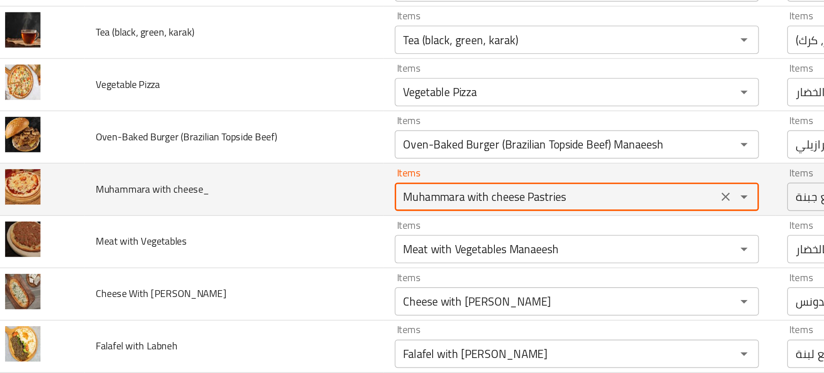
drag, startPoint x: 331, startPoint y: 176, endPoint x: 382, endPoint y: 175, distance: 50.2
click at [382, 175] on cheese_ "Muhammara with cheese Pastries" at bounding box center [351, 177] width 191 height 12
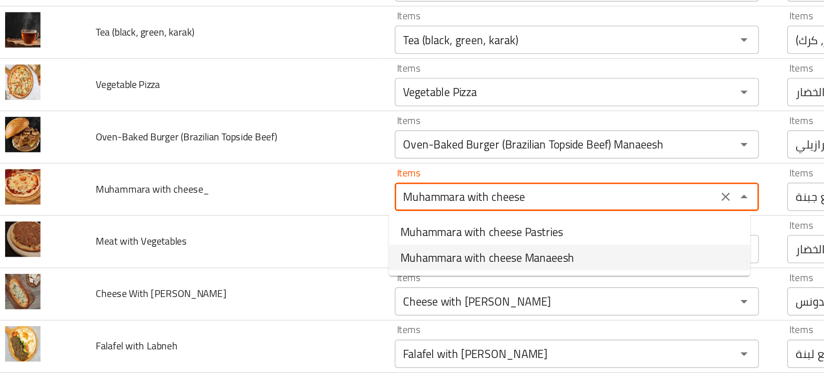
click at [311, 217] on span "Muhammara with cheese Manaeesh" at bounding box center [310, 214] width 106 height 10
type cheese_ "Muhammara with cheese Manaeesh"
type cheese_-ar "مناقيش محمرة مع جبنة"
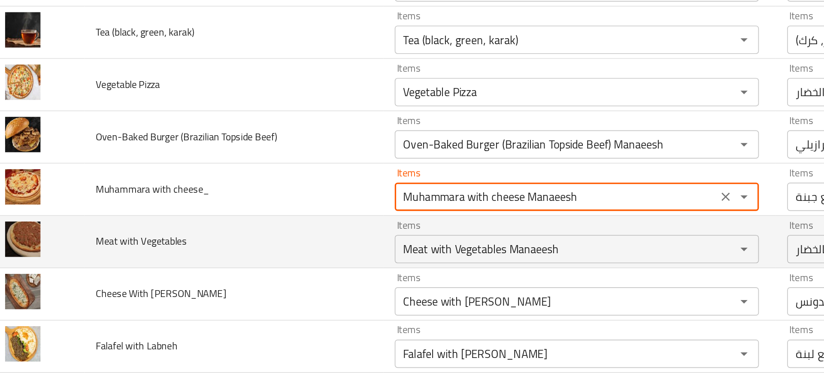
type cheese_ "Muhammara with cheese Manaeesh"
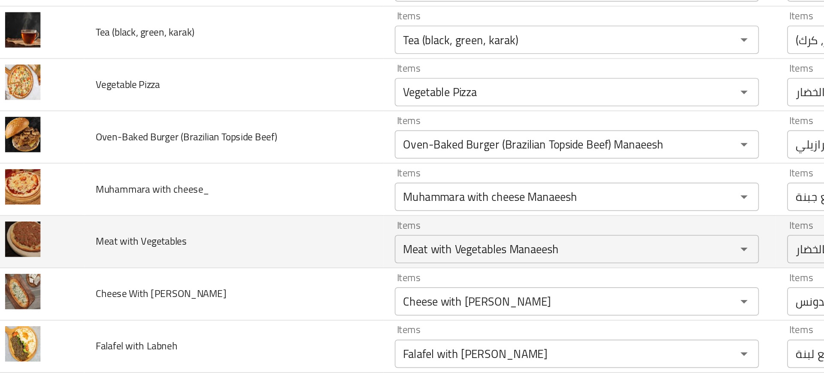
click at [208, 192] on td "Meat with Vegetables" at bounding box center [156, 204] width 182 height 32
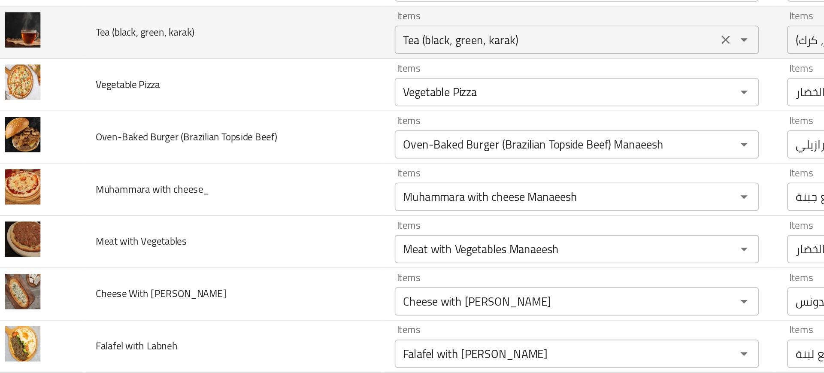
scroll to position [1204, 0]
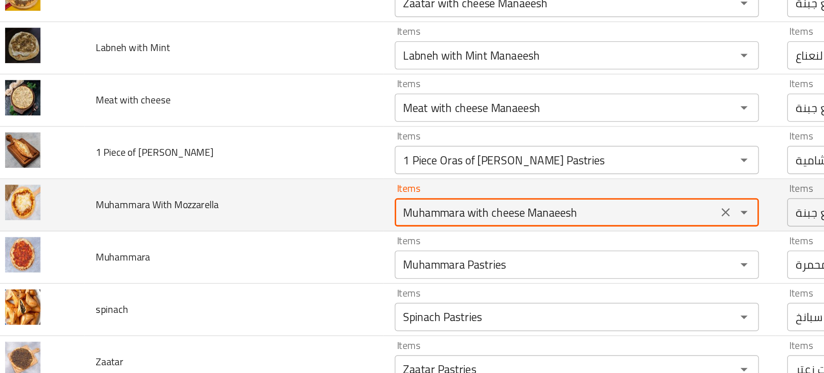
drag, startPoint x: 331, startPoint y: 184, endPoint x: 404, endPoint y: 187, distance: 73.0
click at [404, 187] on Mozzarella "Muhammara with cheese Manaeesh" at bounding box center [351, 186] width 191 height 12
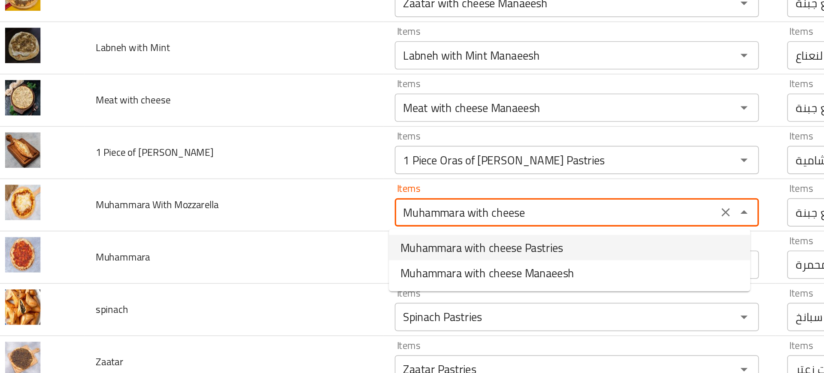
click at [340, 204] on span "Muhammara with cheese Pastries" at bounding box center [306, 208] width 99 height 10
type Mozzarella "Muhammara with cheese Pastries"
type Mozzarella-ar "معجنات محمرة مع جبنة"
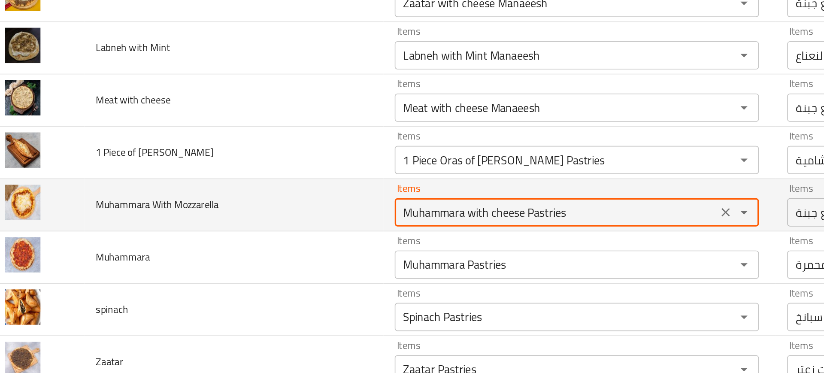
type Mozzarella "Muhammara with cheese Pastries"
click at [243, 191] on td "Muhammara With Mozzarella" at bounding box center [156, 182] width 182 height 32
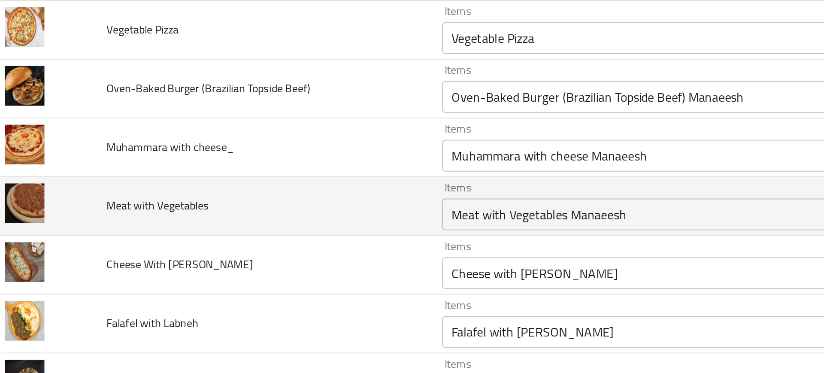
scroll to position [913, 0]
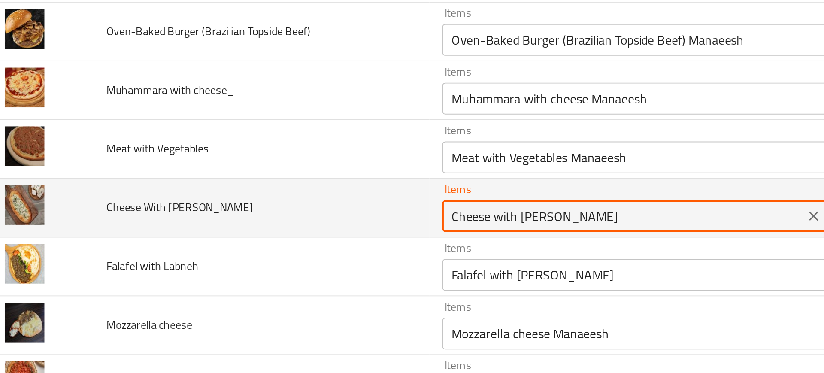
drag, startPoint x: 316, startPoint y: 222, endPoint x: 395, endPoint y: 220, distance: 79.0
click at [395, 220] on Parsley "Cheese with Parsley Manaeesh" at bounding box center [351, 223] width 191 height 12
drag, startPoint x: 255, startPoint y: 221, endPoint x: 315, endPoint y: 222, distance: 60.1
click at [315, 222] on Parsley "Cheese with Parsley Manaeesh" at bounding box center [351, 223] width 191 height 12
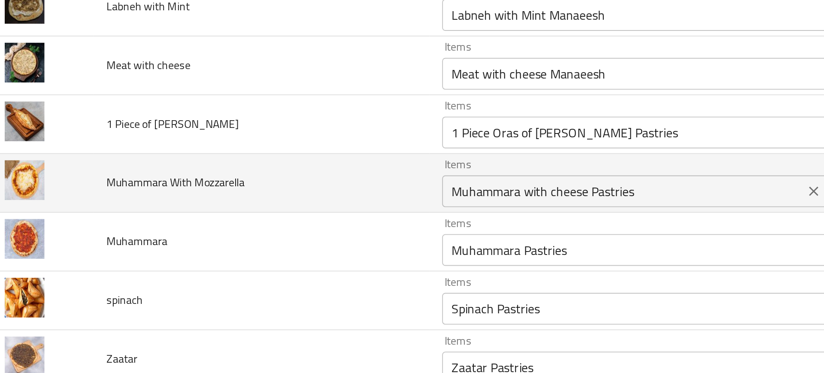
scroll to position [1239, 0]
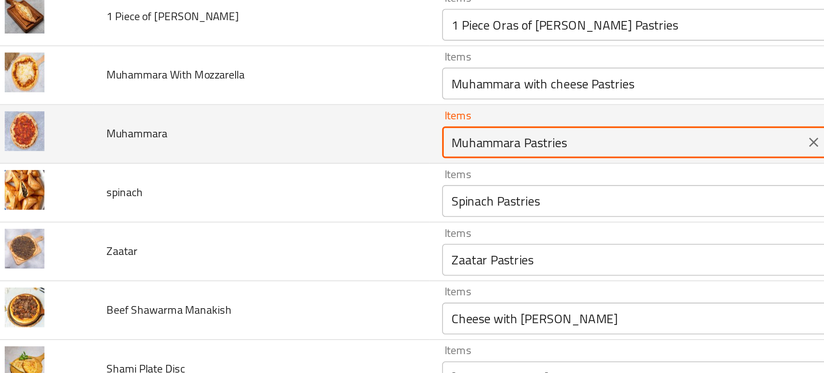
drag, startPoint x: 296, startPoint y: 186, endPoint x: 349, endPoint y: 187, distance: 53.7
click at [349, 187] on input "Muhammara Pastries" at bounding box center [351, 183] width 191 height 12
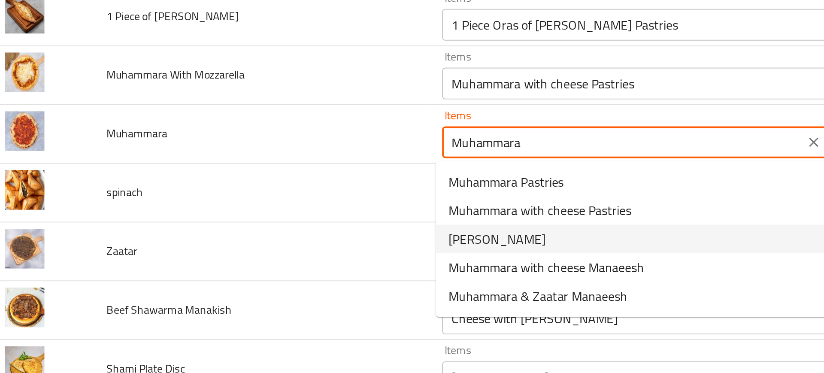
click at [308, 232] on span "Muhammara Manaeesh" at bounding box center [283, 235] width 52 height 10
type input "Muhammara Manaeesh"
type input "مناقيش محمرة"
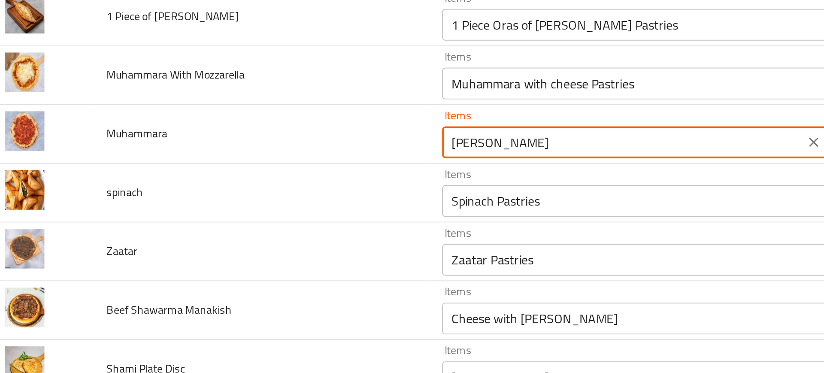
type input "Muhammara Manaeesh"
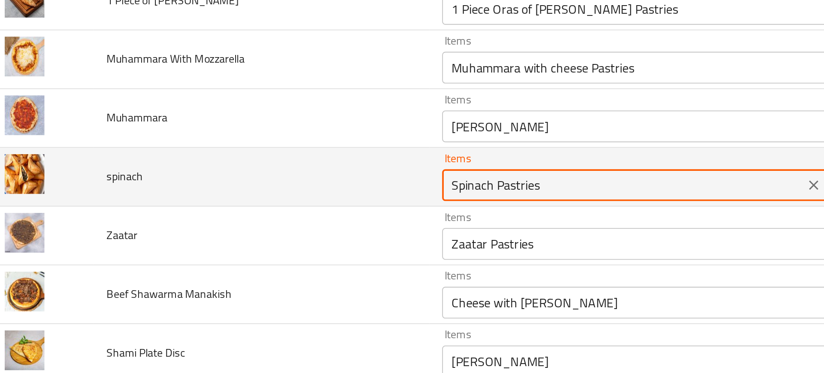
click at [275, 215] on input "Spinach Pastries" at bounding box center [351, 215] width 191 height 12
click at [285, 218] on input "Spinach Pastries" at bounding box center [351, 215] width 191 height 12
drag, startPoint x: 281, startPoint y: 214, endPoint x: 340, endPoint y: 211, distance: 59.3
click at [340, 211] on input "Spinach Pastries" at bounding box center [351, 215] width 191 height 12
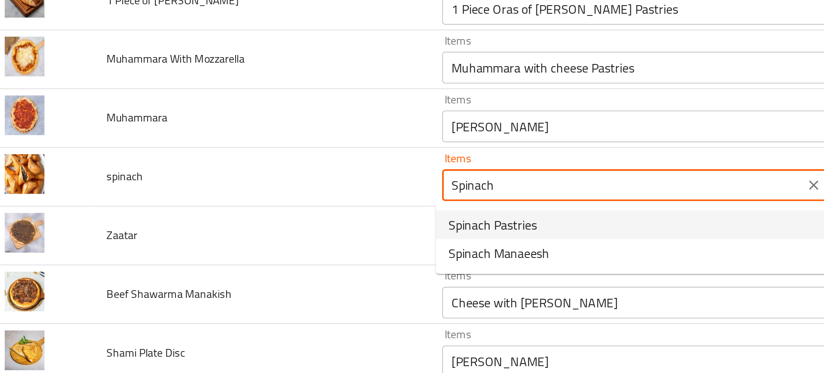
click at [276, 236] on span "Spinach Pastries" at bounding box center [281, 236] width 48 height 10
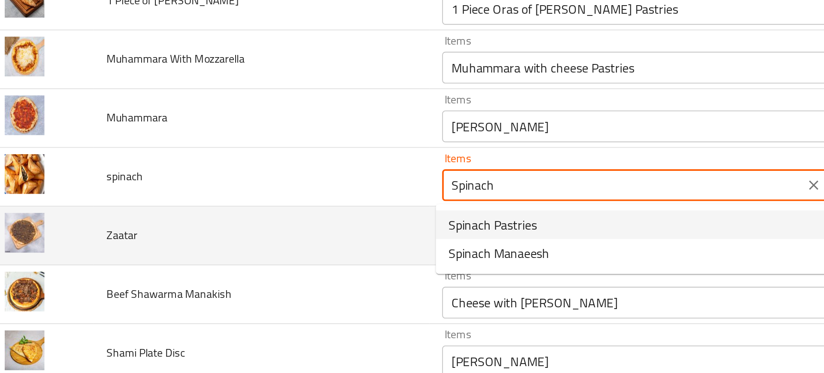
type input "Spinach Pastries"
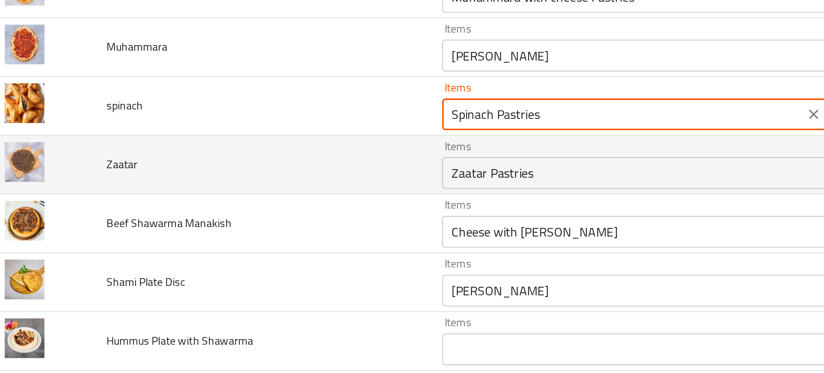
scroll to position [1280, 0]
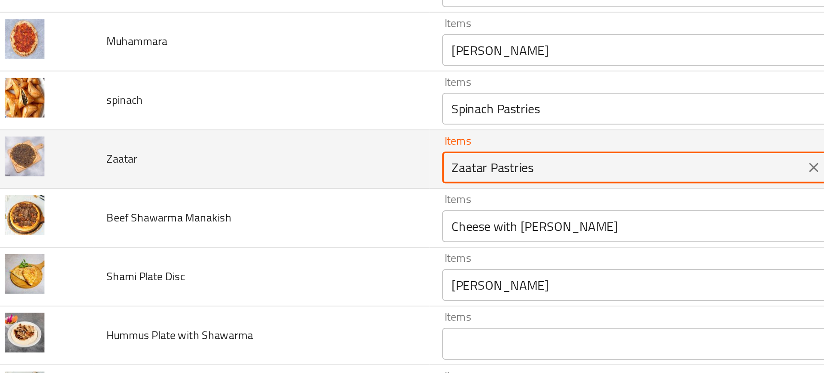
drag, startPoint x: 274, startPoint y: 206, endPoint x: 343, endPoint y: 201, distance: 68.8
click at [343, 201] on input "Zaatar Pastries" at bounding box center [351, 206] width 191 height 12
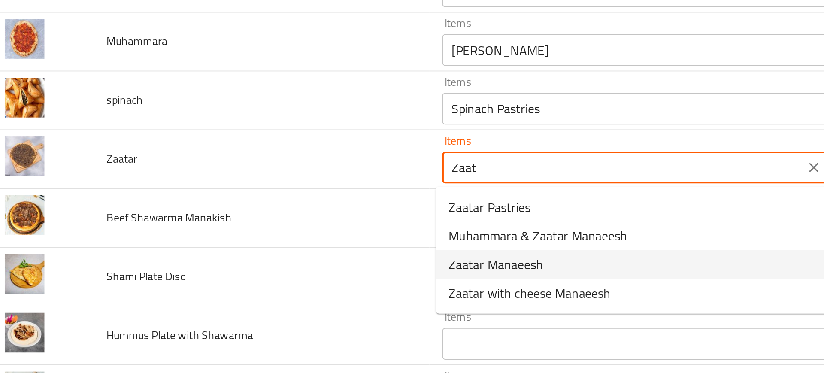
click at [281, 256] on span "Zaatar Manaeesh" at bounding box center [282, 258] width 51 height 10
type input "Zaatar Manaeesh"
type input "مناقيش زعتر"
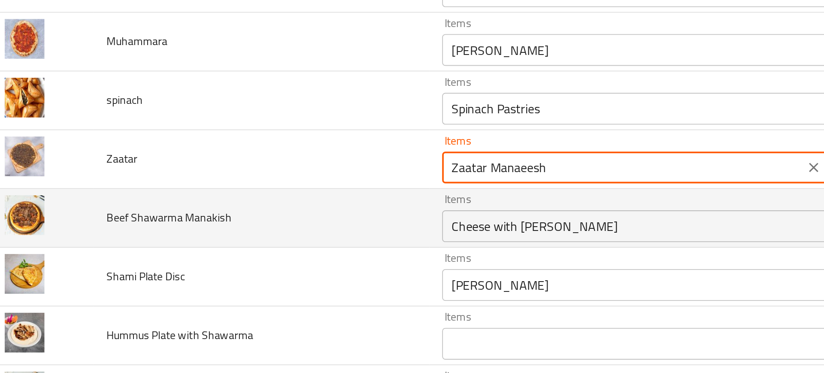
type input "Zaatar Manaeesh"
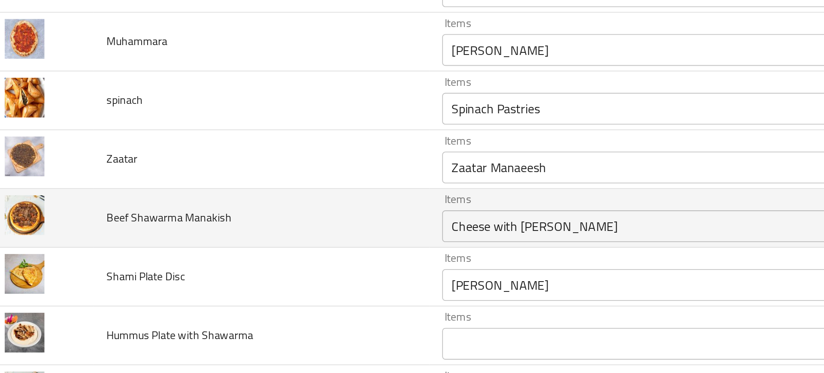
click at [202, 228] on td "Beef Shawarma Manakish" at bounding box center [156, 233] width 182 height 32
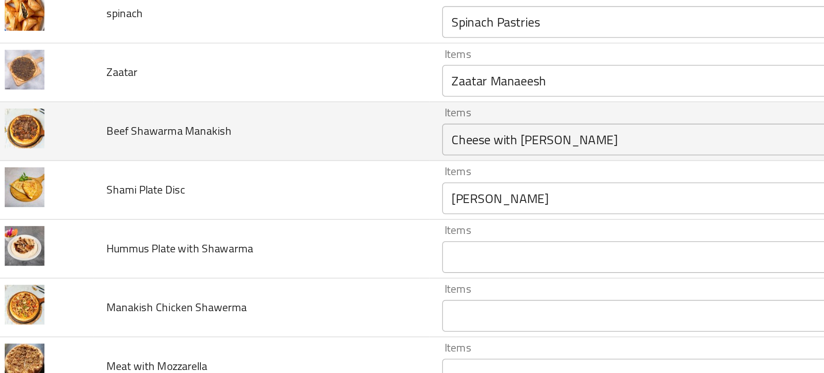
scroll to position [1327, 0]
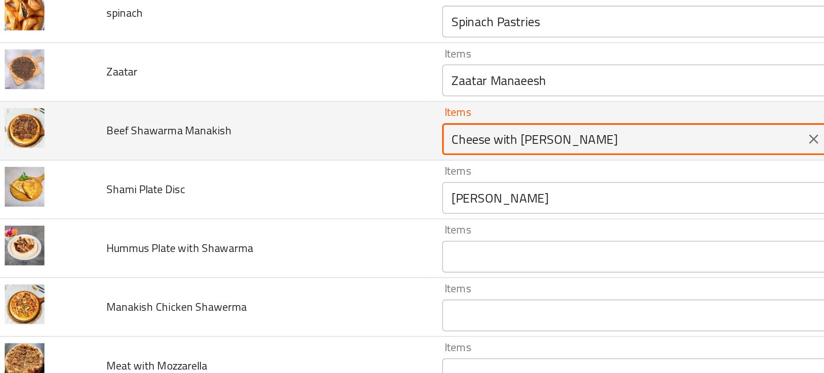
click at [278, 191] on Manakish "Cheese with Parsley Manaeesh" at bounding box center [351, 190] width 191 height 12
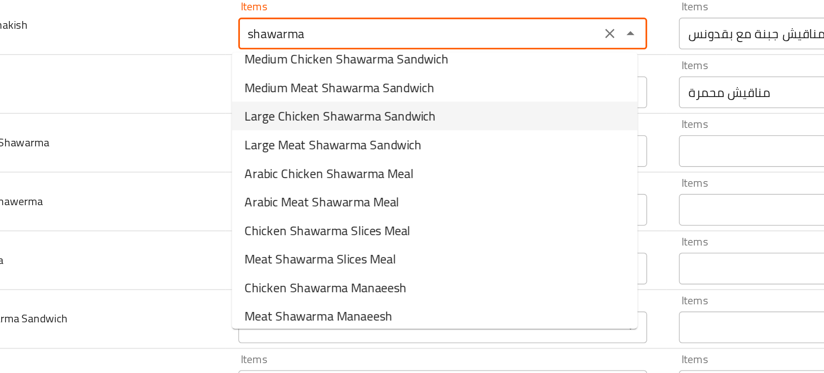
scroll to position [58, 0]
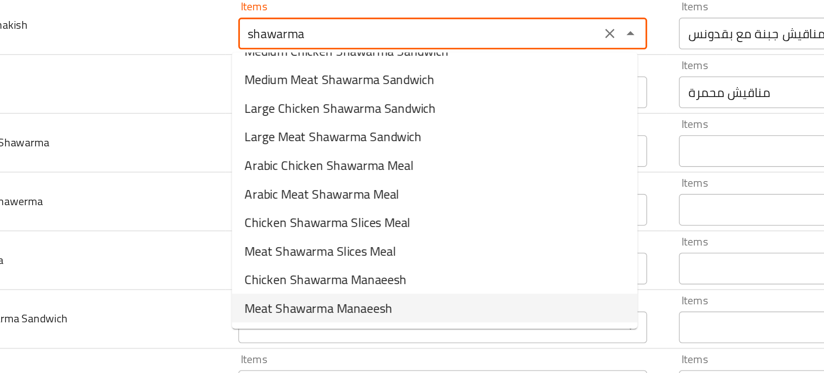
click at [315, 279] on span "Meat Shawarma Manaeesh" at bounding box center [297, 281] width 80 height 10
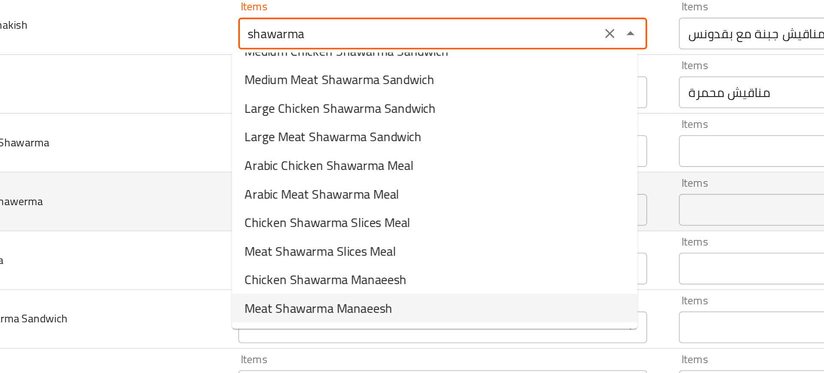
type Manakish "Meat Shawarma Manaeesh"
type Manakish-ar "مناقيش شاورما لحم"
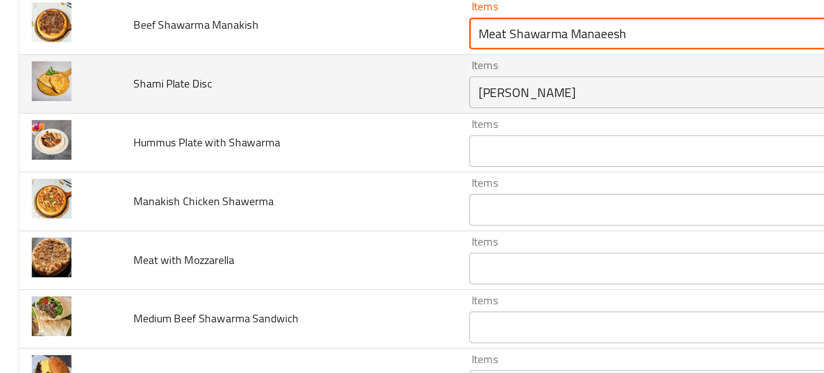
type Manakish "Meat Shawarma Manaeesh"
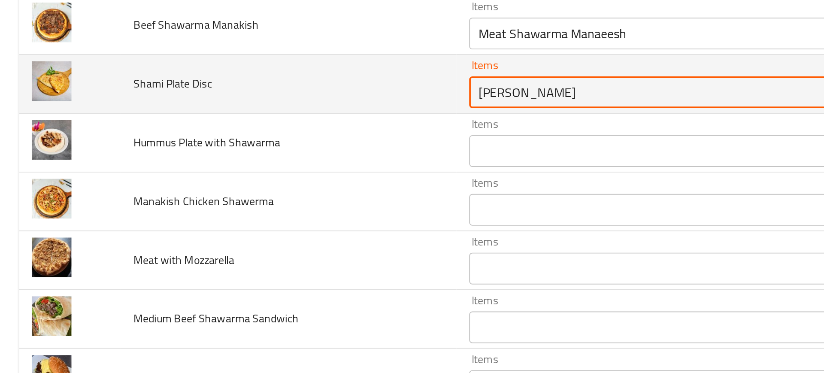
click at [287, 164] on Disc "Muhammara Manaeesh" at bounding box center [351, 165] width 191 height 12
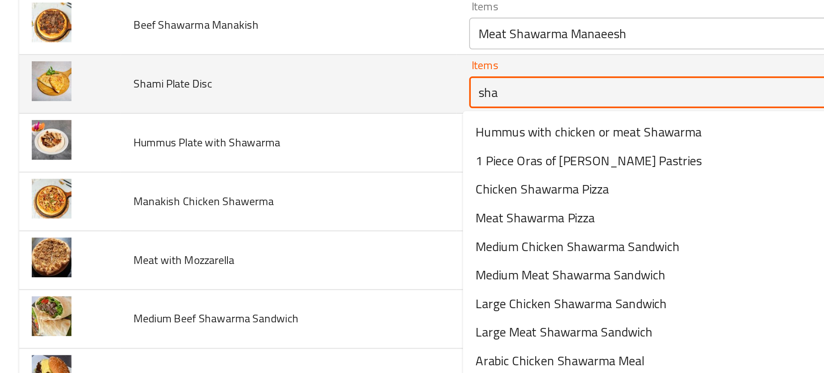
type Disc "sham"
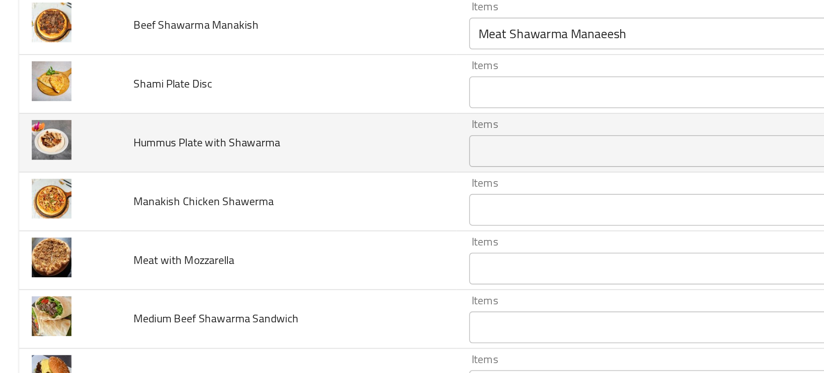
click at [197, 192] on td "Hummus Plate with Shawarma" at bounding box center [156, 192] width 182 height 32
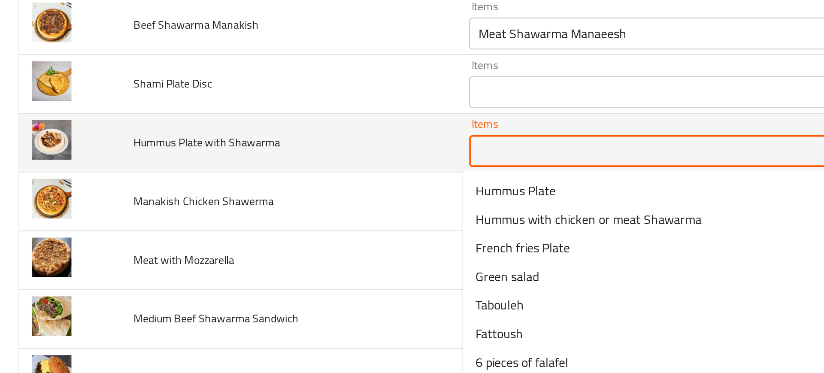
click at [283, 193] on Shawarma "Items" at bounding box center [351, 197] width 191 height 12
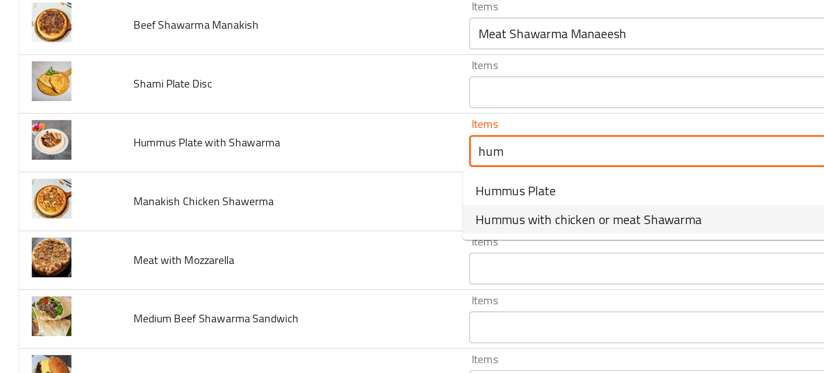
click at [298, 235] on span "Hummus with chicken or meat Shawarma" at bounding box center [318, 233] width 122 height 10
type Shawarma "Hummus with chicken or meat Shawarma"
type Shawarma-ar "حمص مع شاورما دجاج أو لحم"
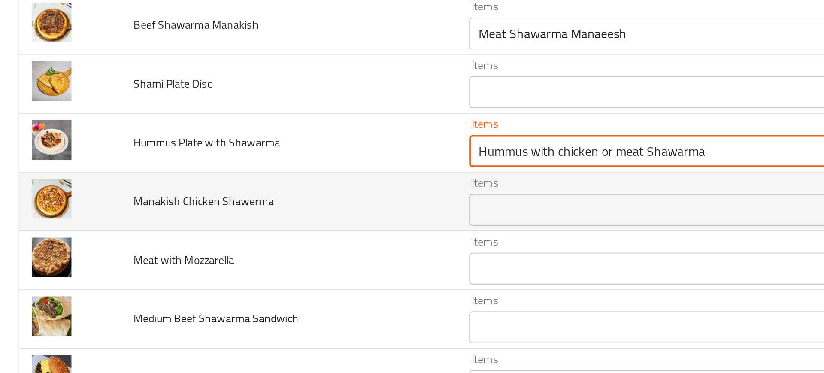
type Shawarma "Hummus with chicken or meat Shawarma"
click at [240, 217] on td "Manakish Chicken Shawerma" at bounding box center [156, 224] width 182 height 32
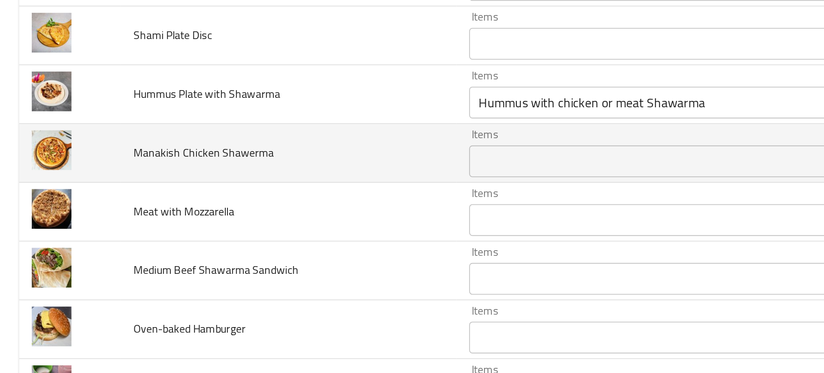
scroll to position [1412, 0]
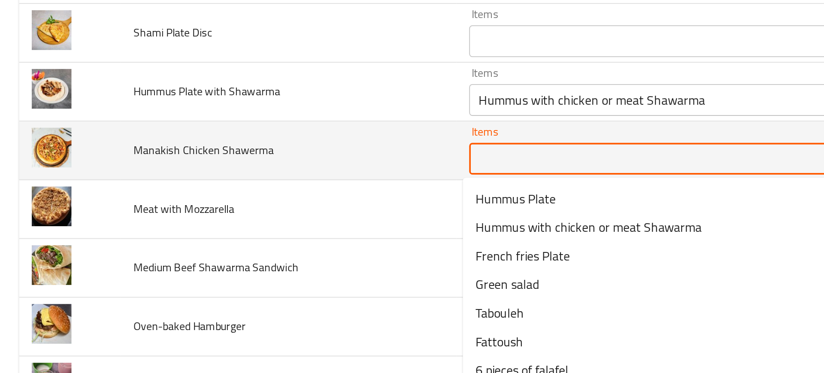
click at [269, 206] on Shawerma "Items" at bounding box center [351, 201] width 191 height 12
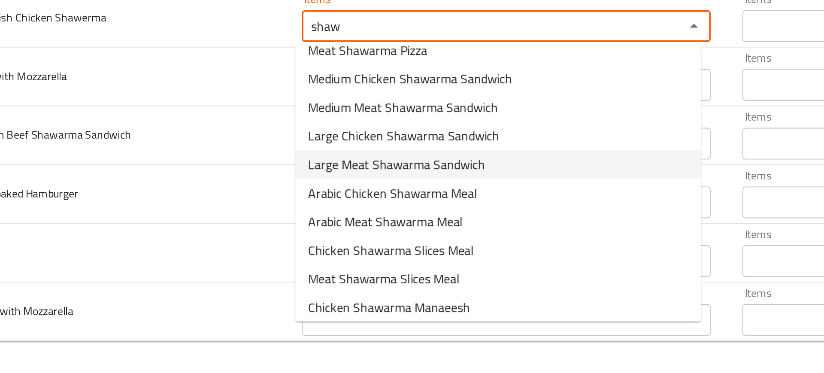
scroll to position [58, 0]
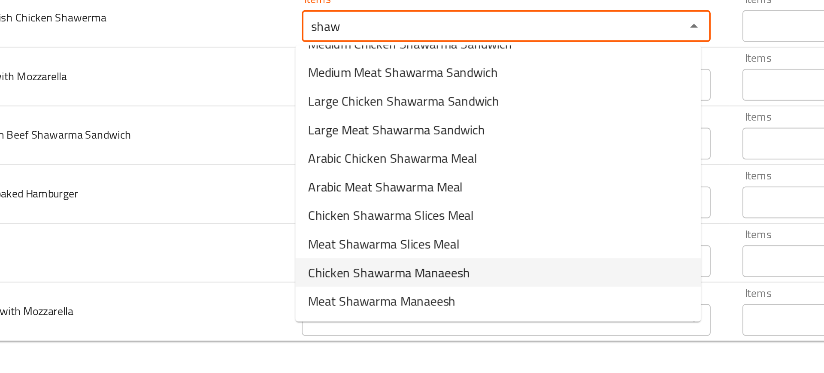
click at [286, 321] on span "Chicken Shawarma Manaeesh" at bounding box center [301, 318] width 88 height 10
type Shawerma "Chicken Shawarma Manaeesh"
type Shawerma-ar "مناقيش شاورما دجاج"
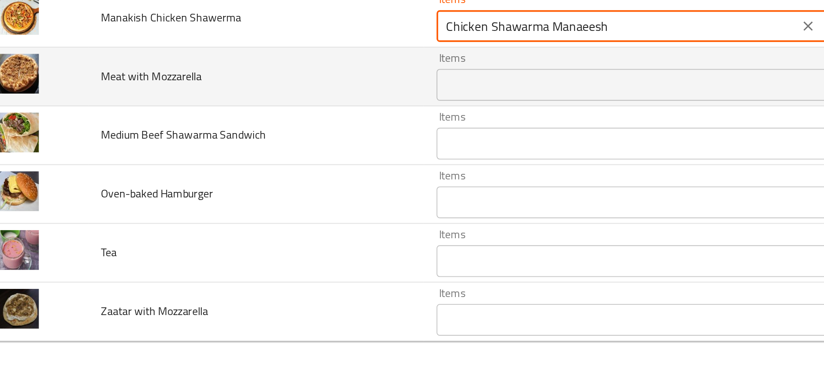
type Shawerma "Chicken Shawarma Manaeesh"
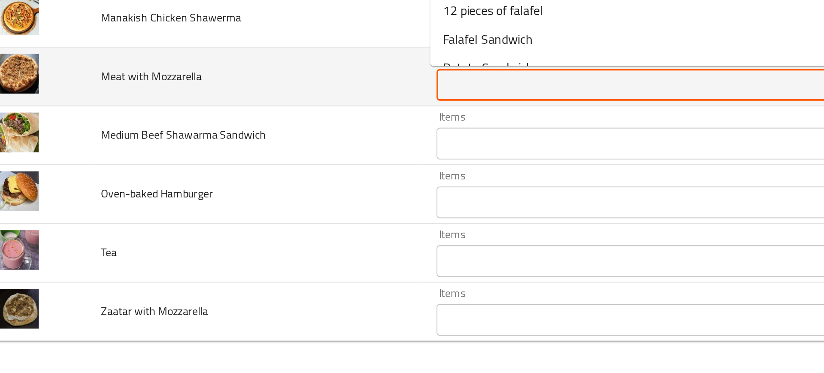
click at [257, 220] on Mozzarella "Items" at bounding box center [351, 217] width 191 height 12
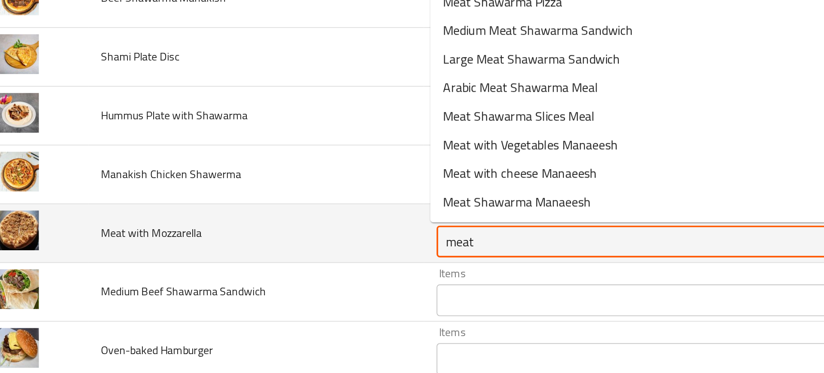
scroll to position [1343, 0]
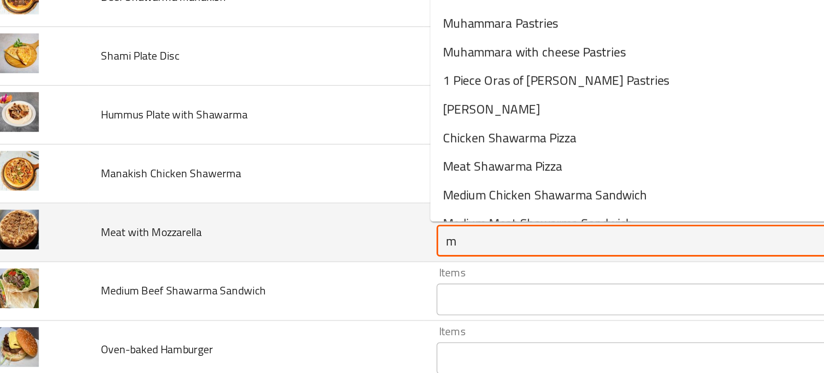
type Mozzarella "mo"
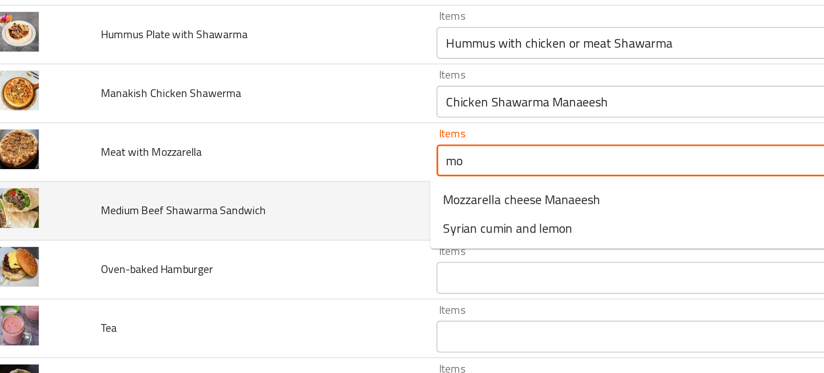
scroll to position [1389, 0]
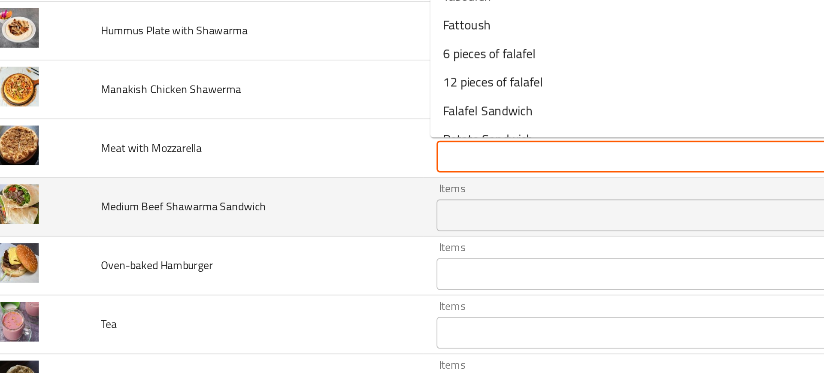
click at [192, 312] on td "Oven-baked Hamburger" at bounding box center [156, 315] width 182 height 32
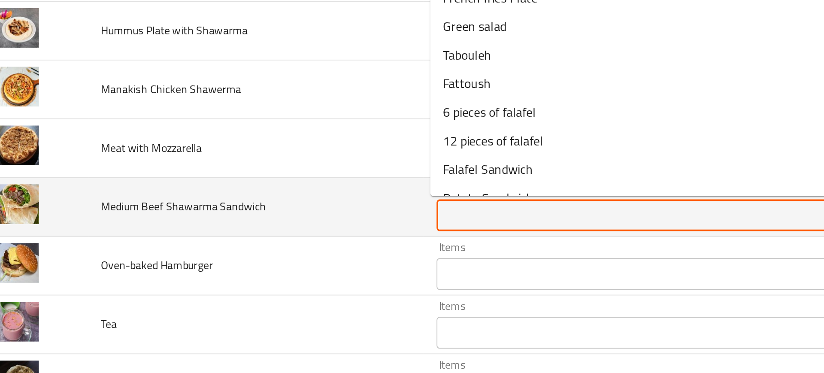
click at [262, 290] on Sandwich "Items" at bounding box center [351, 288] width 191 height 12
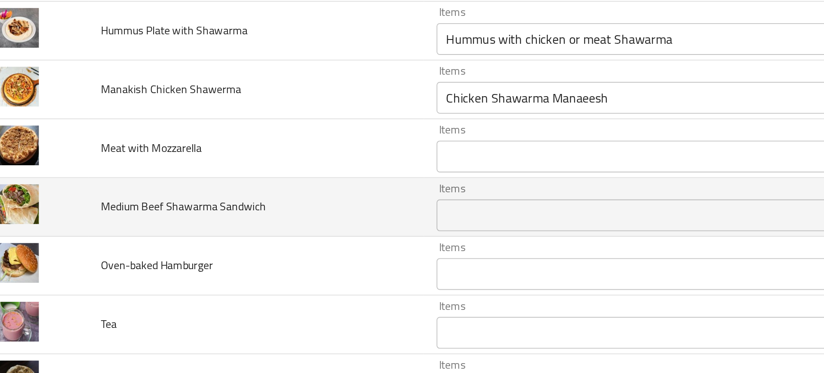
click at [205, 288] on td "Medium Beef Shawarma Sandwich" at bounding box center [156, 283] width 182 height 32
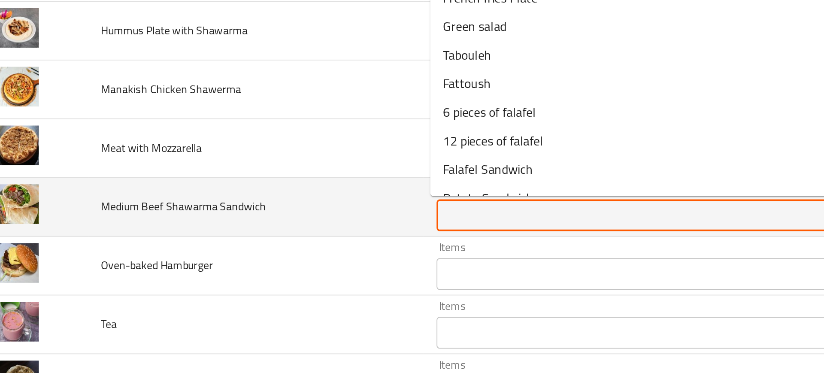
click at [264, 288] on Sandwich "Items" at bounding box center [351, 288] width 191 height 12
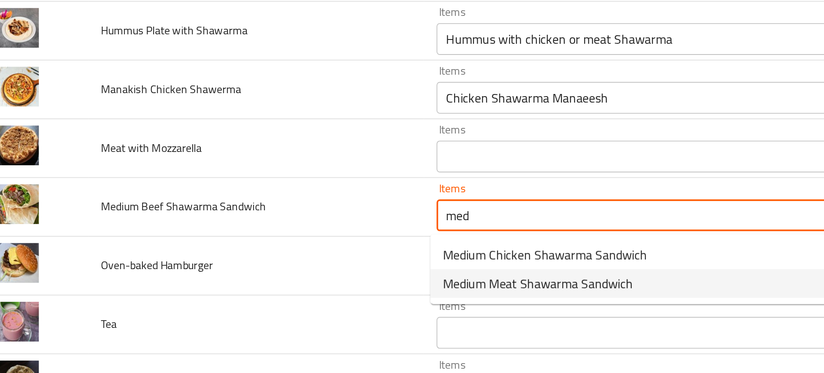
click at [315, 322] on span "Medium Meat Shawarma Sandwich" at bounding box center [308, 324] width 103 height 10
type Sandwich "Medium Meat Shawarma Sandwich"
type Sandwich-ar "ساندويتش شاورما لحم وسط"
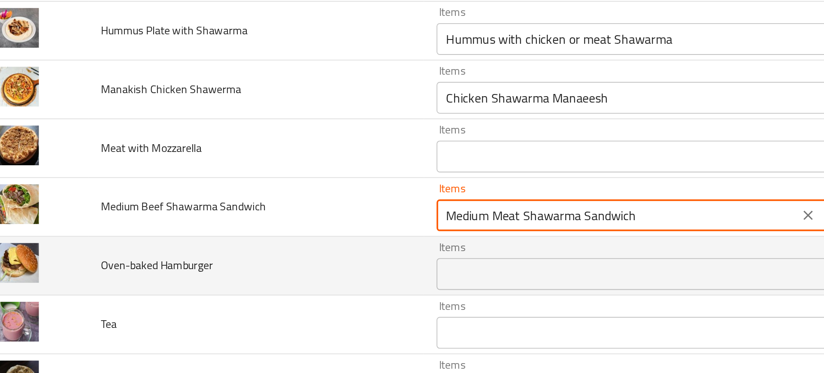
type Sandwich "Medium Meat Shawarma Sandwich"
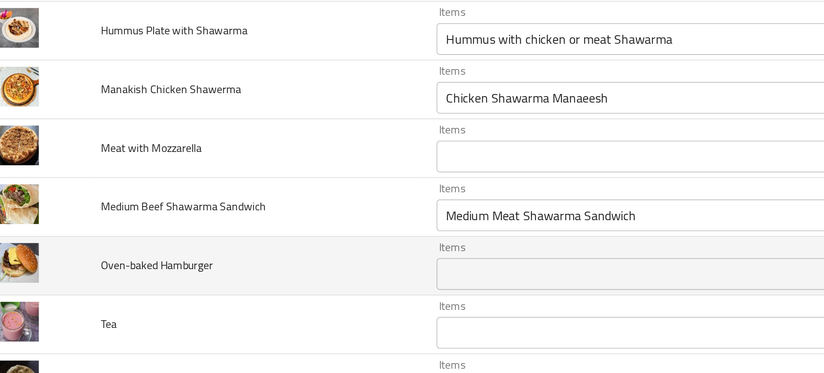
click at [224, 321] on td "Oven-baked Hamburger" at bounding box center [156, 315] width 182 height 32
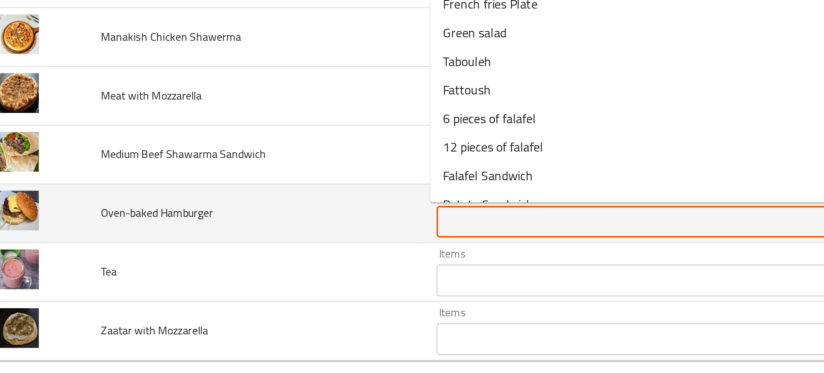
click at [274, 290] on Hamburger "Items" at bounding box center [351, 291] width 191 height 12
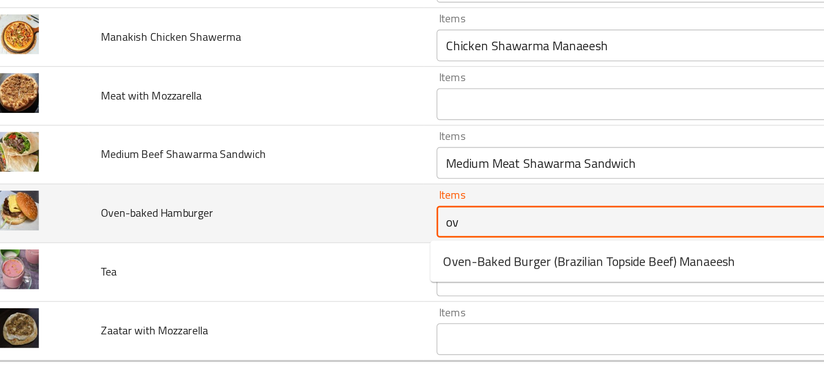
type Hamburger "ove"
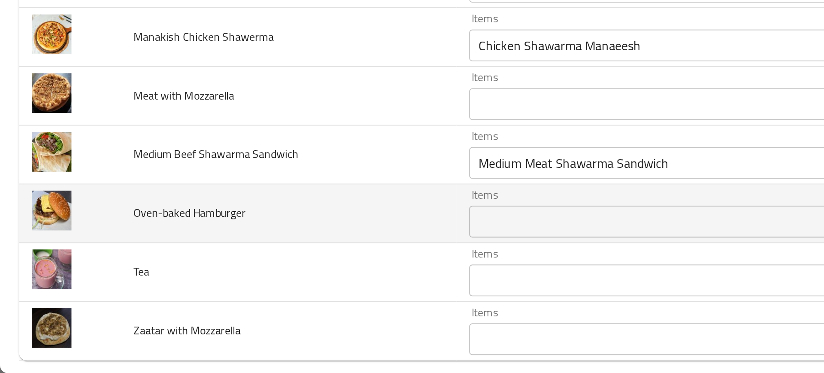
click at [200, 284] on td "Oven-baked Hamburger" at bounding box center [156, 287] width 182 height 32
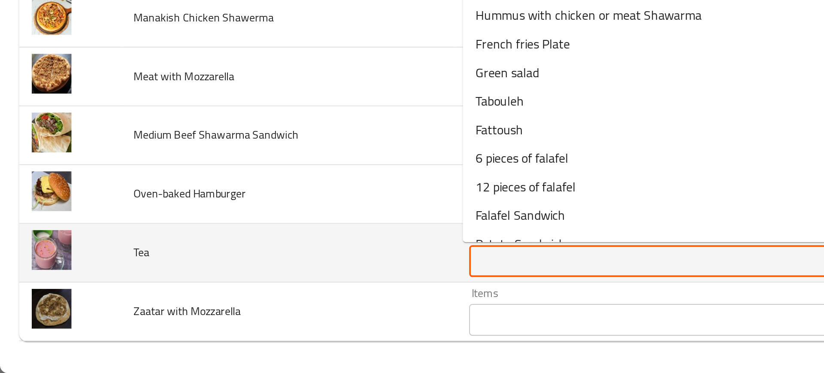
click at [286, 315] on input "Items" at bounding box center [351, 312] width 191 height 12
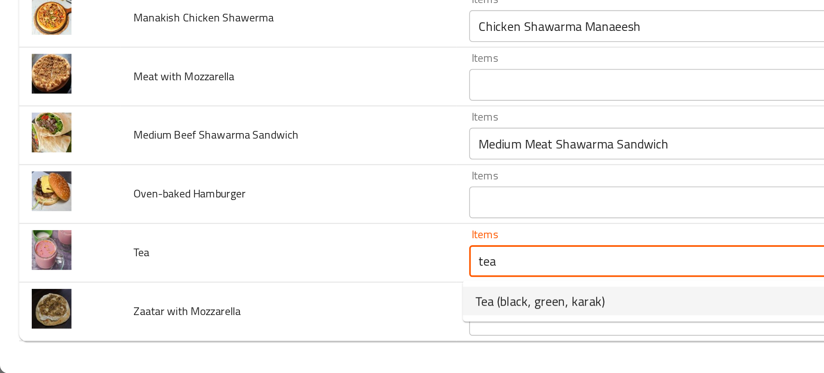
click at [267, 334] on span "Tea (black, green, karak)" at bounding box center [292, 334] width 70 height 10
type input "Tea (black, green, karak)"
type input "الشاي (أسود، أخضر، كرك)"
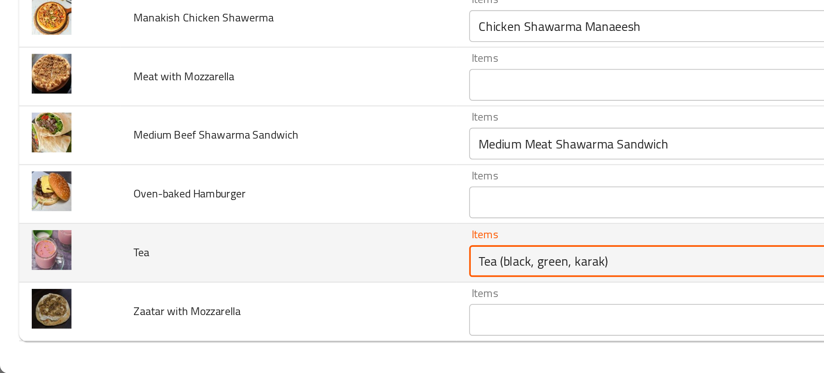
type input "Tea (black, green, karak)"
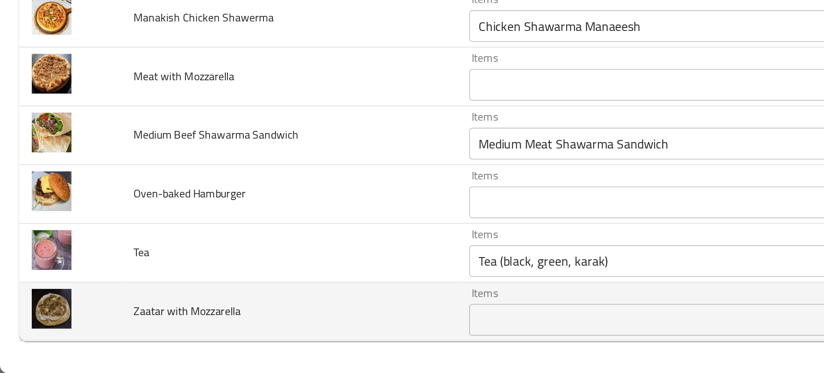
click at [297, 354] on td "Items Items" at bounding box center [366, 340] width 238 height 32
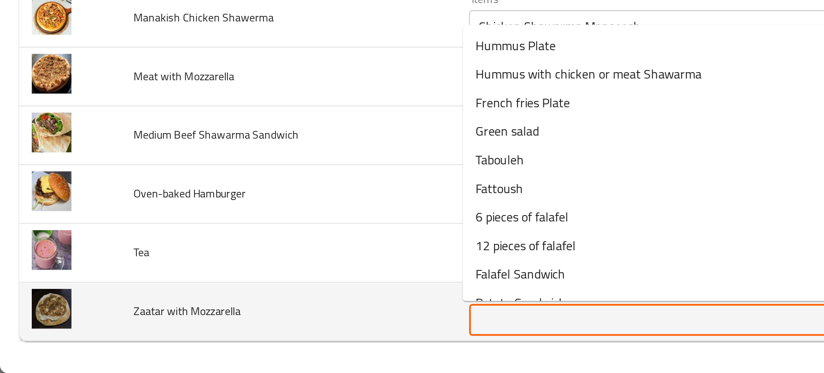
click at [277, 338] on Mozzarella "Items" at bounding box center [351, 344] width 191 height 12
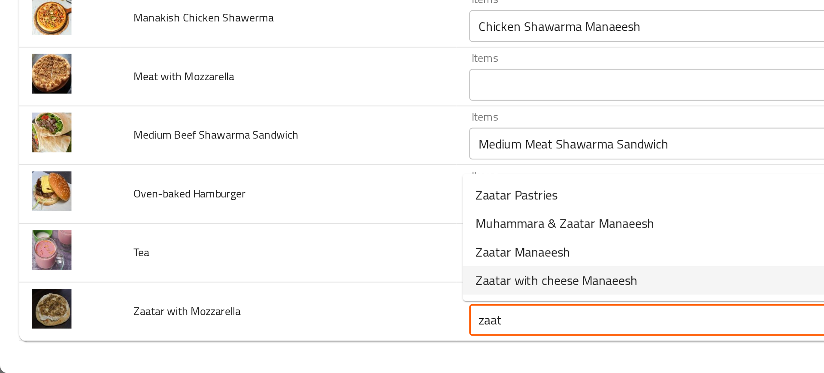
click at [283, 322] on span "Zaatar with cheese Manaeesh" at bounding box center [301, 323] width 88 height 10
type Mozzarella "Zaatar with cheese Manaeesh"
type Mozzarella-ar "مناقيش زعتر مع جبنة"
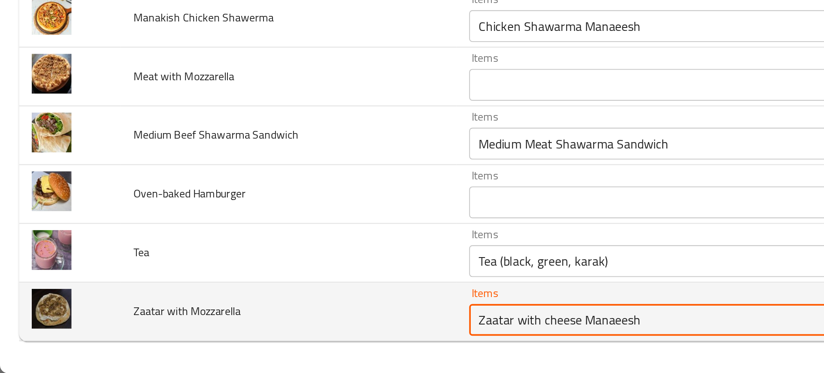
type Mozzarella "Zaatar with cheese Manaeesh"
click at [319, 345] on Mozzarella "Zaatar with cheese Manaeesh" at bounding box center [351, 344] width 191 height 12
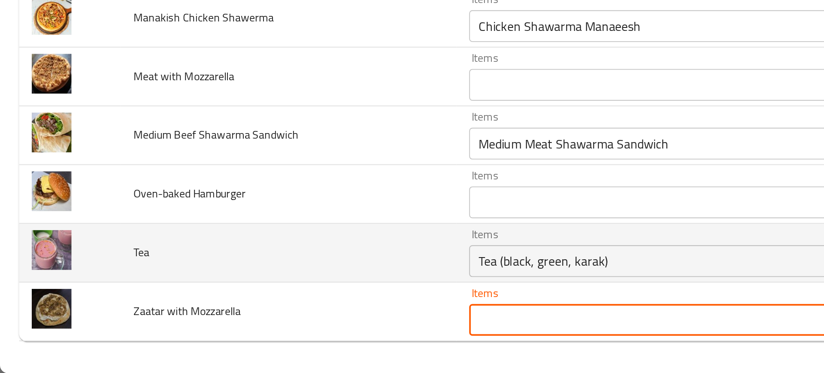
click at [194, 313] on td "Tea" at bounding box center [156, 308] width 182 height 32
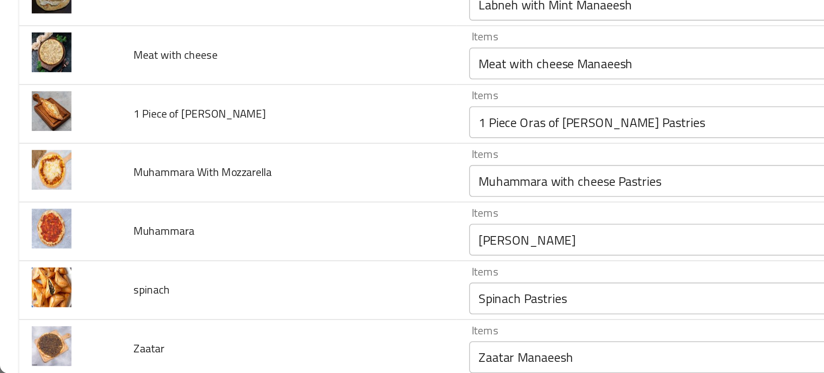
scroll to position [1120, 0]
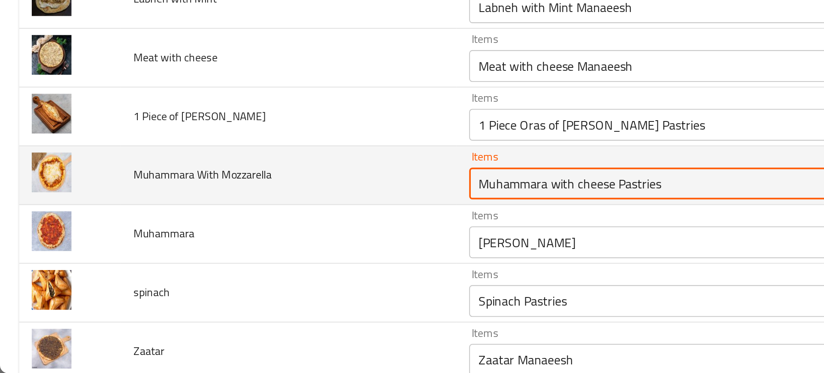
click at [288, 269] on Mozzarella "Muhammara with cheese Pastries" at bounding box center [351, 270] width 191 height 12
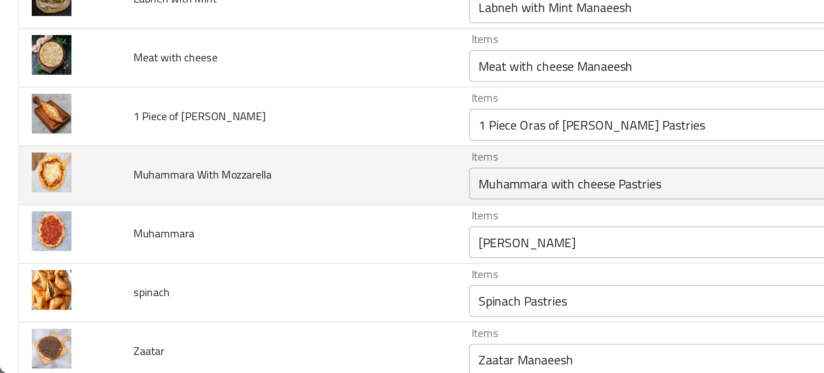
click at [316, 269] on Mozzarella "Muhammara with cheese Pastries" at bounding box center [351, 270] width 191 height 12
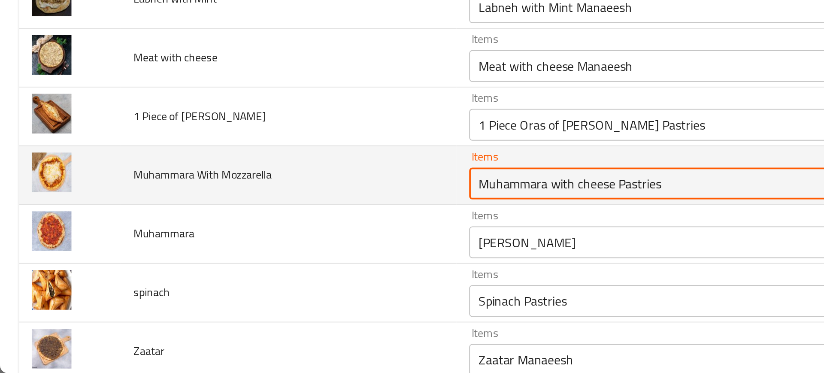
click at [316, 269] on Mozzarella "Muhammara with cheese Pastries" at bounding box center [351, 270] width 191 height 12
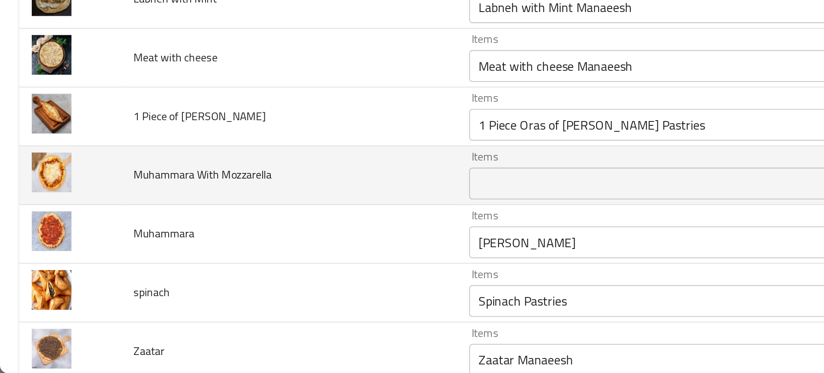
click at [119, 269] on span "Muhammara With Mozzarella" at bounding box center [109, 265] width 75 height 11
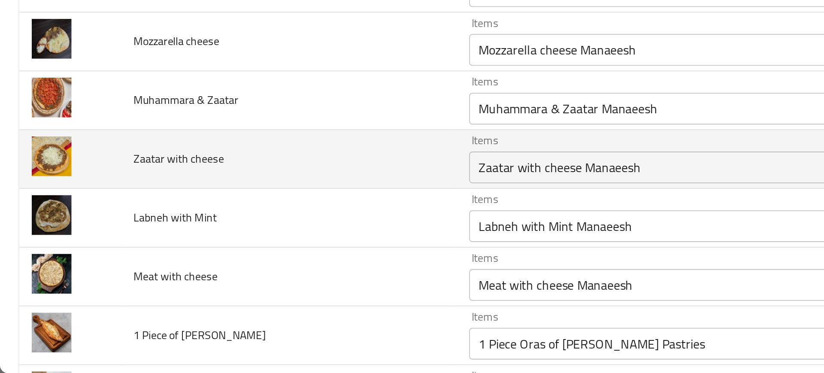
scroll to position [0, 0]
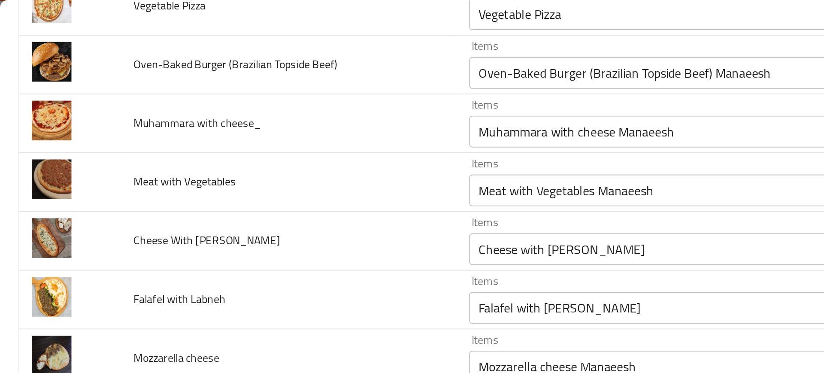
click at [180, 85] on td "Meat with Vegetables" at bounding box center [156, 99] width 182 height 32
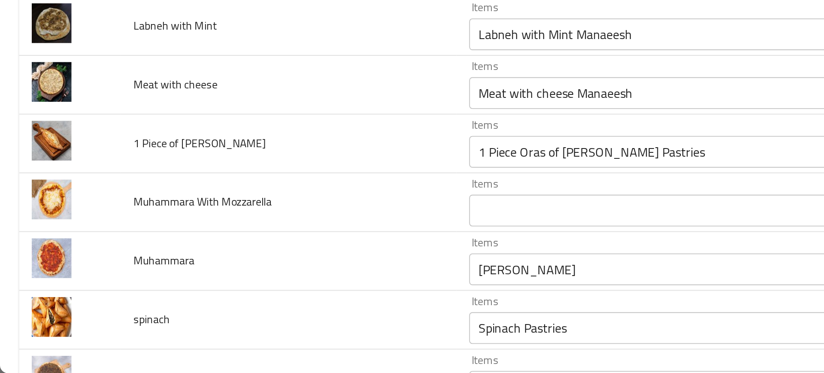
scroll to position [1427, 0]
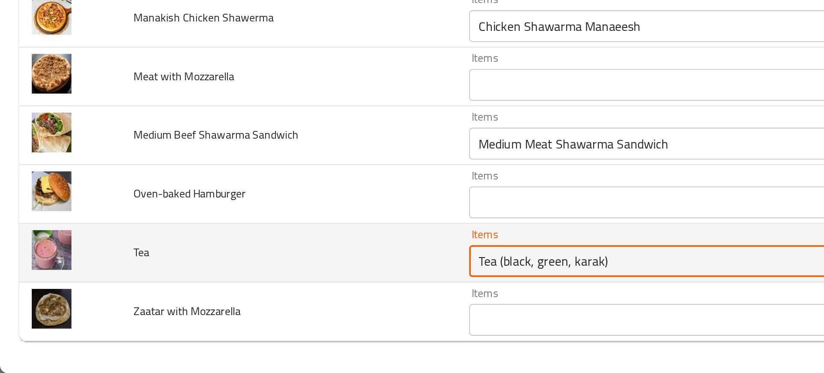
click at [279, 311] on input "Tea (black, green, karak)" at bounding box center [351, 312] width 191 height 12
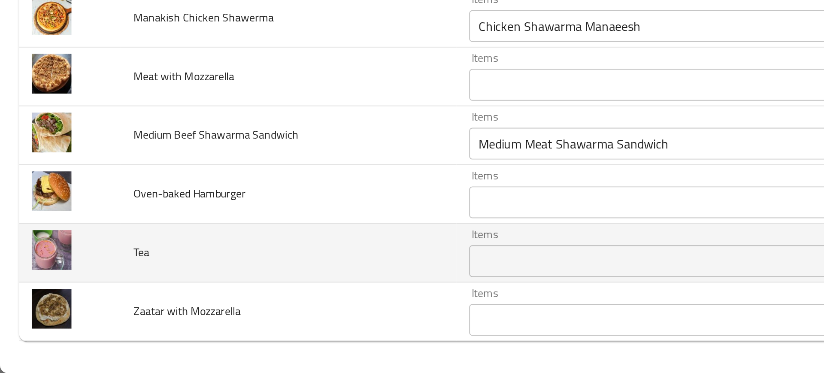
click at [227, 296] on td "Tea" at bounding box center [156, 308] width 182 height 32
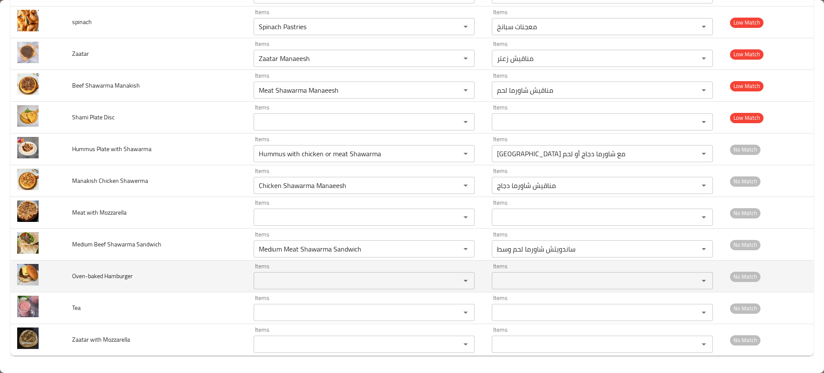
click at [82, 281] on span "Oven-baked Hamburger" at bounding box center [102, 275] width 61 height 11
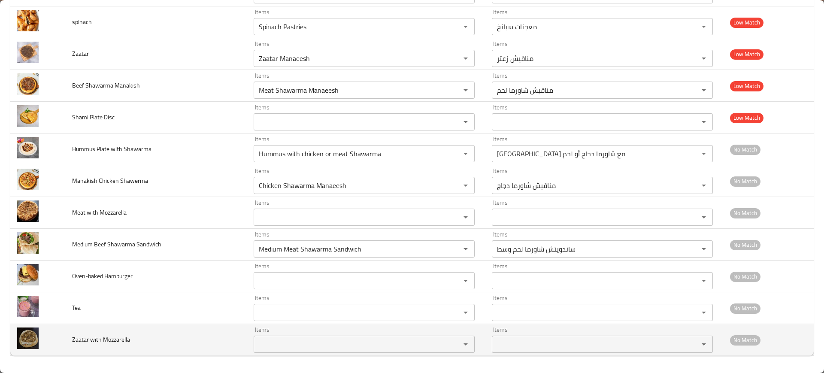
click at [106, 340] on span "Zaatar with Mozzarella" at bounding box center [101, 339] width 58 height 11
copy span "Zaatar with Mozzarella"
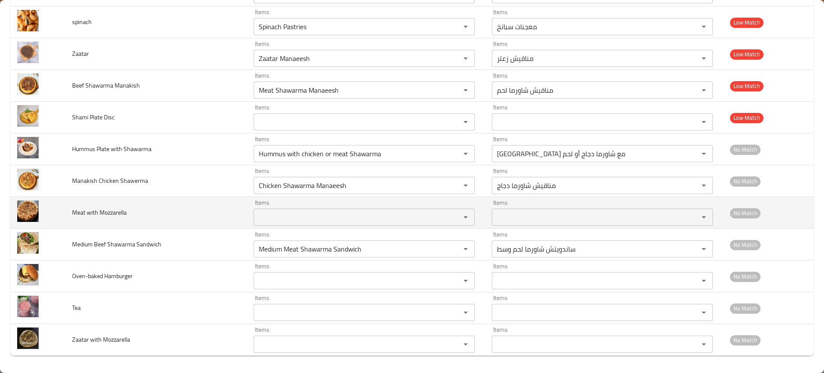
click at [83, 211] on span "Meat with Mozzarella" at bounding box center [99, 212] width 55 height 11
copy span "Meat with Mozzarella"
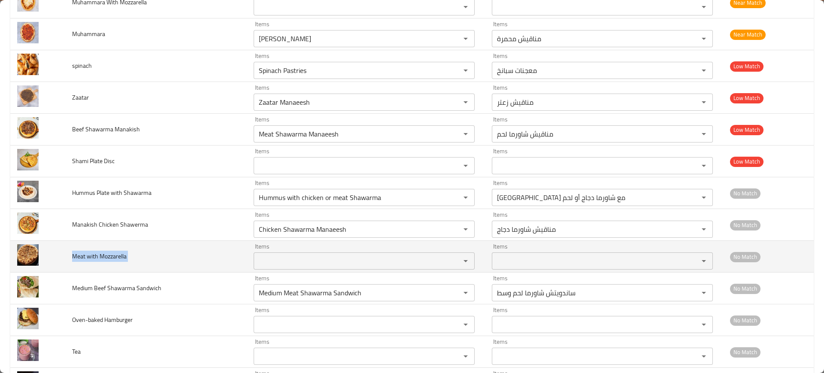
scroll to position [1378, 0]
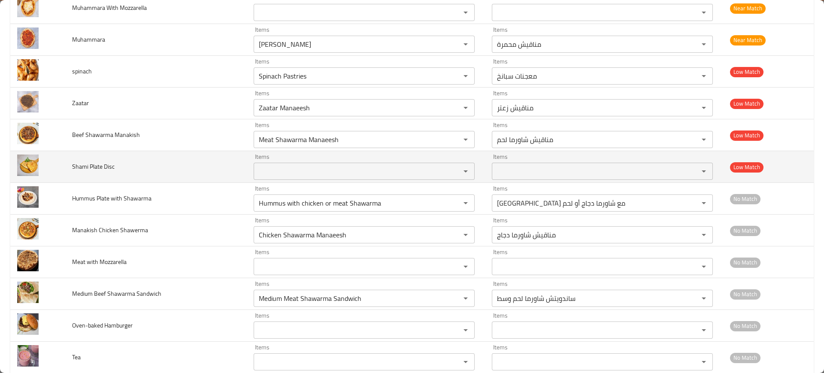
click at [79, 171] on span "Shami Plate Disc" at bounding box center [93, 166] width 42 height 11
copy span "Shami Plate Disc"
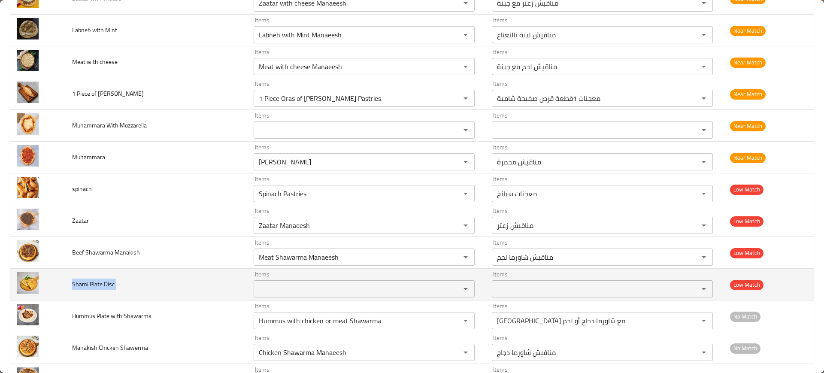
scroll to position [1258, 0]
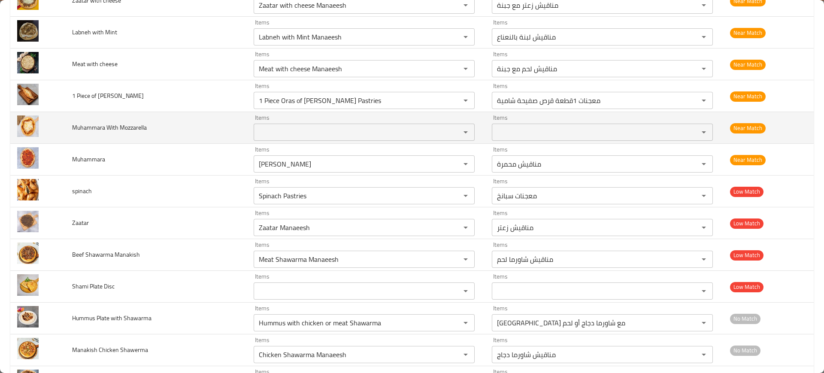
click at [91, 130] on span "Muhammara With Mozzarella" at bounding box center [109, 127] width 75 height 11
copy span "Muhammara With Mozzarella"
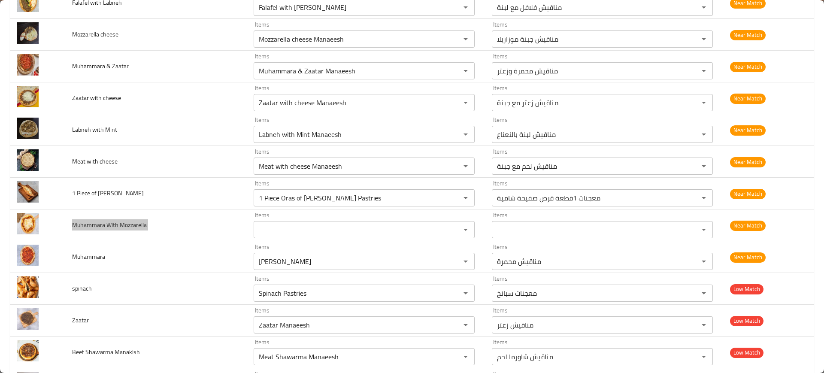
scroll to position [1427, 0]
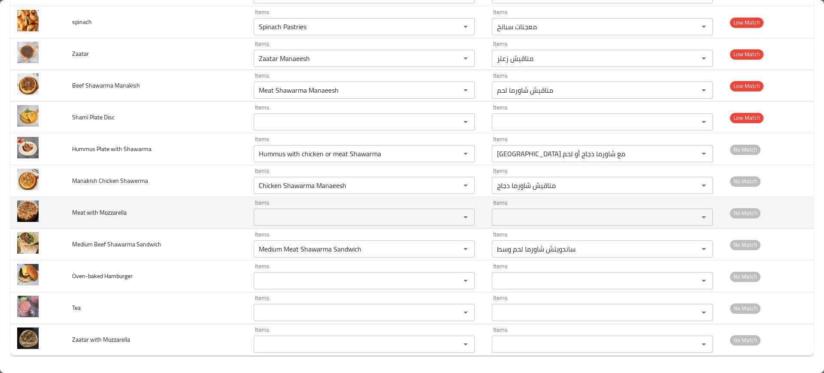
click at [143, 216] on td "Meat with Mozzarella" at bounding box center [156, 213] width 182 height 32
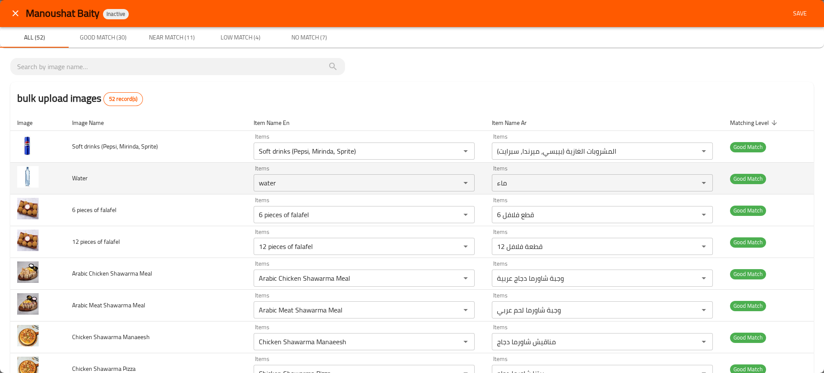
scroll to position [0, 0]
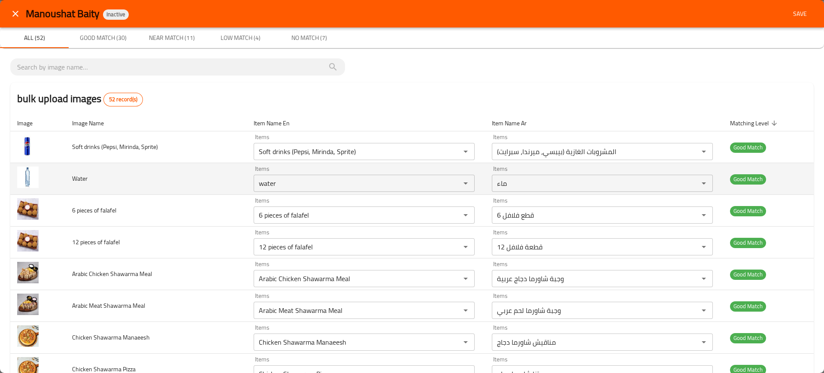
click at [70, 194] on td "Water" at bounding box center [156, 179] width 182 height 32
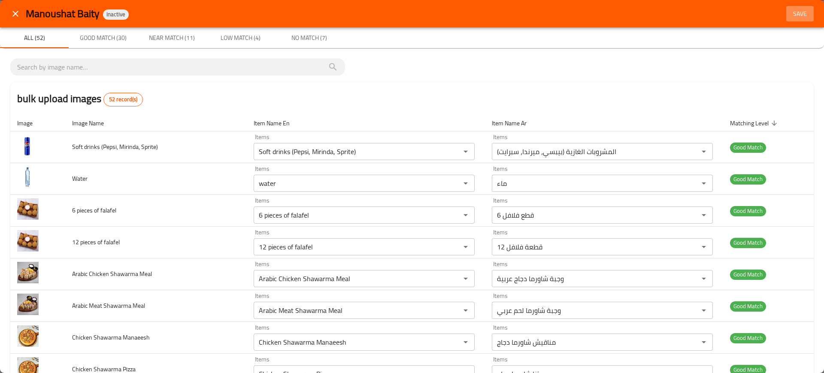
click at [786, 6] on button "Save" at bounding box center [799, 14] width 27 height 16
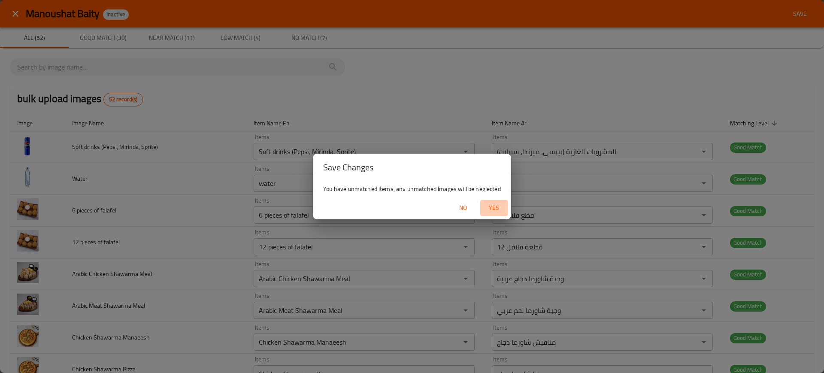
click at [498, 211] on span "Yes" at bounding box center [494, 208] width 21 height 11
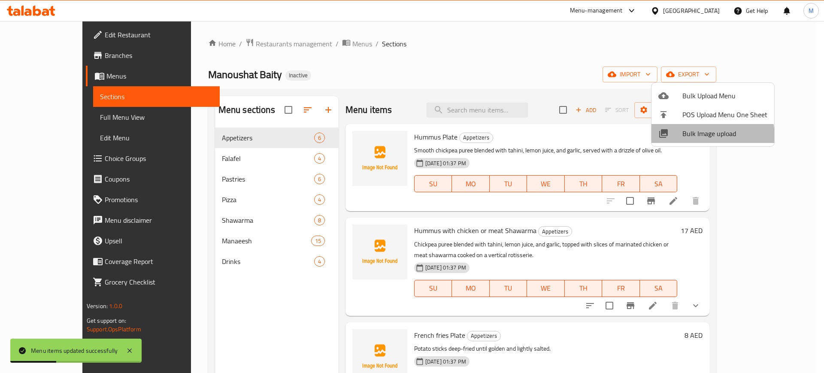
click at [694, 137] on span "Bulk Image upload" at bounding box center [724, 133] width 85 height 10
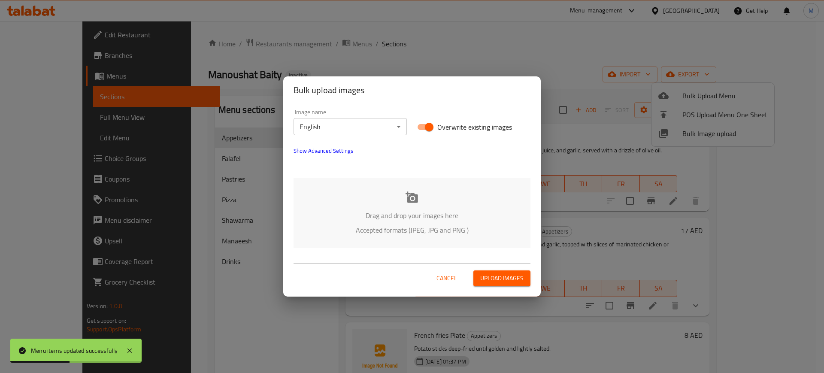
click at [334, 220] on p "Drag and drop your images here" at bounding box center [411, 215] width 211 height 10
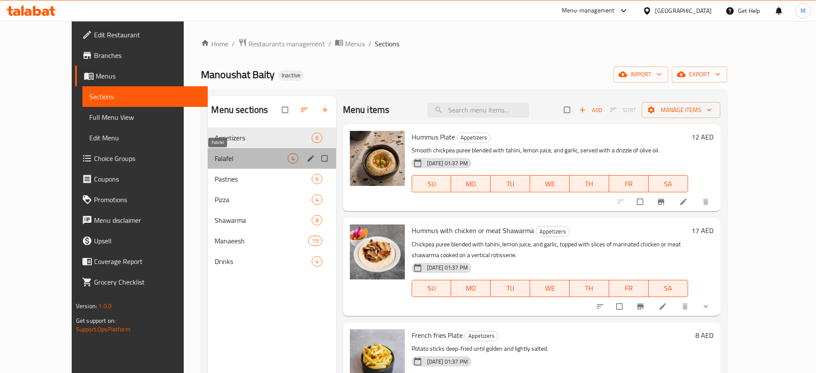
click at [215, 161] on span "Falafel" at bounding box center [251, 158] width 73 height 10
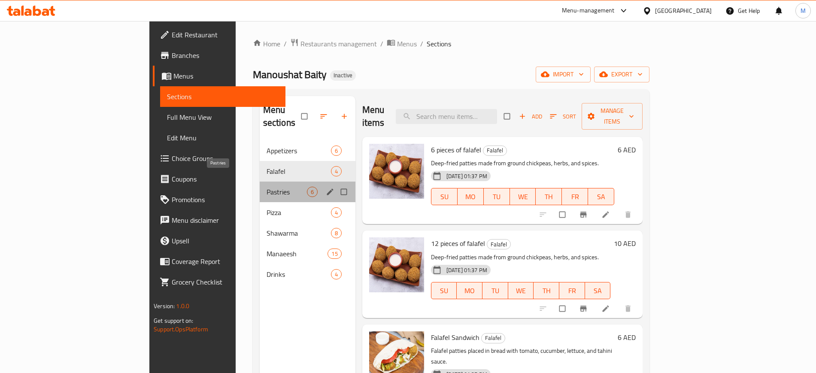
click at [268, 187] on span "Pastries" at bounding box center [287, 192] width 40 height 10
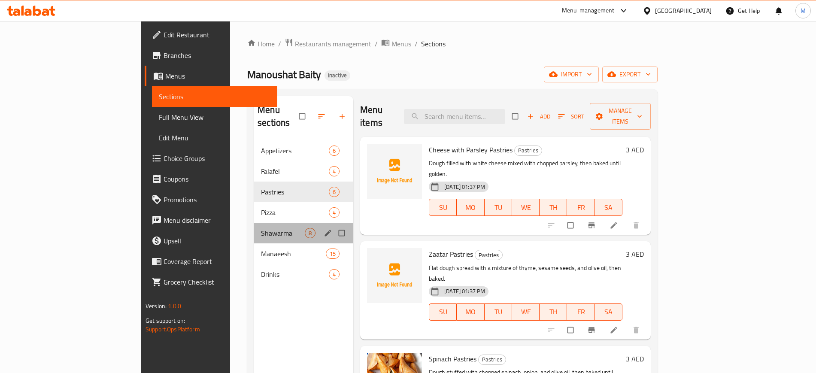
click at [254, 223] on div "Shawarma 8" at bounding box center [303, 233] width 99 height 21
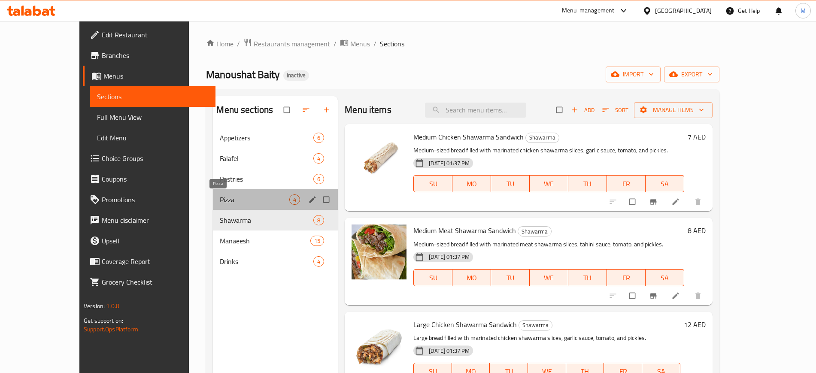
click at [220, 202] on span "Pizza" at bounding box center [255, 199] width 70 height 10
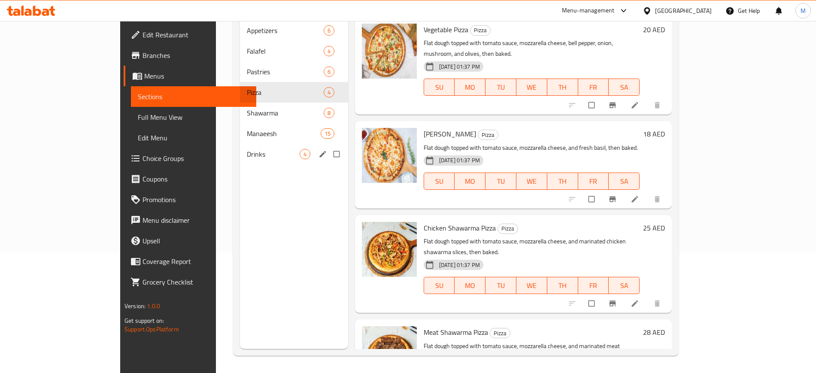
scroll to position [0, 0]
click at [247, 108] on span "Shawarma" at bounding box center [273, 113] width 52 height 10
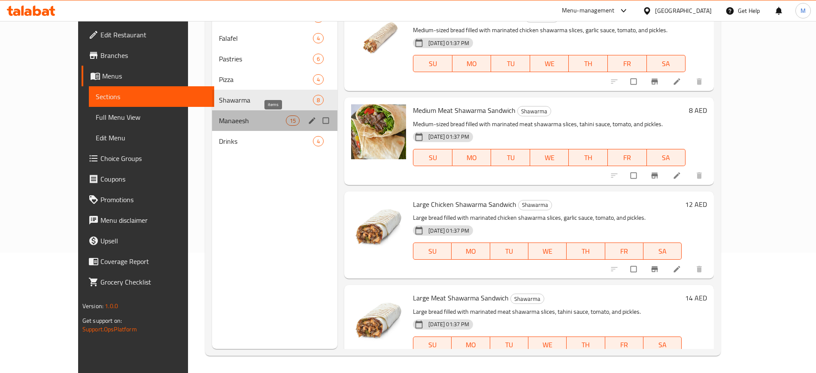
click at [286, 122] on span "15" at bounding box center [292, 121] width 13 height 8
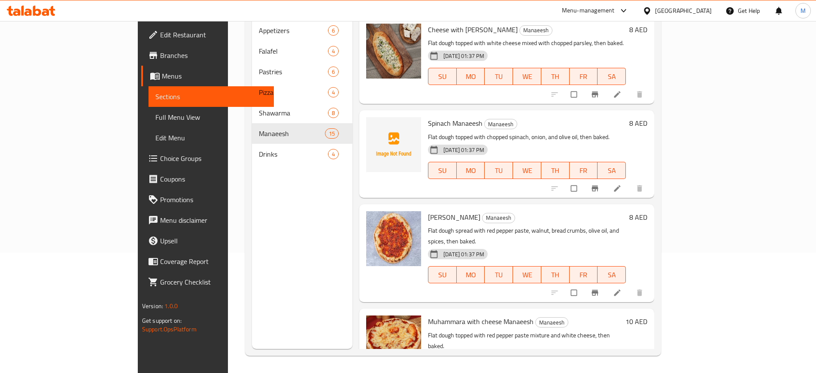
click at [428, 117] on span "Spinach Manaeesh" at bounding box center [455, 123] width 55 height 13
copy span "Spinach"
click at [376, 128] on circle "upload picture" at bounding box center [377, 129] width 2 height 2
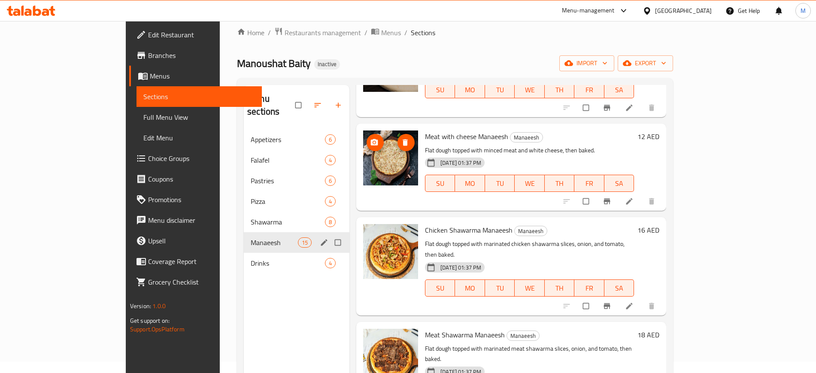
scroll to position [12, 0]
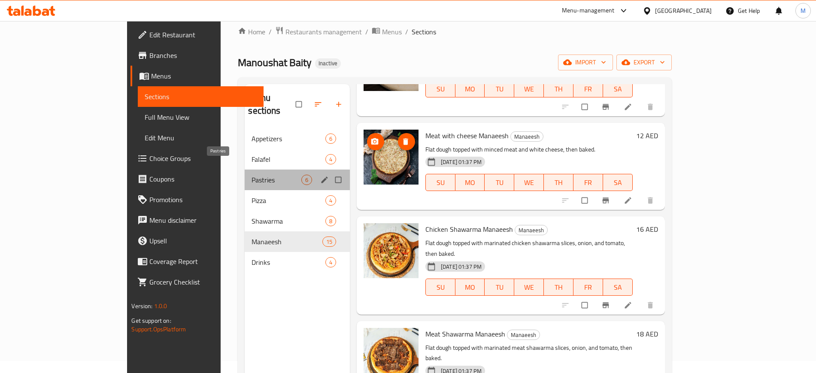
click at [252, 175] on span "Pastries" at bounding box center [276, 180] width 49 height 10
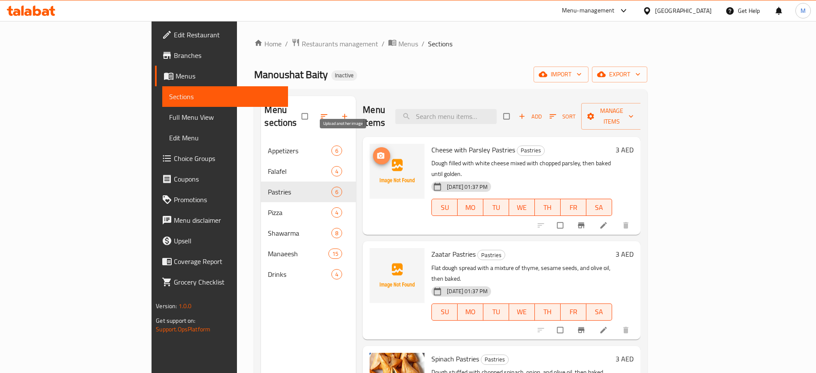
click at [373, 147] on button "upload picture" at bounding box center [381, 155] width 17 height 17
click at [445, 143] on span "Cheese with Parsley Pastries" at bounding box center [473, 149] width 84 height 13
click at [431, 143] on span "Cheese with Parsley Pastries" at bounding box center [473, 149] width 84 height 13
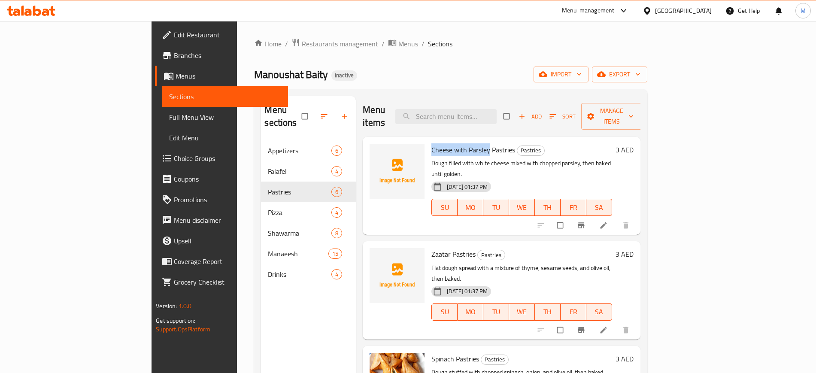
drag, startPoint x: 394, startPoint y: 138, endPoint x: 451, endPoint y: 135, distance: 56.7
click at [451, 143] on span "Cheese with Parsley Pastries" at bounding box center [473, 149] width 84 height 13
copy span "Cheese with Parsley"
click at [376, 152] on icon "upload picture" at bounding box center [380, 156] width 9 height 9
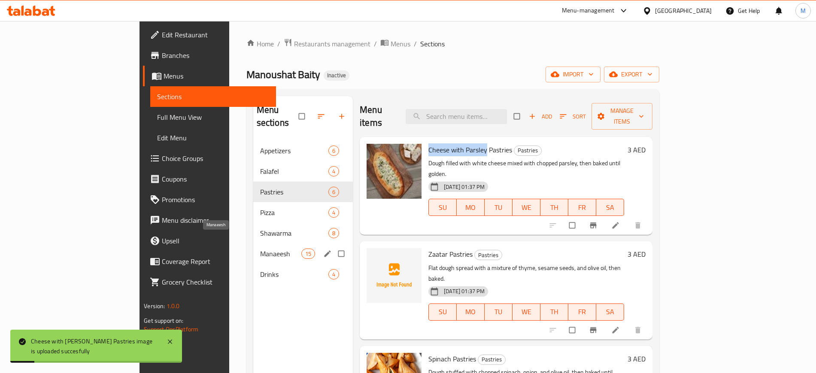
click at [260, 249] on span "Manaeesh" at bounding box center [280, 254] width 41 height 10
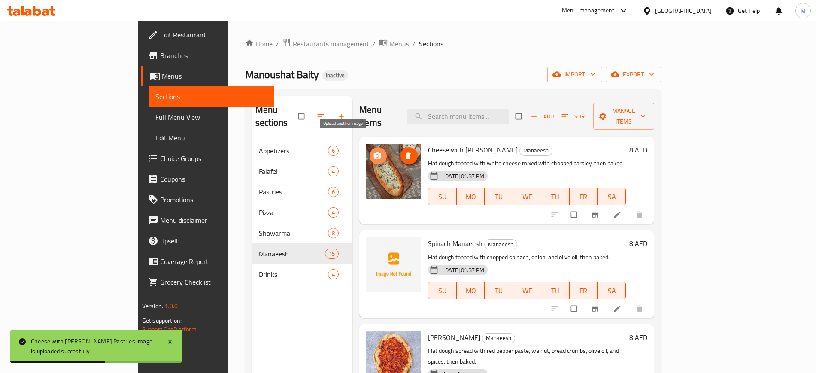
click at [373, 152] on icon "upload picture" at bounding box center [377, 156] width 9 height 9
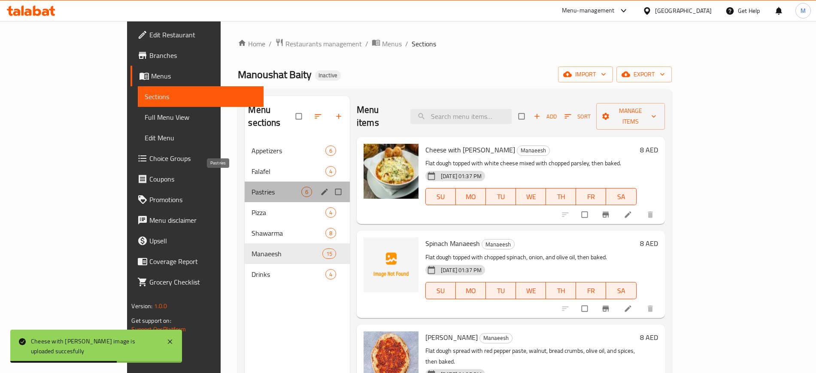
click at [252, 187] on span "Pastries" at bounding box center [276, 192] width 49 height 10
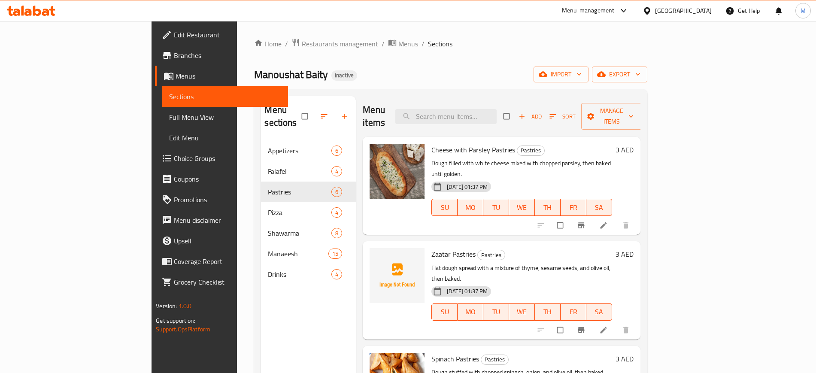
click at [431, 248] on span "Zaatar Pastries" at bounding box center [453, 254] width 44 height 13
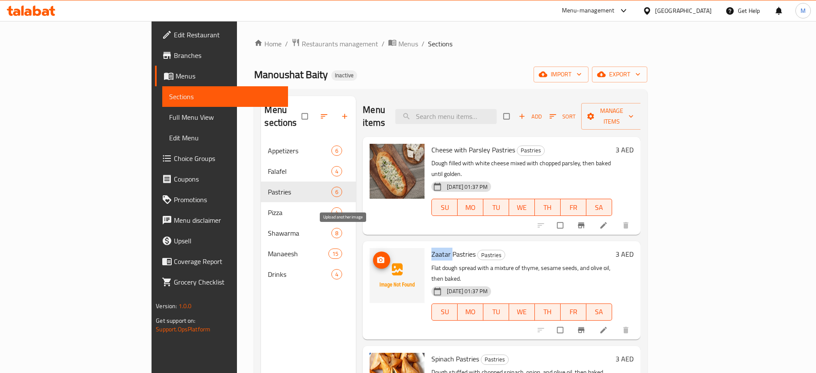
click at [377, 257] on icon "upload picture" at bounding box center [380, 260] width 7 height 6
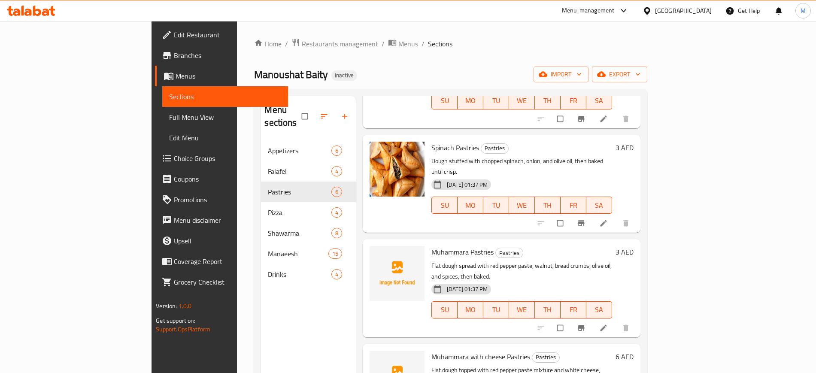
scroll to position [120, 0]
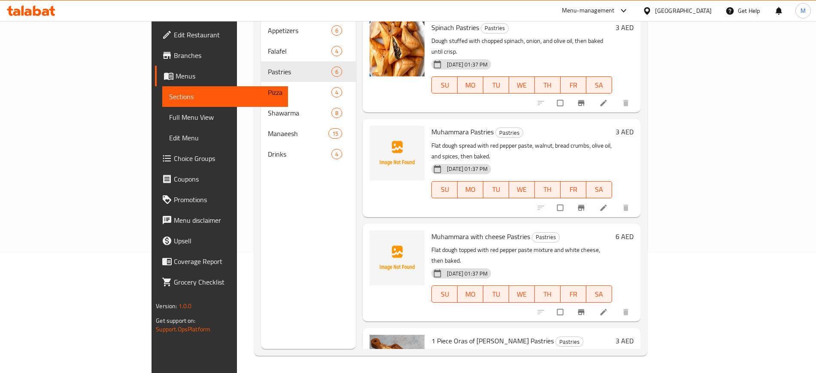
click at [431, 125] on span "Muhammara Pastries" at bounding box center [462, 131] width 62 height 13
copy span "Muhammara"
click at [373, 129] on button "upload picture" at bounding box center [381, 137] width 17 height 17
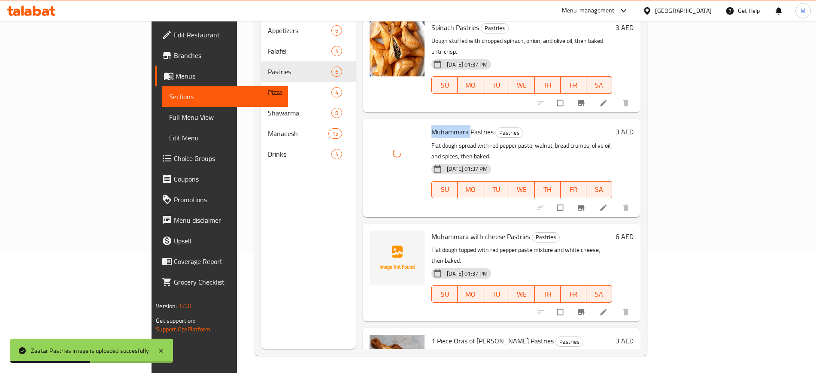
scroll to position [120, 0]
click at [376, 239] on icon "upload picture" at bounding box center [380, 243] width 9 height 9
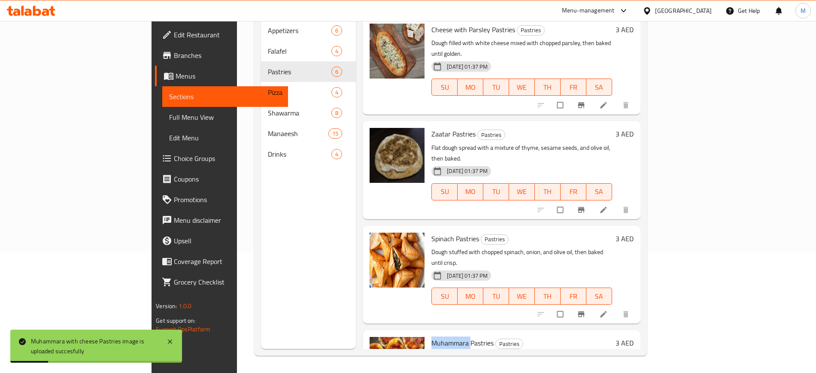
scroll to position [0, 0]
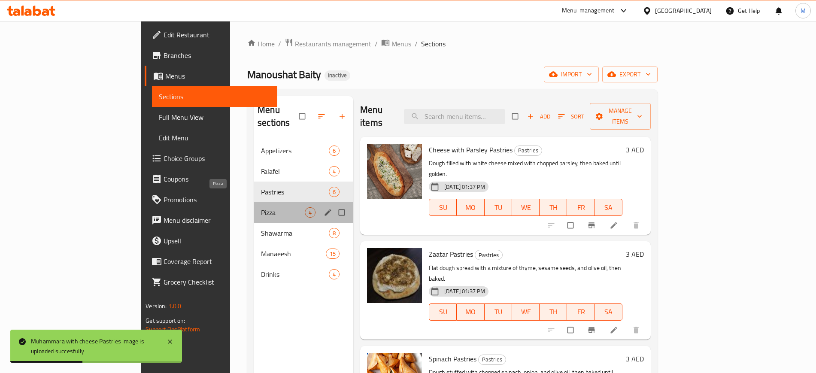
click at [261, 207] on span "Pizza" at bounding box center [283, 212] width 44 height 10
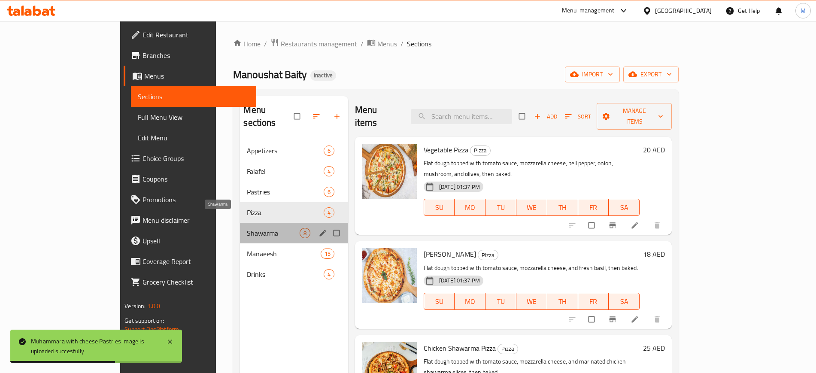
click at [258, 228] on span "Shawarma" at bounding box center [273, 233] width 52 height 10
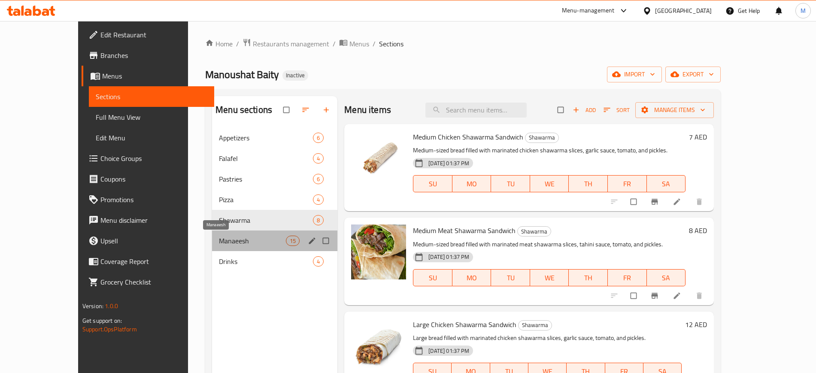
click at [263, 239] on span "Manaeesh" at bounding box center [252, 241] width 67 height 10
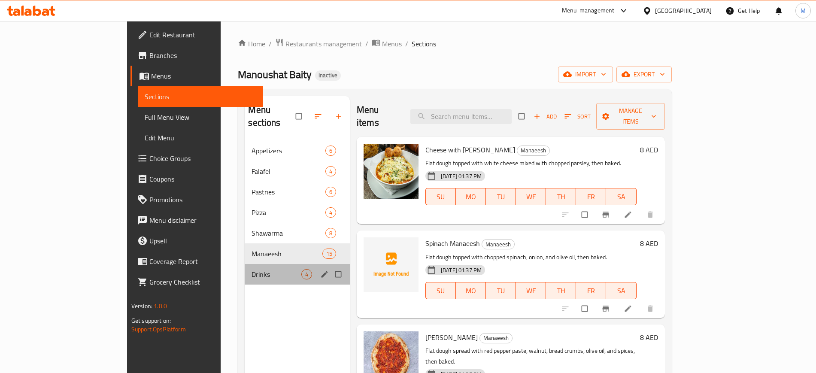
click at [266, 264] on div "Drinks 4" at bounding box center [297, 274] width 105 height 21
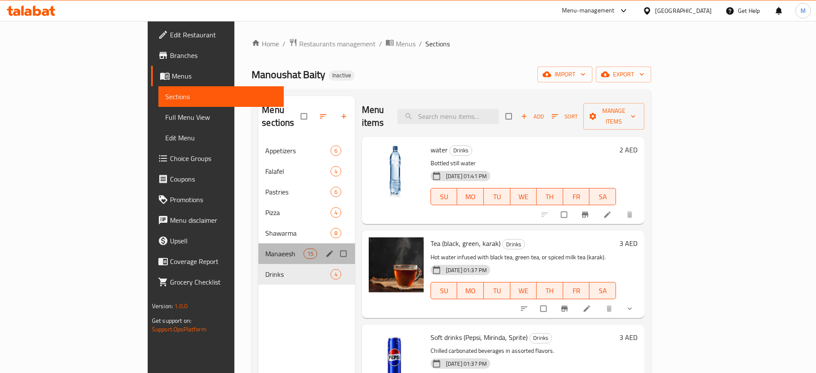
click at [258, 243] on div "Manaeesh 15" at bounding box center [306, 253] width 97 height 21
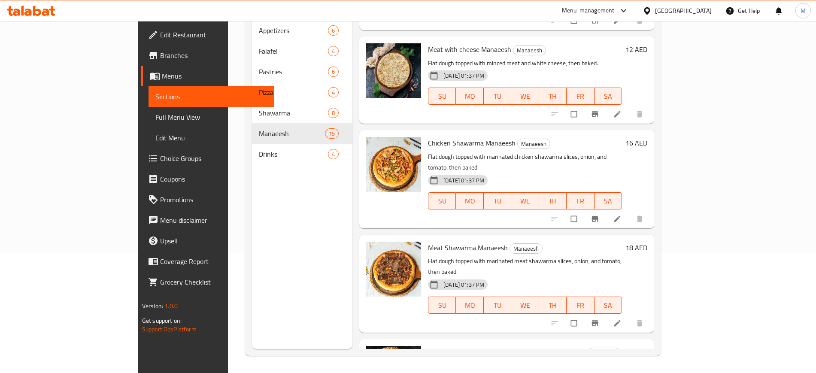
scroll to position [1054, 0]
click at [370, 354] on span "upload picture" at bounding box center [378, 358] width 17 height 9
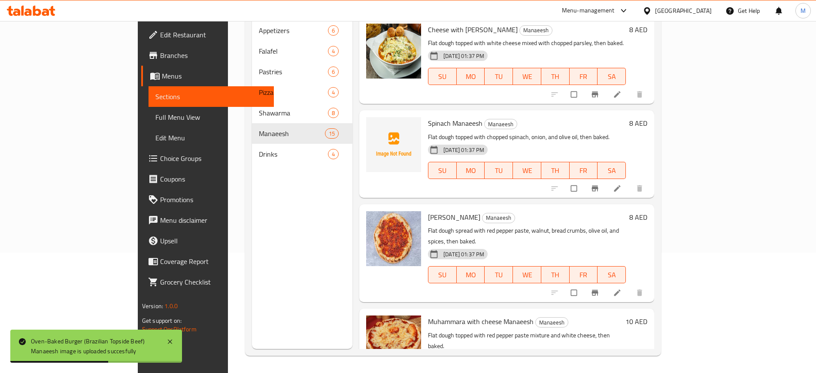
scroll to position [1, 0]
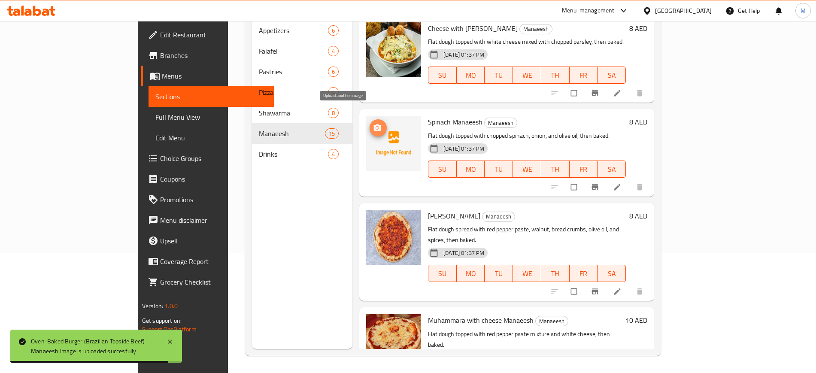
click at [374, 124] on icon "upload picture" at bounding box center [377, 127] width 7 height 6
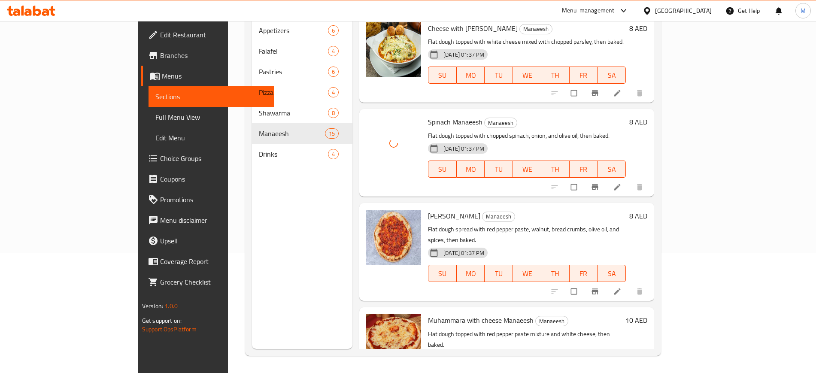
click at [294, 255] on div "Menu sections Appetizers 6 Falafel 4 Pastries 6 Pizza 4 Shawarma 8 Manaeesh 15 …" at bounding box center [302, 162] width 100 height 373
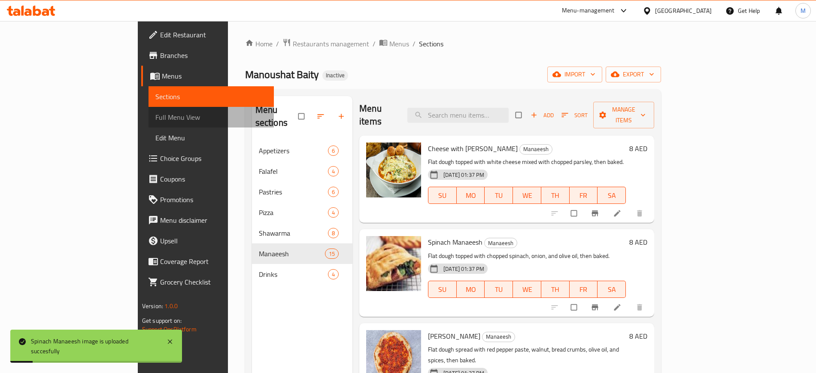
click at [155, 112] on span "Full Menu View" at bounding box center [211, 117] width 112 height 10
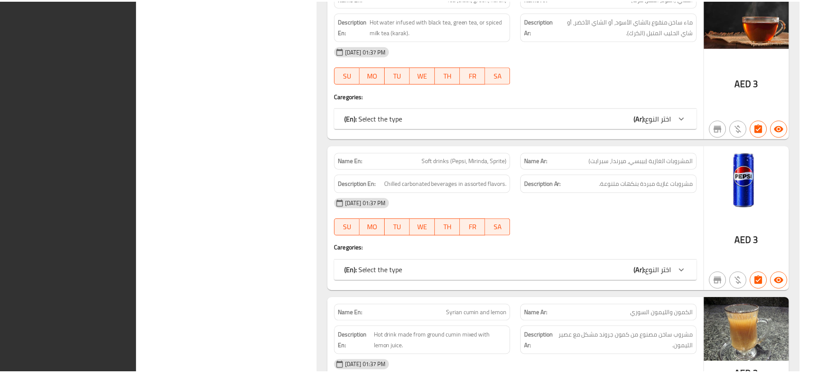
scroll to position [5795, 0]
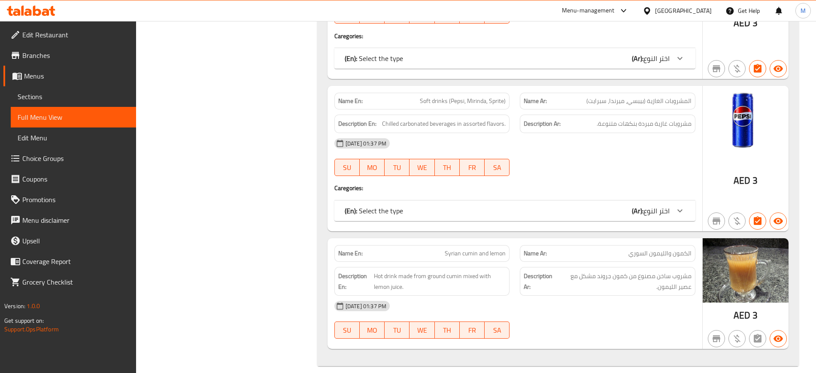
click at [66, 33] on span "Edit Restaurant" at bounding box center [75, 35] width 107 height 10
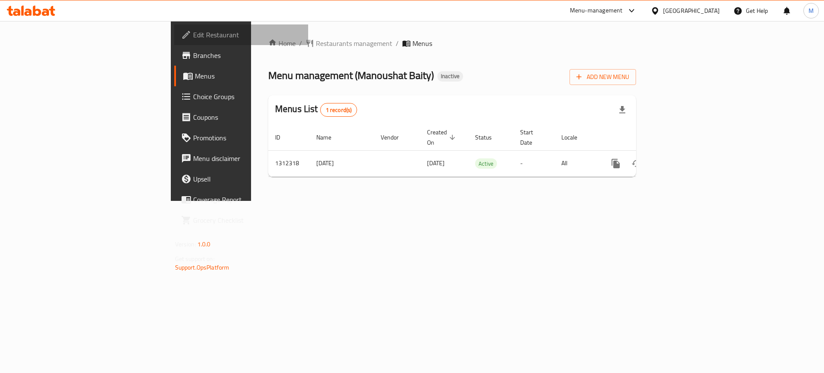
click at [193, 35] on span "Edit Restaurant" at bounding box center [247, 35] width 109 height 10
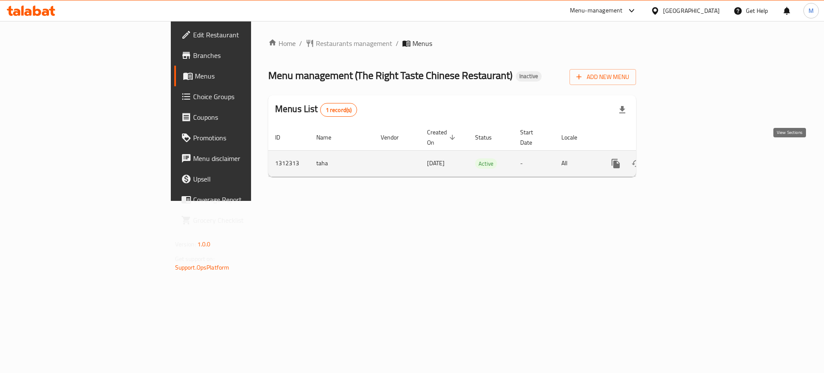
click at [683, 158] on icon "enhanced table" at bounding box center [678, 163] width 10 height 10
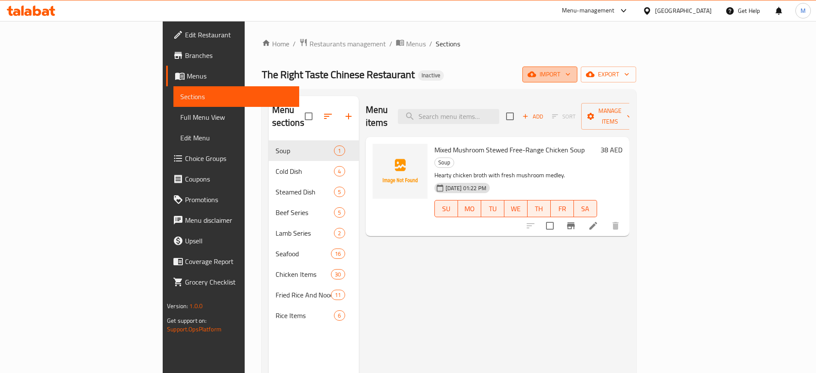
click at [570, 77] on span "import" at bounding box center [549, 74] width 41 height 11
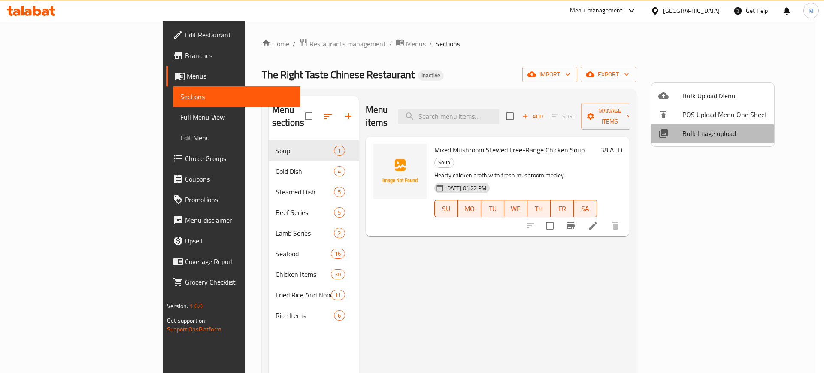
click at [677, 139] on li "Bulk Image upload" at bounding box center [713, 133] width 123 height 19
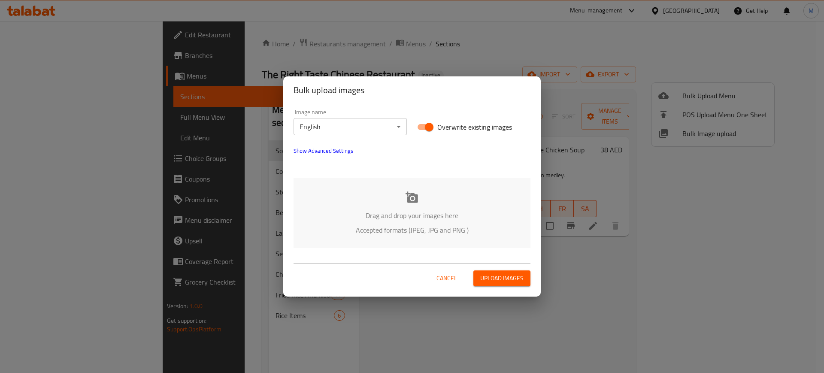
click at [380, 204] on div "Drag and drop your images here Accepted formats (JPEG, JPG and PNG )" at bounding box center [412, 213] width 237 height 70
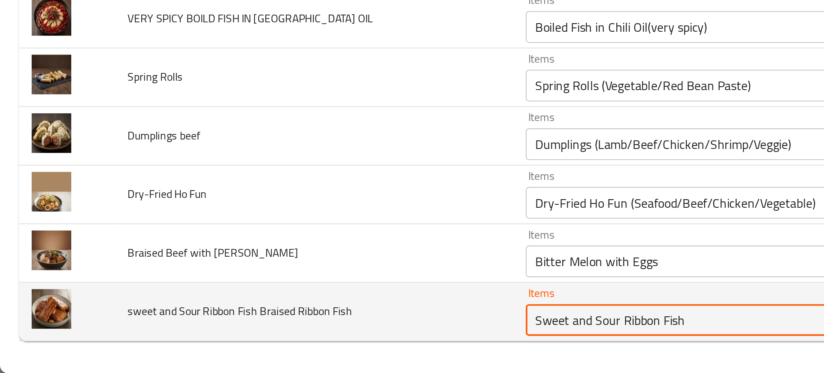
click at [331, 340] on Fish "Sweet and Sour Ribbon Fish" at bounding box center [376, 344] width 177 height 12
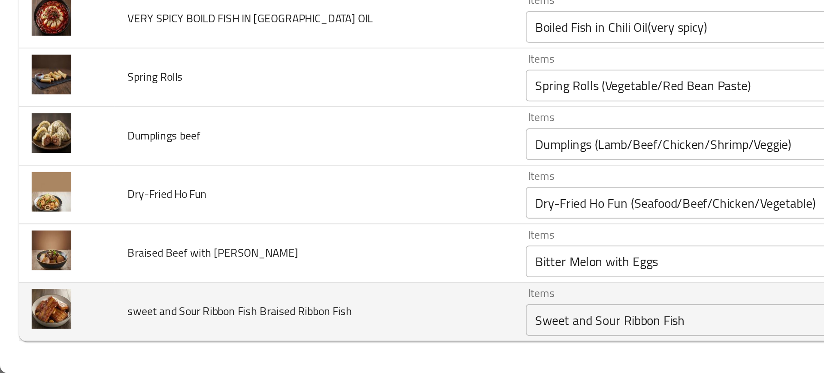
click at [223, 346] on td "sweet and Sour Ribbon Fish Braised Ribbon Fish" at bounding box center [170, 340] width 216 height 32
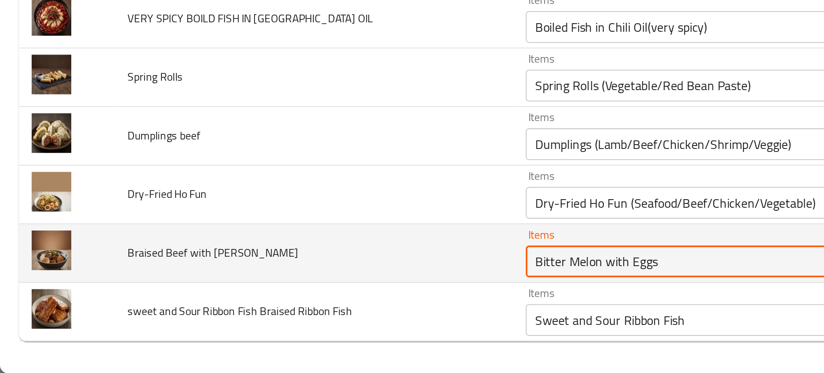
click at [309, 309] on Radish "Bitter Melon with Eggs" at bounding box center [376, 312] width 177 height 12
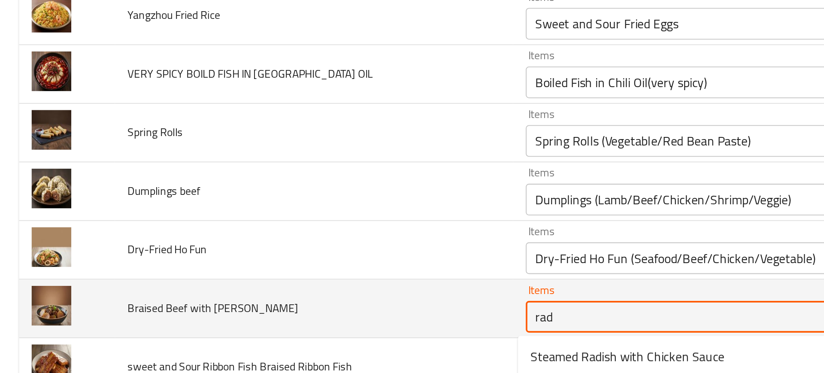
type Radish "radi"
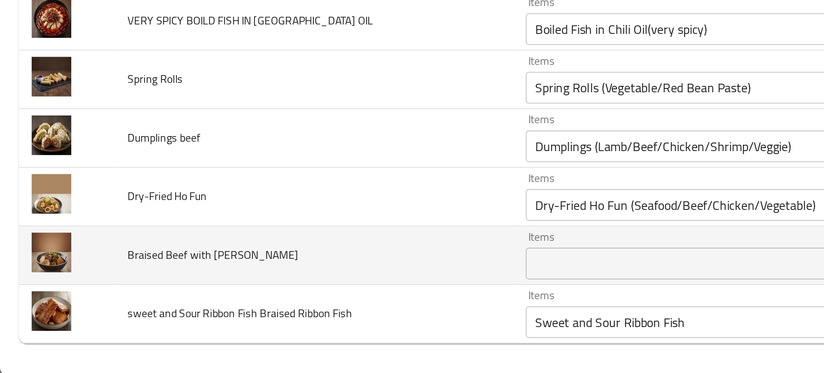
click at [228, 320] on td "Braised Beef with Radish" at bounding box center [170, 308] width 216 height 32
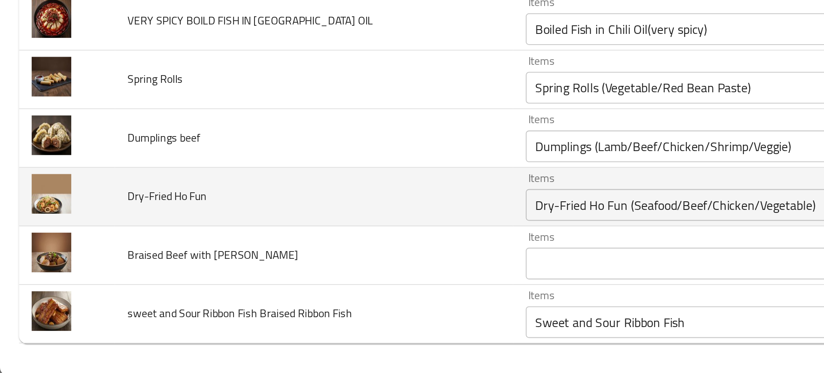
click at [299, 273] on div "Dry-Fried Ho Fun (Seafood/Beef/Chicken/Vegetable) Items" at bounding box center [389, 280] width 208 height 17
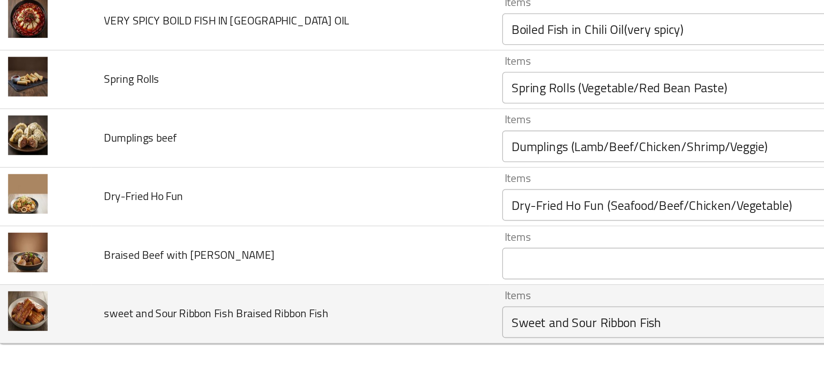
click at [264, 342] on td "sweet and Sour Ribbon Fish Braised Ribbon Fish" at bounding box center [170, 340] width 216 height 32
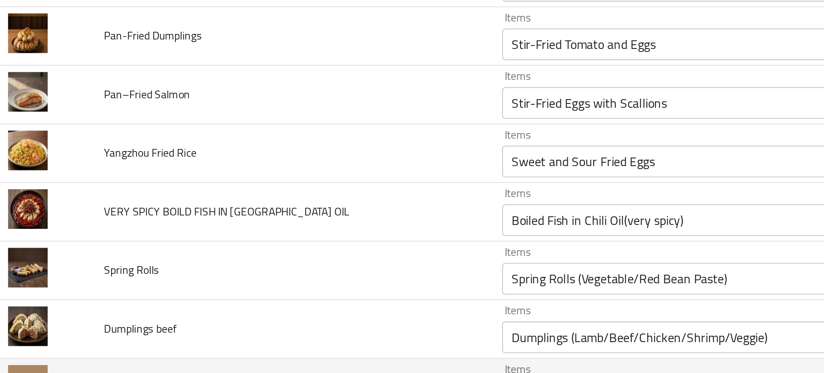
scroll to position [1927, 0]
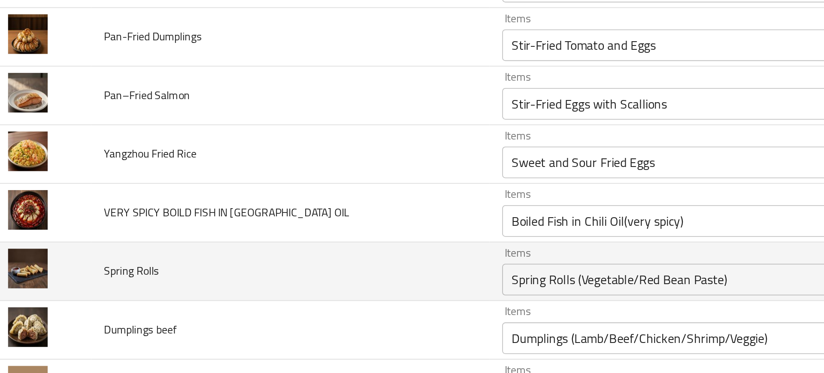
click at [260, 325] on td "Spring Rolls" at bounding box center [170, 317] width 216 height 32
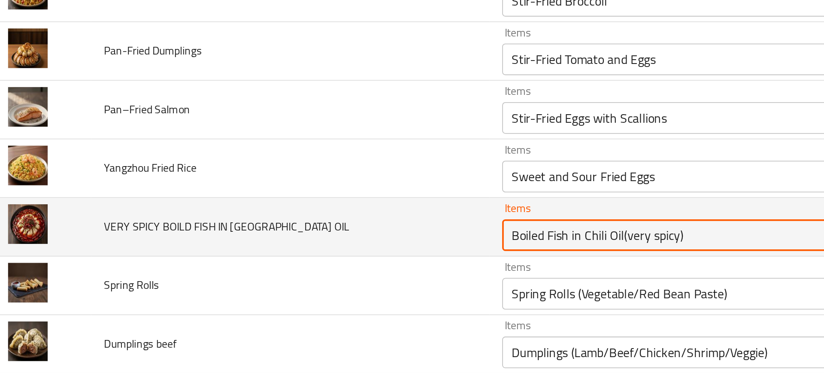
click at [315, 299] on OIL "Boiled Fish in Chili Oil(very spicy)" at bounding box center [376, 297] width 177 height 12
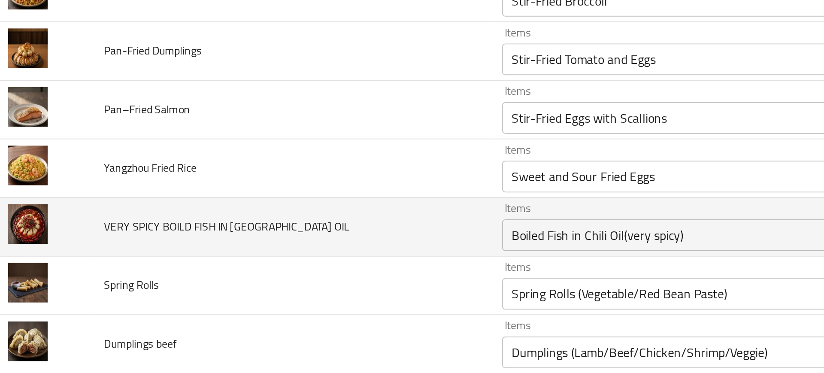
click at [257, 302] on td "VERY SPICY BOILD FISH IN CHILI OIL" at bounding box center [170, 293] width 216 height 32
click at [241, 293] on td "VERY SPICY BOILD FISH IN CHILI OIL" at bounding box center [170, 293] width 216 height 32
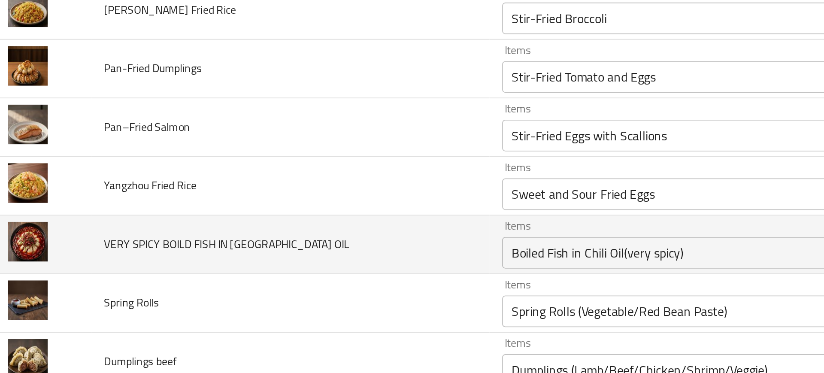
scroll to position [1909, 0]
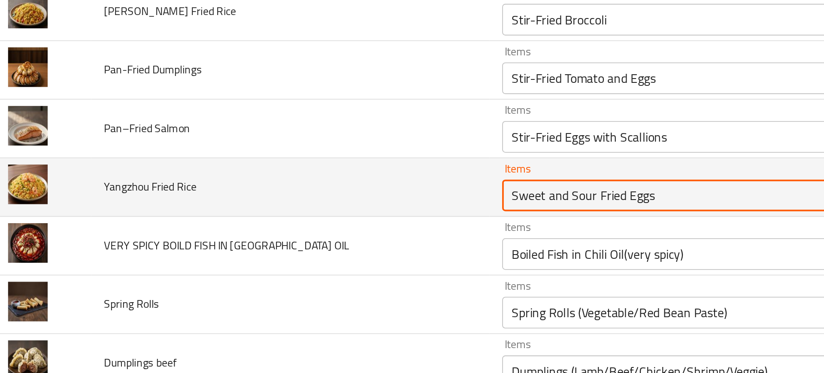
click at [316, 278] on Rice "Sweet and Sour Fried Eggs" at bounding box center [376, 276] width 177 height 12
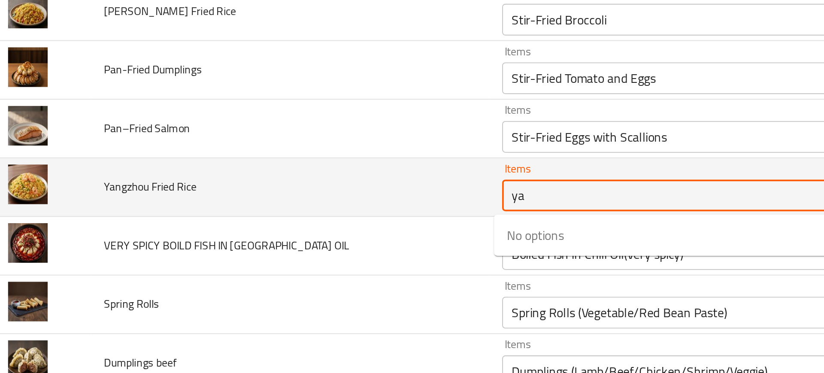
type Rice "y"
type Rice "fried ric"
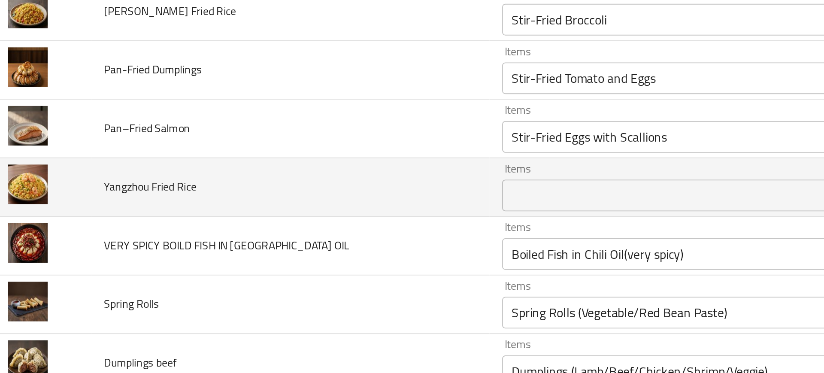
click at [228, 279] on td "Yangzhou Fried Rice" at bounding box center [170, 271] width 216 height 32
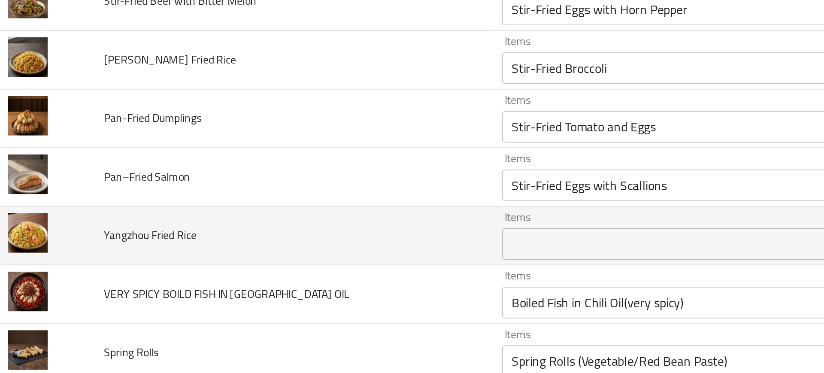
scroll to position [1871, 0]
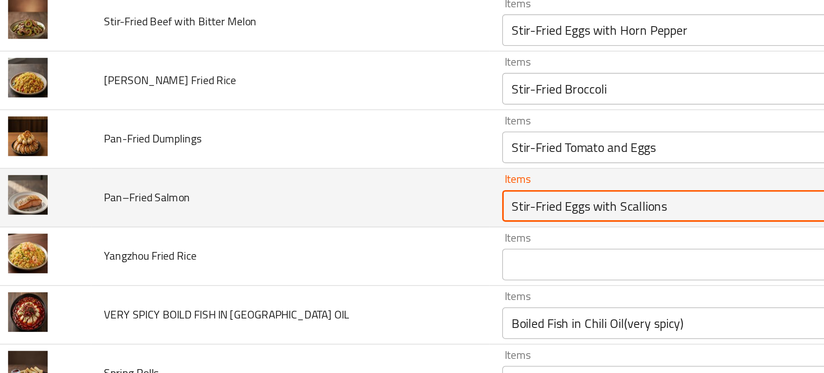
click at [314, 283] on Salmon "Stir-Fried Eggs with Scallions" at bounding box center [376, 281] width 177 height 12
type Salmon "f"
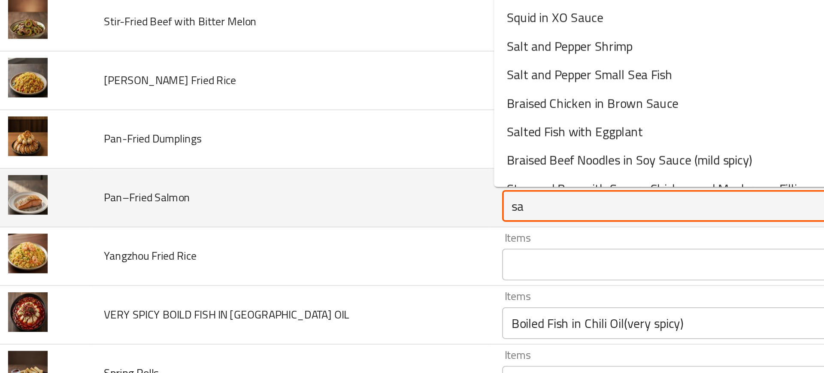
type Salmon "s"
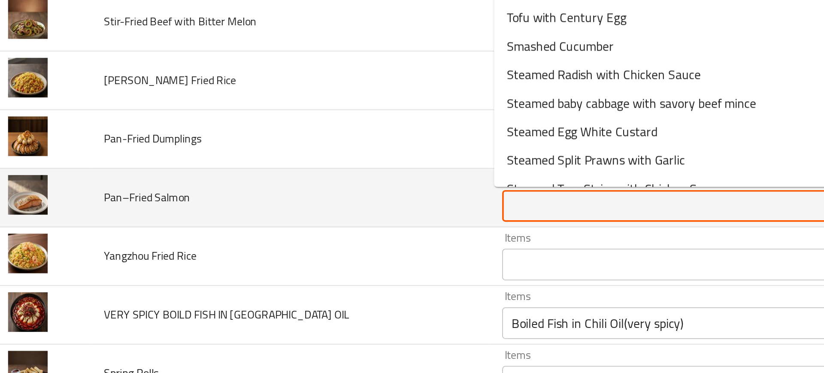
click at [253, 285] on td "Pan–Fried Salmon" at bounding box center [170, 277] width 216 height 32
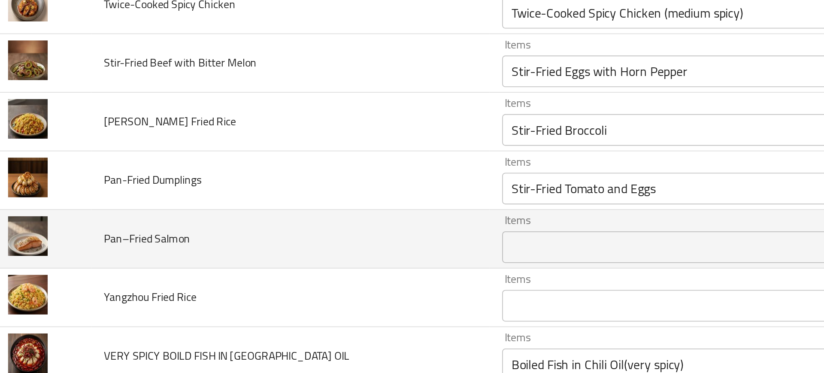
scroll to position [1846, 0]
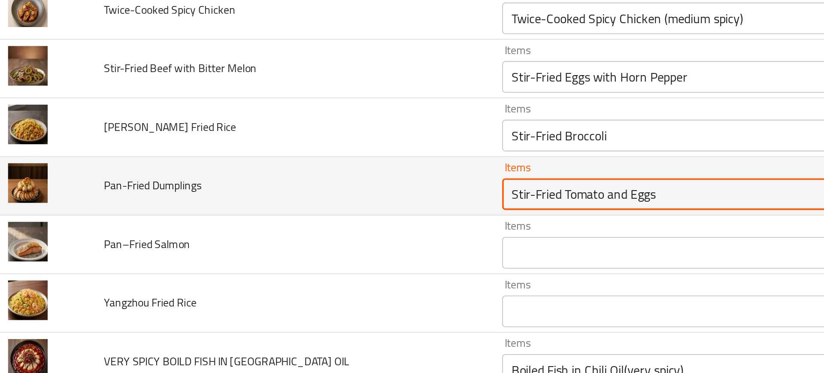
click at [311, 275] on Dumplings "Stir-Fried Tomato and Eggs" at bounding box center [376, 275] width 177 height 12
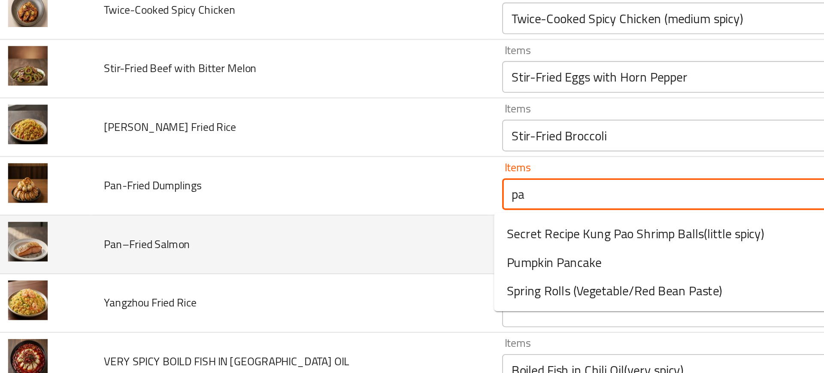
type Dumplings "pan"
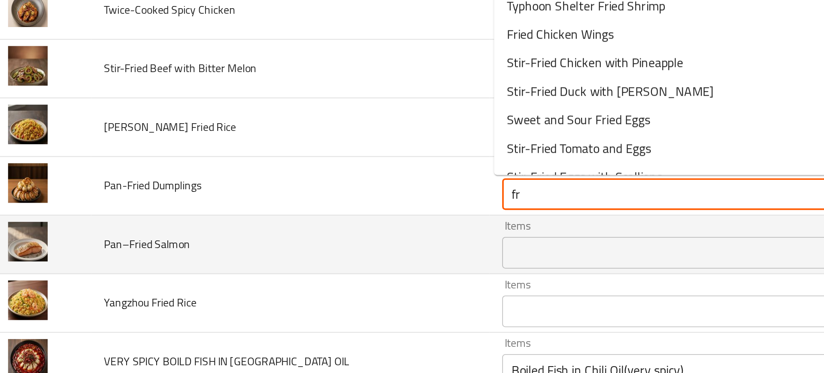
type Dumplings "f"
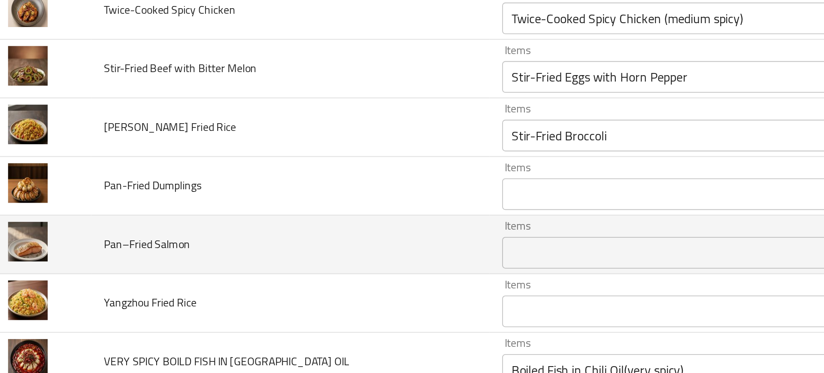
click at [252, 286] on td "Pan–Fried Salmon" at bounding box center [170, 302] width 216 height 32
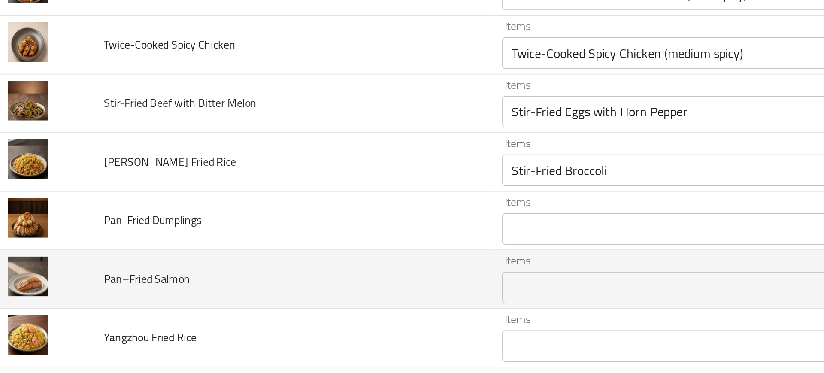
scroll to position [1826, 0]
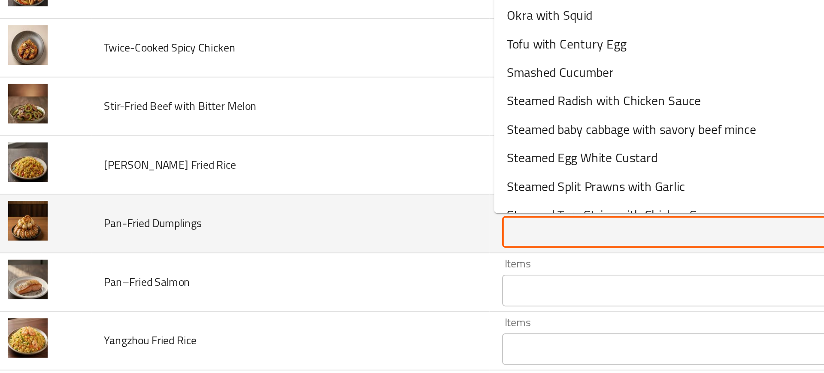
click at [288, 293] on Dumplings "Items" at bounding box center [376, 295] width 177 height 12
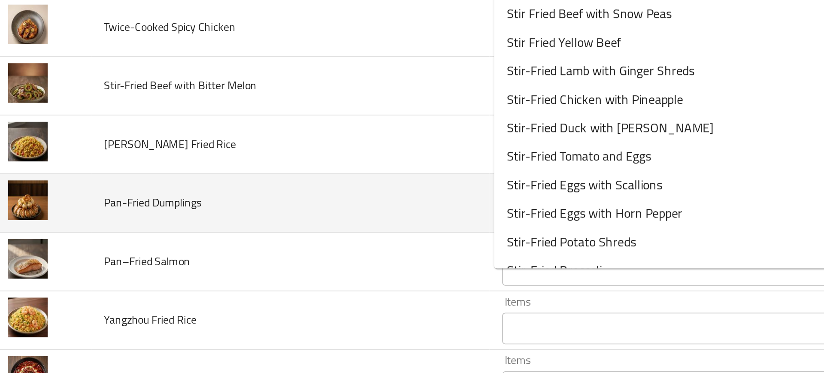
scroll to position [1839, 0]
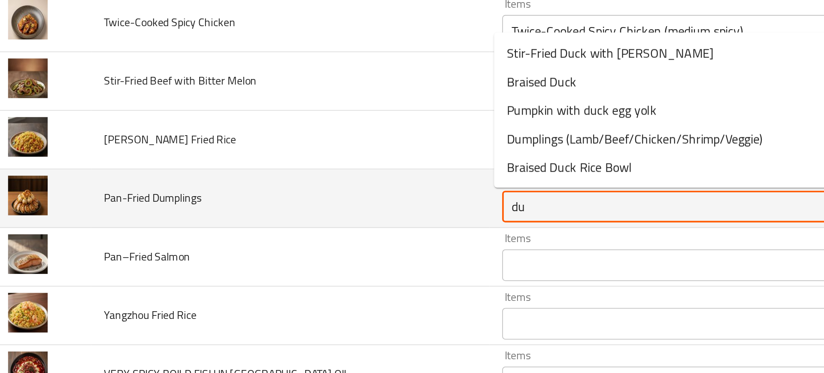
type Dumplings "dum"
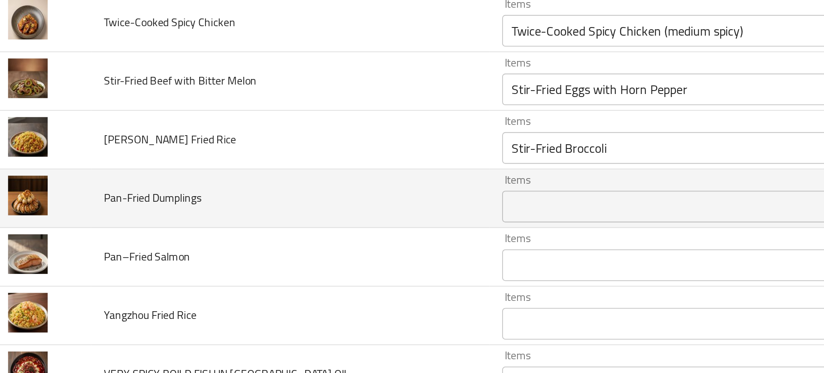
click at [250, 305] on td "Pan–Fried Salmon" at bounding box center [170, 309] width 216 height 32
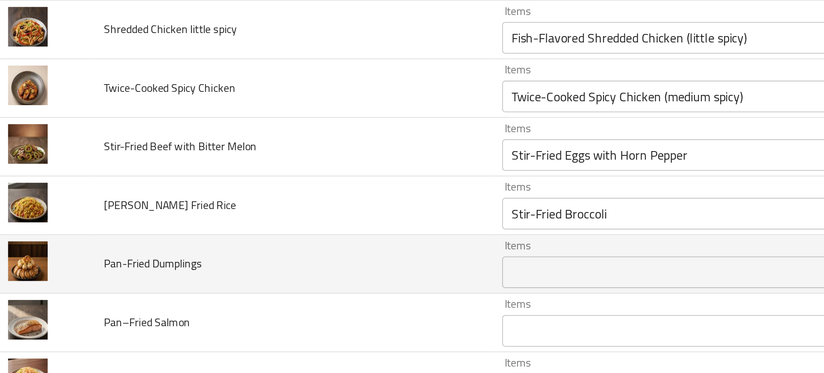
scroll to position [1803, 0]
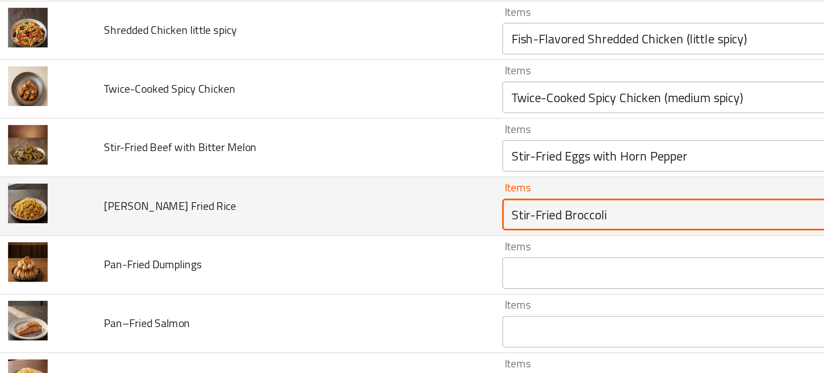
click at [327, 287] on Rice "Stir-Fried Broccoli" at bounding box center [376, 286] width 177 height 12
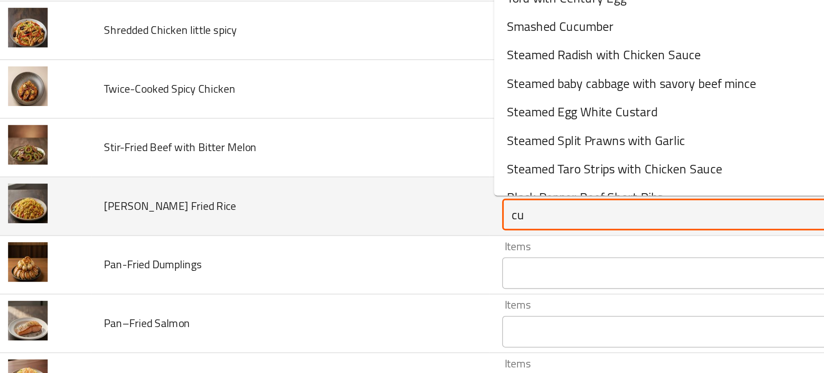
type Rice "cur"
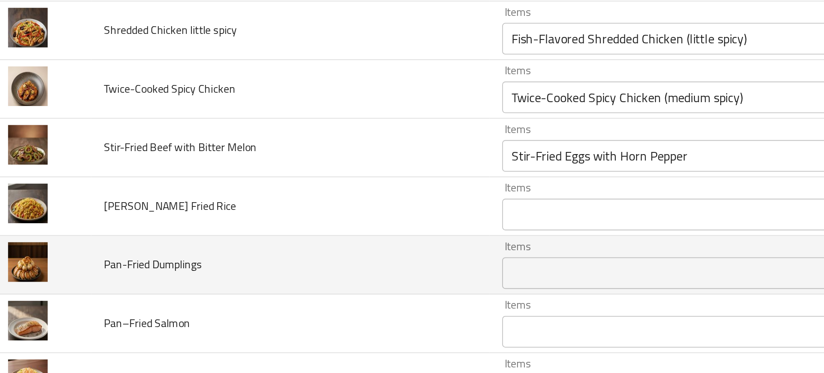
click at [201, 301] on td "Pan-Fried Dumplings" at bounding box center [170, 313] width 216 height 32
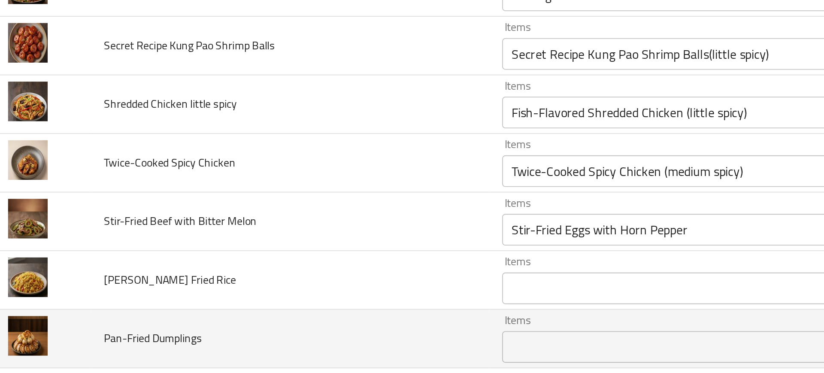
scroll to position [1762, 0]
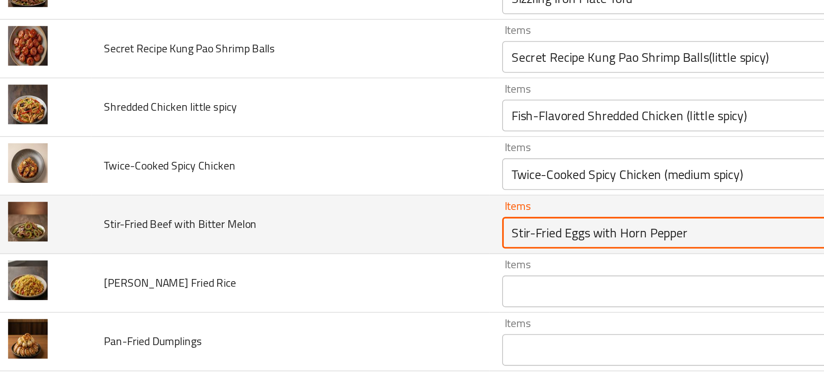
click at [315, 297] on Melon "Stir-Fried Eggs with Horn Pepper" at bounding box center [376, 296] width 177 height 12
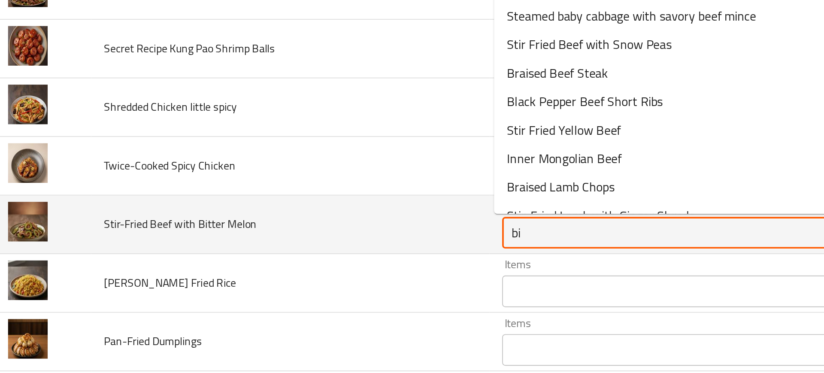
type Melon "bit"
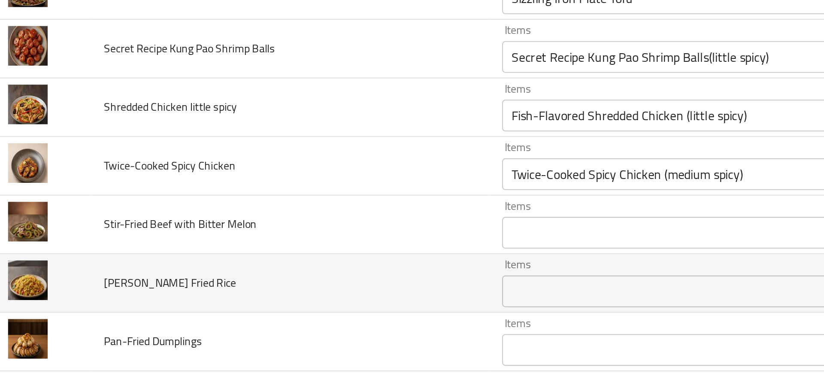
click at [230, 314] on td "Curry Fried Rice" at bounding box center [170, 323] width 216 height 32
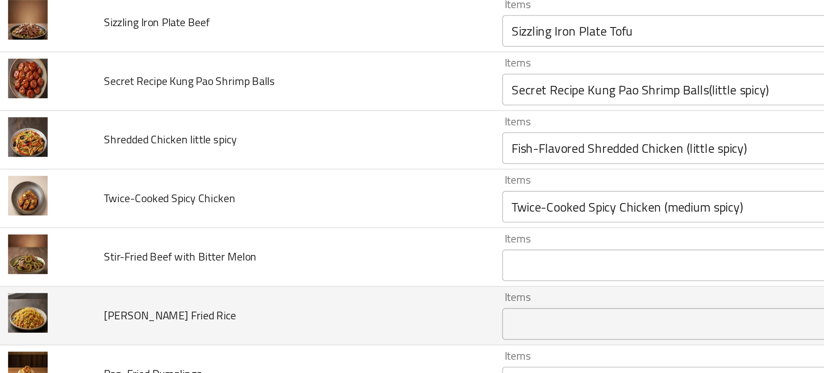
scroll to position [1741, 0]
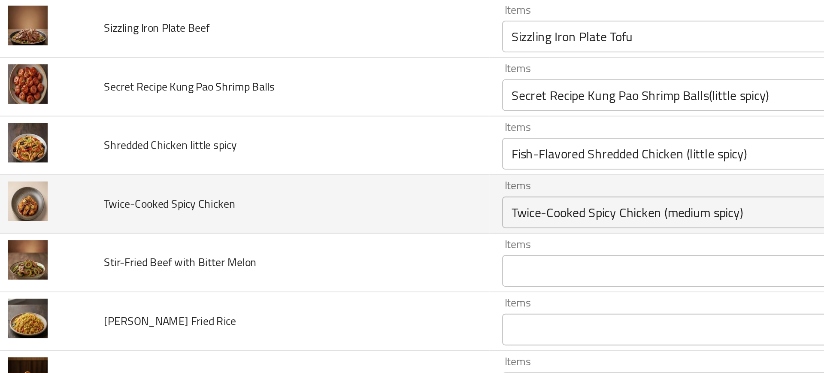
click at [249, 288] on td "Twice-Cooked Spicy Chicken" at bounding box center [170, 280] width 216 height 32
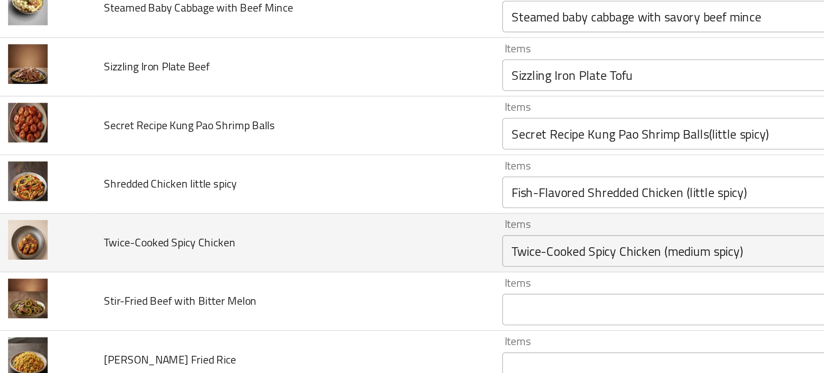
scroll to position [1717, 0]
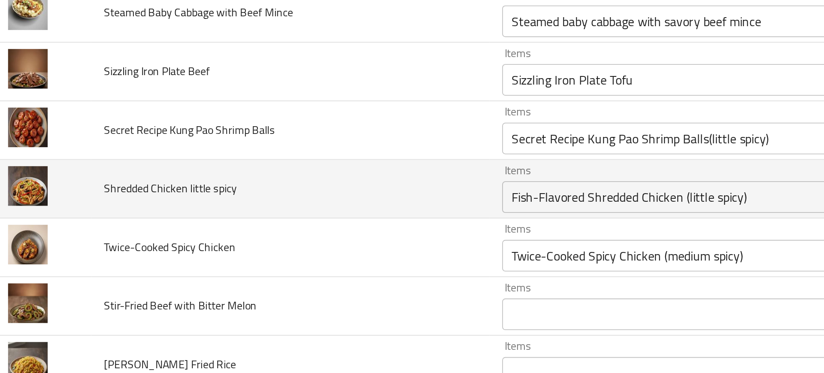
click at [307, 285] on div "Fish-Flavored Shredded Chicken (little spicy) Items" at bounding box center [389, 276] width 208 height 17
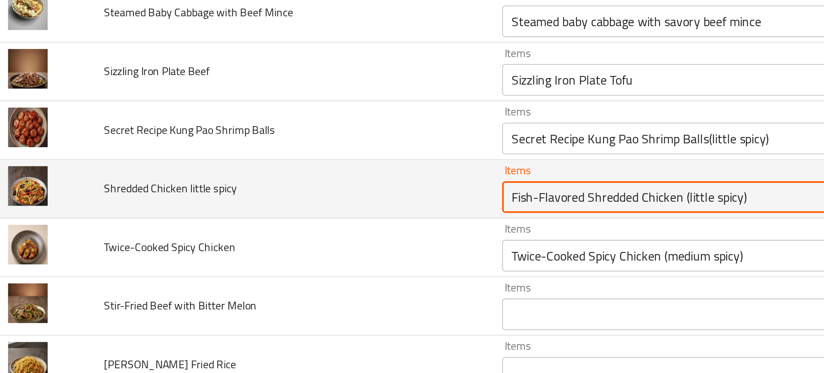
click at [345, 274] on spicy "Fish-Flavored Shredded Chicken (little spicy)" at bounding box center [376, 276] width 177 height 12
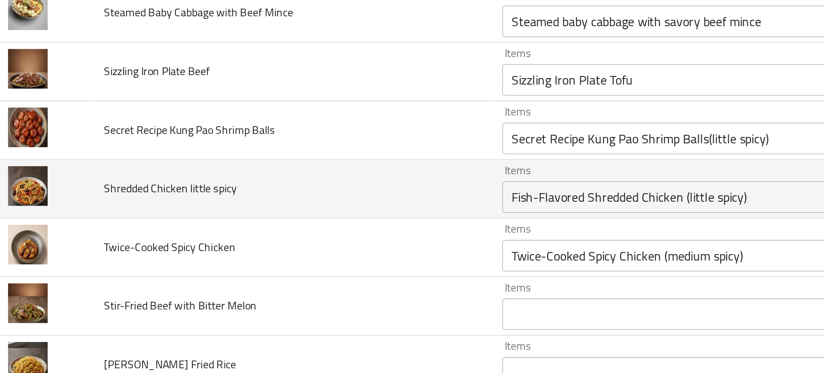
click at [265, 281] on td "Shredded Chicken little spicy" at bounding box center [170, 272] width 216 height 32
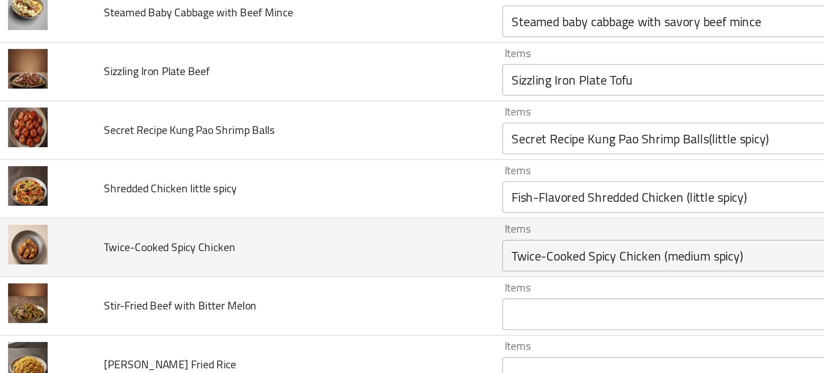
click at [221, 301] on td "Twice-Cooked Spicy Chicken" at bounding box center [170, 304] width 216 height 32
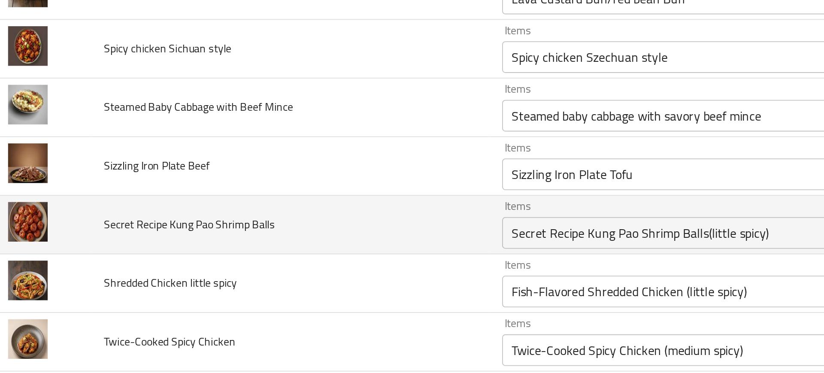
scroll to position [1666, 0]
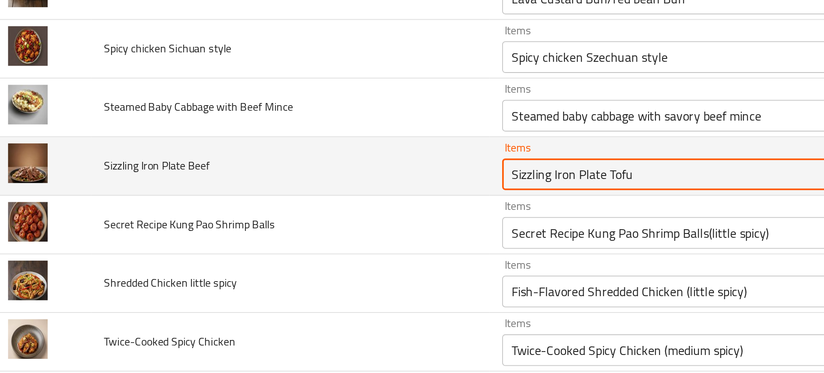
drag, startPoint x: 339, startPoint y: 265, endPoint x: 383, endPoint y: 265, distance: 43.8
click at [383, 265] on Beef "Sizzling Iron Plate Tofu" at bounding box center [376, 264] width 177 height 12
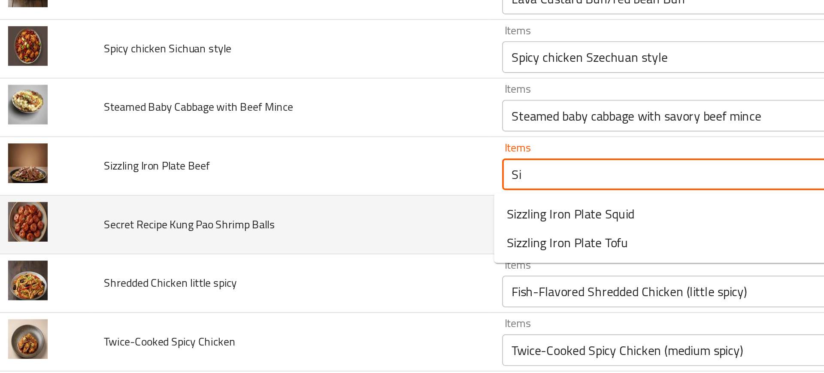
type Beef "S"
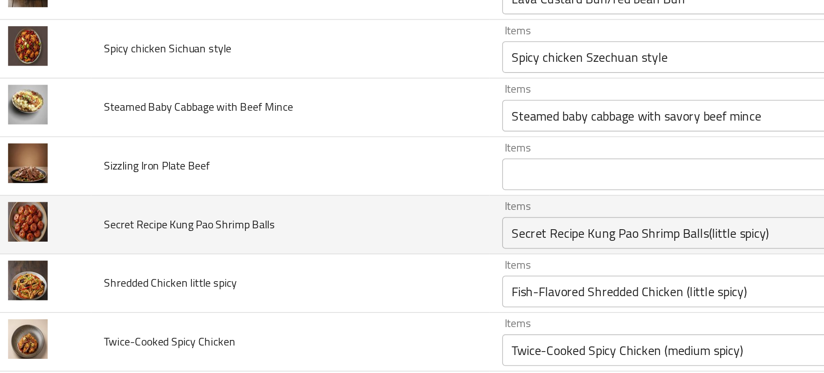
click at [210, 279] on td "Secret Recipe Kung Pao Shrimp Balls" at bounding box center [170, 292] width 216 height 32
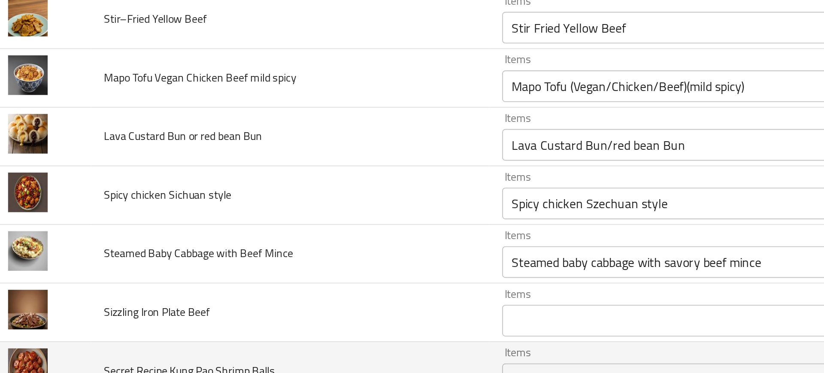
scroll to position [1586, 0]
click at [210, 279] on td "Spicy chicken Sichuan style" at bounding box center [170, 276] width 216 height 32
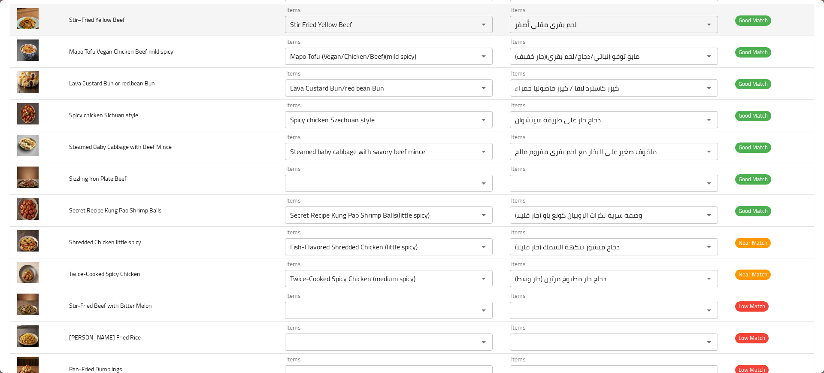
scroll to position [2031, 0]
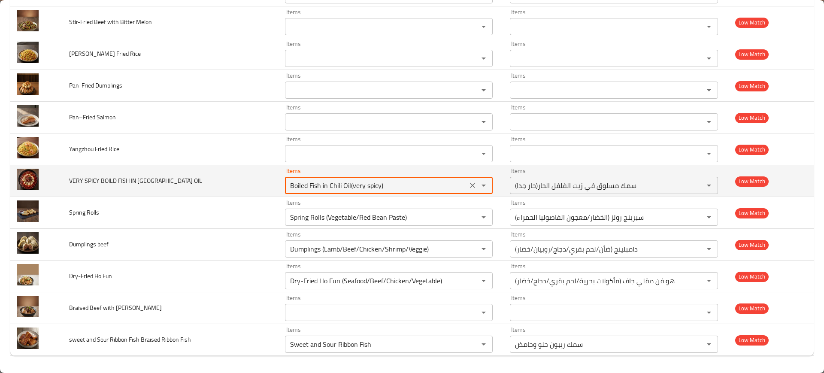
click at [332, 180] on OIL "Boiled Fish in Chili Oil(very spicy)" at bounding box center [376, 185] width 177 height 12
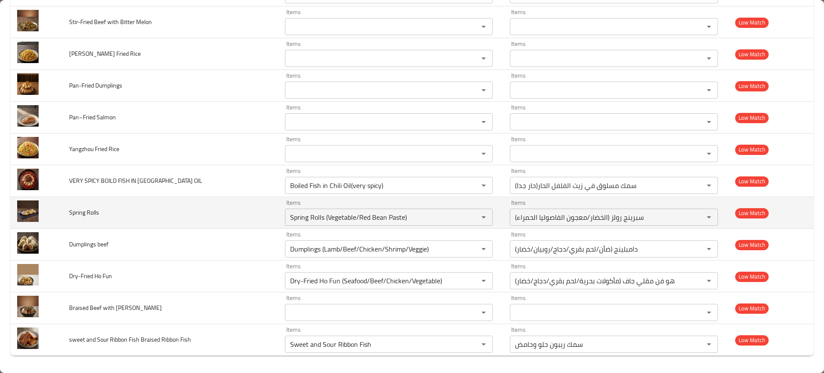
click at [206, 209] on td "Spring Rolls" at bounding box center [170, 213] width 216 height 32
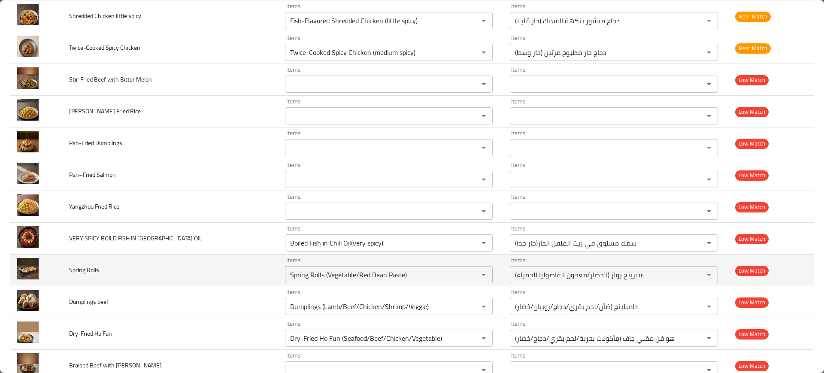
click at [206, 209] on td "Yangzhou Fried Rice" at bounding box center [170, 207] width 216 height 32
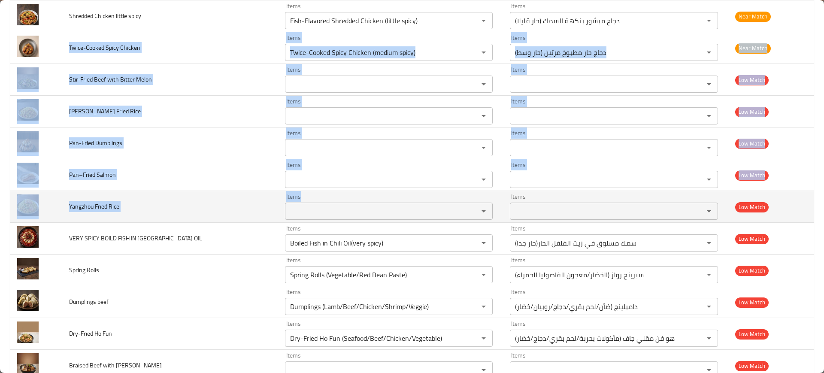
drag, startPoint x: 63, startPoint y: 40, endPoint x: 357, endPoint y: 213, distance: 341.7
copy tbody "Twice-Cooked Spicy Chicken Items Items Items Items Near Match Stir-Fried Beef w…"
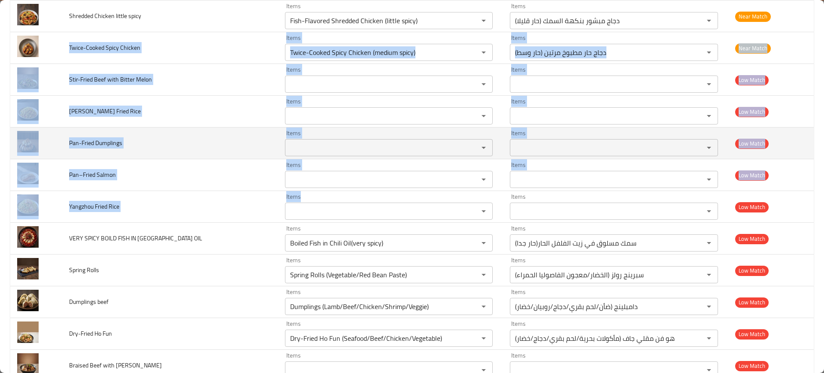
scroll to position [2031, 0]
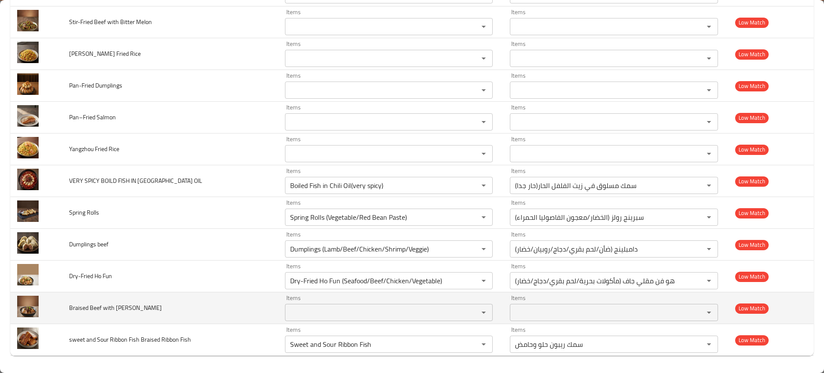
click at [79, 304] on span "Braised Beef with Radish" at bounding box center [115, 307] width 93 height 11
copy span "Braised Beef with Radish"
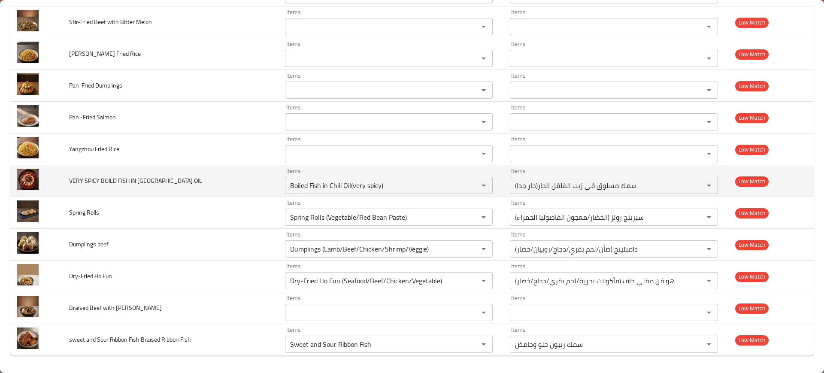
click at [185, 194] on td "VERY SPICY BOILD FISH IN CHILI OIL" at bounding box center [170, 181] width 216 height 32
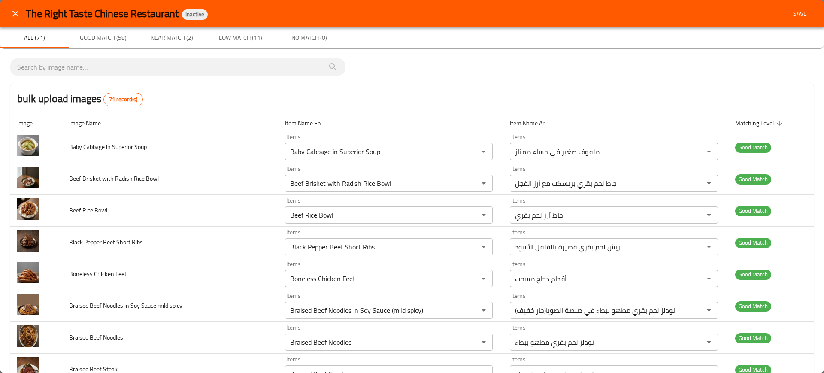
scroll to position [0, 0]
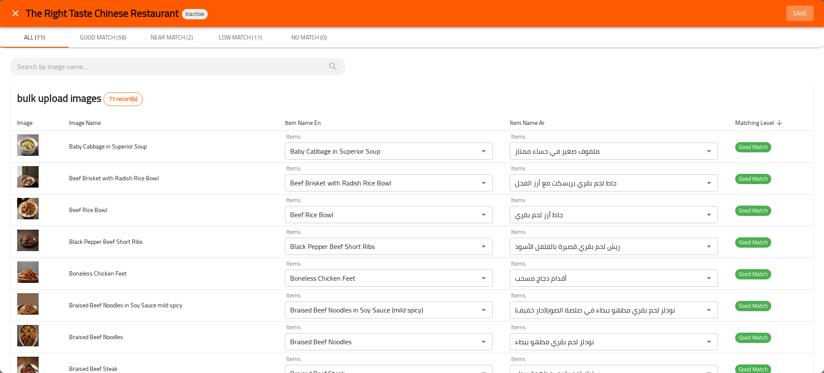
click at [786, 19] on button "Save" at bounding box center [799, 14] width 27 height 16
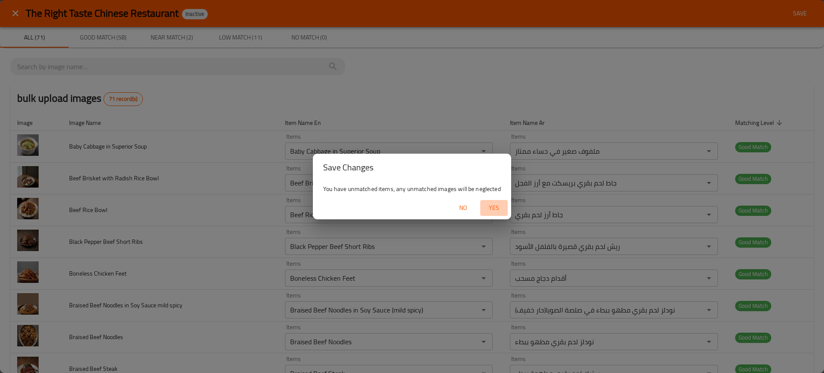
click at [496, 204] on span "Yes" at bounding box center [494, 208] width 21 height 11
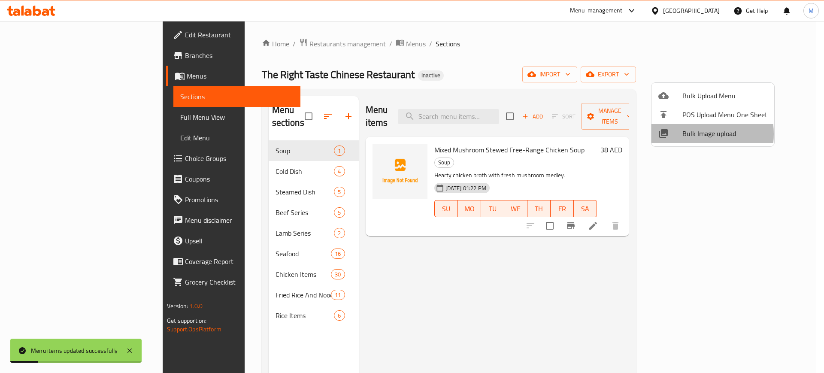
click at [686, 134] on span "Bulk Image upload" at bounding box center [724, 133] width 85 height 10
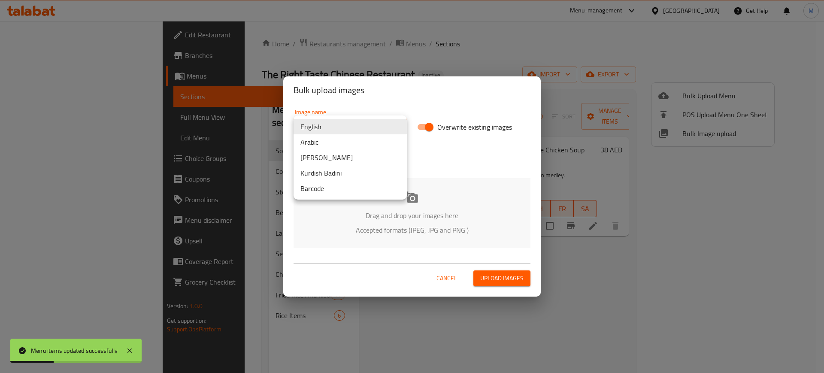
click at [366, 134] on body "Menu items updated successfully ​ Menu-management United Arab Emirates Get Help…" at bounding box center [412, 197] width 824 height 352
click at [326, 142] on li "Arabic" at bounding box center [350, 141] width 113 height 15
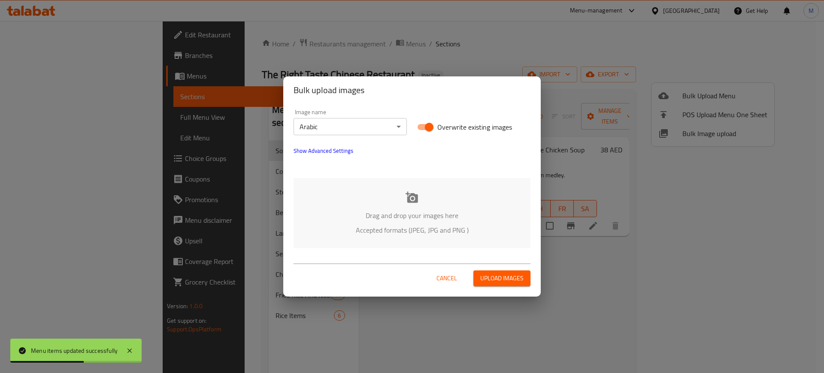
click at [385, 206] on div "Drag and drop your images here Accepted formats (JPEG, JPG and PNG )" at bounding box center [412, 213] width 237 height 70
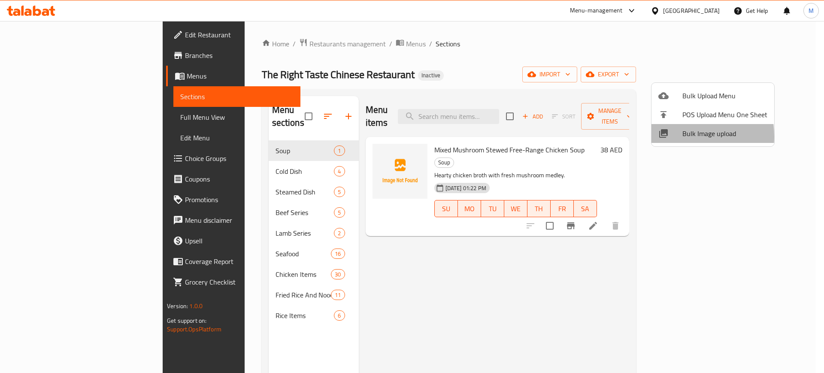
click at [665, 136] on icon at bounding box center [663, 133] width 10 height 10
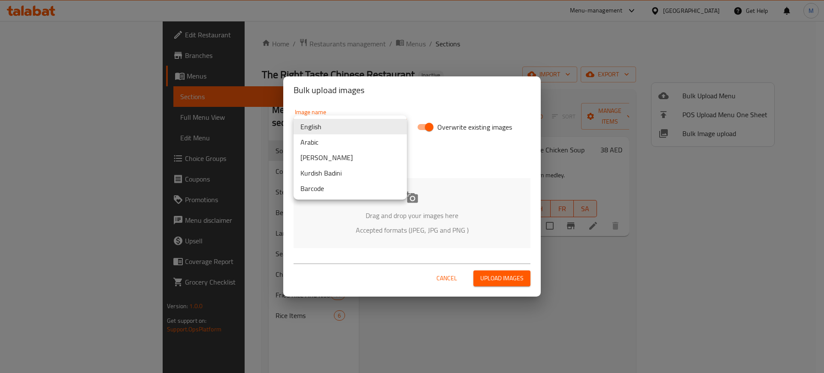
click at [346, 126] on body "​ Menu-management United Arab Emirates Get Help M Edit Restaurant Branches Menu…" at bounding box center [412, 197] width 824 height 352
click at [333, 143] on li "Arabic" at bounding box center [350, 141] width 113 height 15
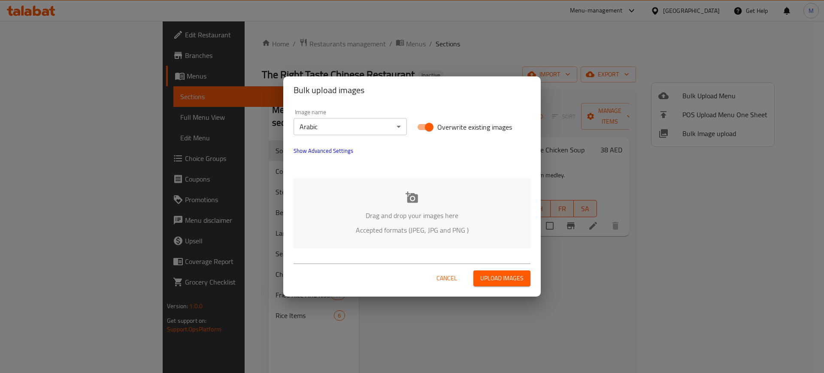
click at [399, 229] on p "Accepted formats (JPEG, JPG and PNG )" at bounding box center [411, 230] width 211 height 10
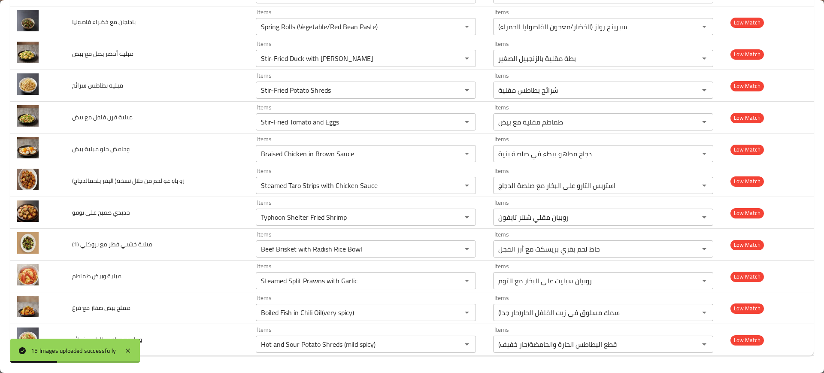
scroll to position [0, 0]
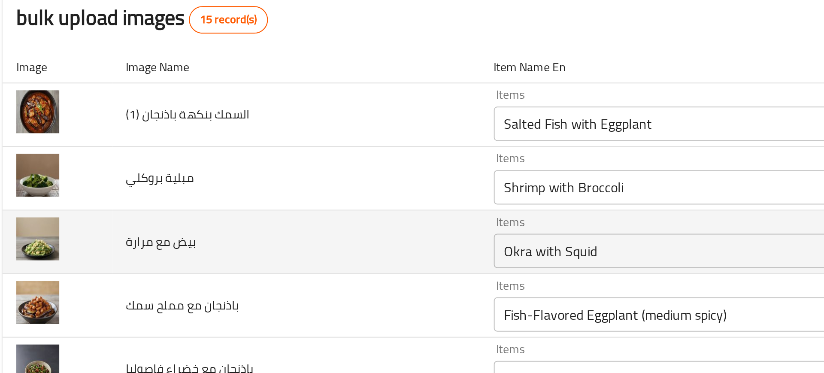
click at [184, 195] on td "بيض مع مرارة" at bounding box center [157, 211] width 184 height 32
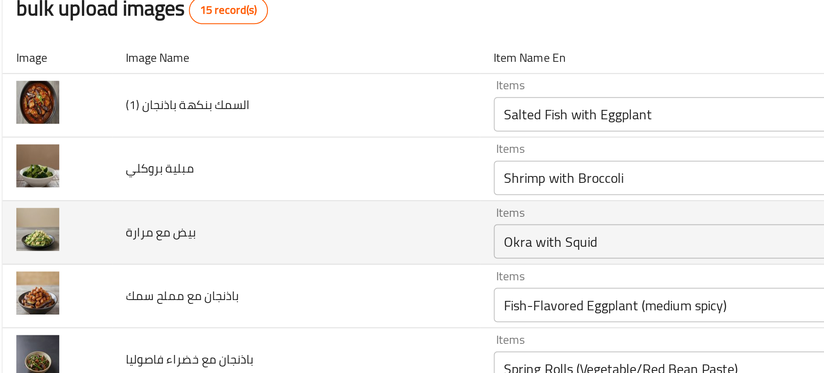
scroll to position [4, 0]
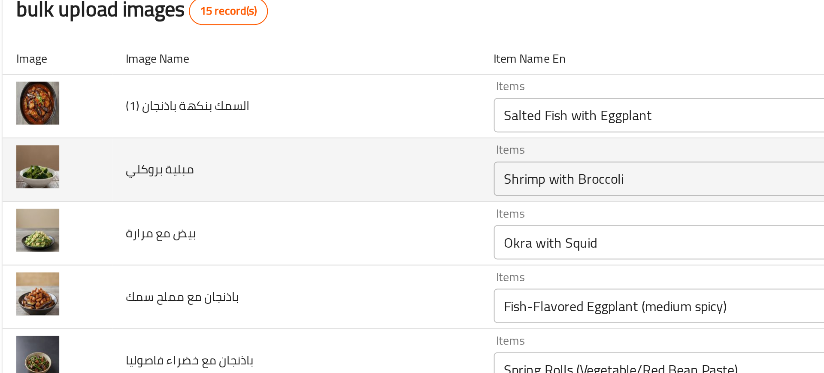
click at [302, 178] on بروكلي "Shrimp with Broccoli" at bounding box center [353, 179] width 190 height 12
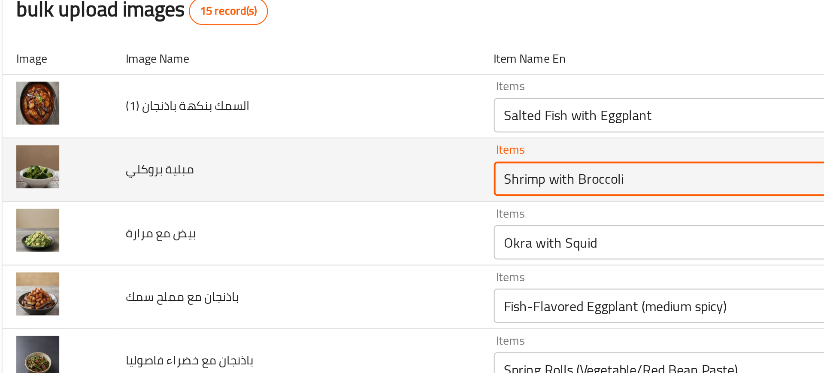
click at [302, 178] on بروكلي "Shrimp with Broccoli" at bounding box center [353, 179] width 190 height 12
click at [310, 179] on بروكلي "Shrimp with Broccoli" at bounding box center [353, 179] width 190 height 12
paste بروكلي "enhanced table"
type بروكلي "Broccoli"
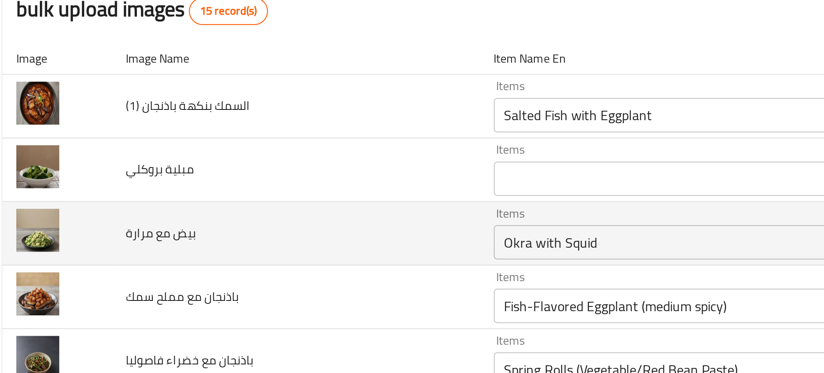
click at [181, 203] on td "بيض مع مرارة" at bounding box center [157, 207] width 184 height 32
click at [289, 215] on مرارة "Okra with Squid" at bounding box center [353, 211] width 190 height 12
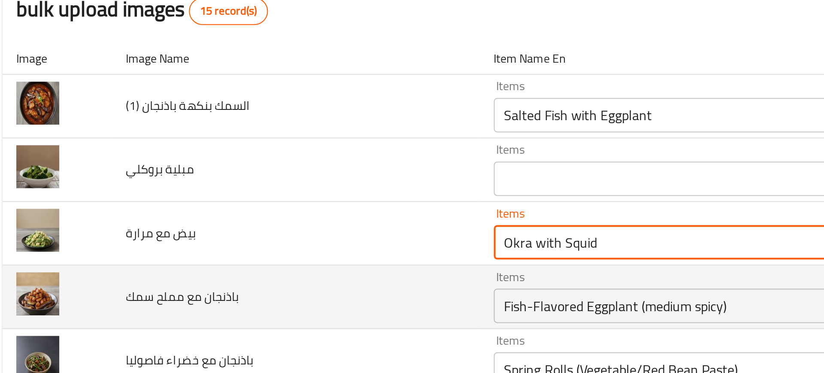
scroll to position [48, 0]
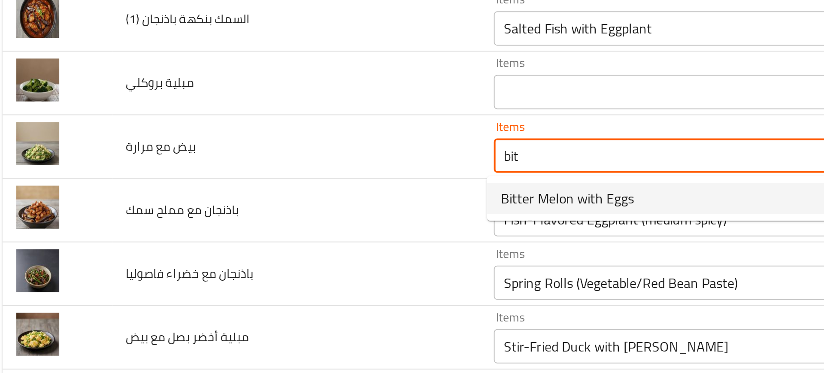
click at [310, 188] on span "Bitter Melon with Eggs" at bounding box center [292, 189] width 67 height 10
type مرارة "Bitter Melon with Eggs"
type مرارة-ar "قرع مر مع بيض"
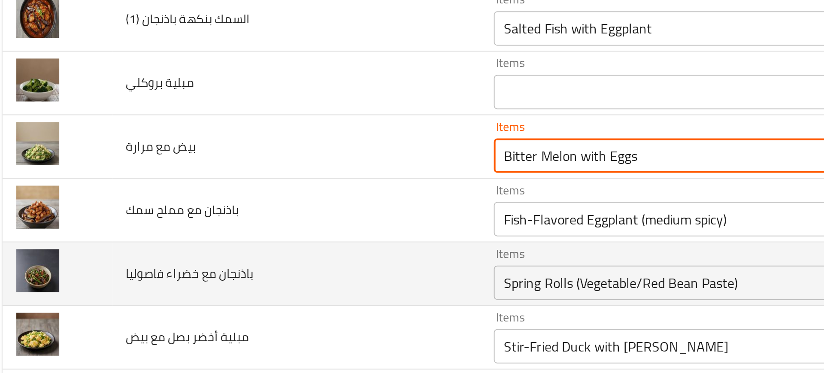
type مرارة "Bitter Melon with Eggs"
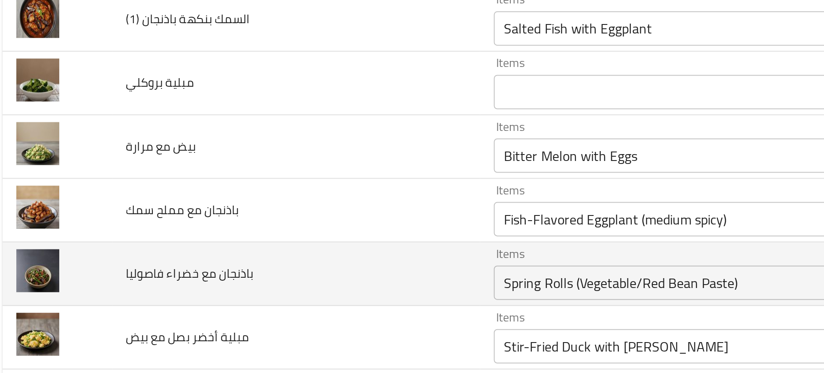
click at [150, 214] on td "باذنجان مع خضراء فاصوليا" at bounding box center [157, 227] width 184 height 32
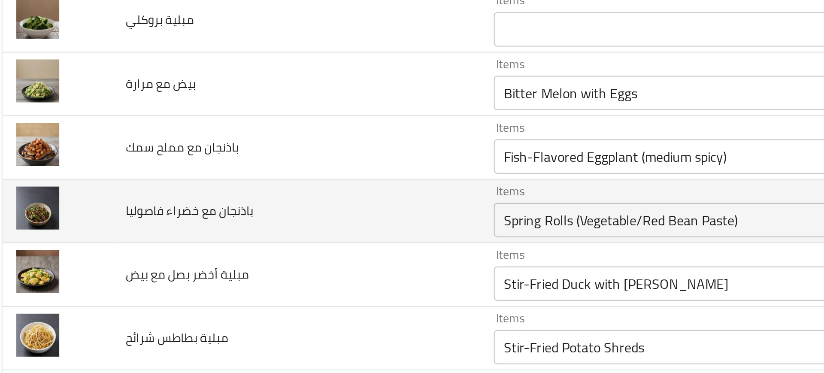
scroll to position [91, 0]
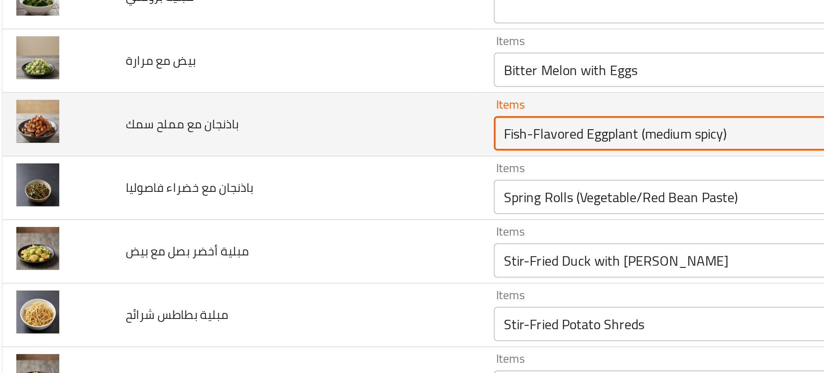
click at [274, 150] on سمك "Fish-Flavored Eggplant (medium spicy)" at bounding box center [353, 156] width 190 height 12
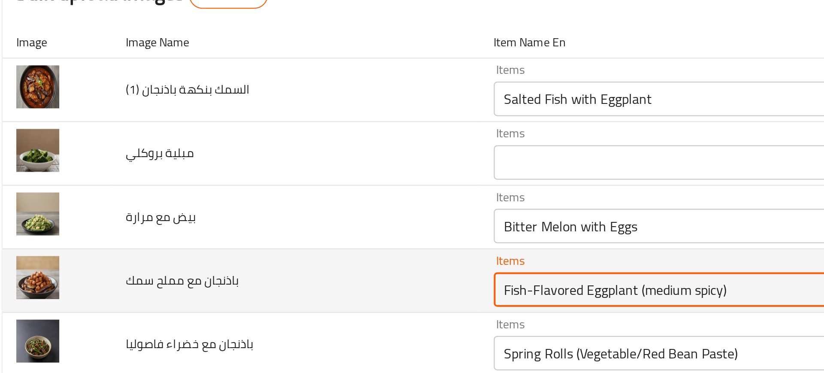
scroll to position [26, 0]
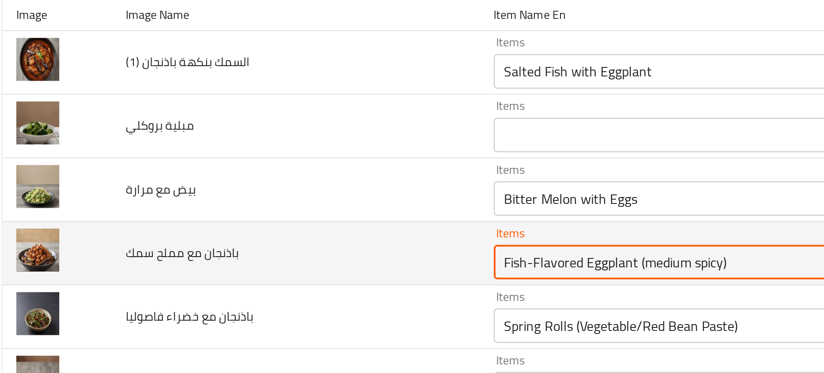
click at [322, 222] on سمك "Fish-Flavored Eggplant (medium spicy)" at bounding box center [353, 221] width 190 height 12
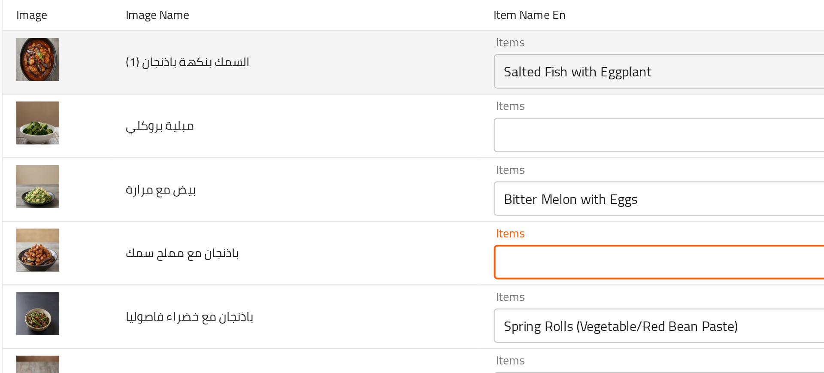
click at [339, 131] on \(1\) "Salted Fish with Eggplant" at bounding box center [353, 125] width 190 height 12
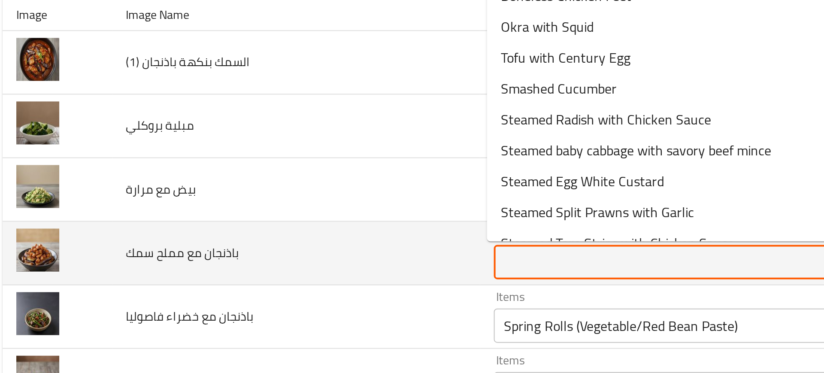
click at [300, 223] on سمك "Items" at bounding box center [353, 221] width 190 height 12
paste سمك "Salted Fish with Eggplant"
type سمك "Salted Fish with Eggplant"
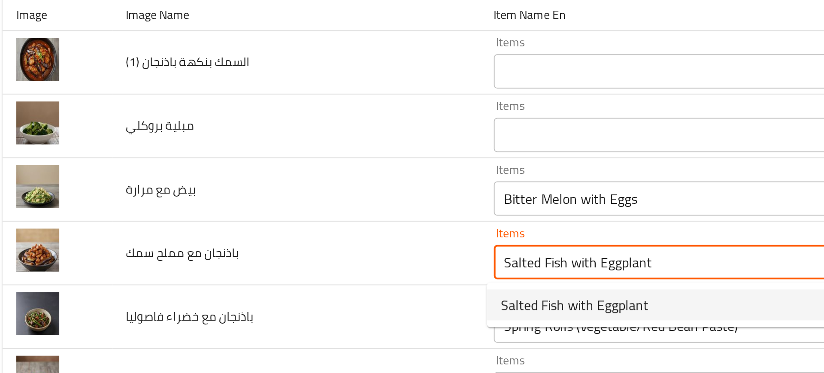
click at [282, 247] on span "Salted Fish with Eggplant" at bounding box center [296, 242] width 74 height 10
type سمك-ar "سمك مملح مع باذنجان"
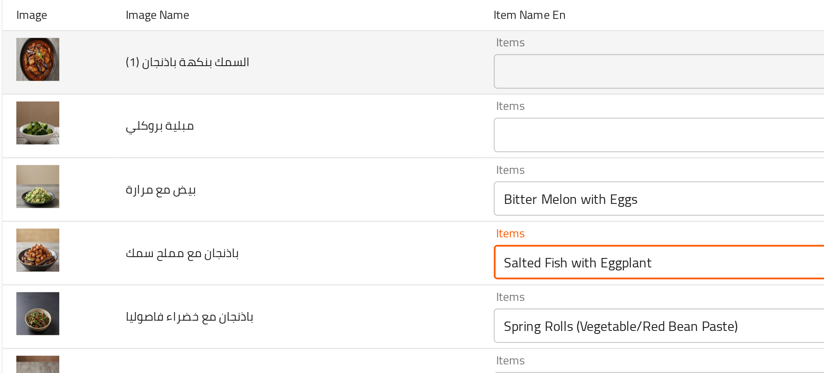
type سمك "Salted Fish with Eggplant"
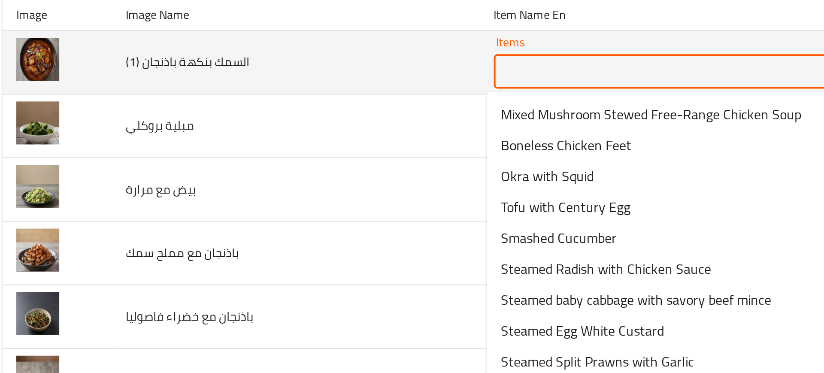
click at [285, 127] on \(1\) "Items" at bounding box center [353, 125] width 190 height 12
paste \(1\) "Fish-Flavored Eggplant (medium spicy)"
type \(1\) "Fish-Flavored Eggplant (medium spicy)"
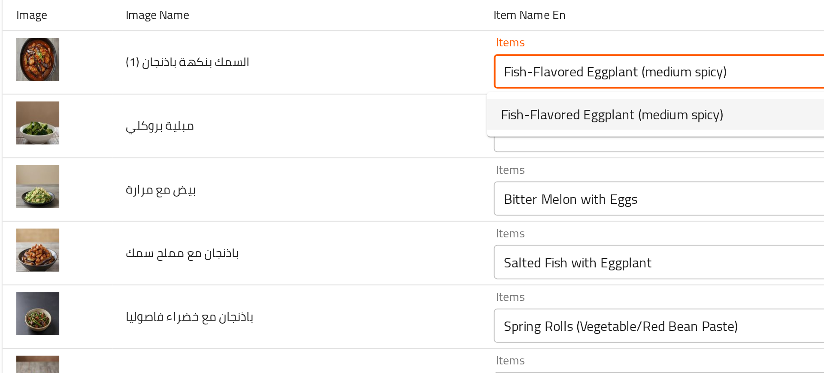
click at [273, 149] on span "Fish-Flavored Eggplant (medium spicy)" at bounding box center [314, 147] width 111 height 10
type \(1\)-ar "باذنجان بنكهة السمك (حار وسط)"
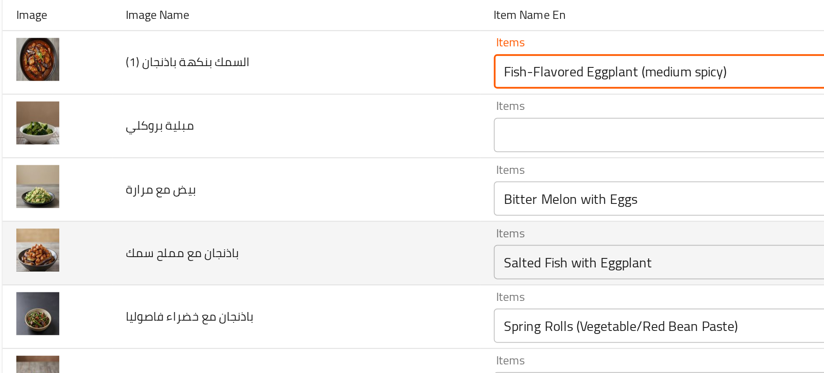
type \(1\) "Fish-Flavored Eggplant (medium spicy)"
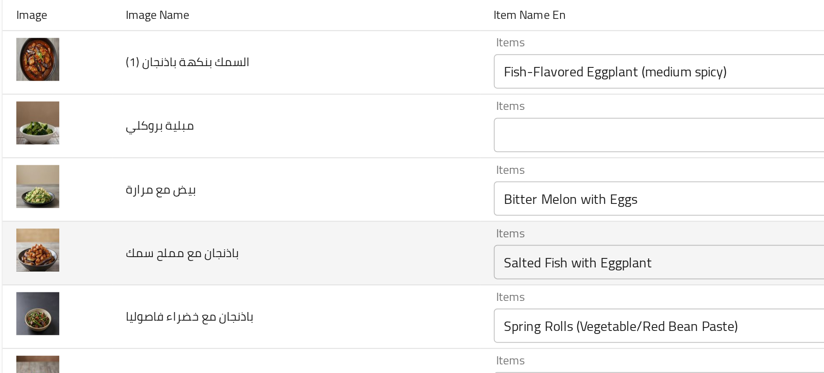
click at [220, 217] on td "باذنجان مع مملح سمك" at bounding box center [157, 216] width 184 height 32
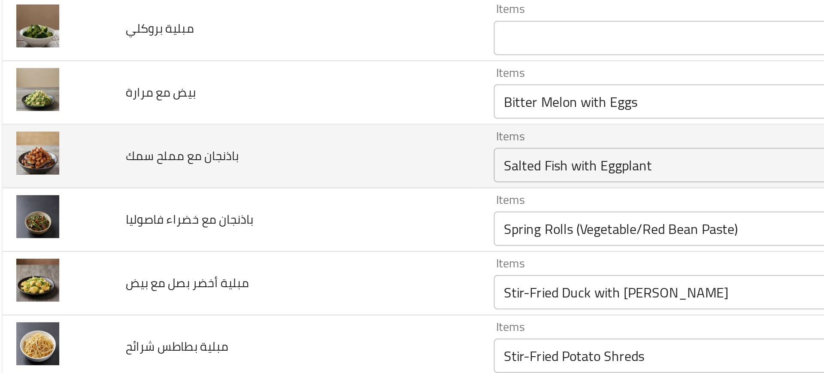
scroll to position [75, 0]
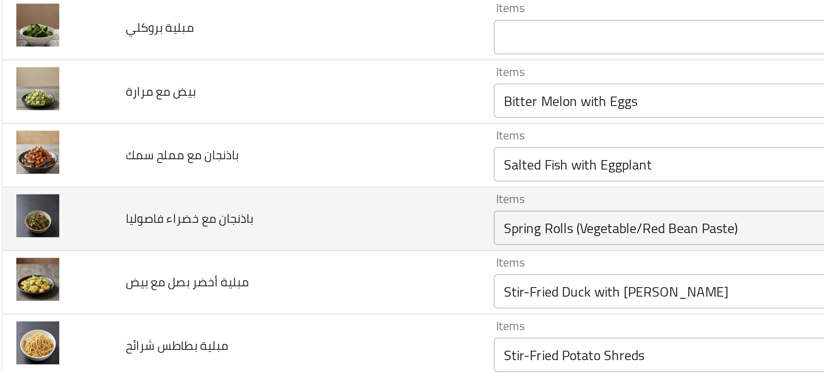
click at [180, 204] on td "باذنجان مع خضراء فاصوليا" at bounding box center [157, 199] width 184 height 32
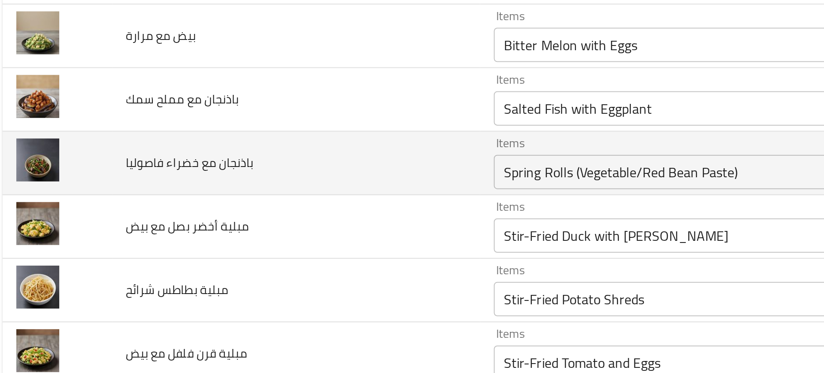
scroll to position [105, 0]
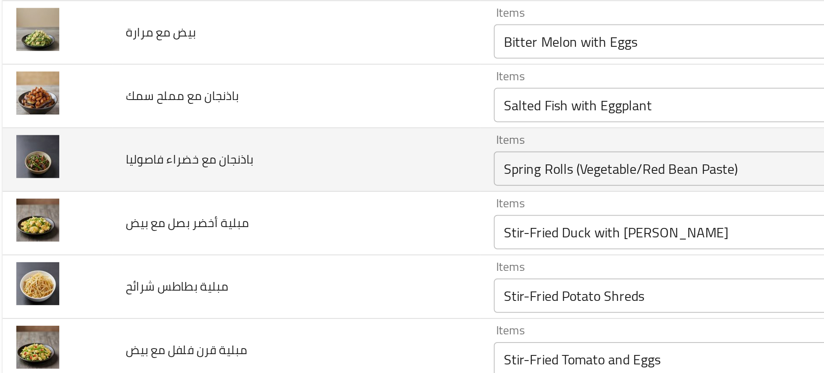
click at [180, 204] on td "مبلية أخضر بصل مع بيض" at bounding box center [157, 201] width 184 height 32
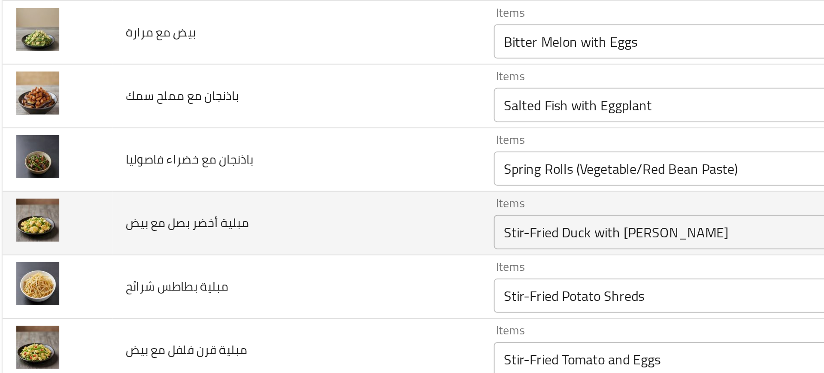
click at [200, 188] on td "مبلية أخضر بصل مع بيض" at bounding box center [157, 201] width 184 height 32
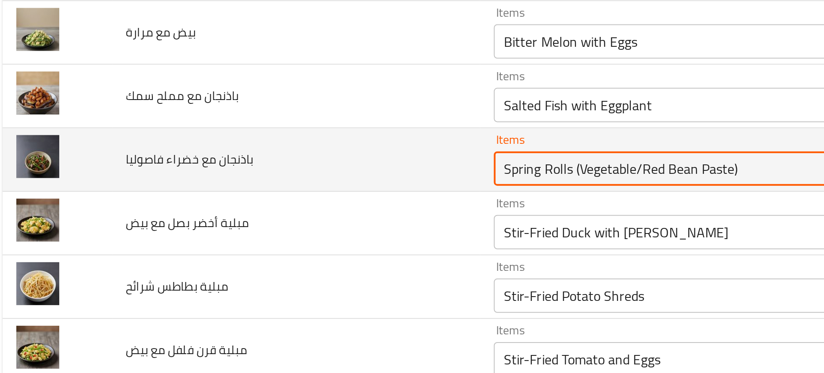
click at [266, 178] on فاصوليا "Spring Rolls (Vegetable/Red Bean Paste)" at bounding box center [353, 174] width 190 height 12
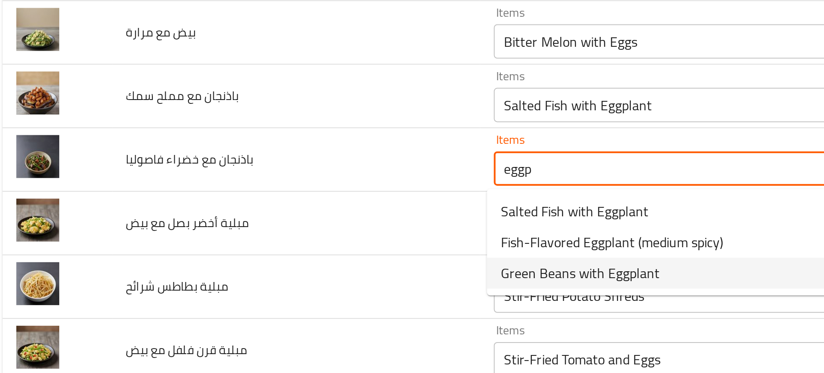
click at [304, 227] on span "Green Beans with Eggplant" at bounding box center [298, 226] width 79 height 10
type فاصوليا "Green Beans with Eggplant"
type فاصوليا-ar "فاصوليا خضراء مع باذنجان"
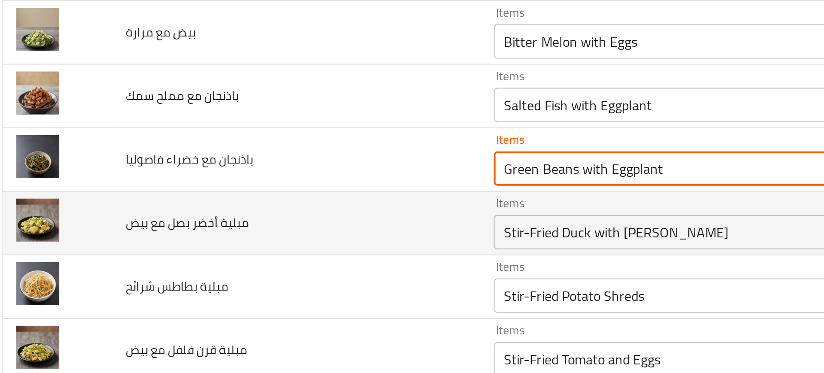
type فاصوليا "Green Beans with Eggplant"
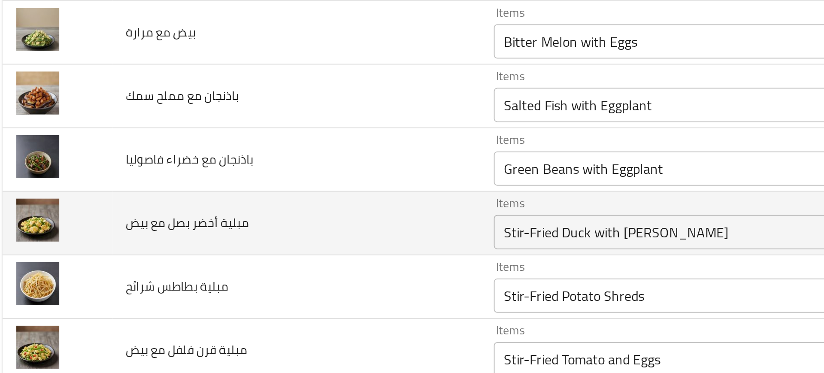
click at [244, 216] on td "مبلية أخضر بصل مع بيض" at bounding box center [157, 201] width 184 height 32
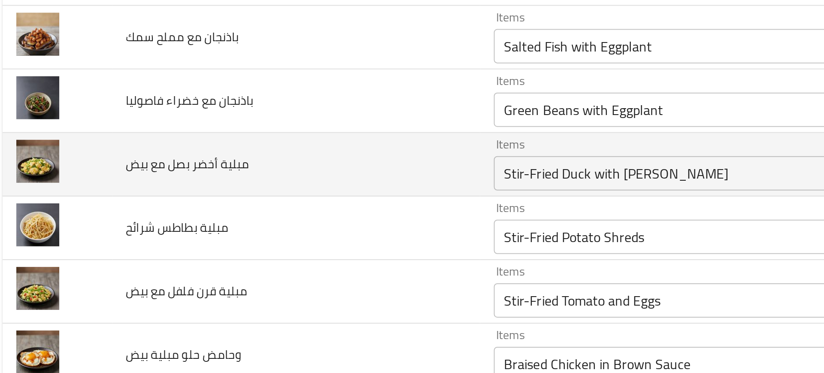
click at [258, 178] on بيض "Stir-Fried Duck with [PERSON_NAME]" at bounding box center [353, 176] width 190 height 12
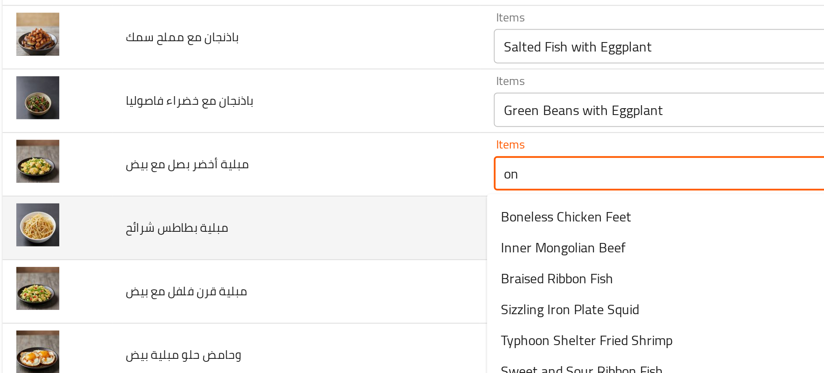
type بيض "o"
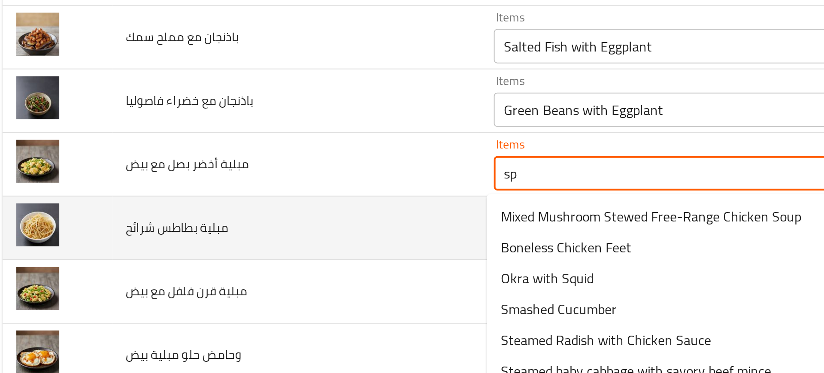
type بيض "spr"
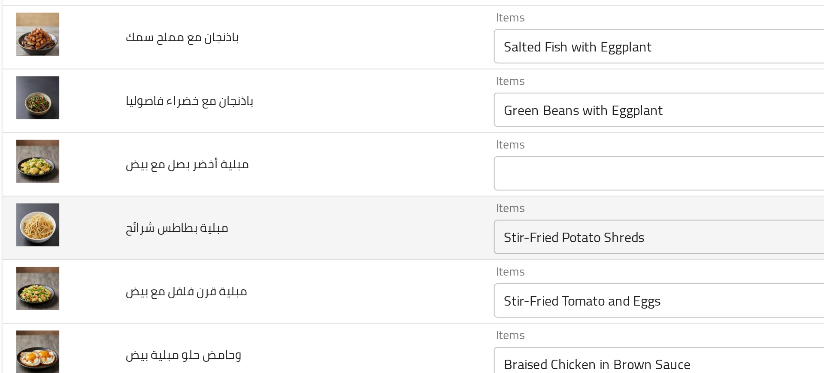
click at [225, 201] on td "مبلية بطاطس شرائح" at bounding box center [157, 204] width 184 height 32
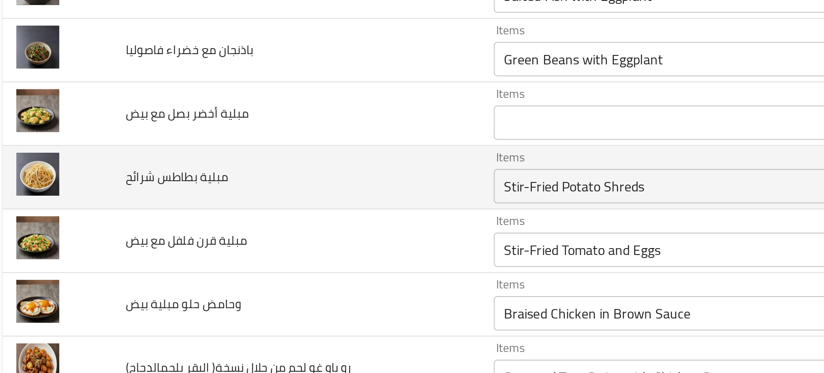
scroll to position [161, 0]
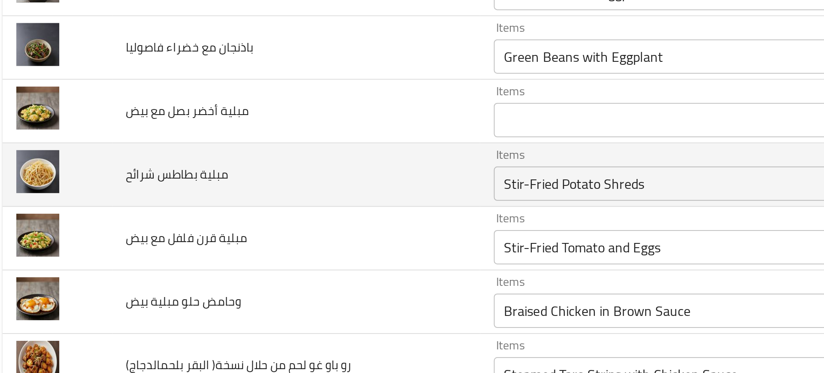
click at [286, 180] on شرائح "Stir-Fried Potato Shreds" at bounding box center [353, 182] width 190 height 12
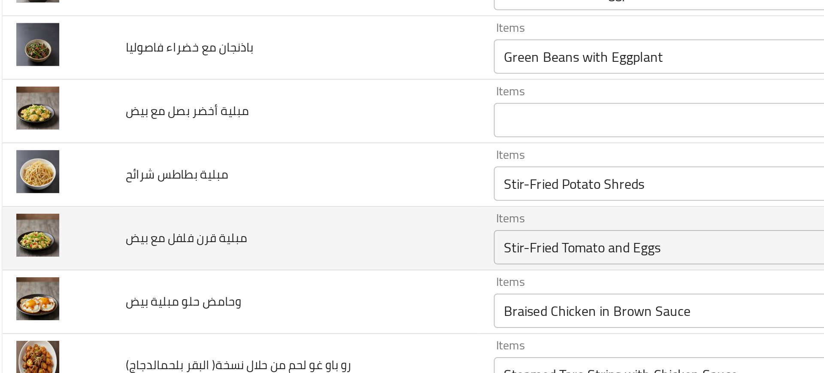
click at [219, 198] on td "مبلية قرن فلفل مع بيض" at bounding box center [157, 209] width 184 height 32
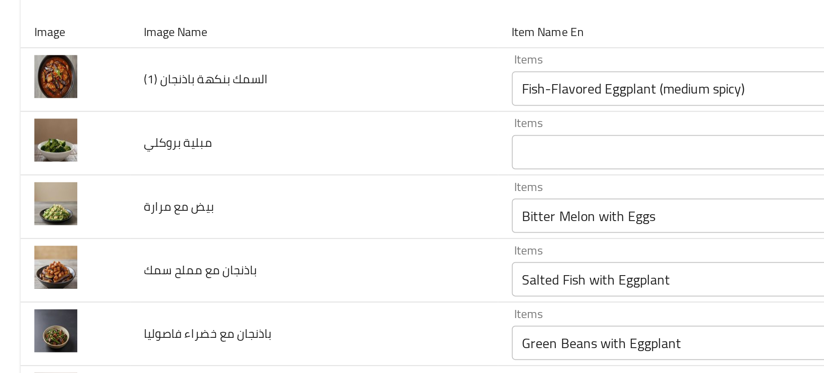
scroll to position [18, 0]
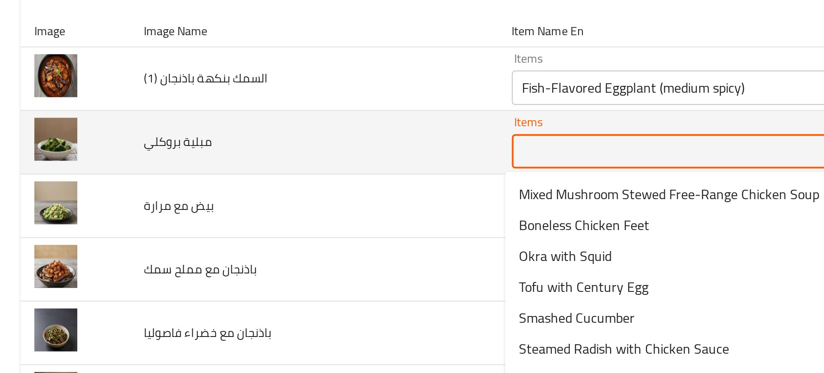
click at [275, 168] on بروكلي "Items" at bounding box center [353, 165] width 190 height 12
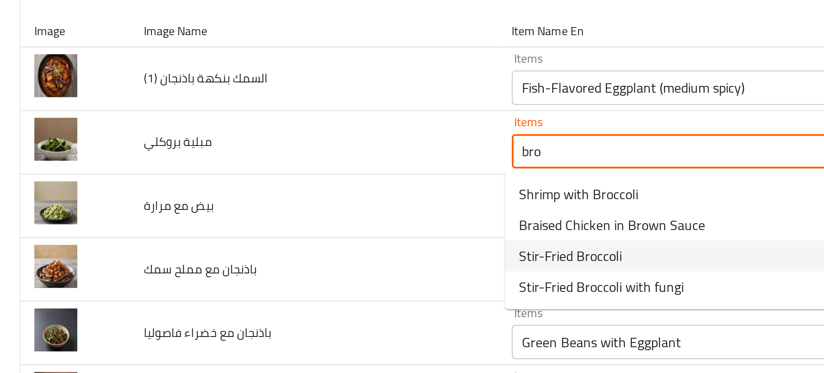
click at [270, 217] on span "Stir-Fried Broccoli" at bounding box center [285, 217] width 52 height 10
type بروكلي "Stir-Fried Broccoli"
type بروكلي-ar "[PERSON_NAME]"
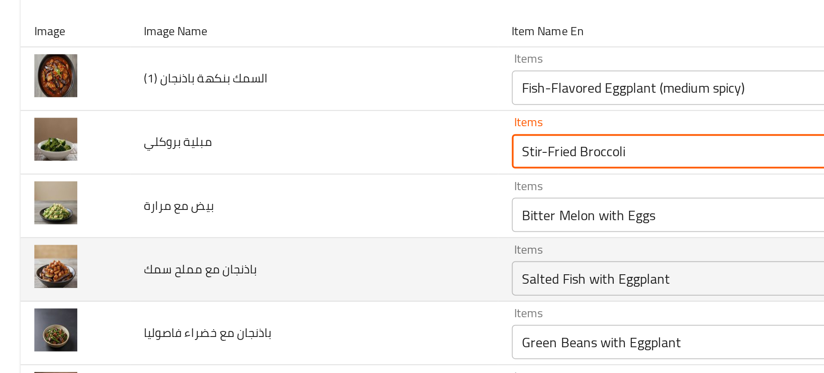
type بروكلي "Stir-Fried Broccoli"
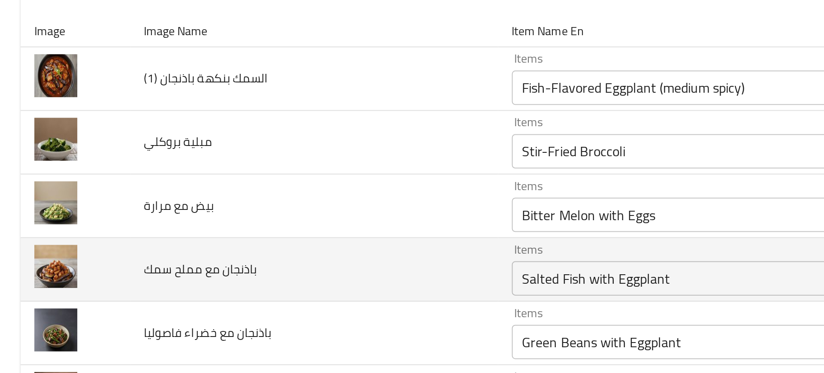
click at [213, 230] on td "باذنجان مع مملح سمك" at bounding box center [157, 225] width 184 height 32
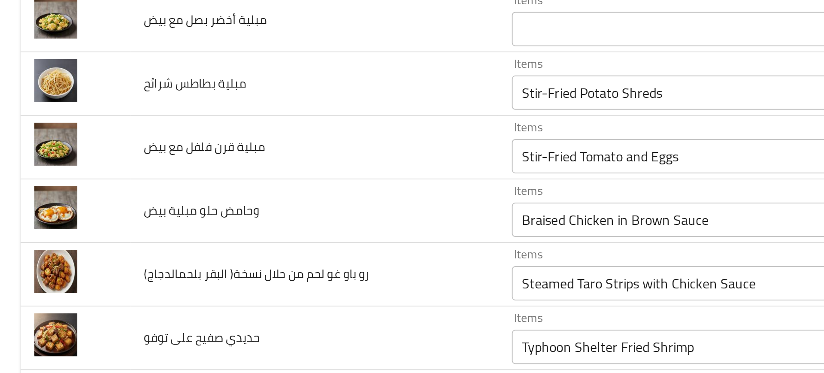
scroll to position [169, 0]
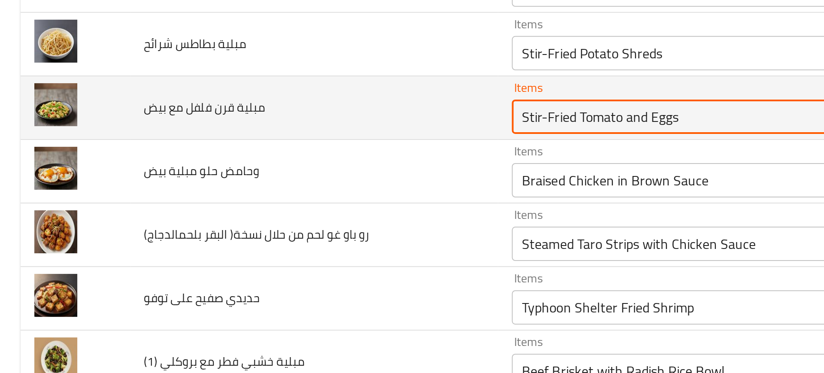
click at [283, 203] on بيض "Stir-Fried Tomato and Eggs" at bounding box center [353, 205] width 190 height 12
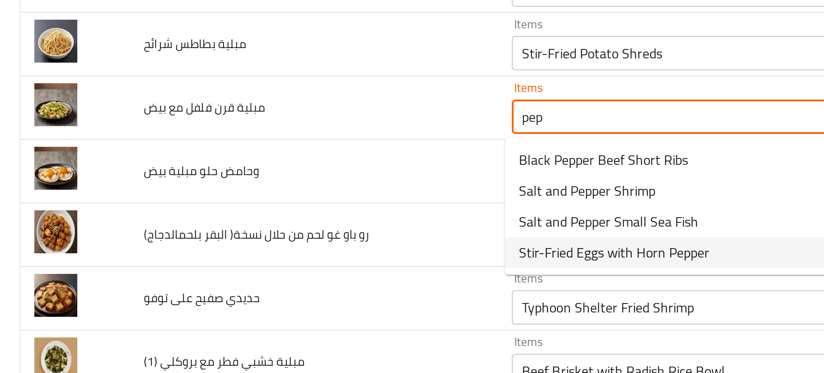
click at [295, 274] on span "Stir-Fried Eggs with Horn Pepper" at bounding box center [306, 273] width 95 height 10
type بيض "Stir-Fried Eggs with Horn Pepper"
type بيض-ar "بيض مقلي مع الفلفل هورن"
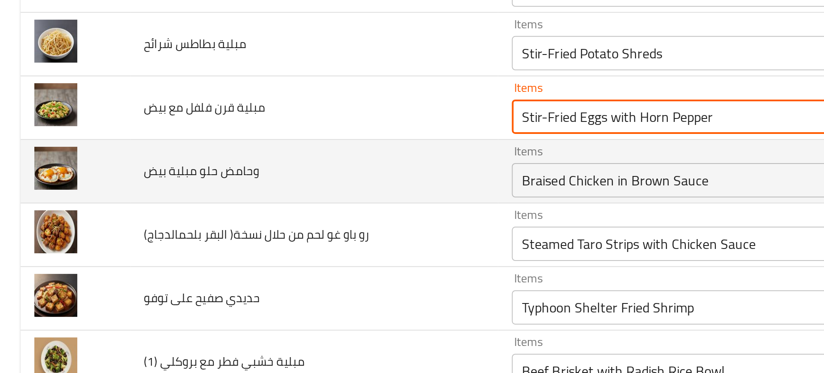
type بيض "Stir-Fried Eggs with Horn Pepper"
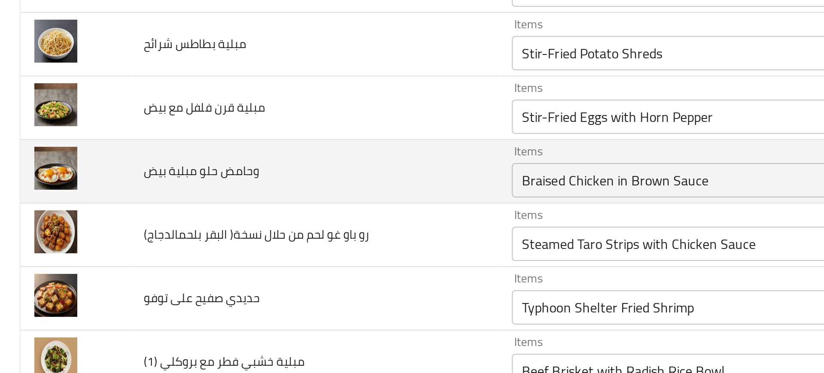
click at [209, 242] on td "وحامض حلو مبلية بيض" at bounding box center [157, 233] width 184 height 32
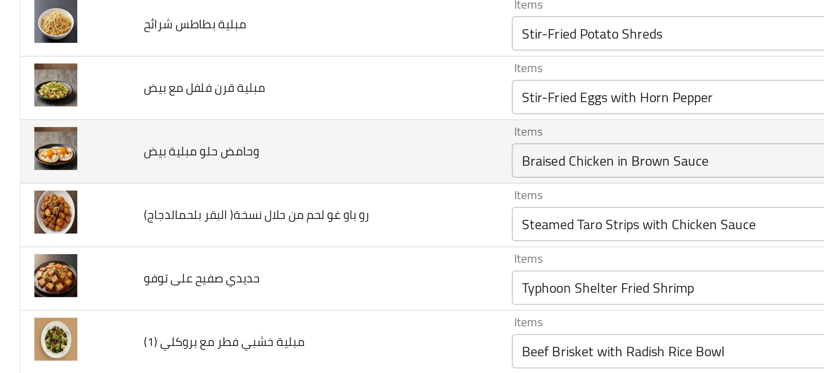
click at [209, 242] on td "رو باو غو لحم من حلال نسخة( البقر بلحمالدجاج)" at bounding box center [157, 255] width 184 height 32
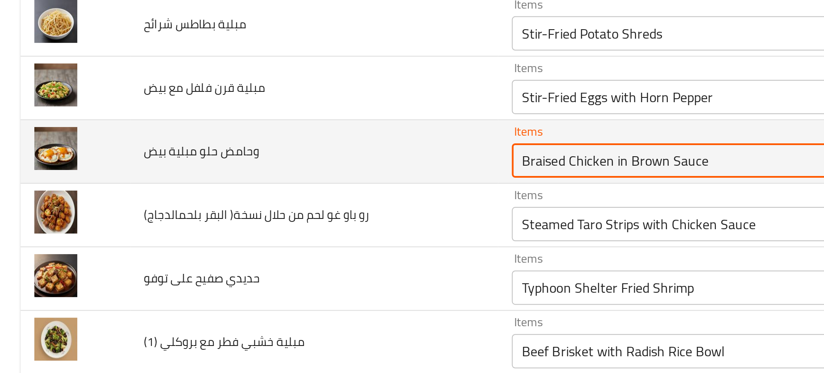
click at [261, 231] on بيض "Braised Chicken in Brown Sauce" at bounding box center [353, 227] width 190 height 12
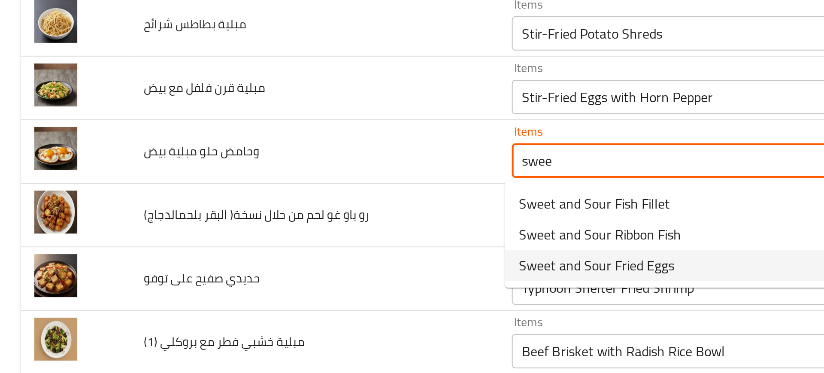
click at [309, 282] on span "Sweet and Sour Fried Eggs" at bounding box center [298, 279] width 78 height 10
type بيض "Sweet and Sour Fried Eggs"
type بيض-ar "بيض مقلي حلو وحامض"
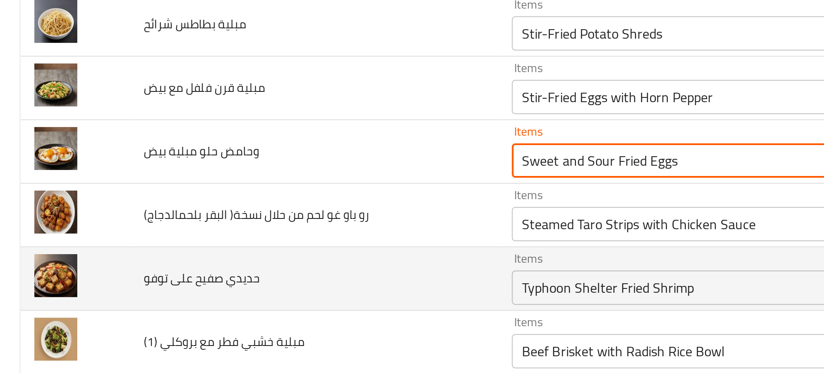
type بيض "Sweet and Sour Fried Eggs"
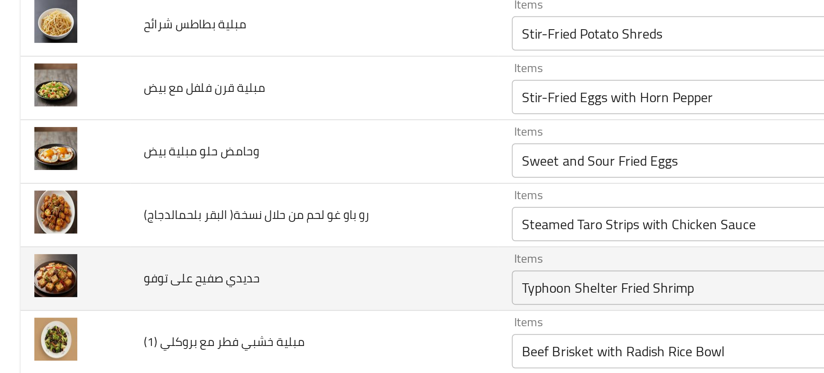
click at [213, 270] on td "حديدي صفيح على توفو" at bounding box center [157, 286] width 184 height 32
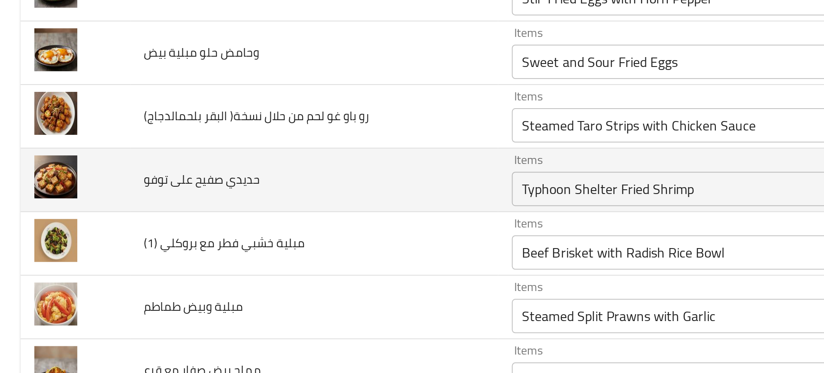
scroll to position [228, 0]
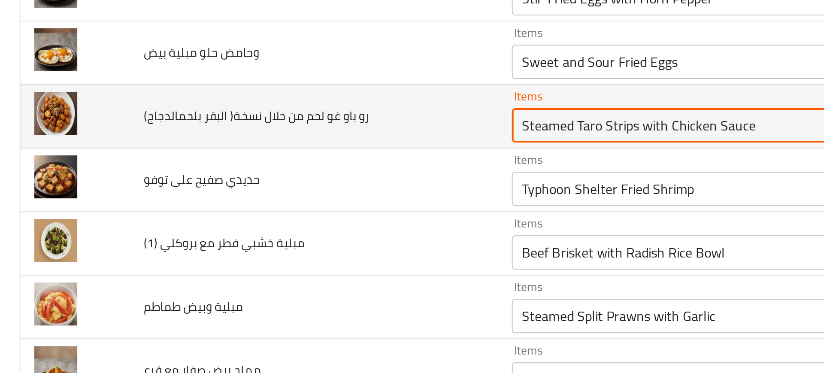
click at [264, 213] on بلحمالدجاج\) "Steamed Taro Strips with Chicken Sauce" at bounding box center [353, 209] width 190 height 12
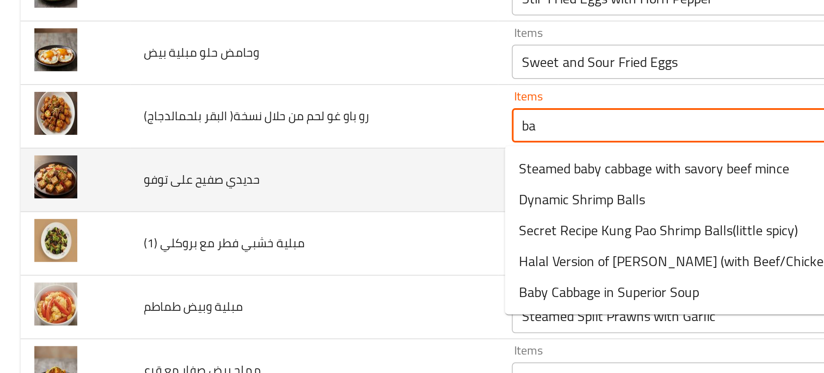
type بلحمالدجاج\) "b"
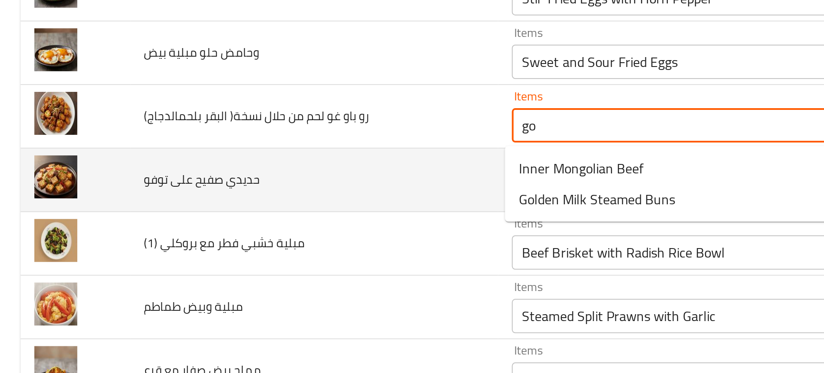
type بلحمالدجاج\) "g"
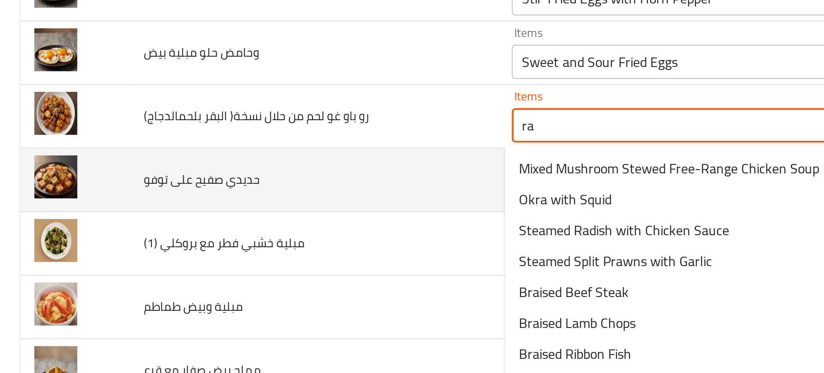
type بلحمالدجاج\) "r"
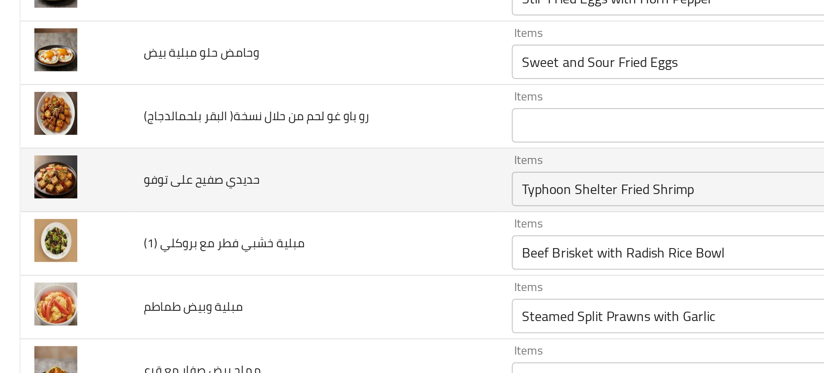
click at [187, 230] on td "حديدي صفيح على توفو" at bounding box center [157, 237] width 184 height 32
click at [223, 248] on td "حديدي صفيح على توفو" at bounding box center [157, 237] width 184 height 32
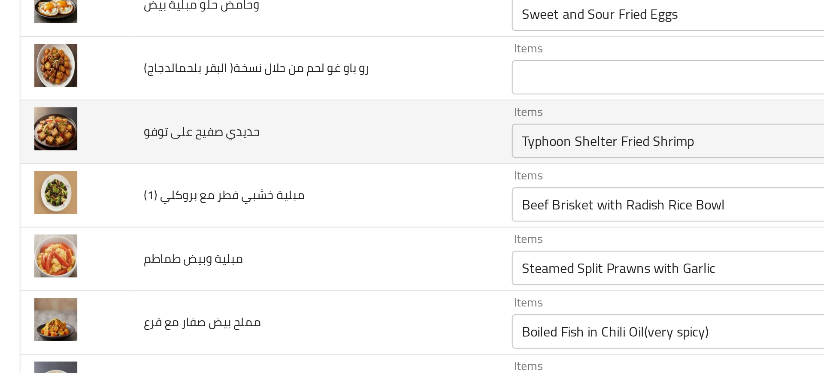
scroll to position [252, 0]
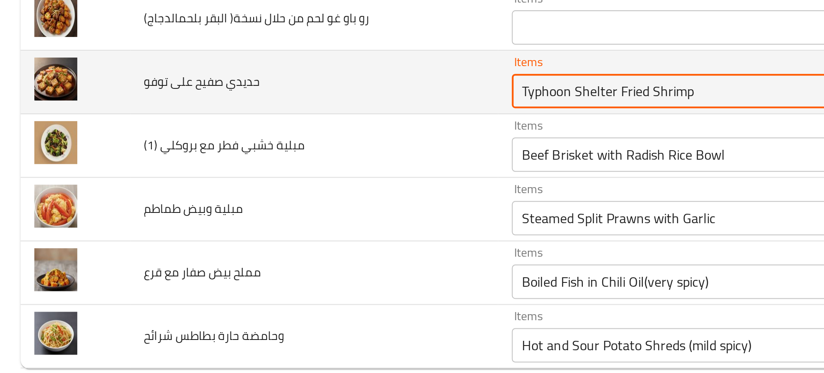
click at [270, 219] on توفو "Typhoon Shelter Fried Shrimp" at bounding box center [353, 217] width 190 height 12
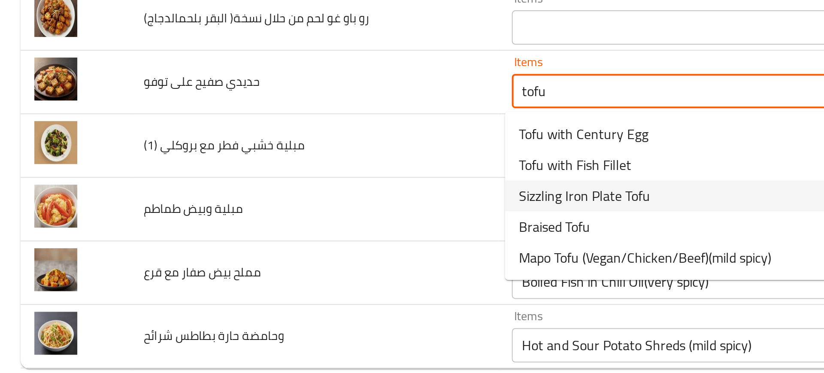
click at [292, 265] on span "Sizzling Iron Plate Tofu" at bounding box center [292, 269] width 66 height 10
type توفو "Sizzling Iron Plate Tofu"
type توفو-ar "توفو طبق حديدي سيزلينج"
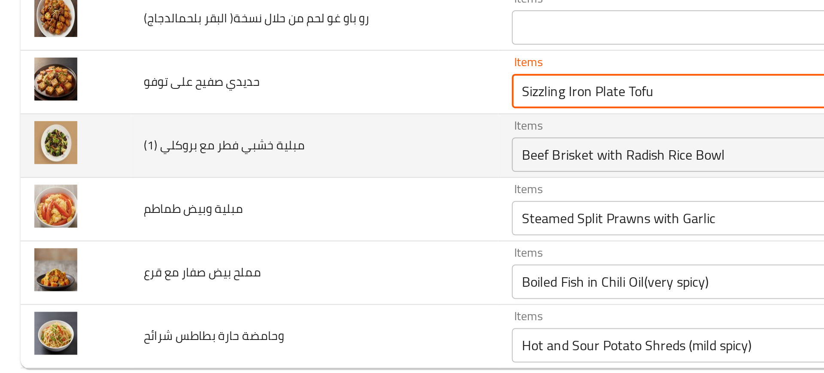
type توفو "Sizzling Iron Plate Tofu"
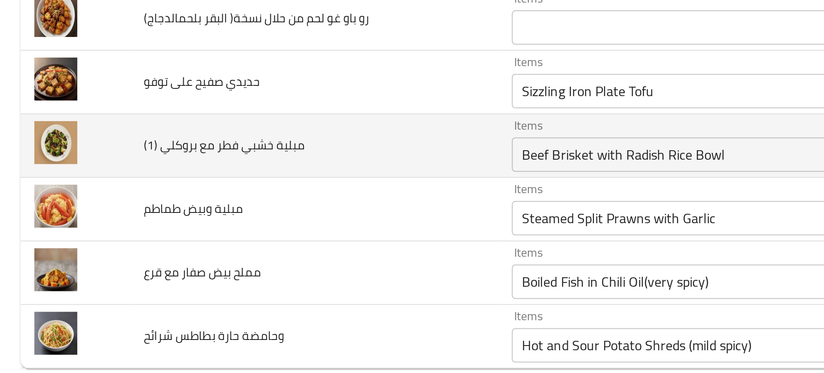
click at [243, 249] on td "مبلية خشبي فطر مع بروكلي (1)" at bounding box center [157, 245] width 184 height 32
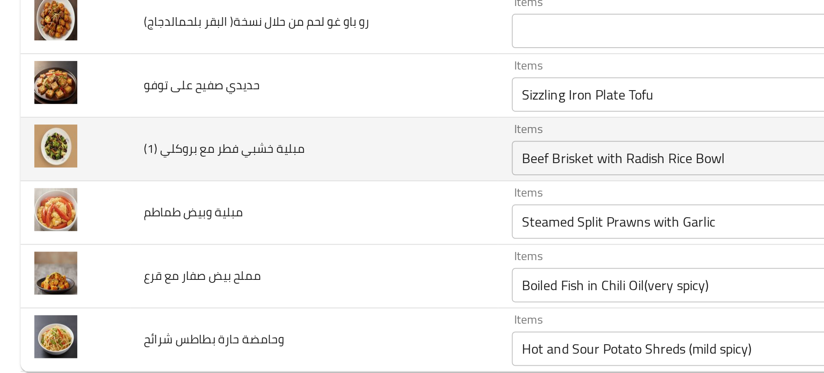
scroll to position [250, 0]
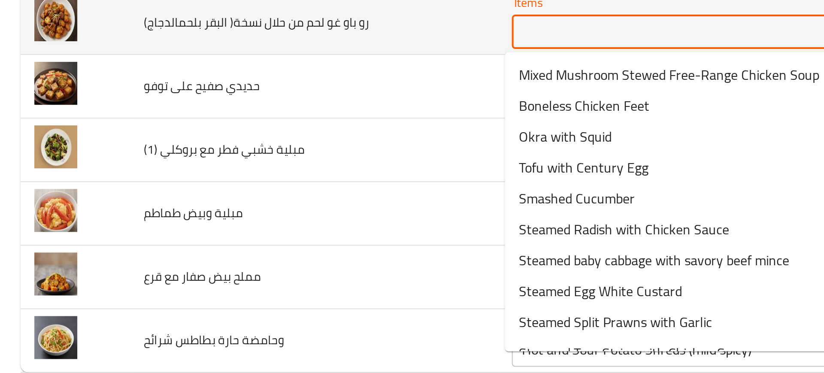
click at [270, 190] on بلحمالدجاج\) "Items" at bounding box center [353, 188] width 190 height 12
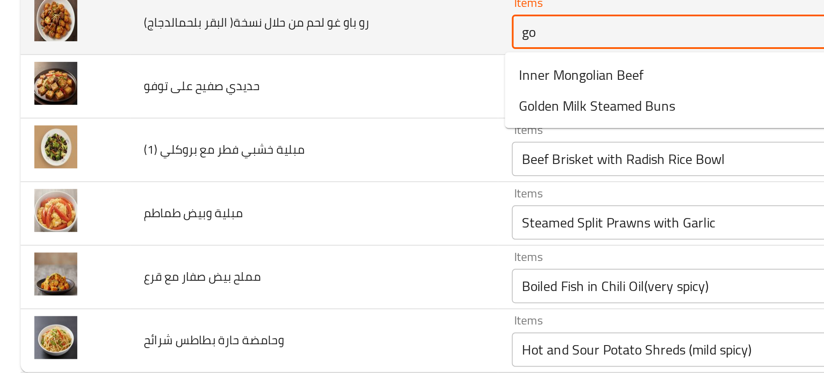
type بلحمالدجاج\) "g"
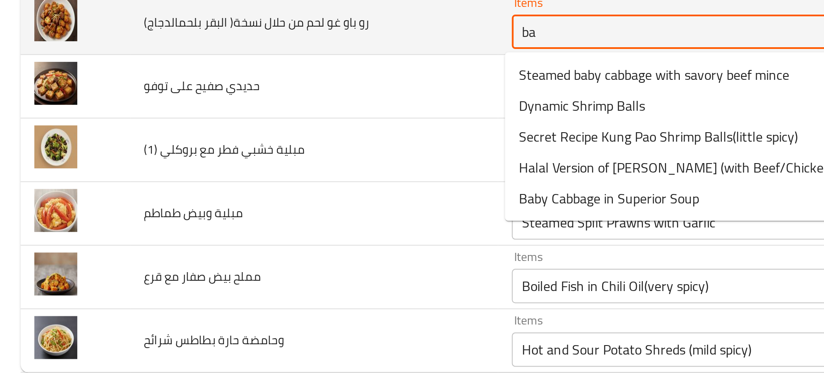
type بلحمالدجاج\) "b"
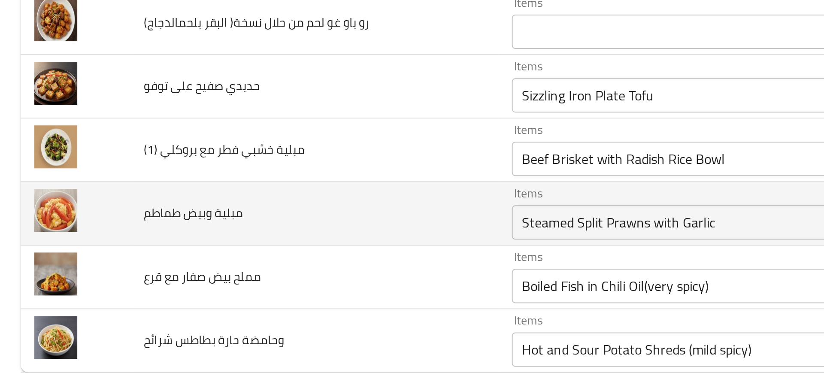
click at [193, 273] on td "مبلية وبيض طماطم" at bounding box center [157, 279] width 184 height 32
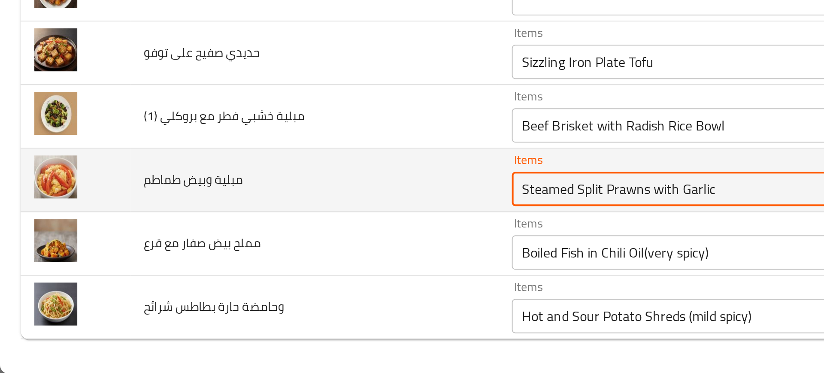
click at [309, 275] on طماطم "Steamed Split Prawns with Garlic" at bounding box center [353, 281] width 190 height 12
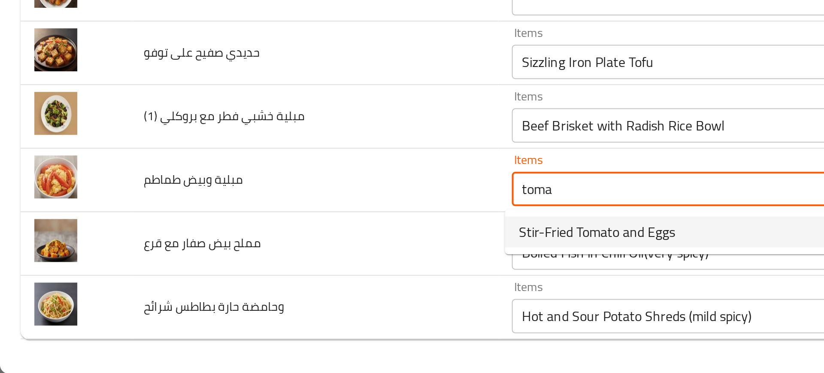
click at [314, 306] on span "Stir-Fried Tomato and Eggs" at bounding box center [298, 302] width 78 height 10
type طماطم "Stir-Fried Tomato and Eggs"
type طماطم-ar "طماطم مقلية مع بيض"
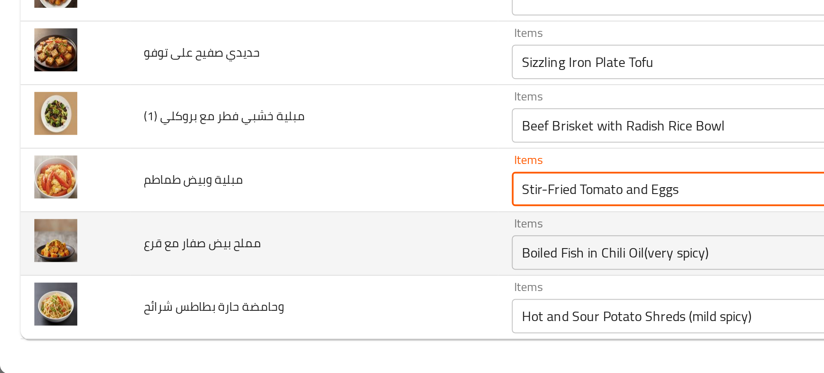
type طماطم "Stir-Fried Tomato and Eggs"
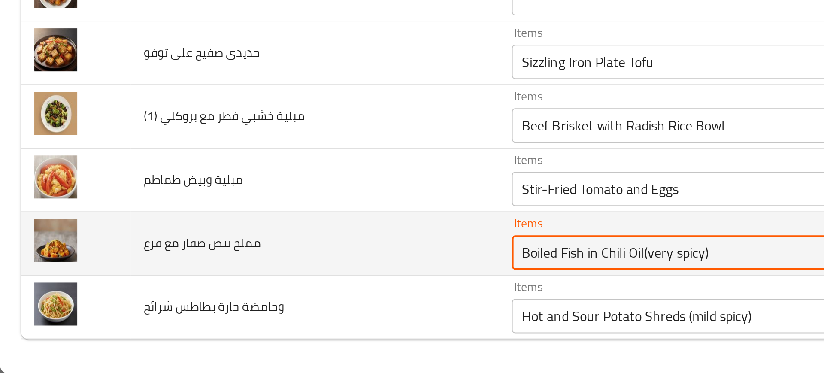
click at [286, 310] on قرع "Boiled Fish in Chili Oil(very spicy)" at bounding box center [353, 312] width 190 height 12
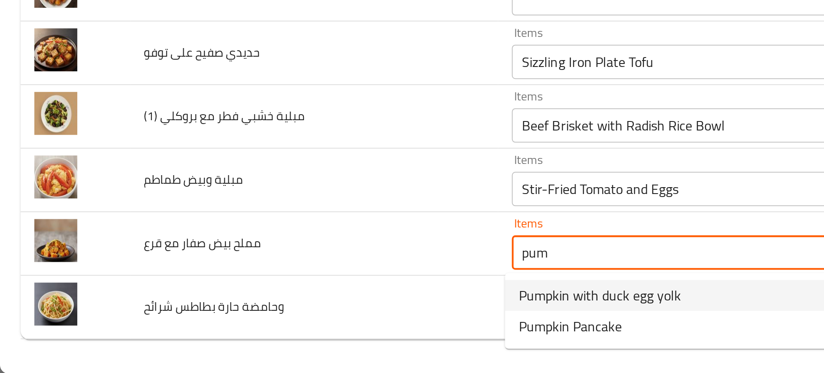
click at [276, 334] on span "Pumpkin with duck egg yolk" at bounding box center [299, 334] width 81 height 10
type قرع "Pumpkin with duck egg yolk"
type قرع-ar "يقطين مع صفار بيض البط"
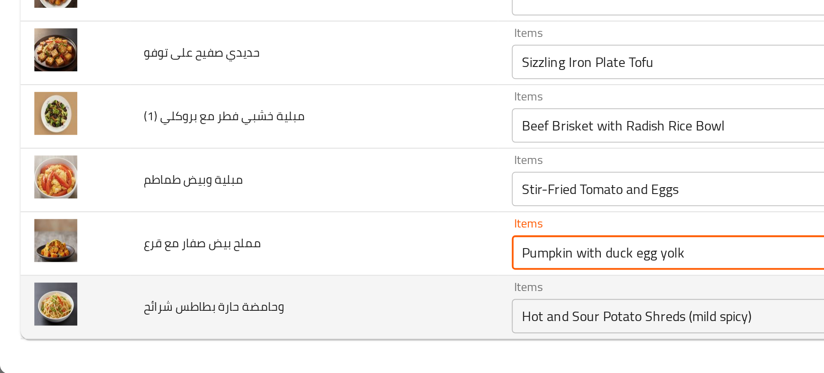
type قرع "Pumpkin with duck egg yolk"
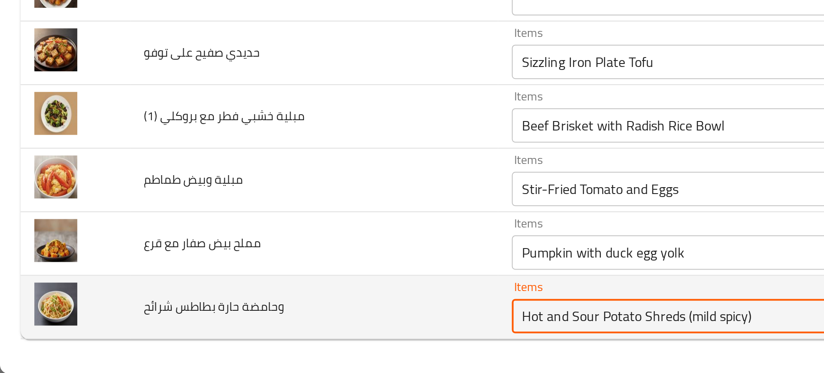
click at [277, 342] on شرائح "Hot and Sour Potato Shreds (mild spicy)" at bounding box center [353, 344] width 190 height 12
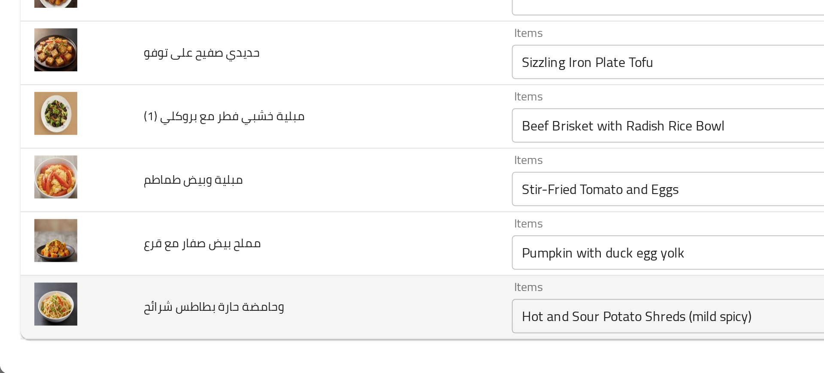
click at [197, 334] on td "وحامضة حارة بطاطس شرائح" at bounding box center [157, 340] width 184 height 32
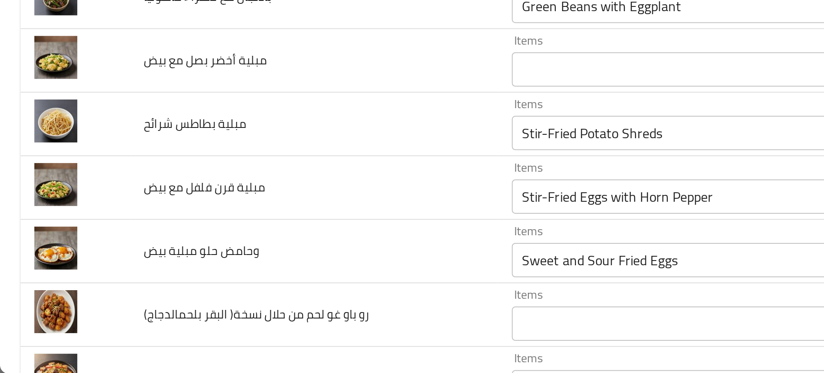
scroll to position [109, 0]
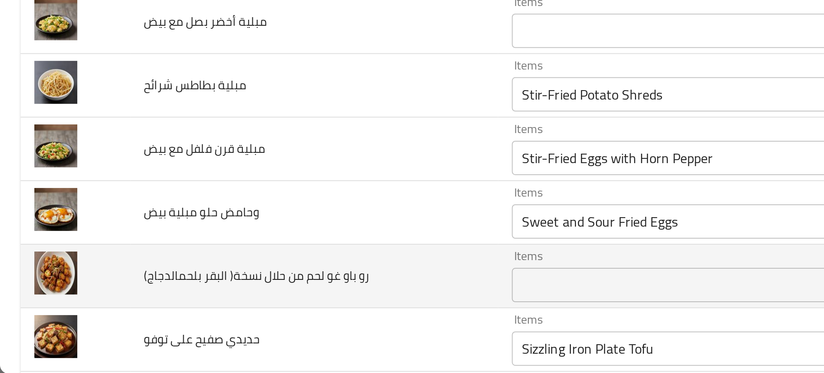
click at [131, 322] on span "رو باو غو لحم من حلال نسخة( البقر بلحمالدجاج)" at bounding box center [128, 323] width 112 height 11
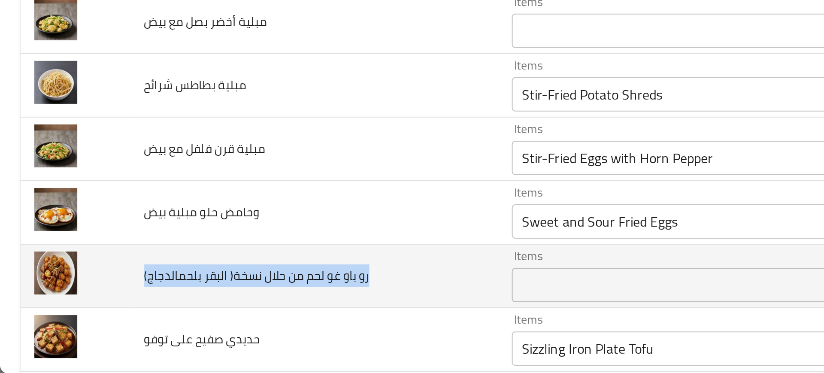
click at [131, 322] on span "رو باو غو لحم من حلال نسخة( البقر بلحمالدجاج)" at bounding box center [128, 323] width 112 height 11
copy span "رو باو غو لحم من حلال نسخة( البقر بلحمالدجاج)"
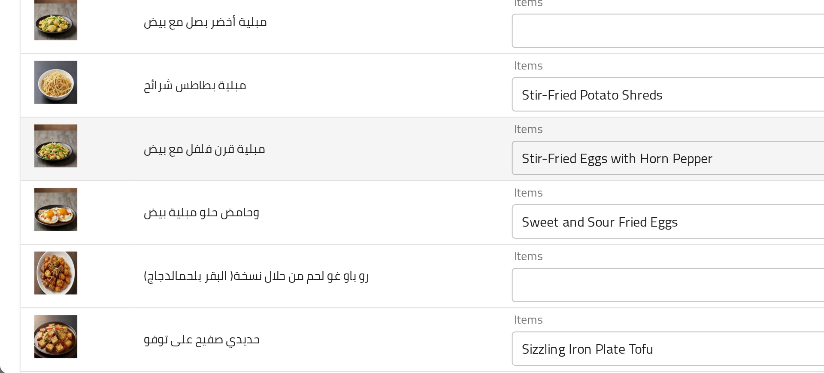
click at [222, 258] on td "مبلية قرن فلفل مع بيض" at bounding box center [157, 261] width 184 height 32
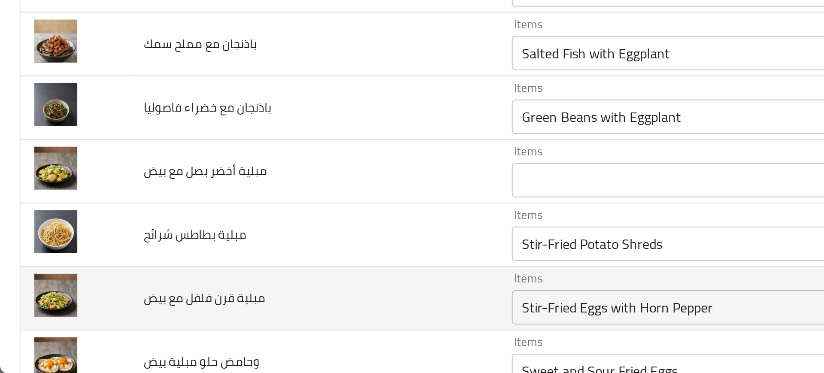
scroll to position [34, 0]
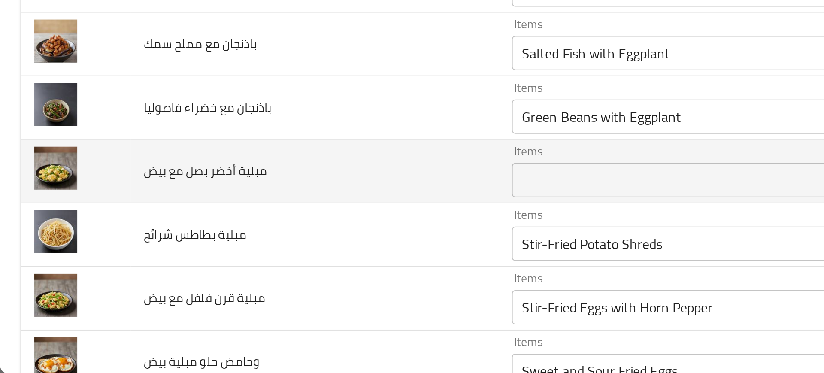
click at [99, 272] on span "مبلية أخضر بصل مع بيض" at bounding box center [102, 271] width 61 height 11
copy span "مبلية أخضر بصل مع بيض"
click at [230, 285] on td "مبلية أخضر بصل مع بيض" at bounding box center [157, 272] width 184 height 32
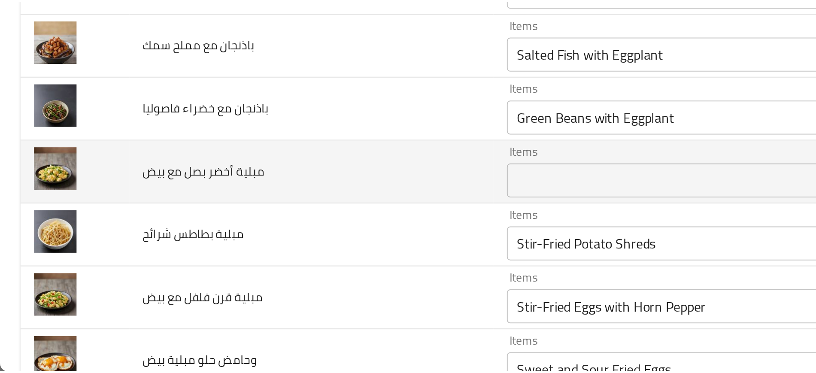
scroll to position [0, 0]
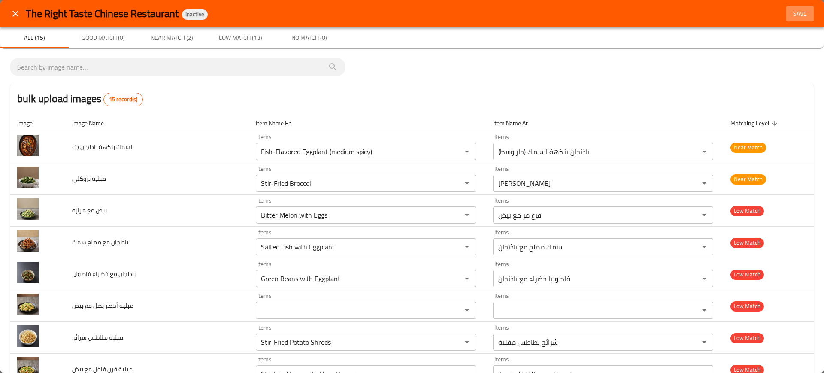
click at [797, 7] on button "Save" at bounding box center [799, 14] width 27 height 16
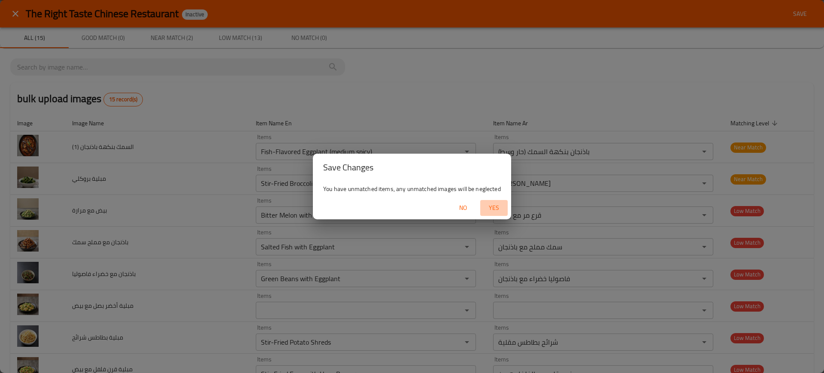
click at [491, 211] on span "Yes" at bounding box center [494, 208] width 21 height 11
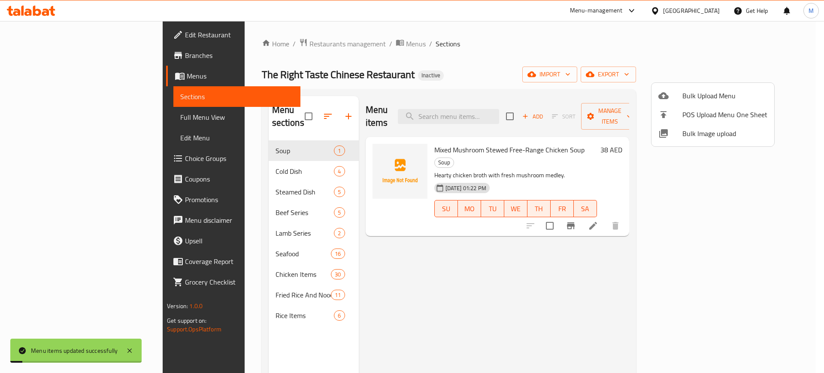
click at [386, 279] on div at bounding box center [412, 186] width 824 height 373
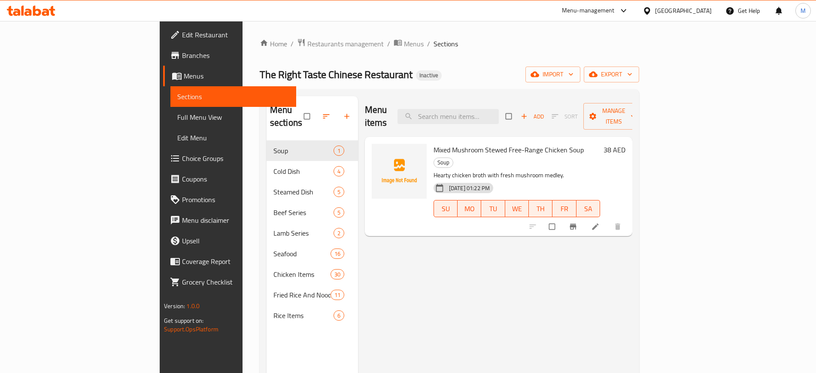
click at [409, 246] on div "Menu items Add Sort Manage items Mixed Mushroom Stewed Free-Range Chicken Soup …" at bounding box center [495, 282] width 274 height 373
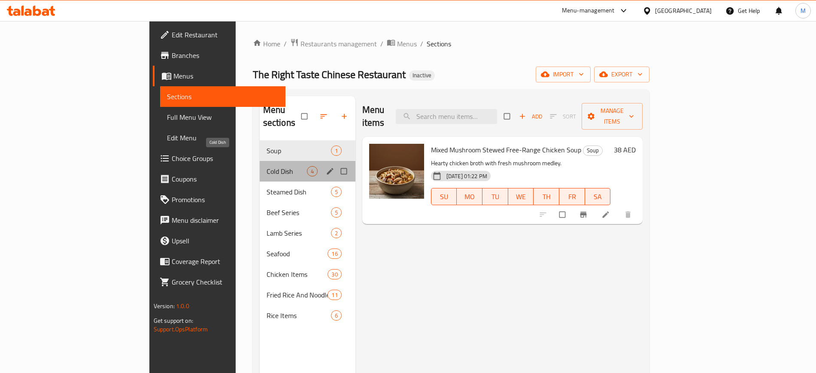
click at [267, 166] on span "Cold Dish" at bounding box center [287, 171] width 40 height 10
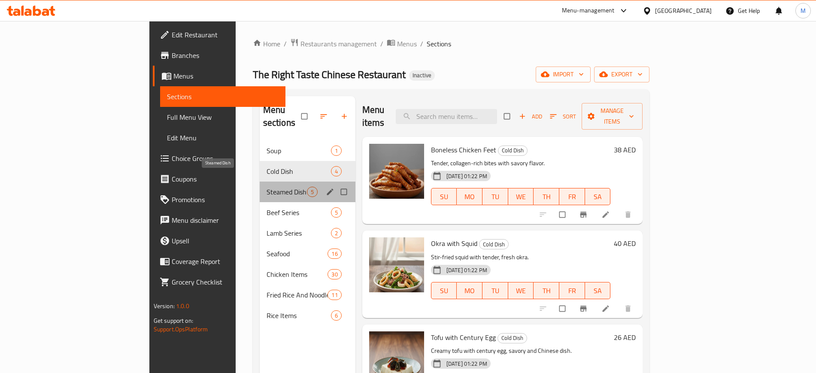
click at [267, 187] on span "Steamed Dish" at bounding box center [287, 192] width 40 height 10
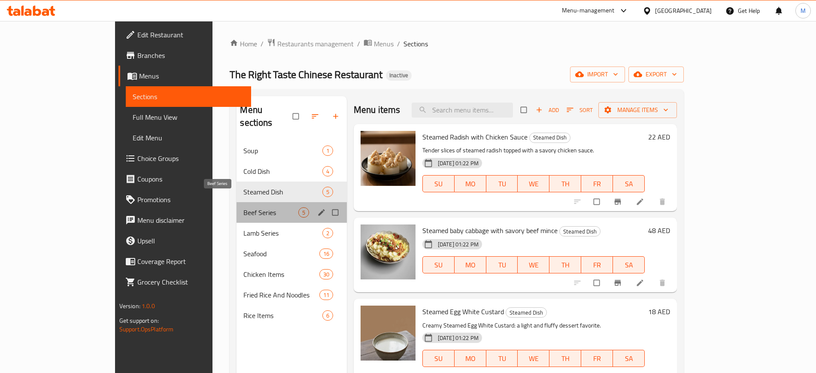
click at [243, 207] on span "Beef Series" at bounding box center [270, 212] width 55 height 10
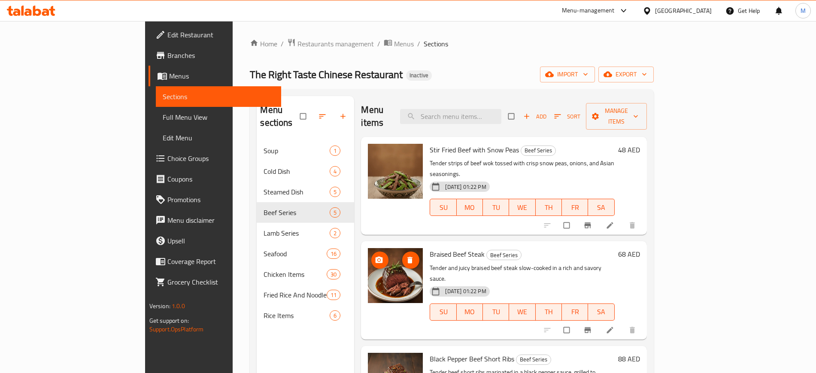
scroll to position [0, 0]
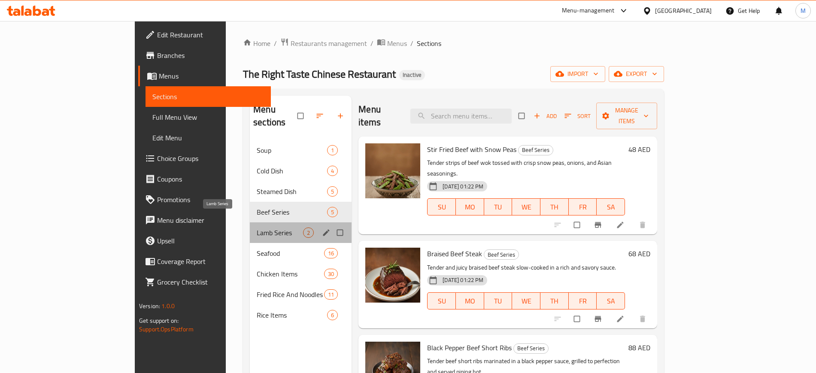
click at [257, 227] on span "Lamb Series" at bounding box center [280, 232] width 46 height 10
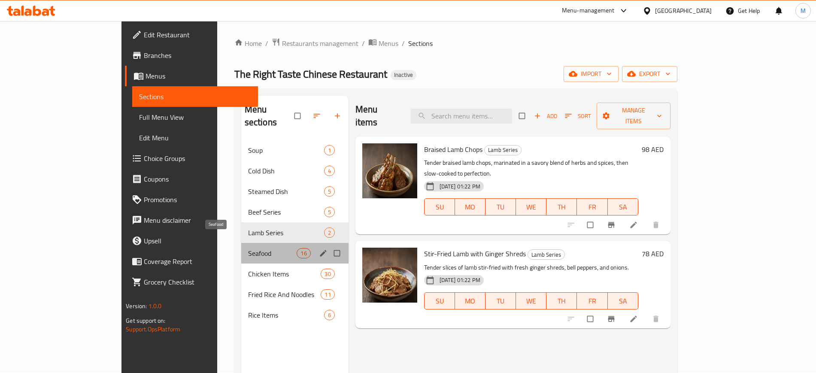
click at [248, 248] on span "Seafood" at bounding box center [272, 253] width 49 height 10
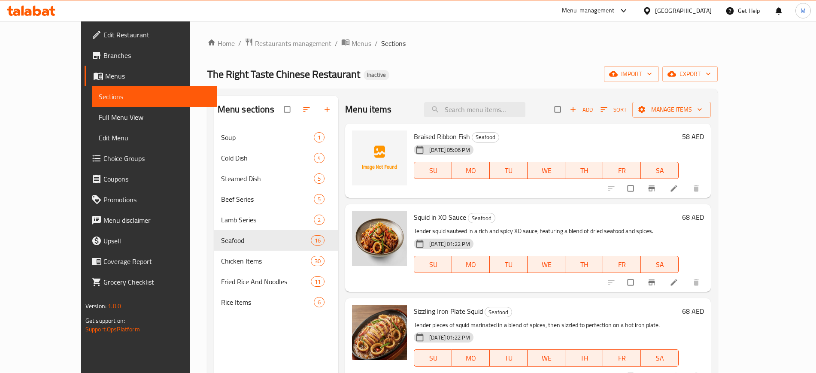
click at [438, 134] on span "Braised Ribbon Fish" at bounding box center [442, 136] width 56 height 13
click at [417, 137] on span "Braised Ribbon Fish" at bounding box center [442, 136] width 56 height 13
copy span "Ribbon"
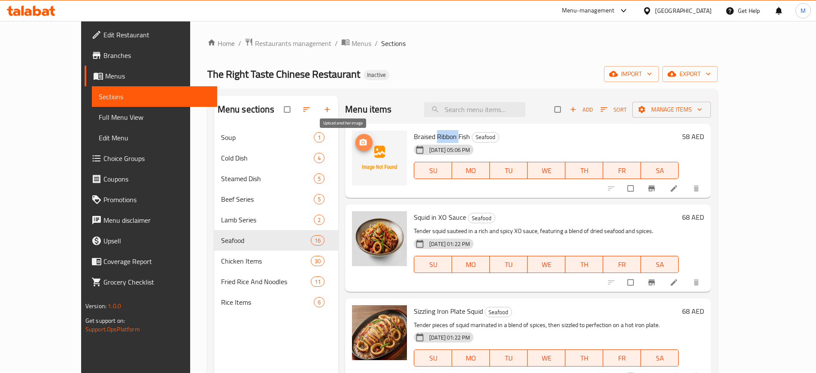
click at [359, 138] on icon "upload picture" at bounding box center [363, 142] width 9 height 9
click at [480, 103] on input "search" at bounding box center [474, 109] width 101 height 15
paste input "Ribbon"
type input "Ribbon"
click at [415, 208] on div "Squid in XO Sauce Seafood Tender squid sauteed in a rich and spicy XO sauce, fe…" at bounding box center [546, 248] width 272 height 80
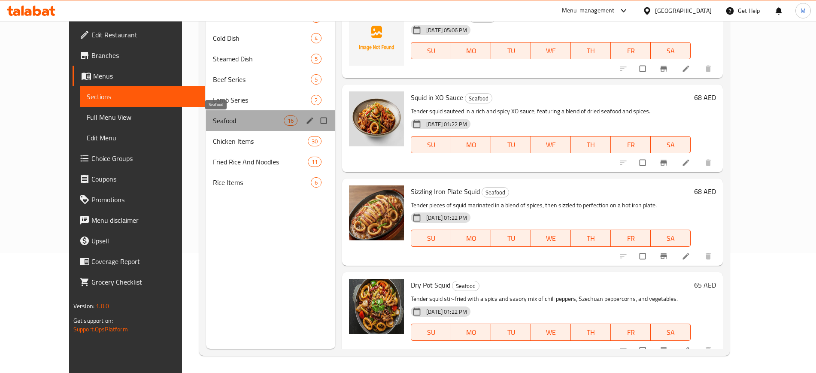
click at [258, 119] on span "Seafood" at bounding box center [248, 120] width 71 height 10
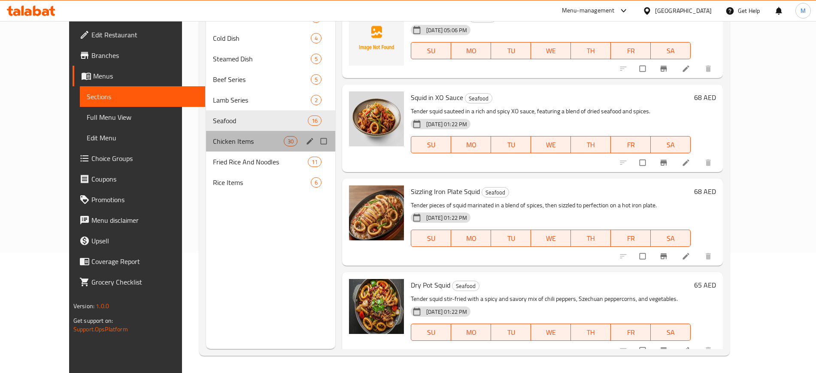
click at [265, 135] on div "Chicken Items 30" at bounding box center [270, 141] width 129 height 21
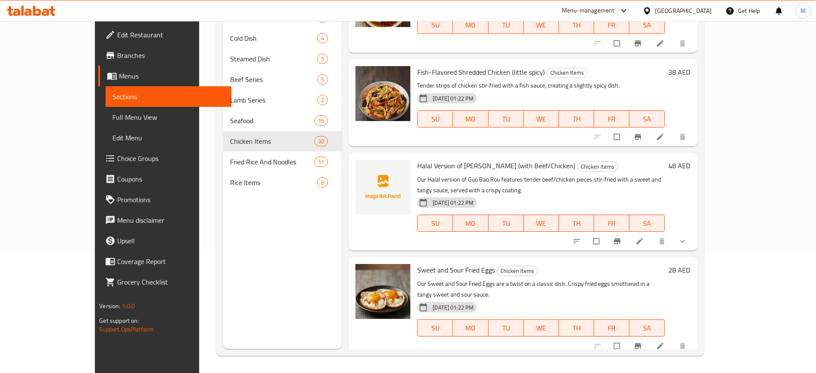
scroll to position [717, 0]
click at [363, 168] on icon "upload picture" at bounding box center [366, 171] width 7 height 6
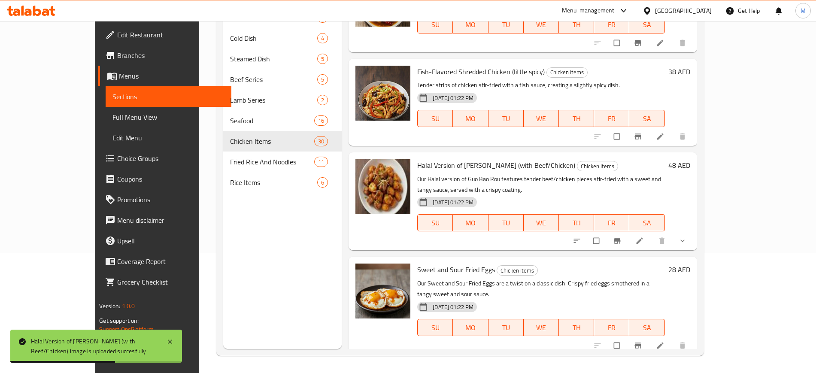
click at [306, 240] on div "Menu sections Soup 1 Cold Dish 4 Steamed Dish 5 Beef Series 5 Lamb Series 2 Sea…" at bounding box center [282, 162] width 118 height 373
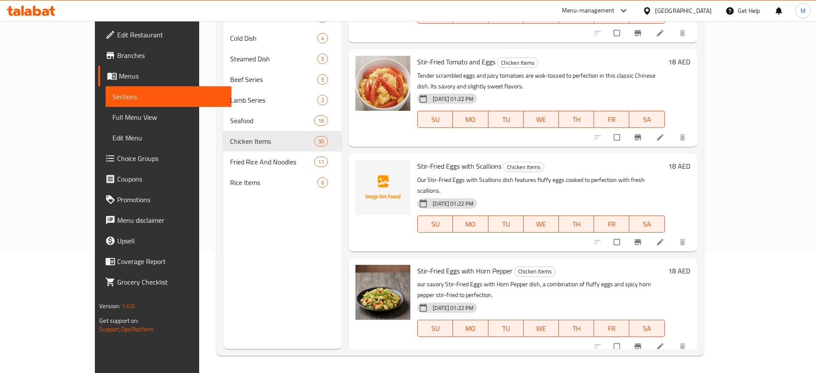
scroll to position [1028, 0]
click at [359, 164] on button "upload picture" at bounding box center [367, 172] width 17 height 17
click at [427, 188] on div "Menu items Add Sort Manage items Braised Chicken in Brown Sauce Chicken Items T…" at bounding box center [519, 162] width 355 height 373
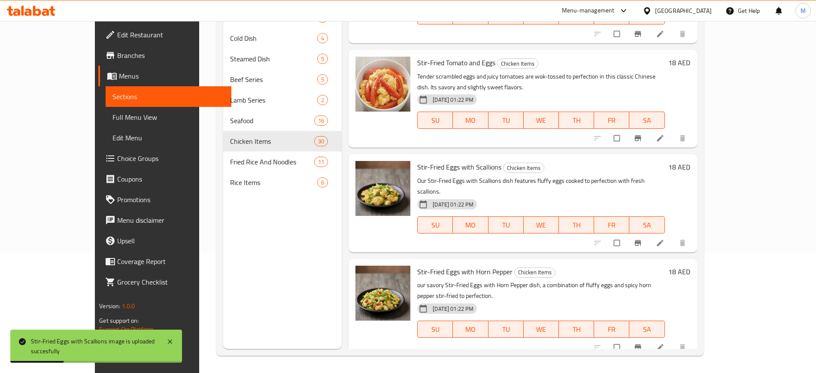
scroll to position [1231, 0]
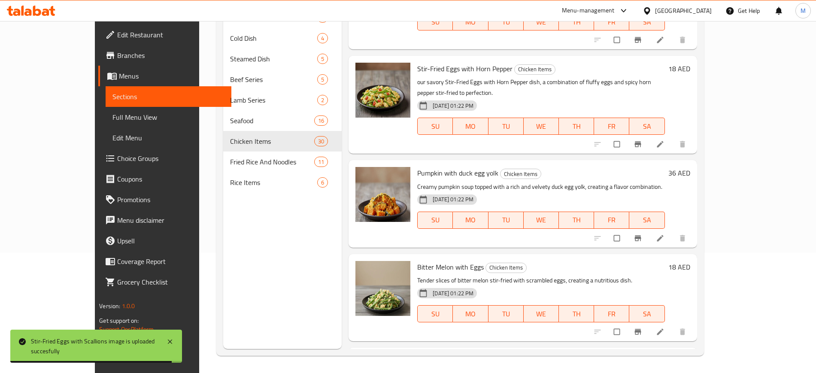
click at [479, 169] on div "Pumpkin with duck egg yolk Chicken Items Creamy pumpkin soup topped with a rich…" at bounding box center [541, 204] width 254 height 80
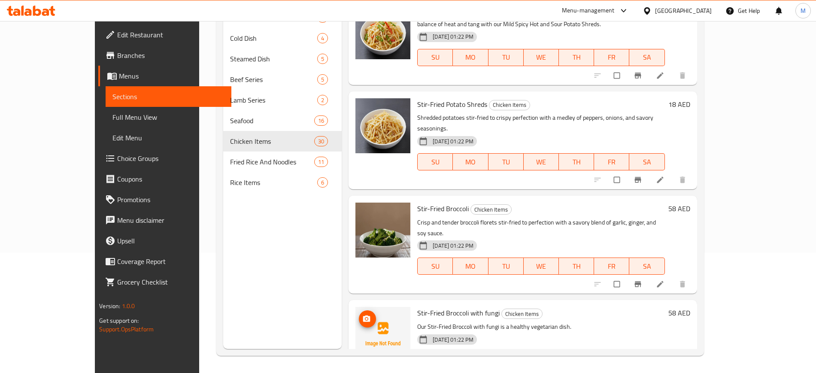
scroll to position [1979, 0]
click at [429, 306] on span "Stir-Fried Broccoli with fungi" at bounding box center [458, 312] width 82 height 13
copy span "Broccoli"
click at [362, 314] on icon "upload picture" at bounding box center [366, 318] width 9 height 9
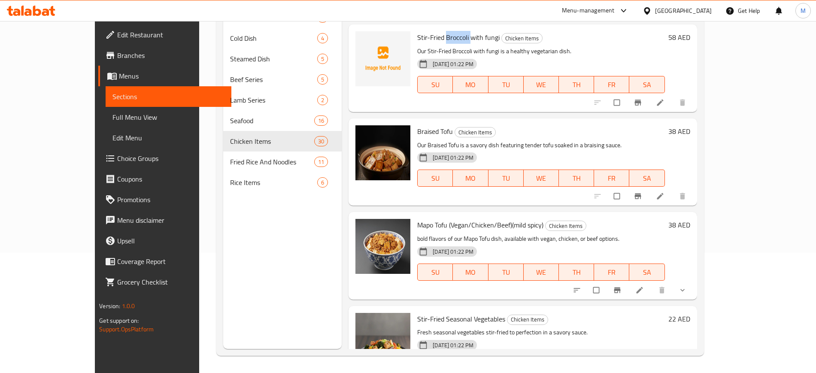
scroll to position [2462, 0]
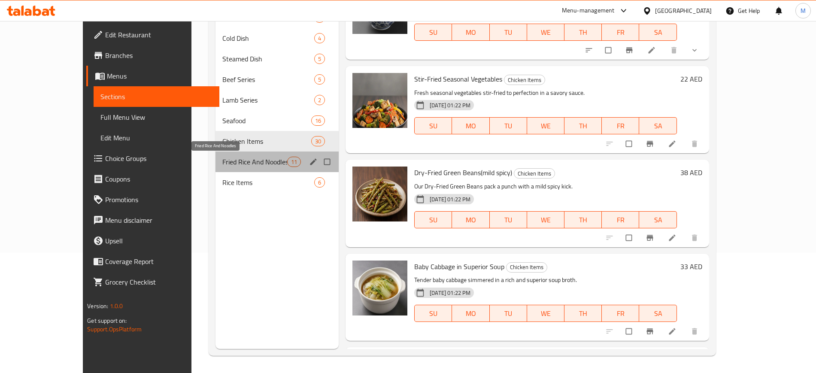
click at [222, 165] on span "Fried Rice And Noodles" at bounding box center [254, 162] width 65 height 10
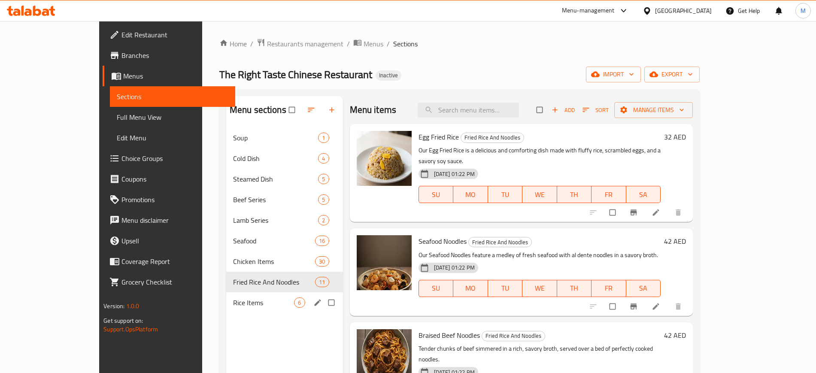
click at [226, 310] on div "Rice Items 6" at bounding box center [284, 302] width 117 height 21
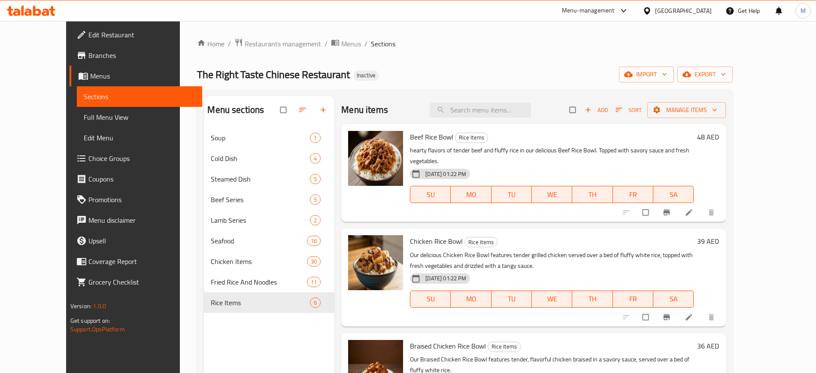
click at [204, 346] on div "Menu sections Soup 1 Cold Dish 4 Steamed Dish 5 Beef Series 5 Lamb Series 2 Sea…" at bounding box center [269, 282] width 130 height 373
click at [726, 69] on span "export" at bounding box center [705, 74] width 42 height 11
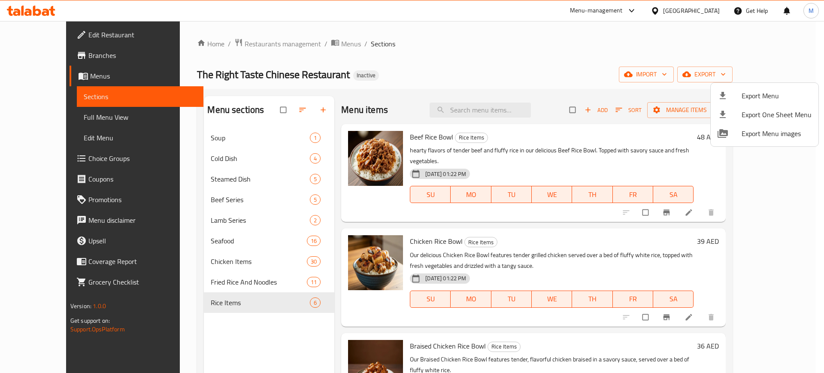
click at [56, 112] on div at bounding box center [412, 186] width 824 height 373
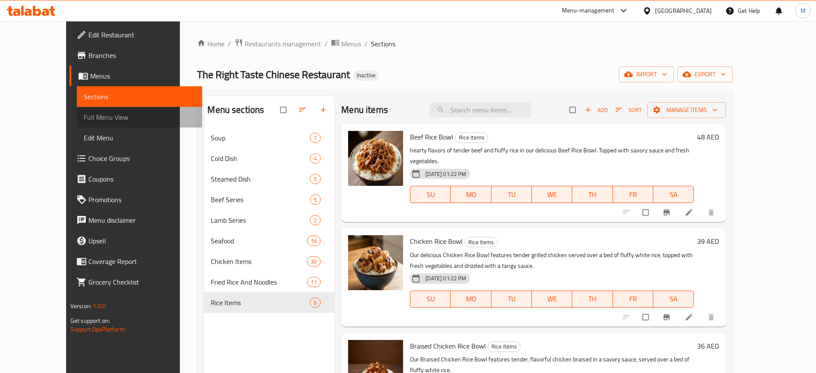
click at [84, 112] on span "Full Menu View" at bounding box center [140, 117] width 112 height 10
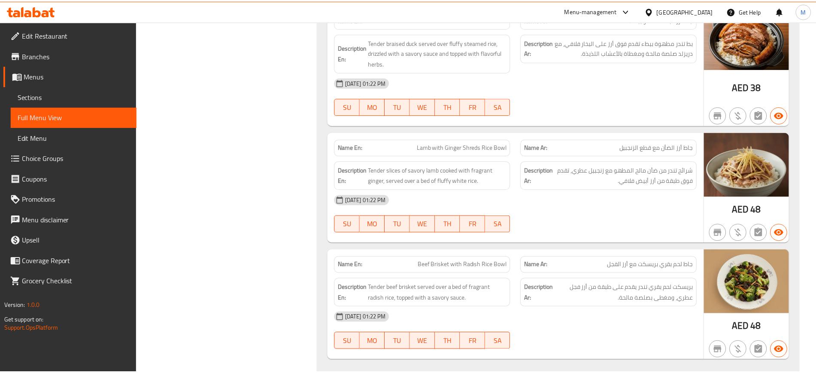
scroll to position [10047, 0]
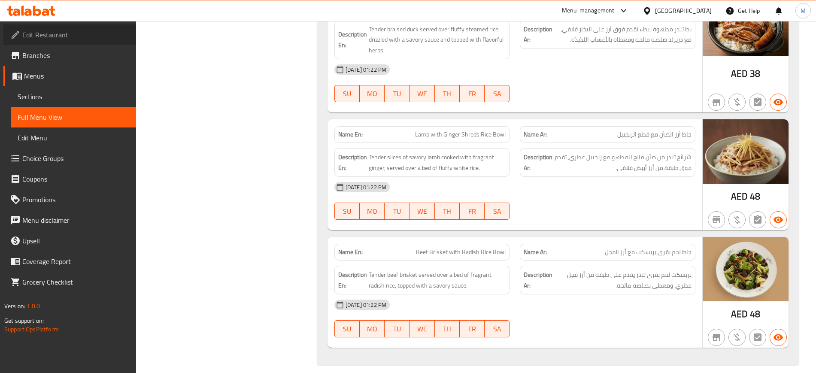
click at [81, 40] on link "Edit Restaurant" at bounding box center [69, 34] width 133 height 21
